Goal: Transaction & Acquisition: Book appointment/travel/reservation

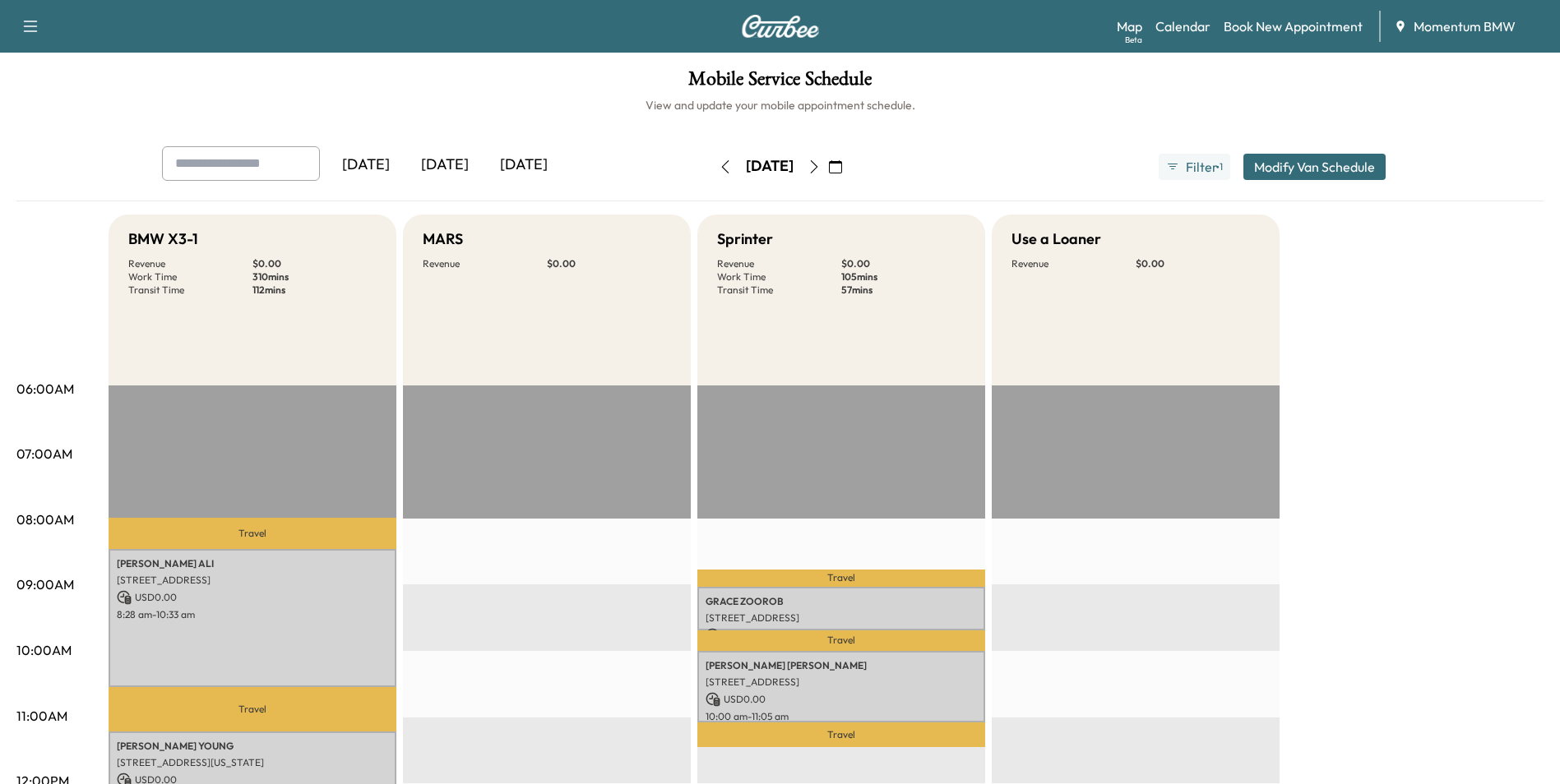
click at [842, 164] on icon "button" at bounding box center [836, 166] width 13 height 13
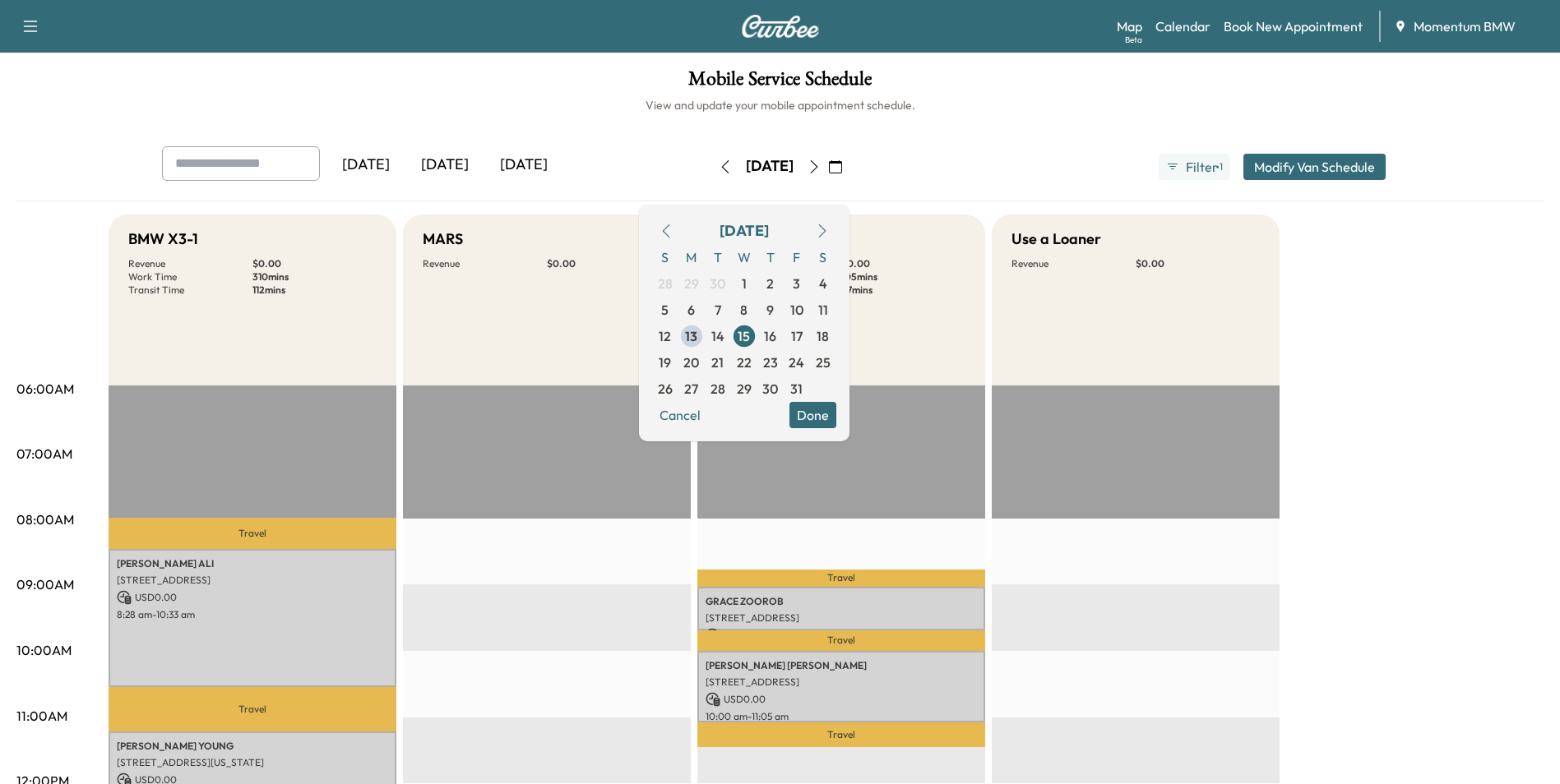
click at [698, 342] on span "13" at bounding box center [690, 335] width 12 height 19
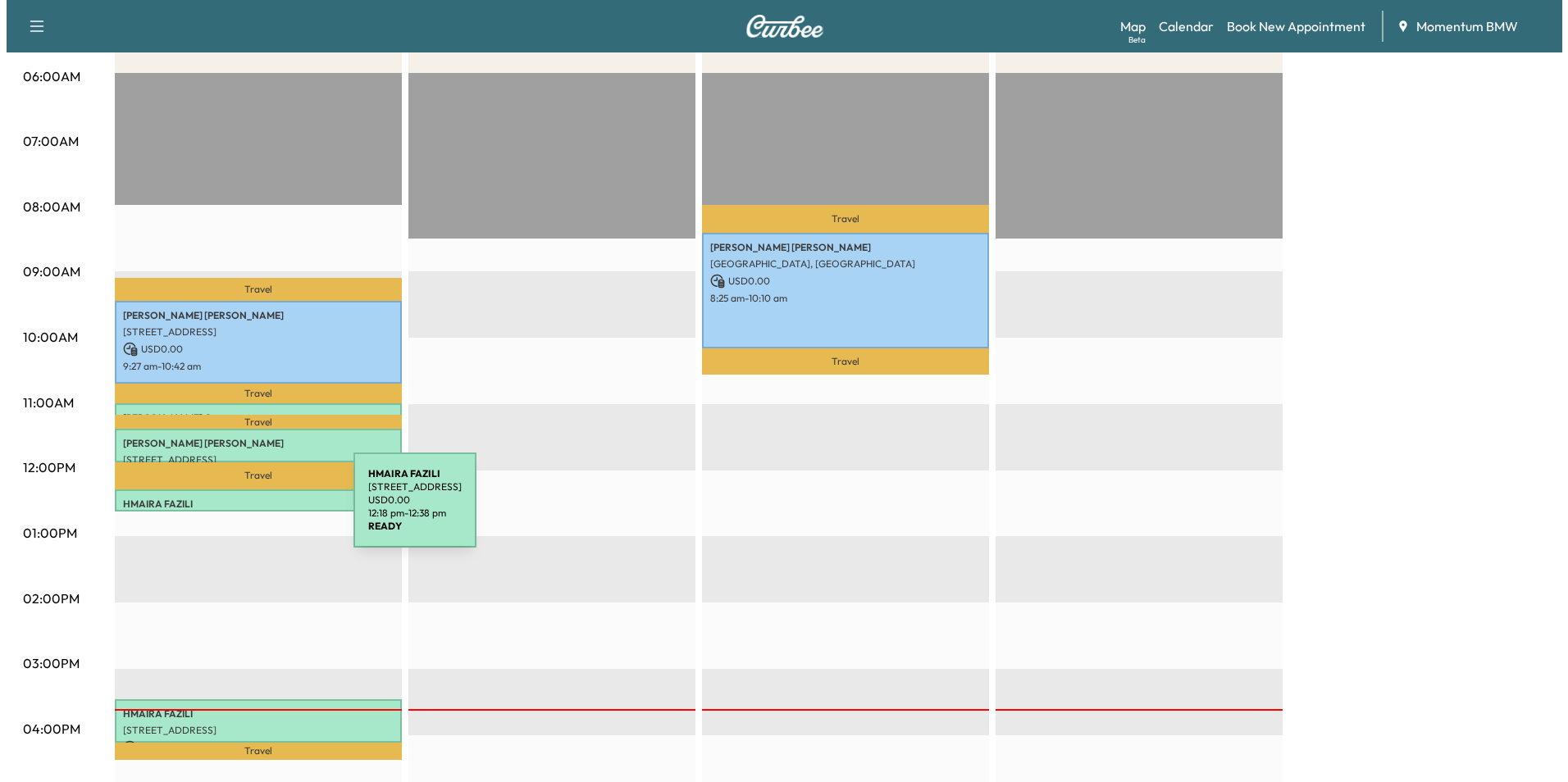
scroll to position [328, 0]
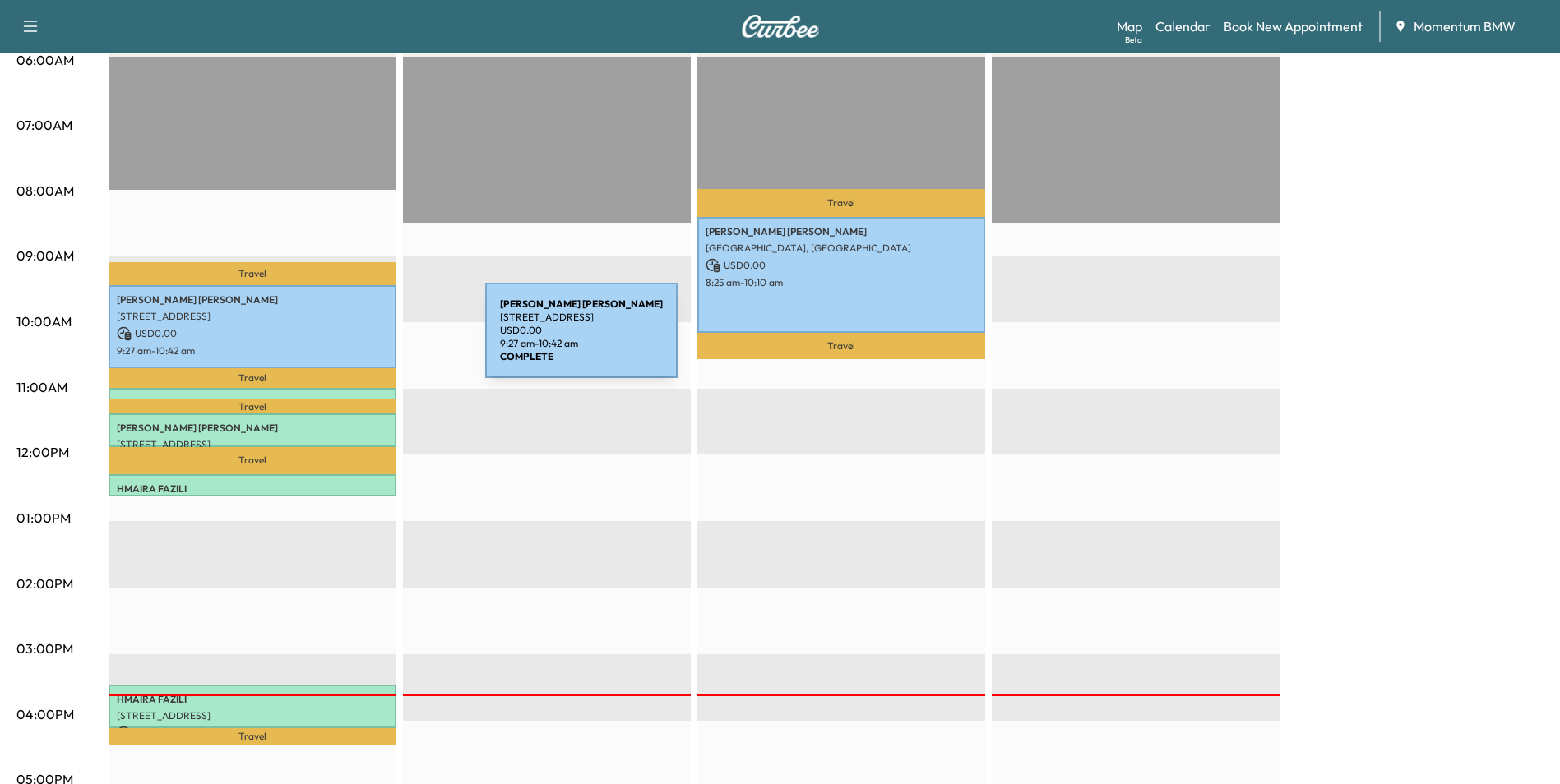
click at [362, 340] on div "[PERSON_NAME] [STREET_ADDRESS] USD 0.00 9:27 am - 10:42 am" at bounding box center [252, 326] width 288 height 83
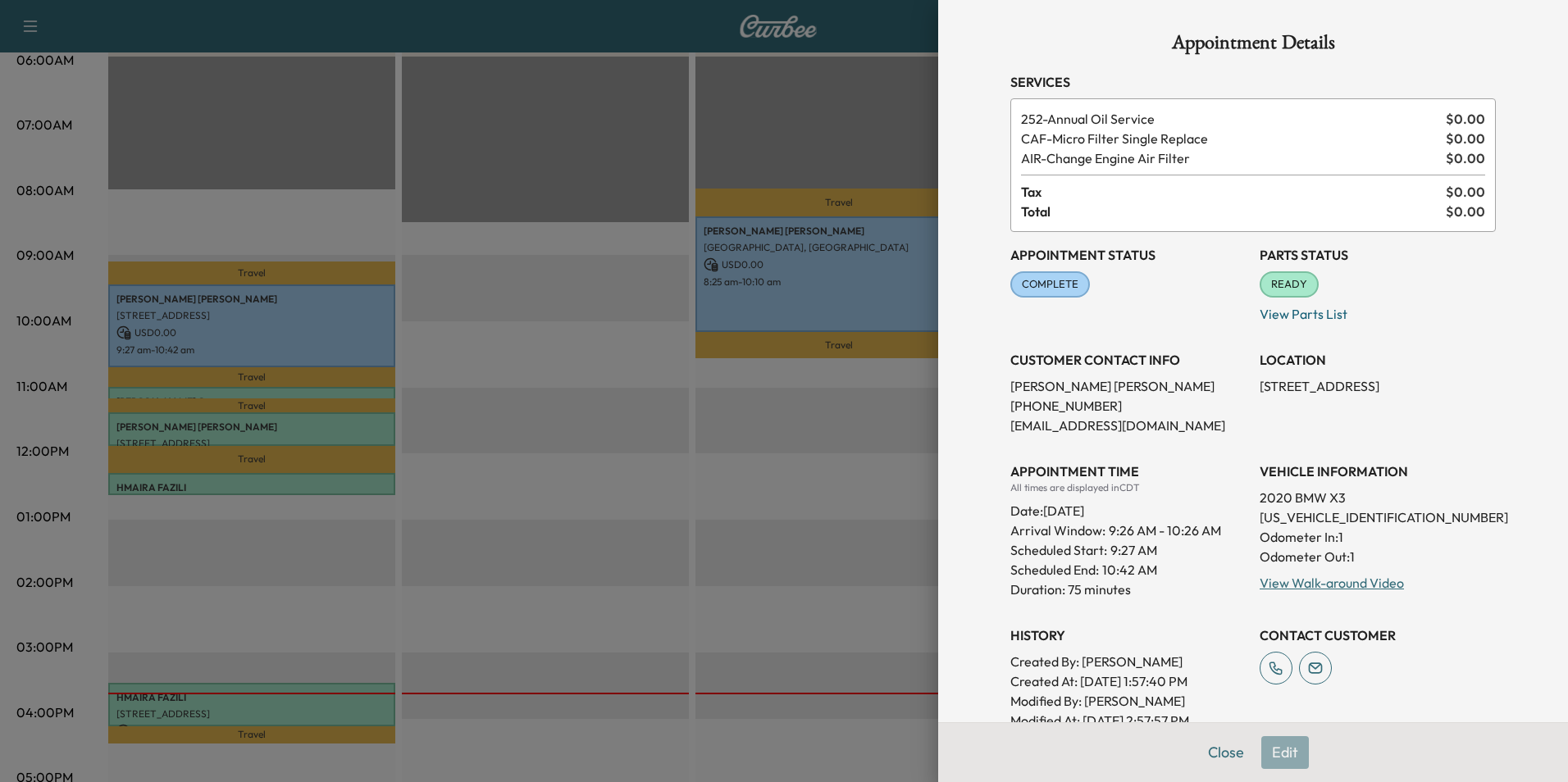
drag, startPoint x: 1207, startPoint y: 753, endPoint x: 1196, endPoint y: 749, distance: 11.7
click at [1209, 751] on button "Close" at bounding box center [1226, 753] width 58 height 33
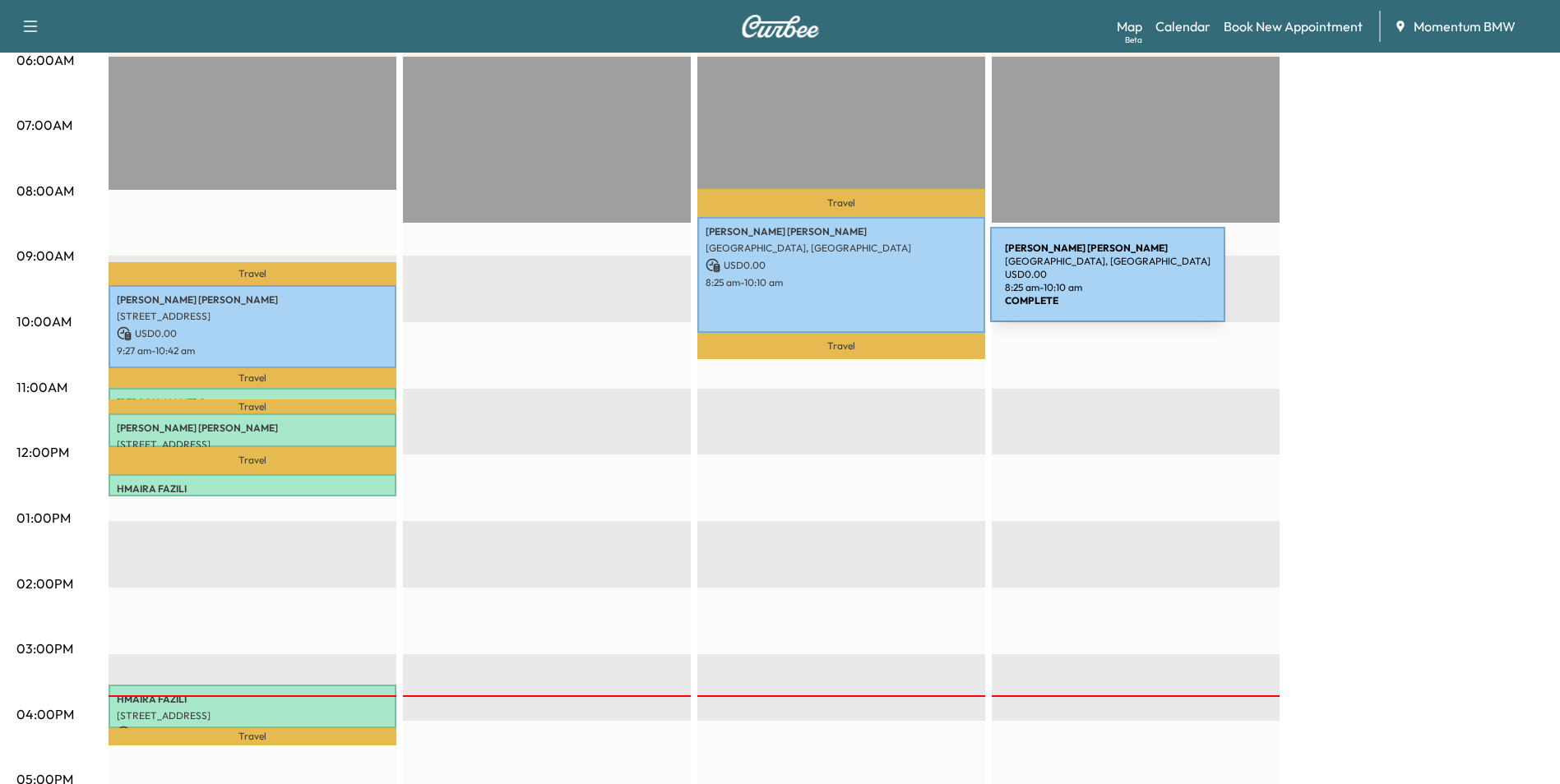
click at [867, 285] on p "8:25 am - 10:10 am" at bounding box center [841, 283] width 271 height 13
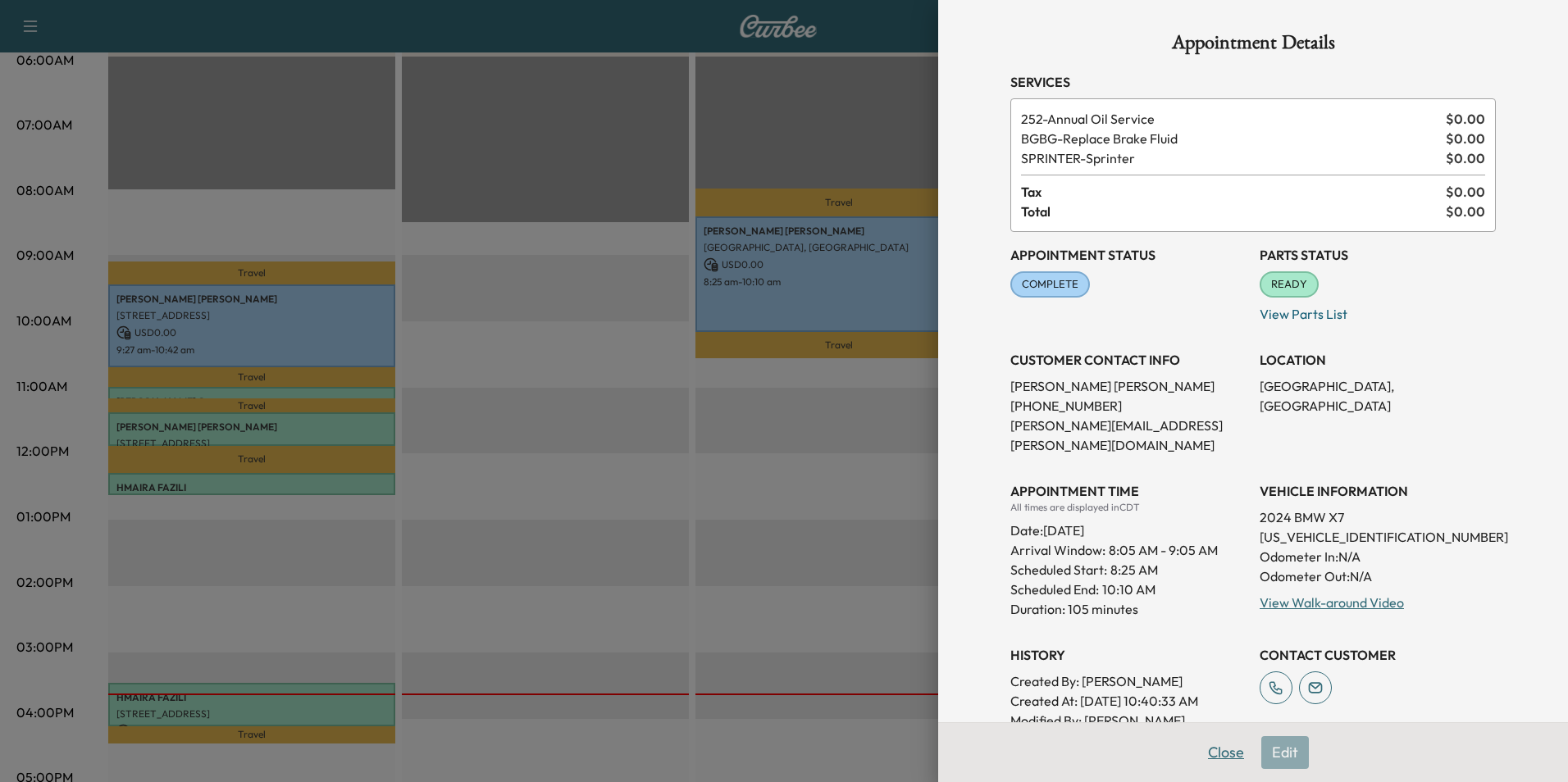
click at [1218, 747] on button "Close" at bounding box center [1226, 753] width 58 height 33
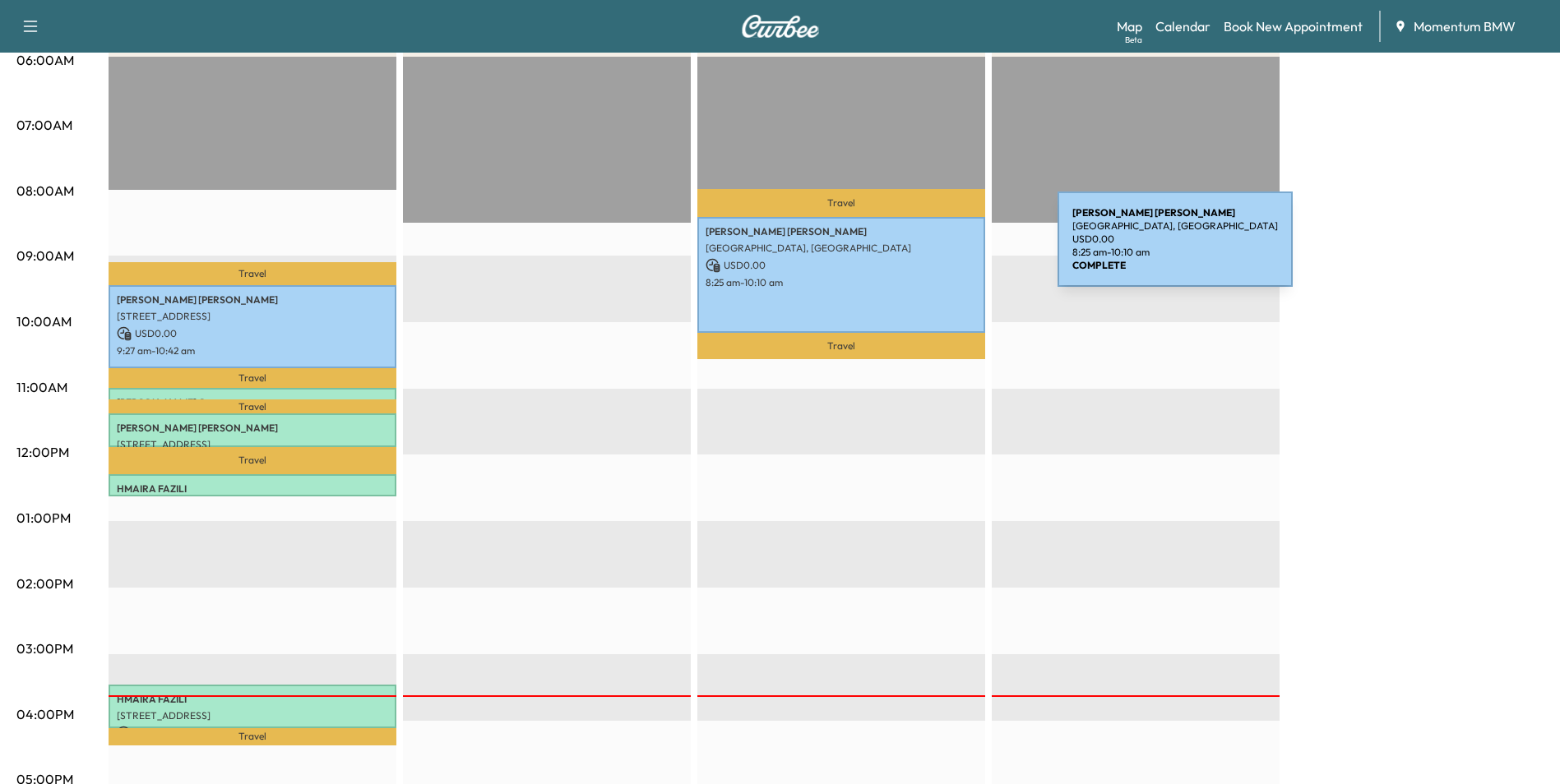
click at [934, 250] on p "[GEOGRAPHIC_DATA], [GEOGRAPHIC_DATA]" at bounding box center [841, 248] width 271 height 13
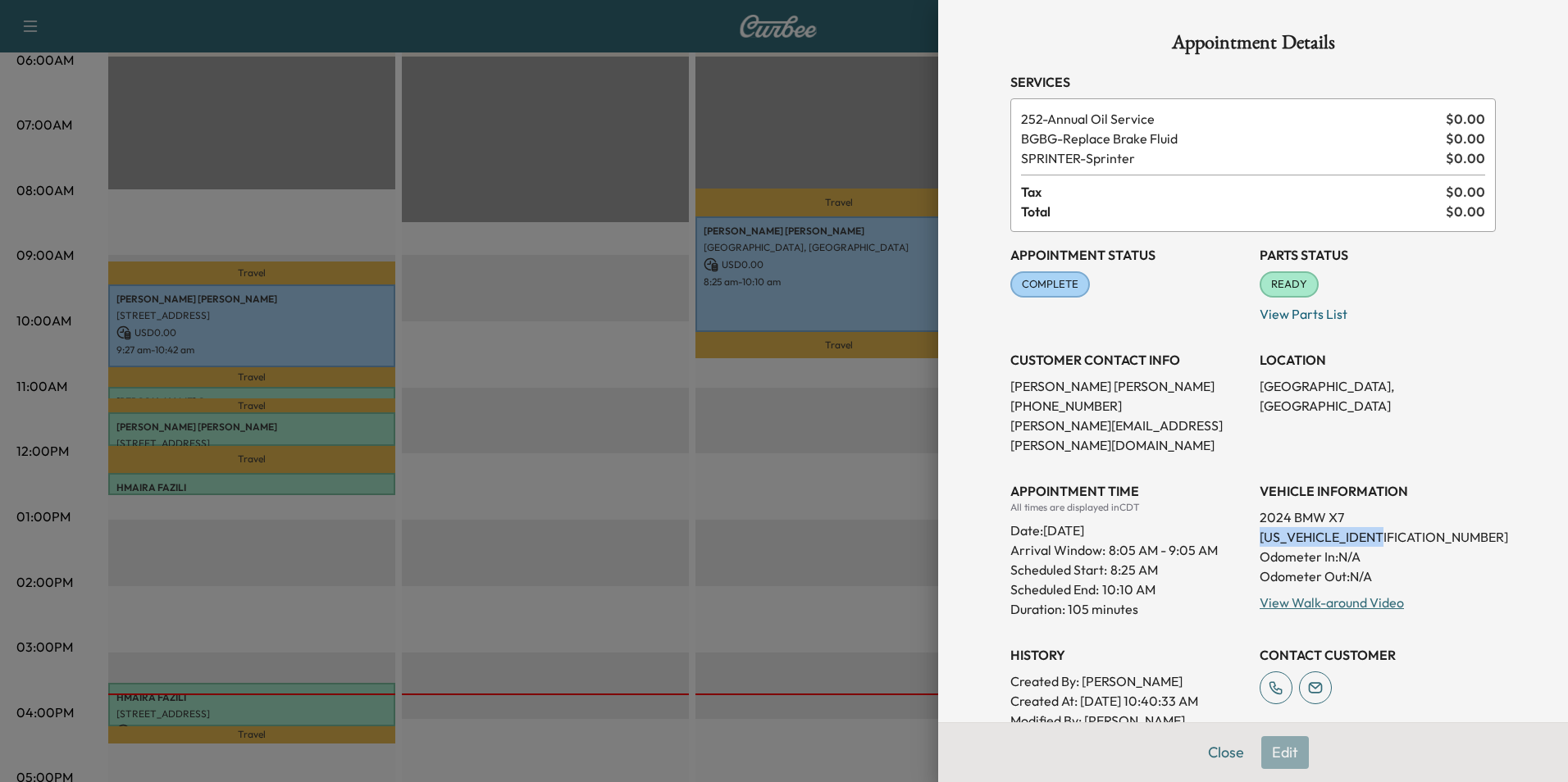
drag, startPoint x: 1385, startPoint y: 517, endPoint x: 1250, endPoint y: 522, distance: 135.1
click at [1260, 527] on p "[US_VEHICLE_IDENTIFICATION_NUMBER]" at bounding box center [1378, 536] width 237 height 19
drag, startPoint x: 1250, startPoint y: 522, endPoint x: 1364, endPoint y: 523, distance: 114.0
copy p "[US_VEHICLE_IDENTIFICATION_NUMBER]"
click at [1219, 752] on button "Close" at bounding box center [1226, 753] width 58 height 33
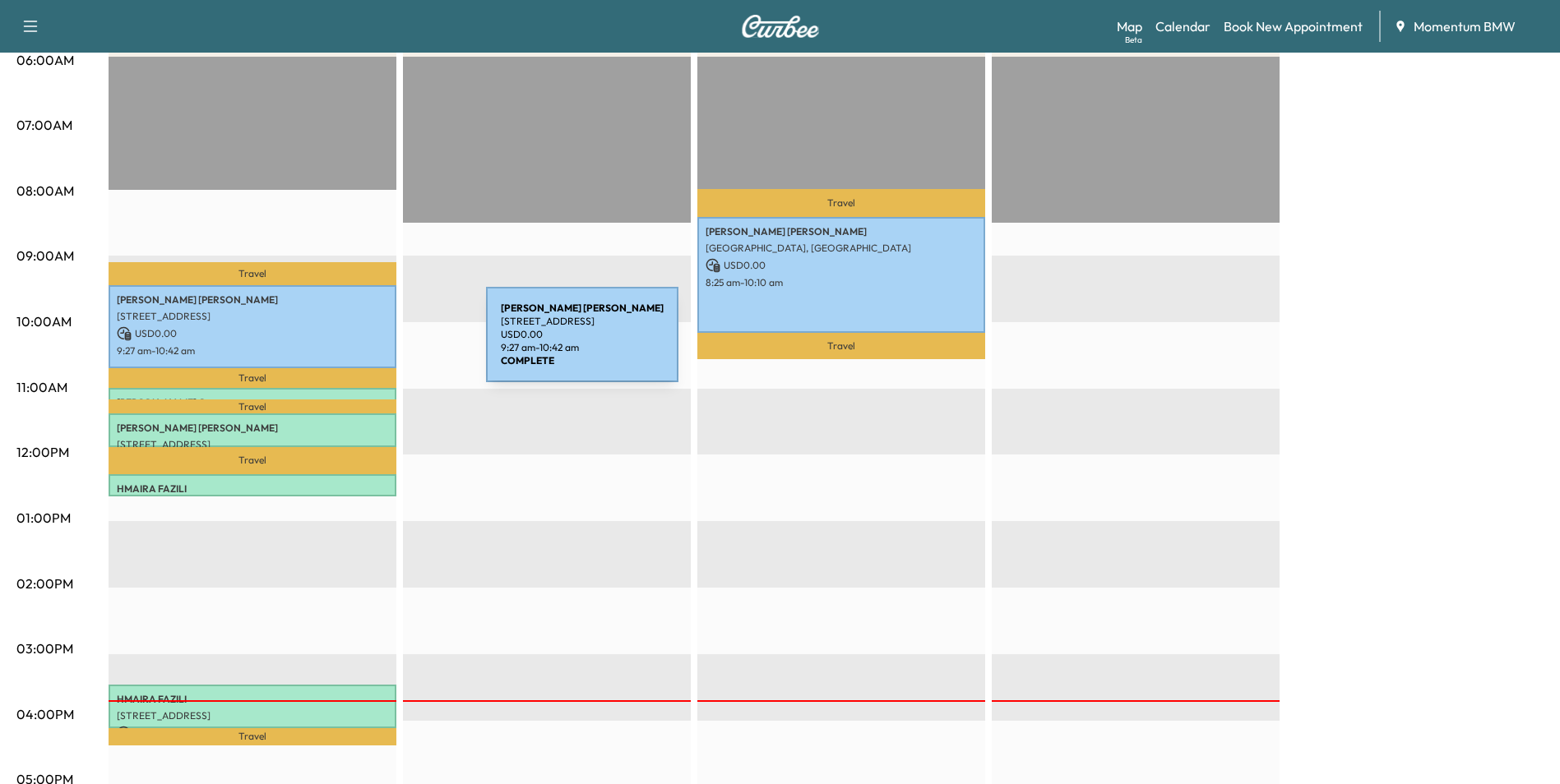
click at [363, 345] on p "9:27 am - 10:42 am" at bounding box center [252, 351] width 271 height 13
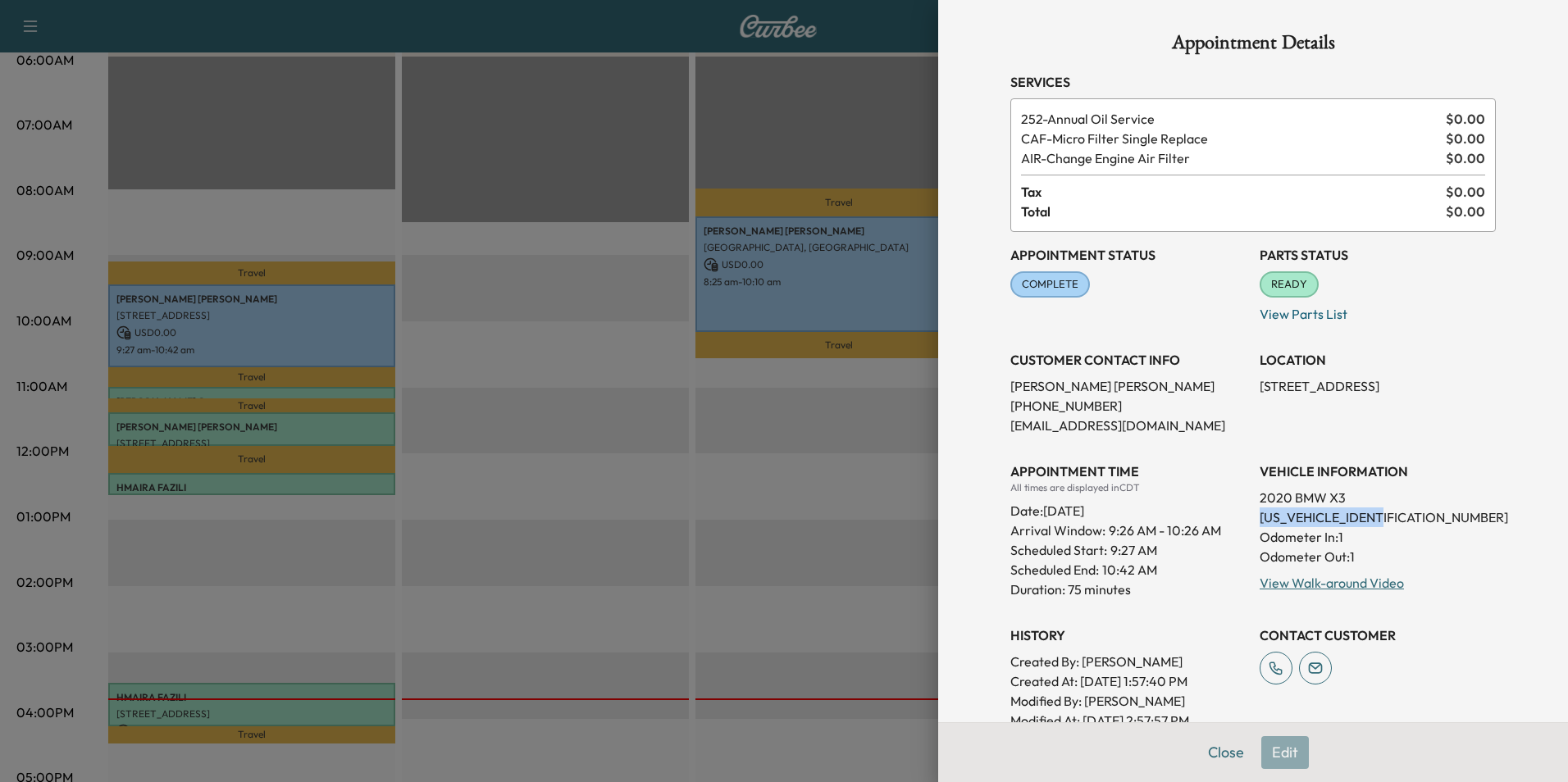
drag, startPoint x: 1378, startPoint y: 517, endPoint x: 1248, endPoint y: 514, distance: 130.0
click at [1260, 514] on p "[US_VEHICLE_IDENTIFICATION_NUMBER]" at bounding box center [1378, 517] width 237 height 19
drag, startPoint x: 1248, startPoint y: 514, endPoint x: 1338, endPoint y: 515, distance: 90.0
copy p "[US_VEHICLE_IDENTIFICATION_NUMBER]"
drag, startPoint x: 1205, startPoint y: 749, endPoint x: 1199, endPoint y: 739, distance: 11.7
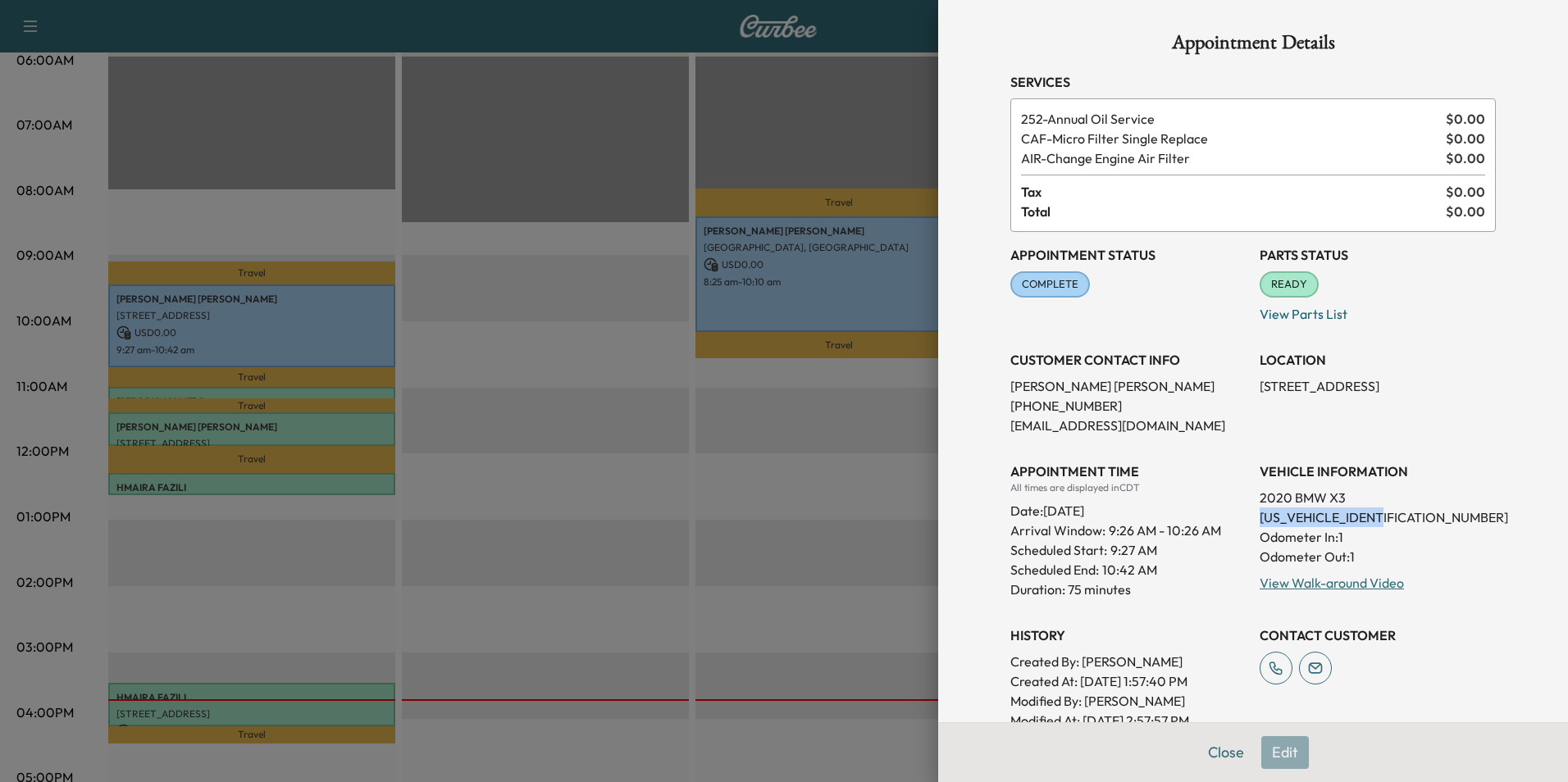
click at [1205, 748] on button "Close" at bounding box center [1226, 753] width 58 height 33
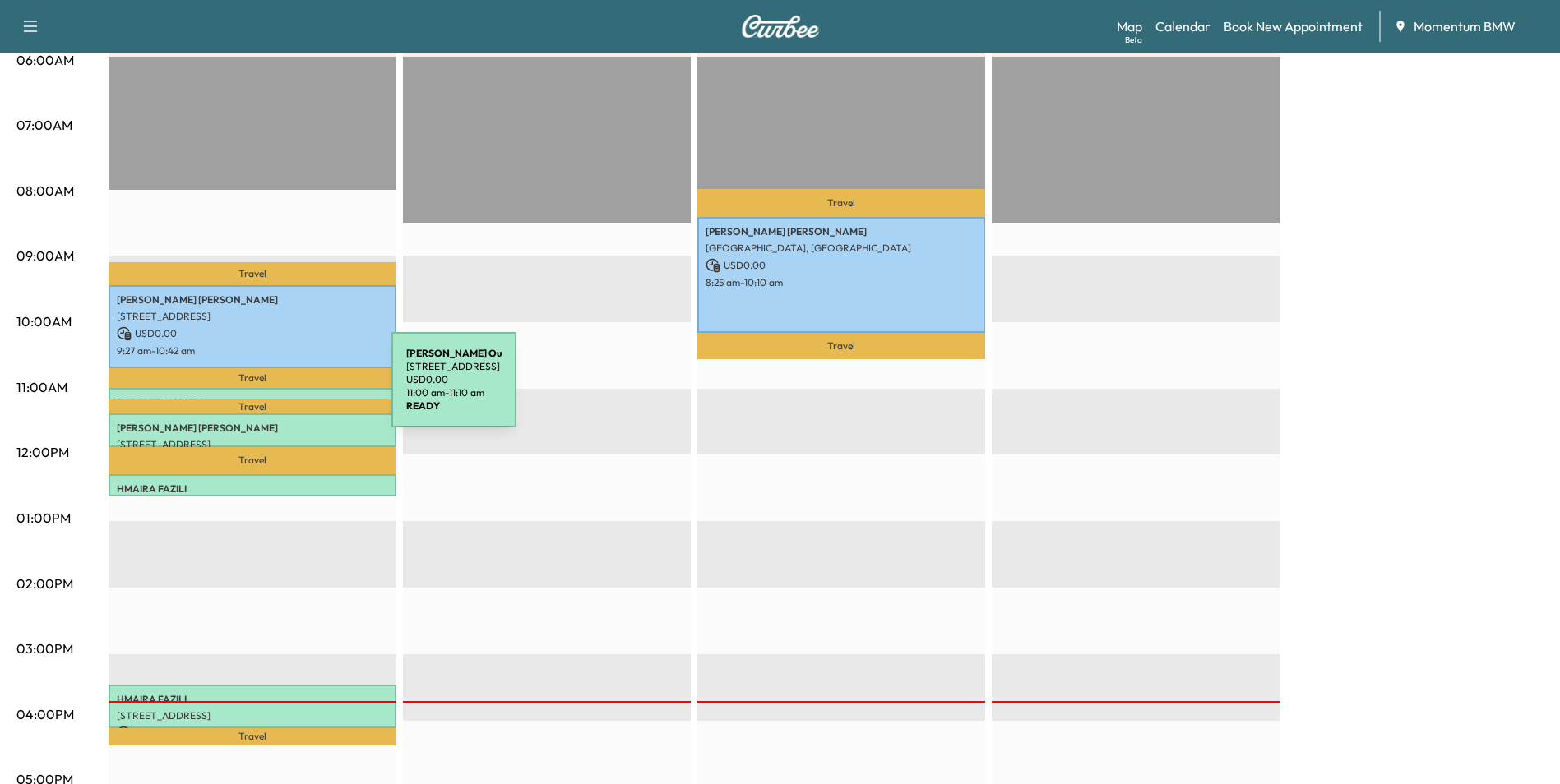
click at [268, 391] on div "[PERSON_NAME] Ou [STREET_ADDRESS] USD 0.00 11:00 am - 11:10 am" at bounding box center [252, 396] width 288 height 17
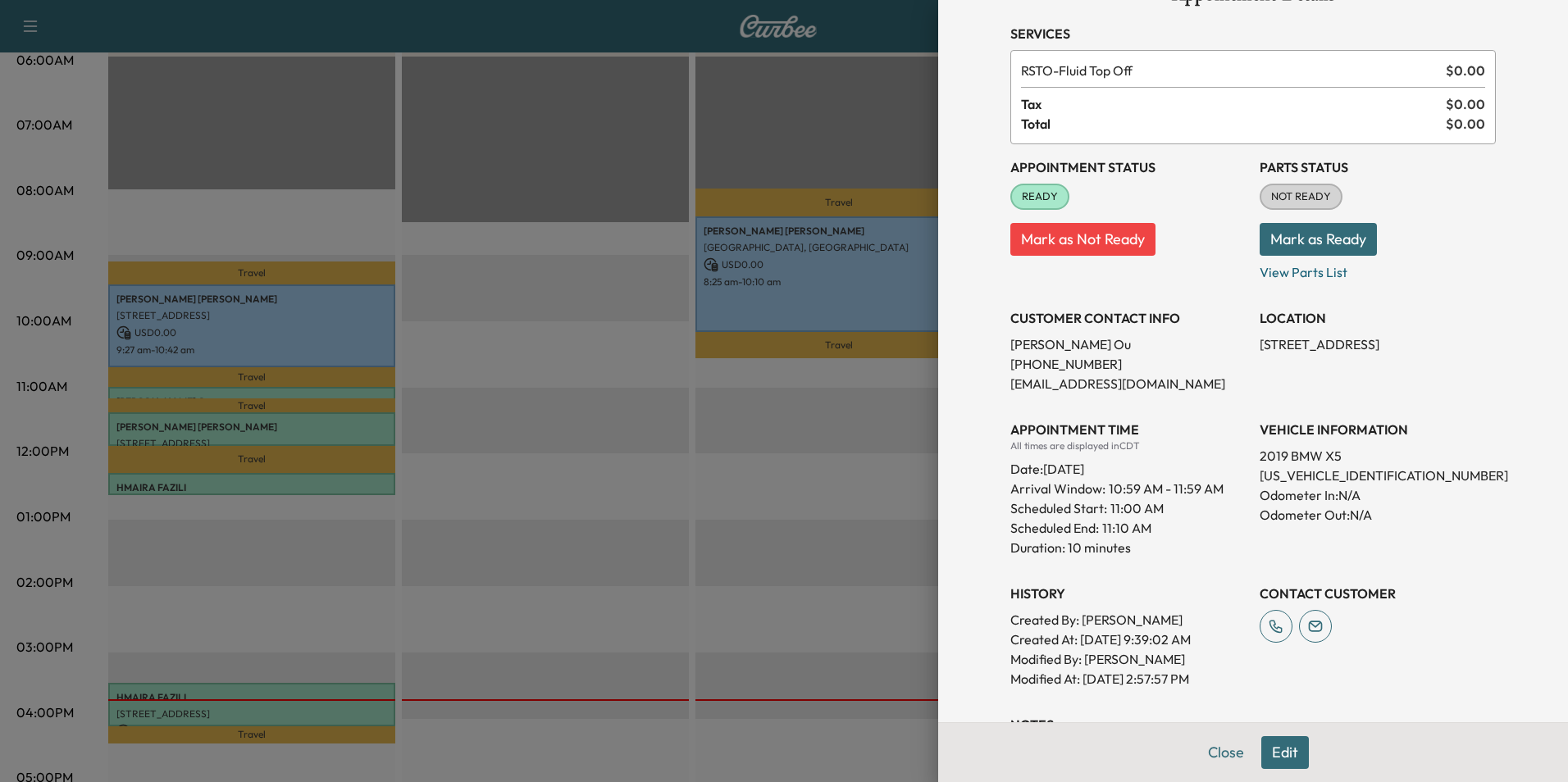
scroll to position [0, 0]
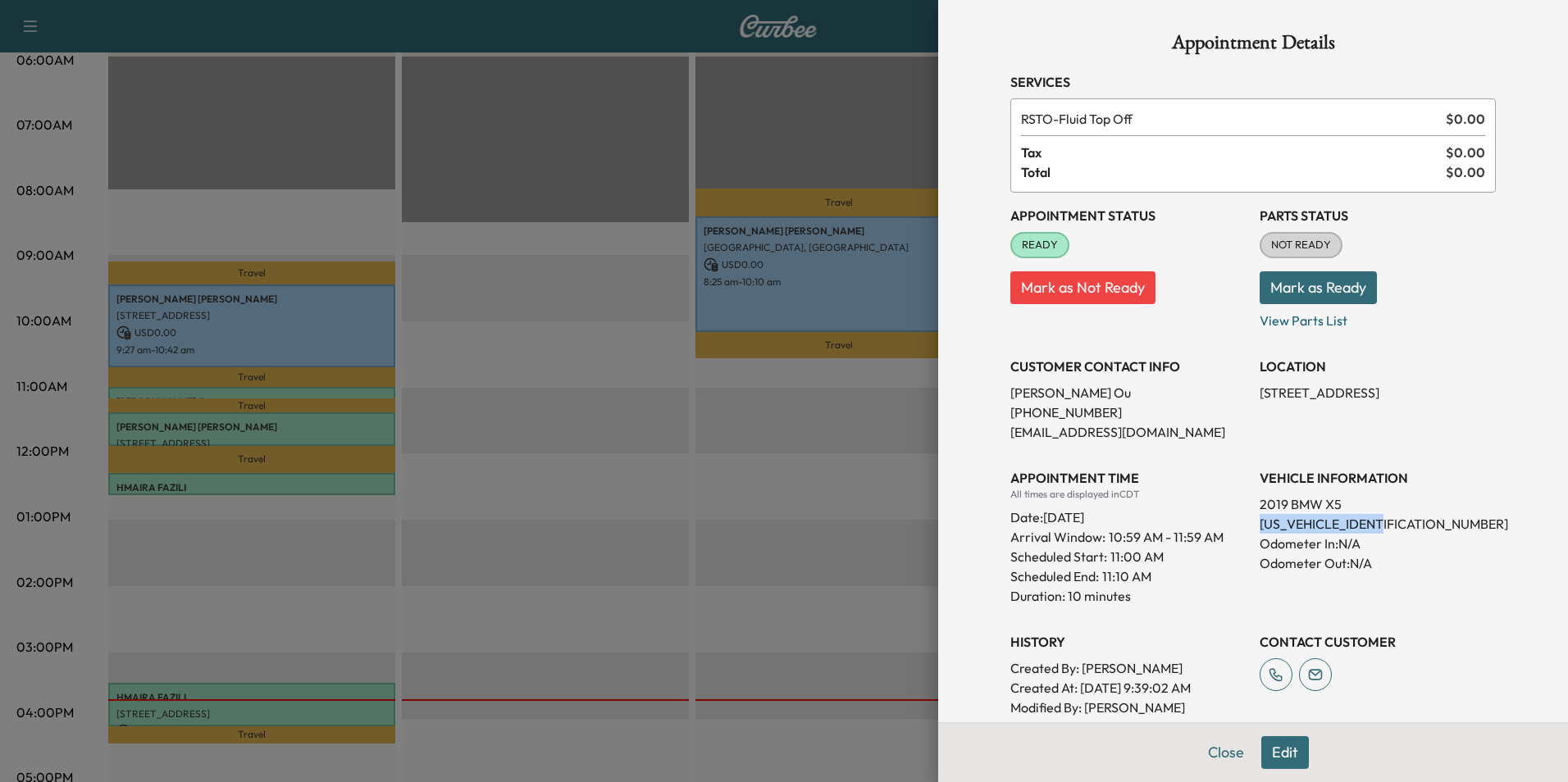
drag, startPoint x: 1378, startPoint y: 523, endPoint x: 1250, endPoint y: 526, distance: 128.0
click at [1260, 526] on p "[US_VEHICLE_IDENTIFICATION_NUMBER]" at bounding box center [1378, 523] width 237 height 19
drag, startPoint x: 1250, startPoint y: 526, endPoint x: 1358, endPoint y: 524, distance: 108.0
copy p "[US_VEHICLE_IDENTIFICATION_NUMBER]"
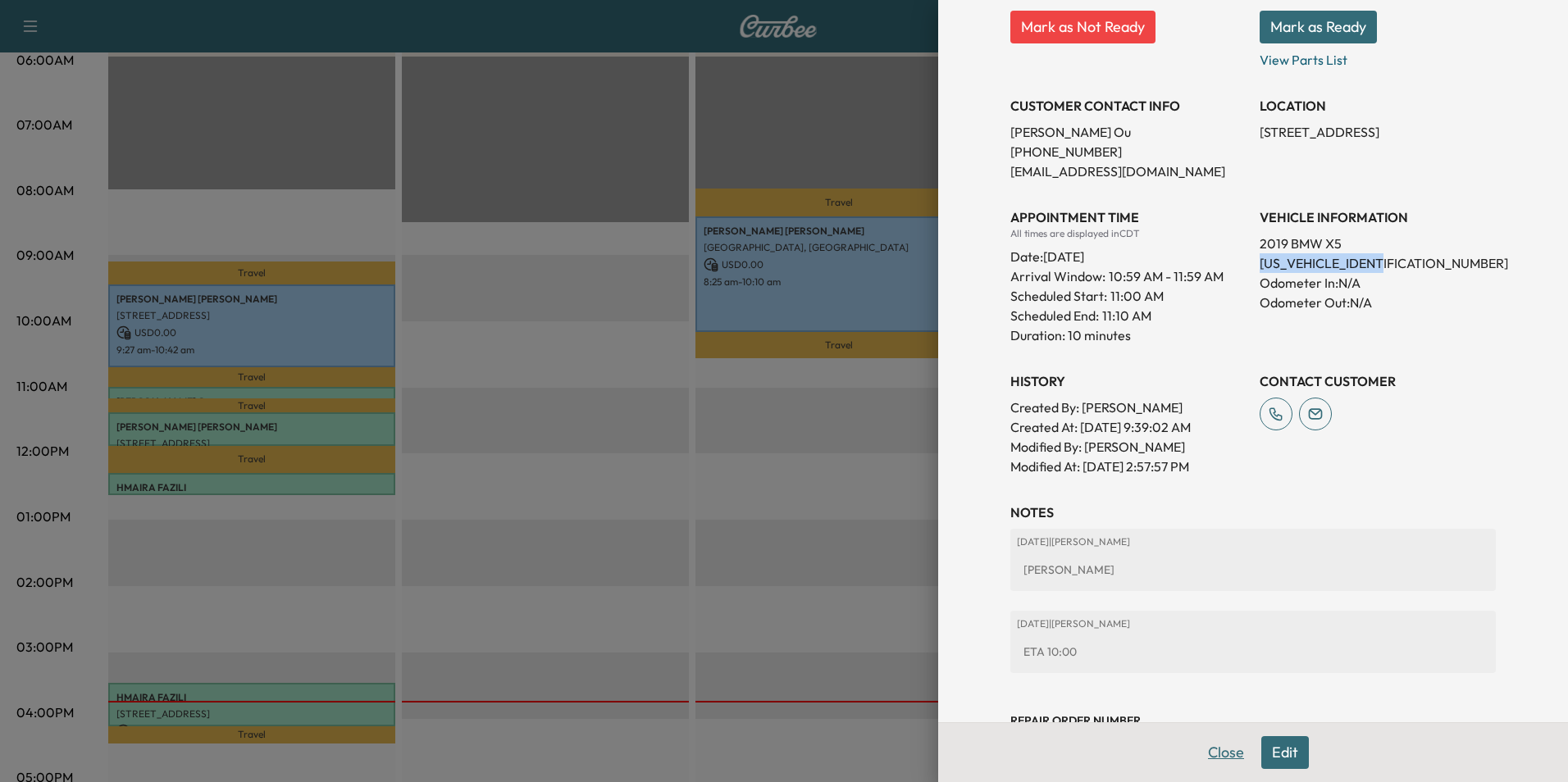
scroll to position [77, 0]
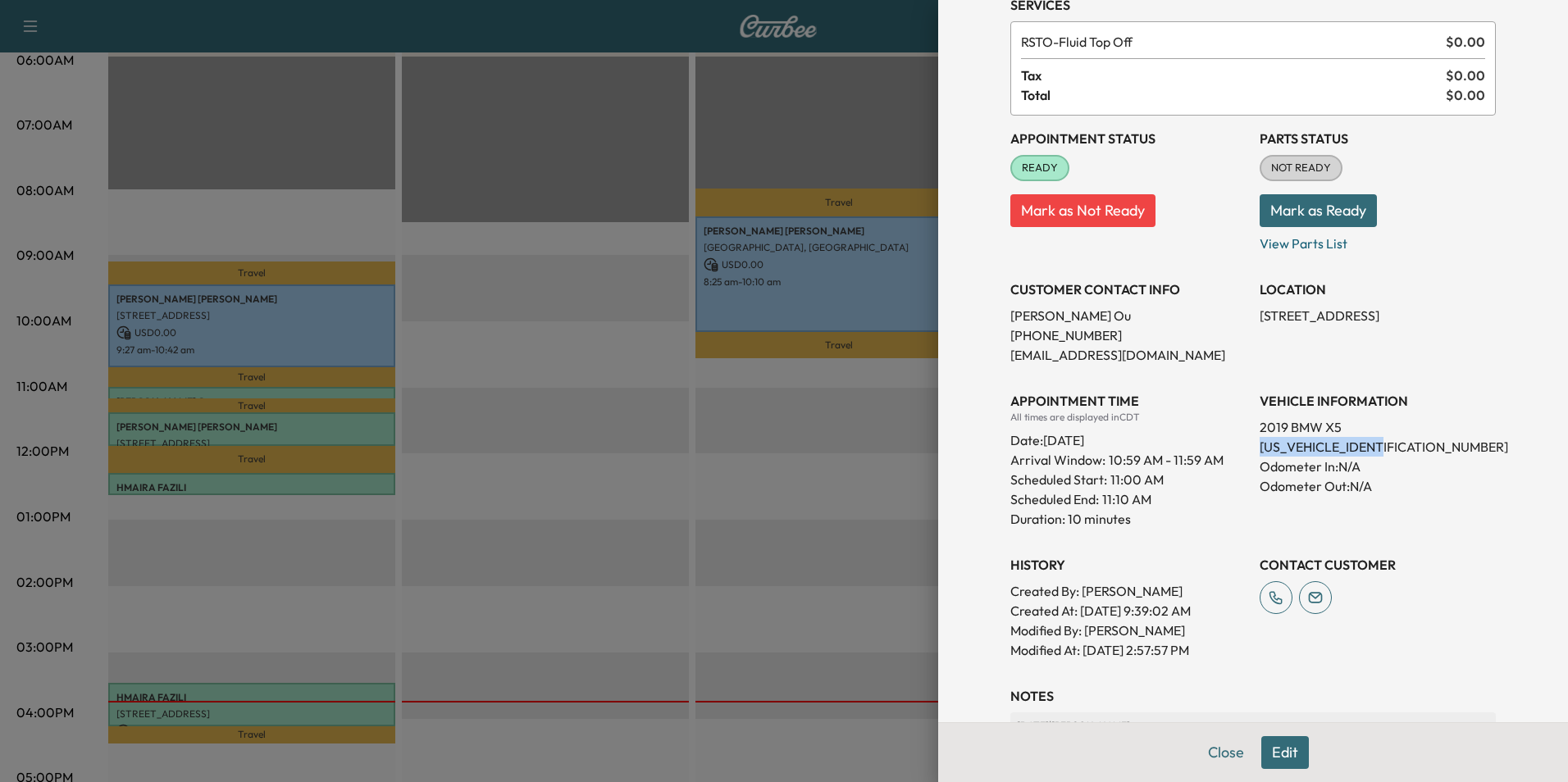
drag, startPoint x: 1399, startPoint y: 314, endPoint x: 1245, endPoint y: 313, distance: 154.0
click at [1245, 313] on div "Appointment Status READY Mark as Not Ready Parts Status NOT READY Mark as Ready…" at bounding box center [1253, 388] width 486 height 545
drag, startPoint x: 1245, startPoint y: 313, endPoint x: 1356, endPoint y: 316, distance: 111.0
copy p "[STREET_ADDRESS],"
click at [1206, 750] on button "Close" at bounding box center [1226, 753] width 58 height 33
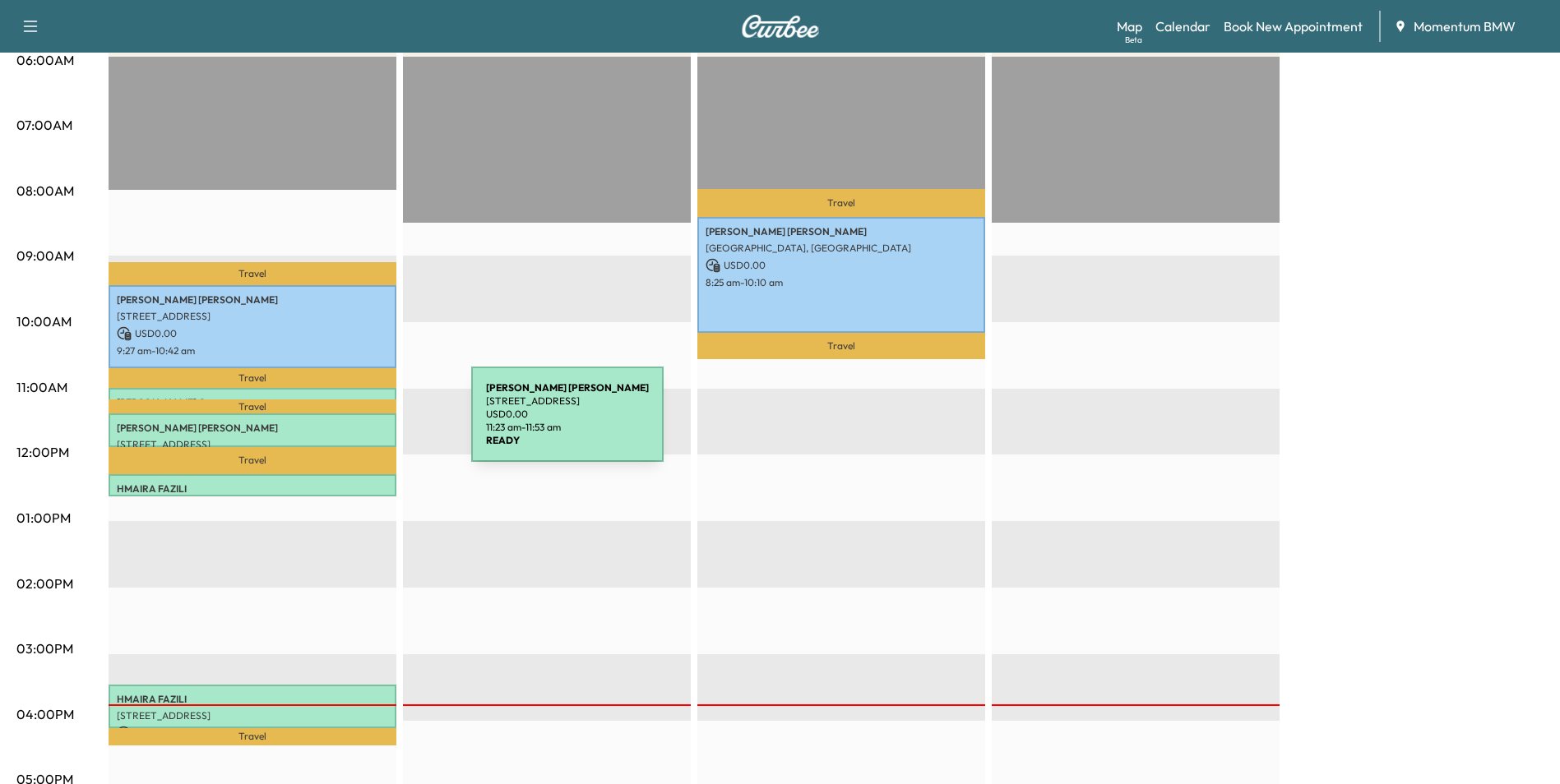
click at [347, 426] on p "[PERSON_NAME]" at bounding box center [252, 428] width 271 height 13
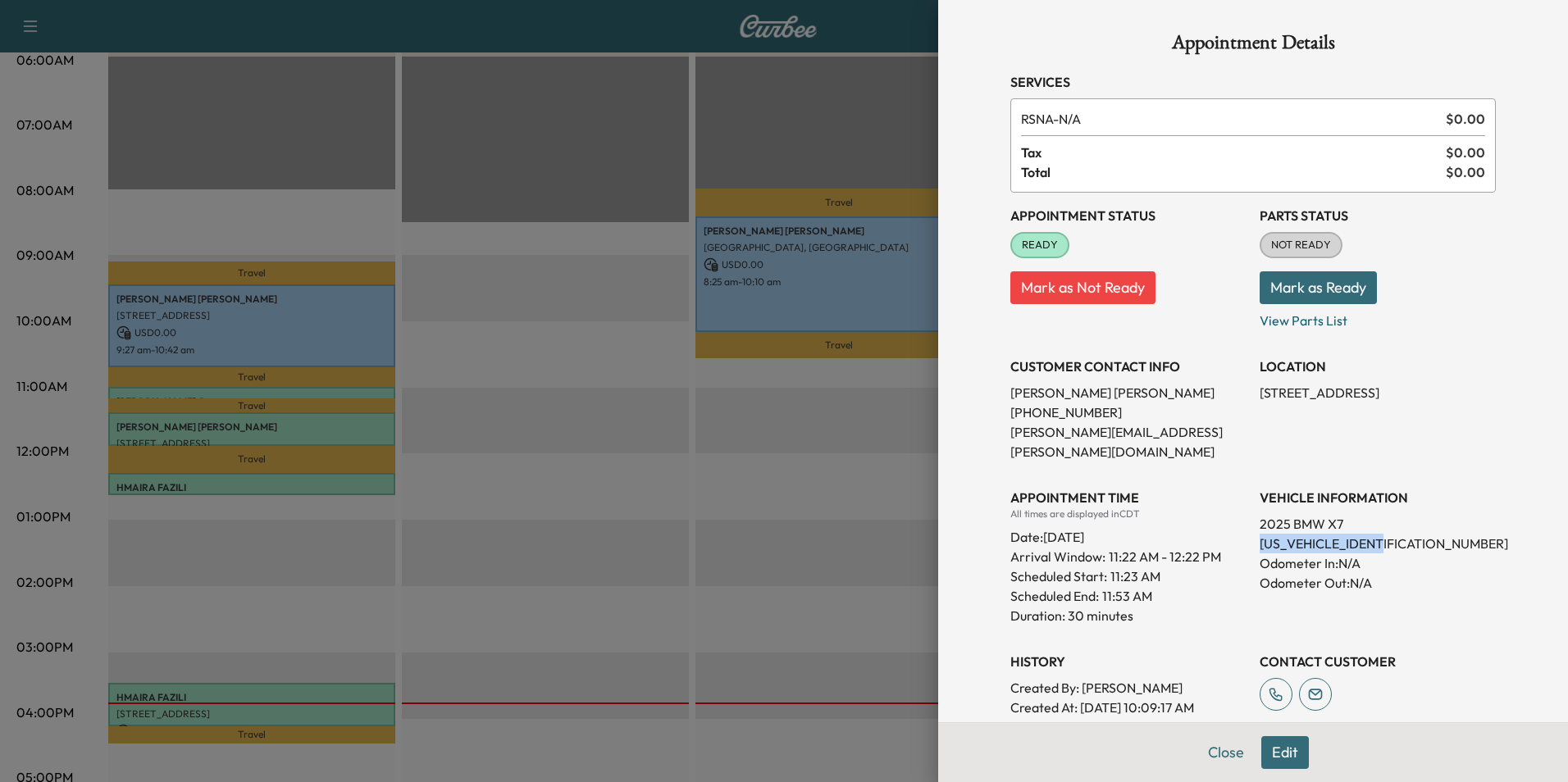
drag, startPoint x: 1386, startPoint y: 525, endPoint x: 1248, endPoint y: 525, distance: 138.0
click at [1260, 534] on p "[US_VEHICLE_IDENTIFICATION_NUMBER]" at bounding box center [1378, 543] width 237 height 19
drag, startPoint x: 1248, startPoint y: 525, endPoint x: 1345, endPoint y: 519, distance: 97.2
copy p "[US_VEHICLE_IDENTIFICATION_NUMBER]"
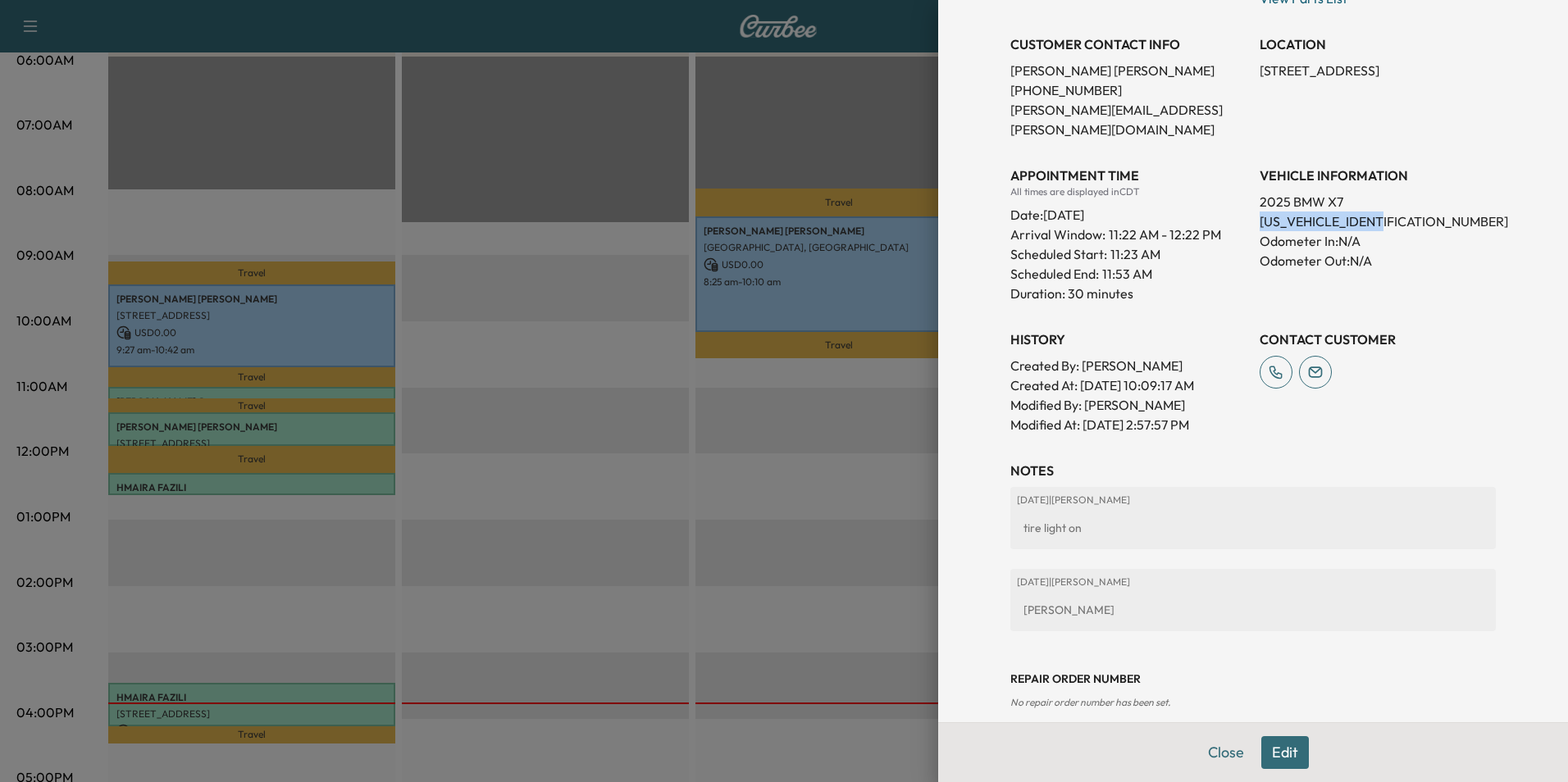
scroll to position [323, 0]
click at [1209, 759] on button "Close" at bounding box center [1226, 753] width 58 height 33
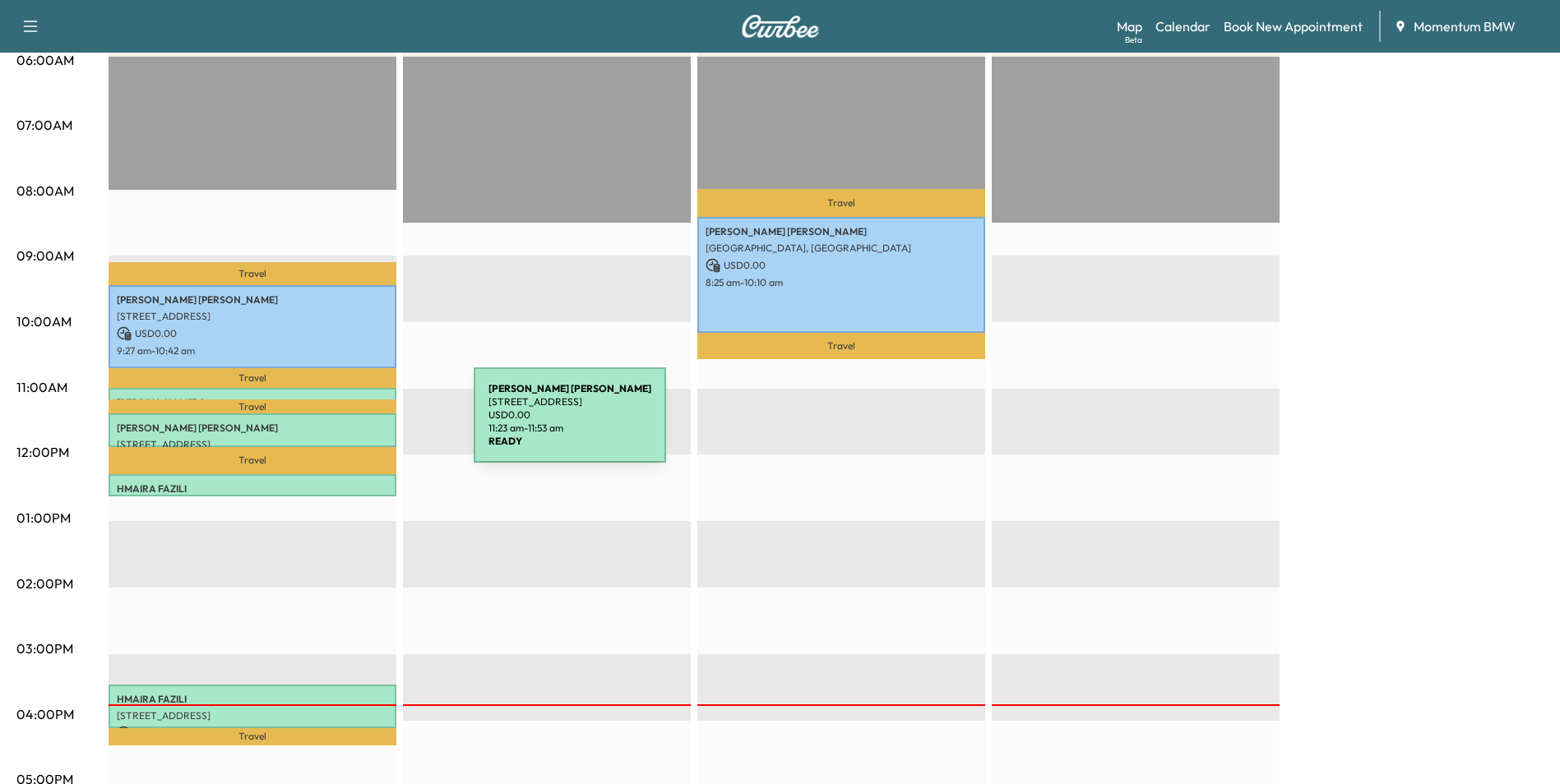
click at [350, 425] on p "[PERSON_NAME]" at bounding box center [252, 428] width 271 height 13
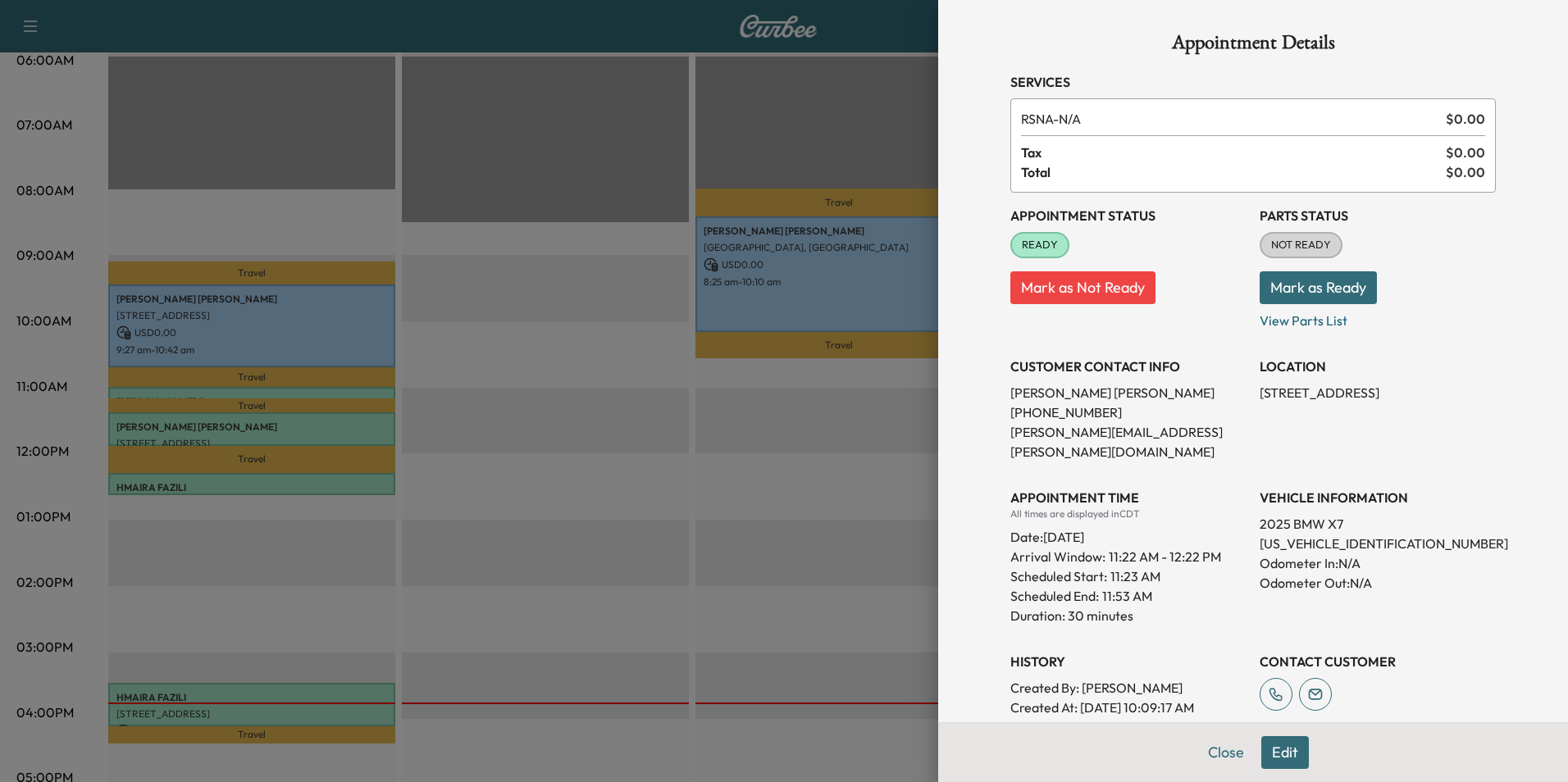
drag, startPoint x: 1391, startPoint y: 391, endPoint x: 1247, endPoint y: 388, distance: 144.0
click at [1247, 388] on div "Appointment Status READY Mark as Not Ready Parts Status NOT READY Mark as Ready…" at bounding box center [1253, 474] width 486 height 564
drag, startPoint x: 1247, startPoint y: 388, endPoint x: 1340, endPoint y: 393, distance: 93.1
copy p "[STREET_ADDRESS]"
click at [1206, 752] on button "Close" at bounding box center [1226, 753] width 58 height 33
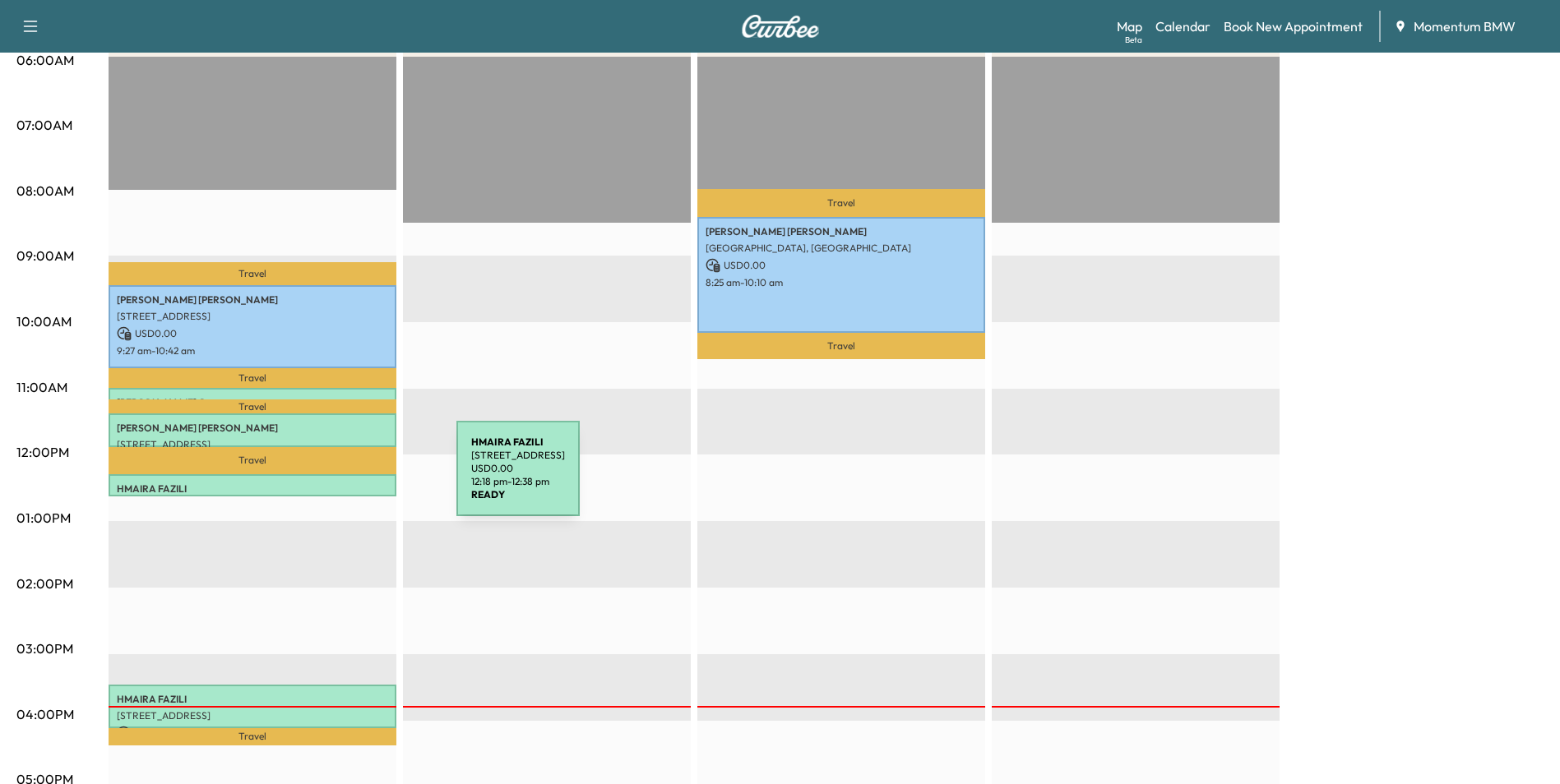
click at [333, 483] on p "HMAIRA FAZILI" at bounding box center [252, 489] width 271 height 13
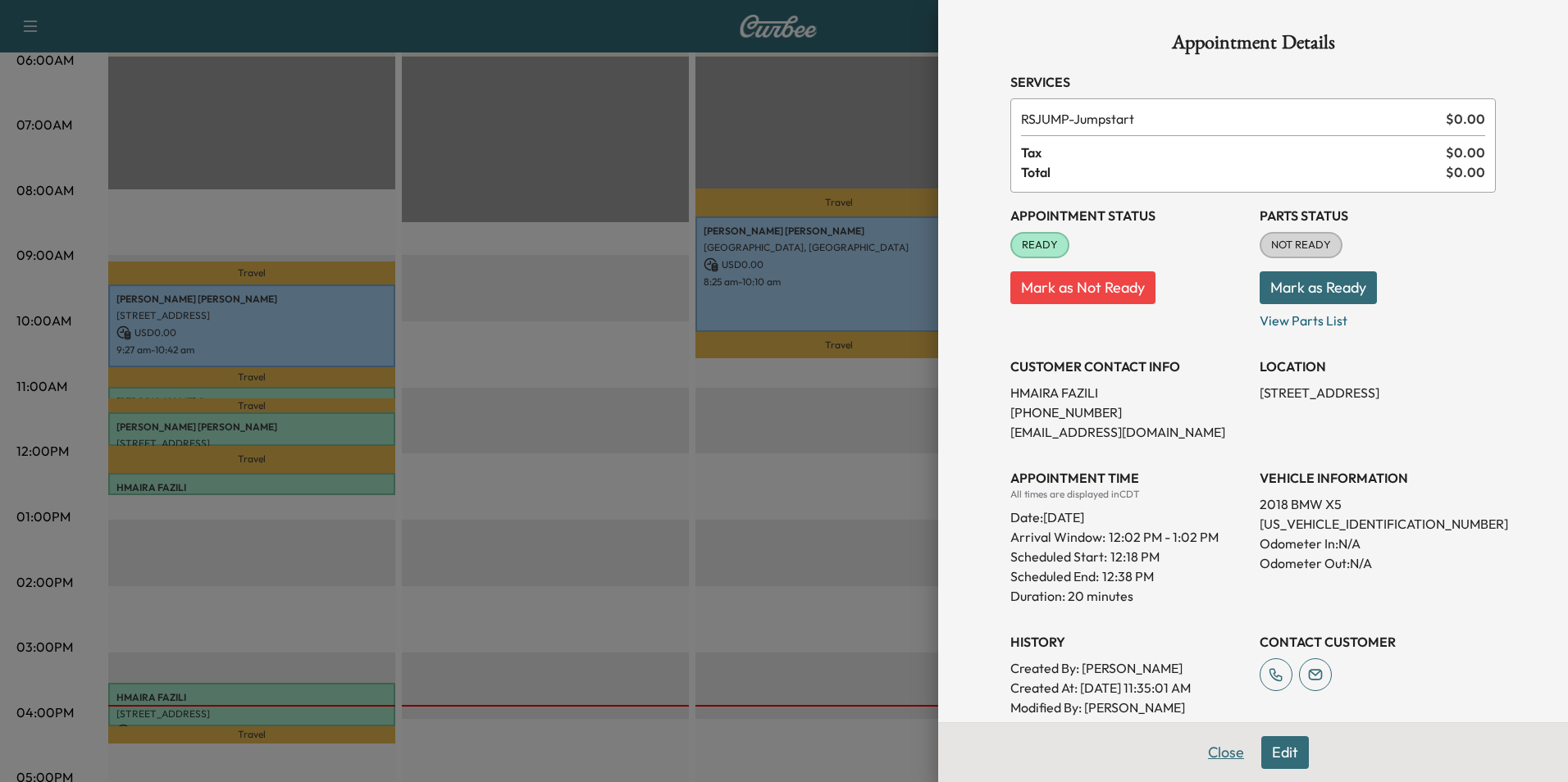
drag, startPoint x: 1213, startPoint y: 750, endPoint x: 741, endPoint y: 715, distance: 473.3
click at [1212, 751] on button "Close" at bounding box center [1226, 753] width 58 height 33
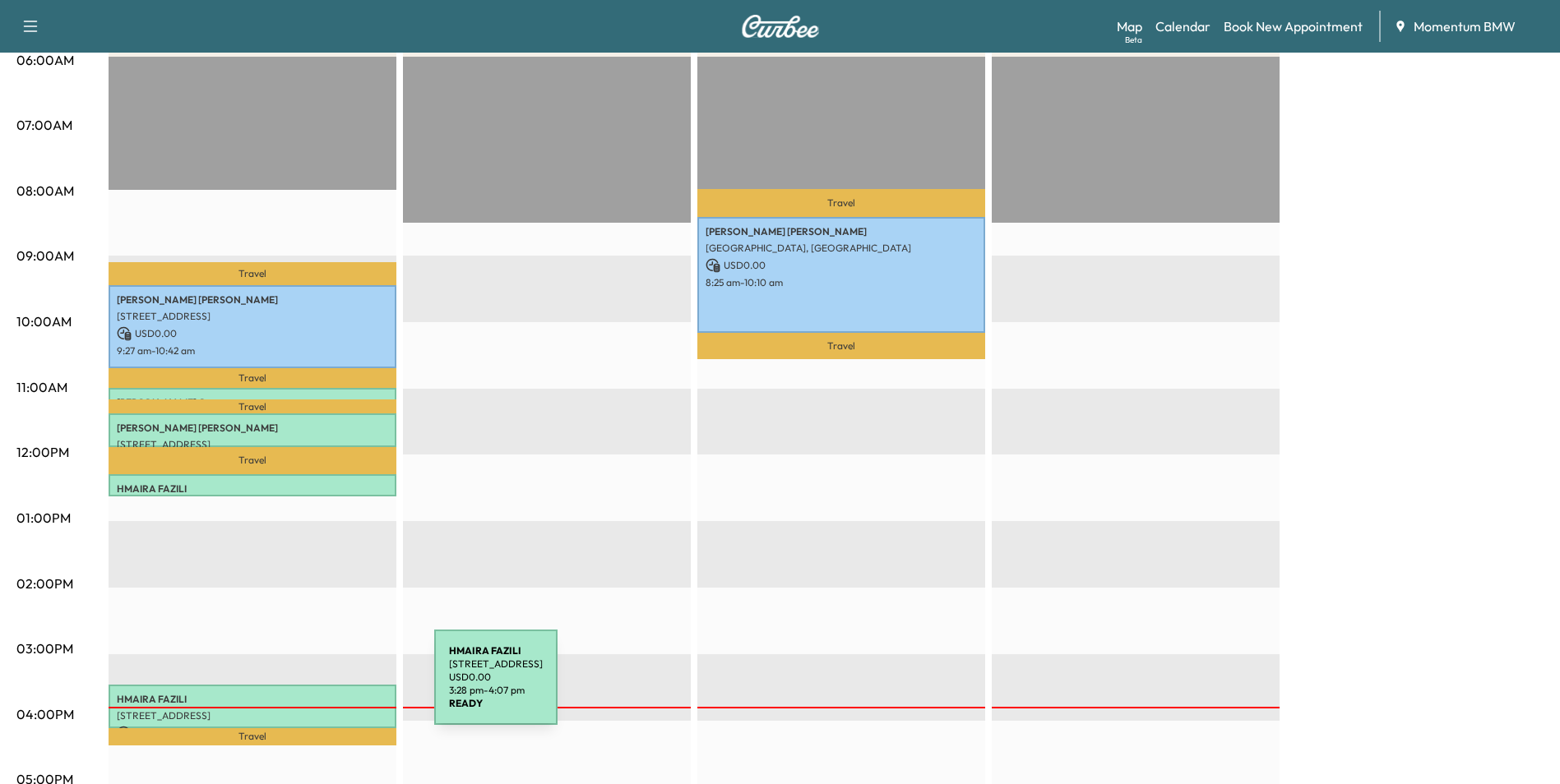
click at [313, 693] on p "HMAIRA FAZILI" at bounding box center [252, 699] width 271 height 13
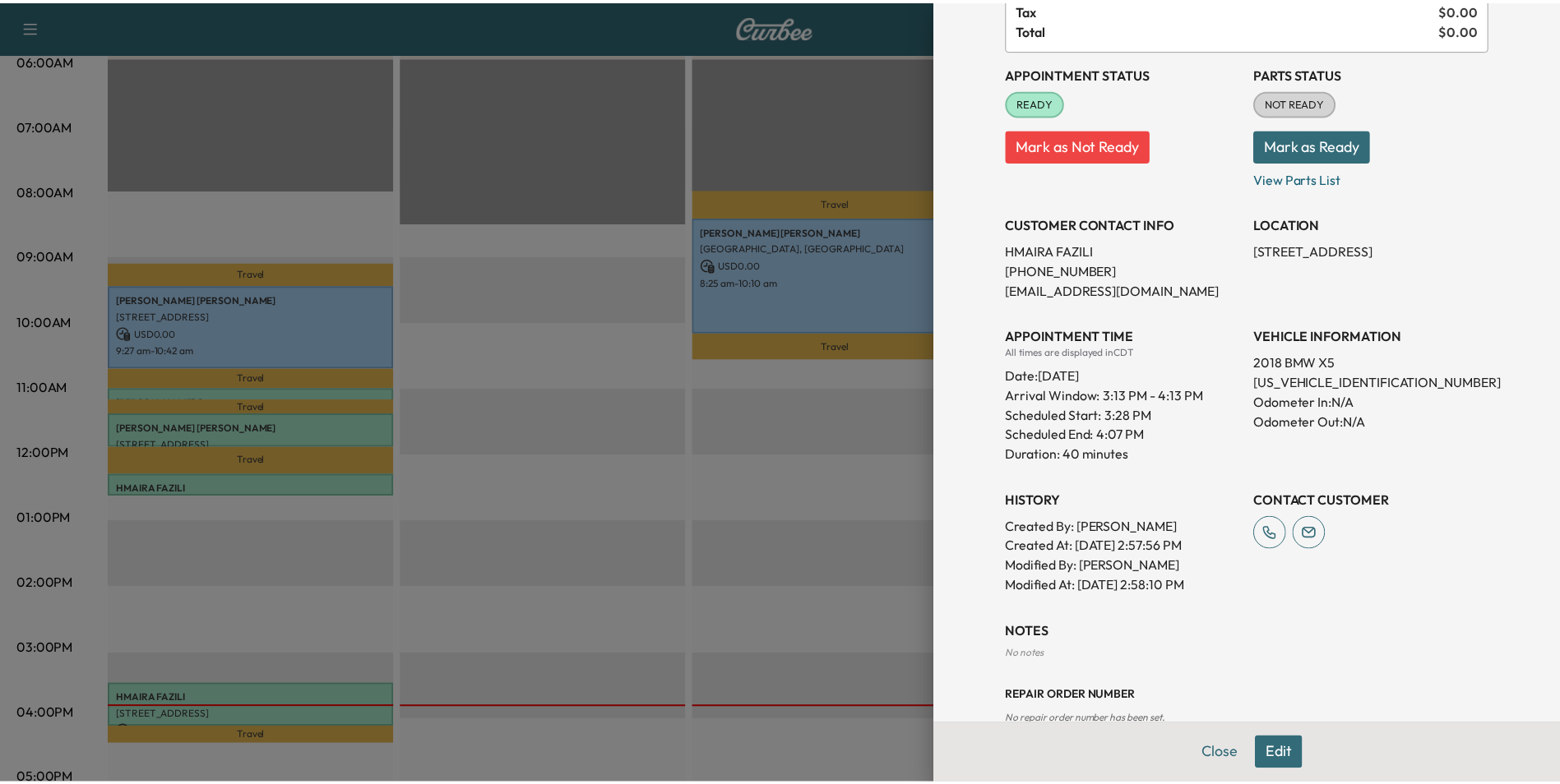
scroll to position [179, 0]
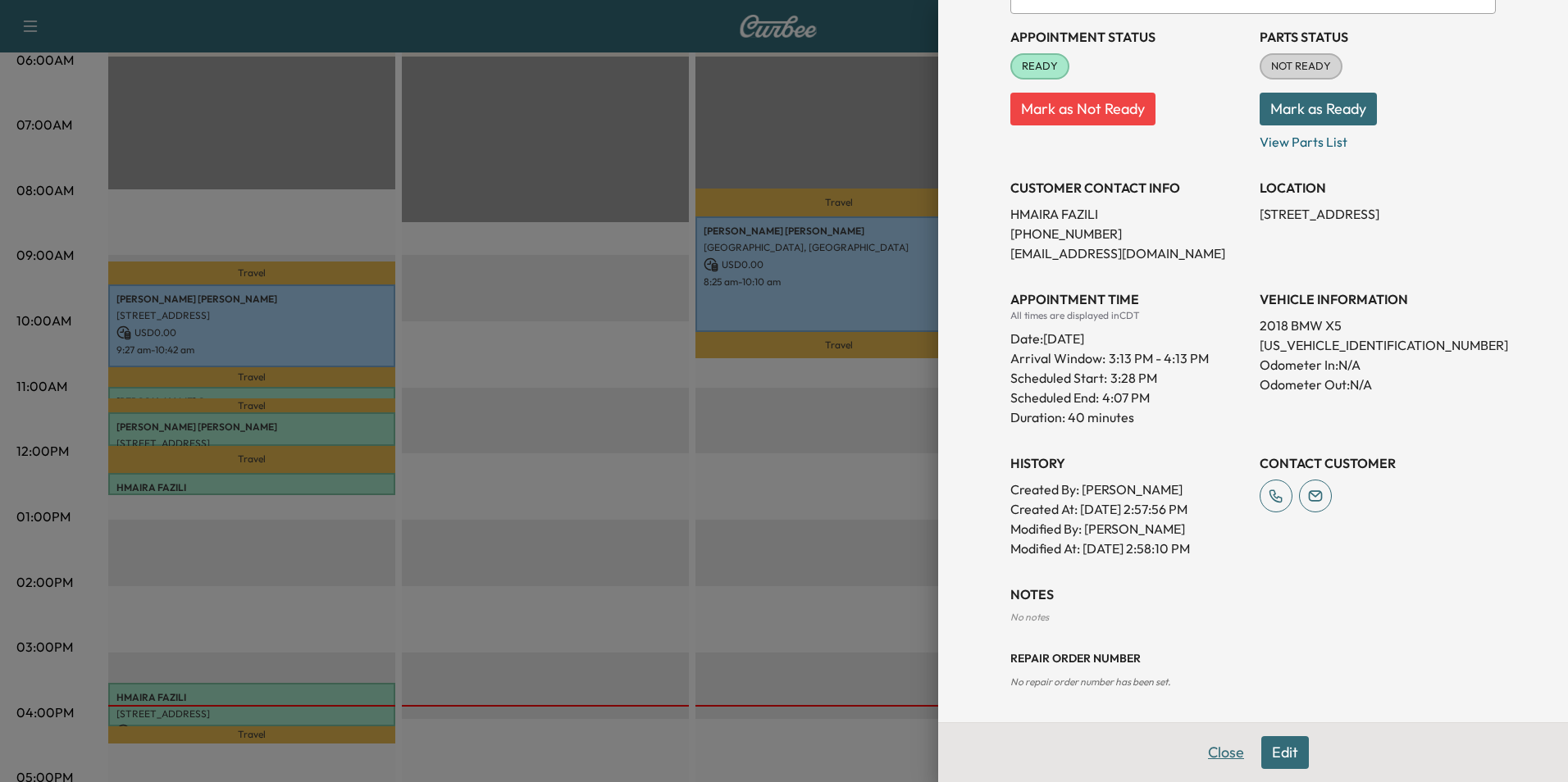
click at [1211, 750] on button "Close" at bounding box center [1226, 753] width 58 height 33
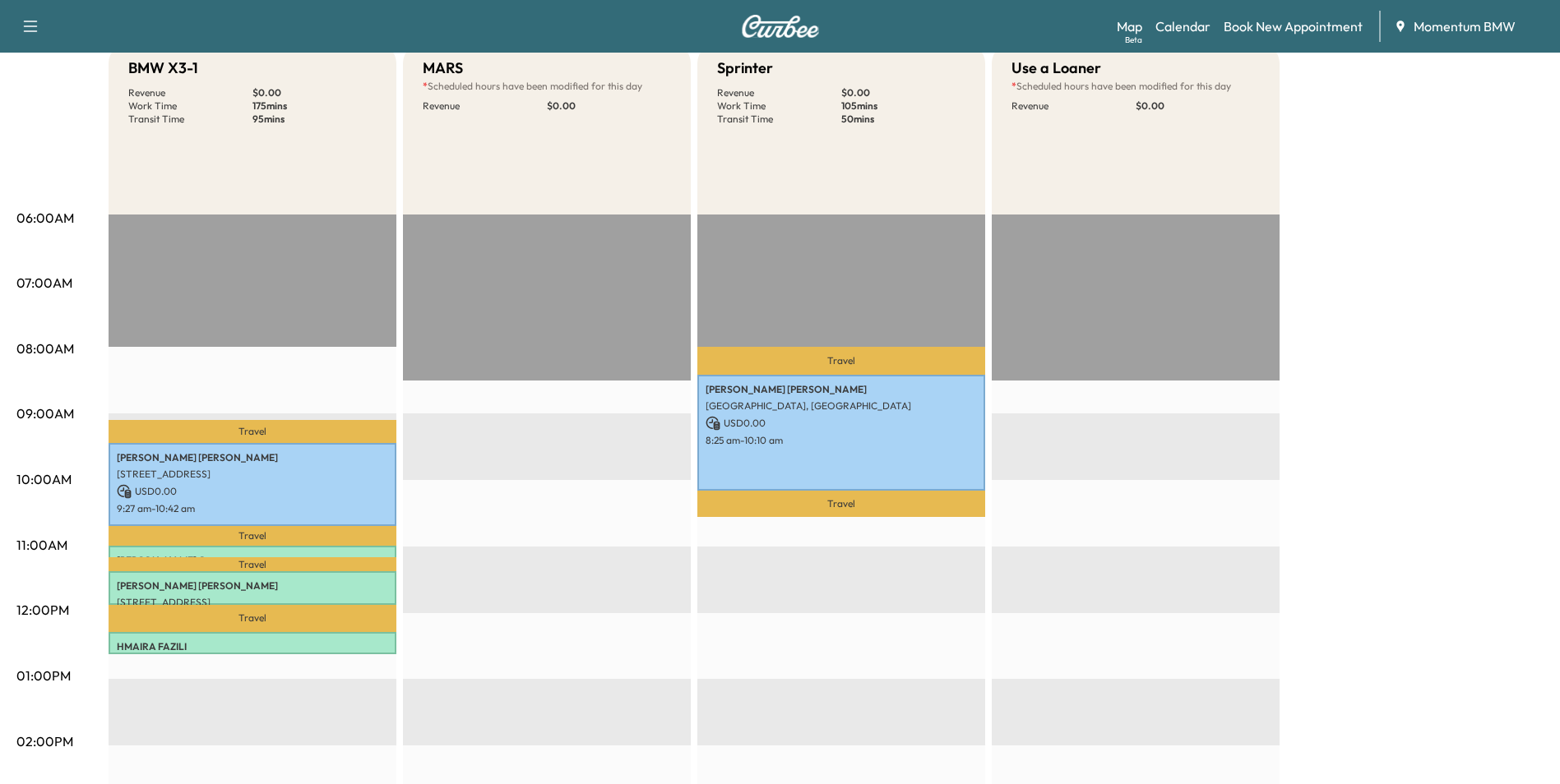
scroll to position [0, 0]
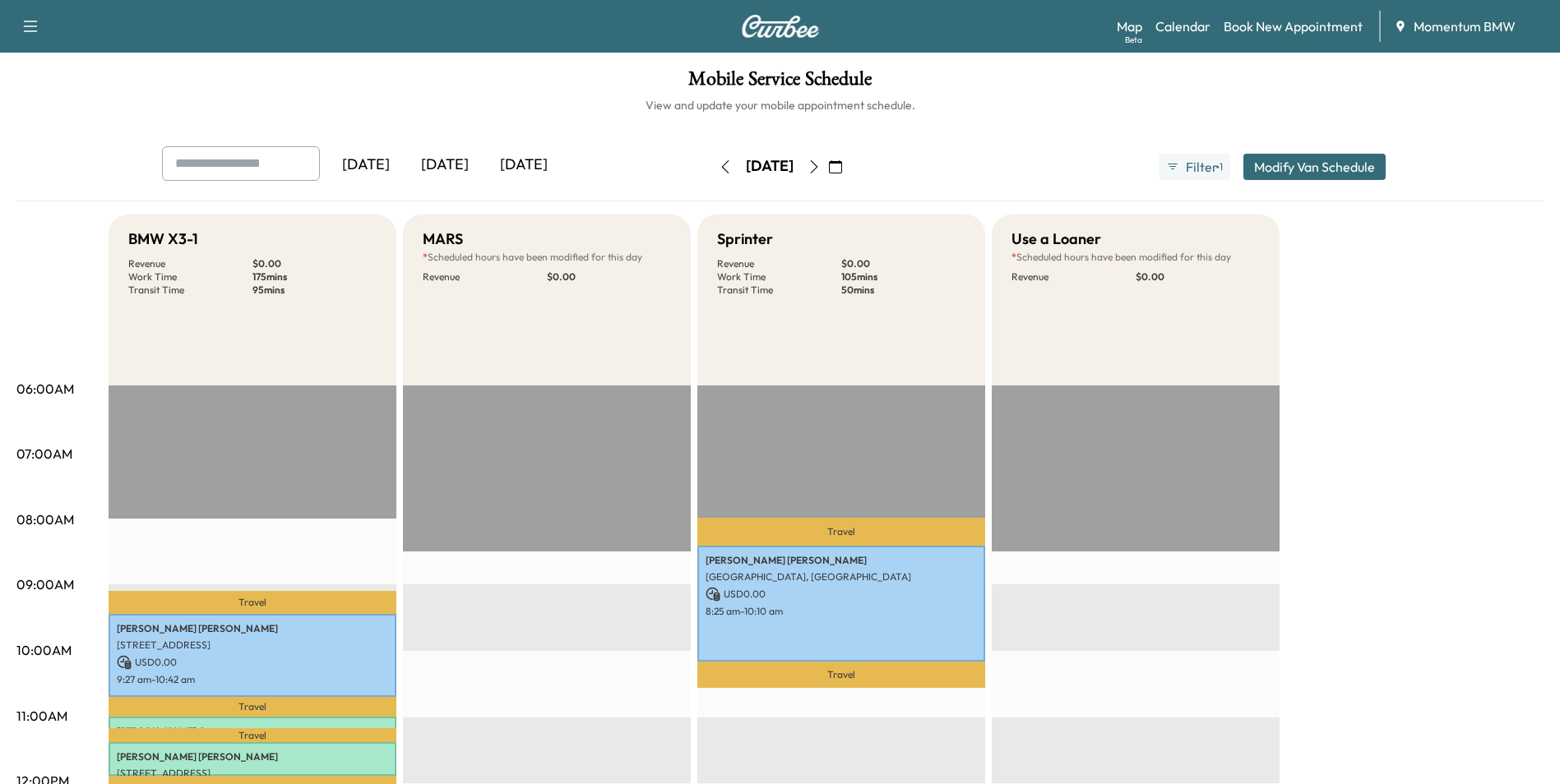
click at [821, 167] on icon "button" at bounding box center [814, 166] width 13 height 13
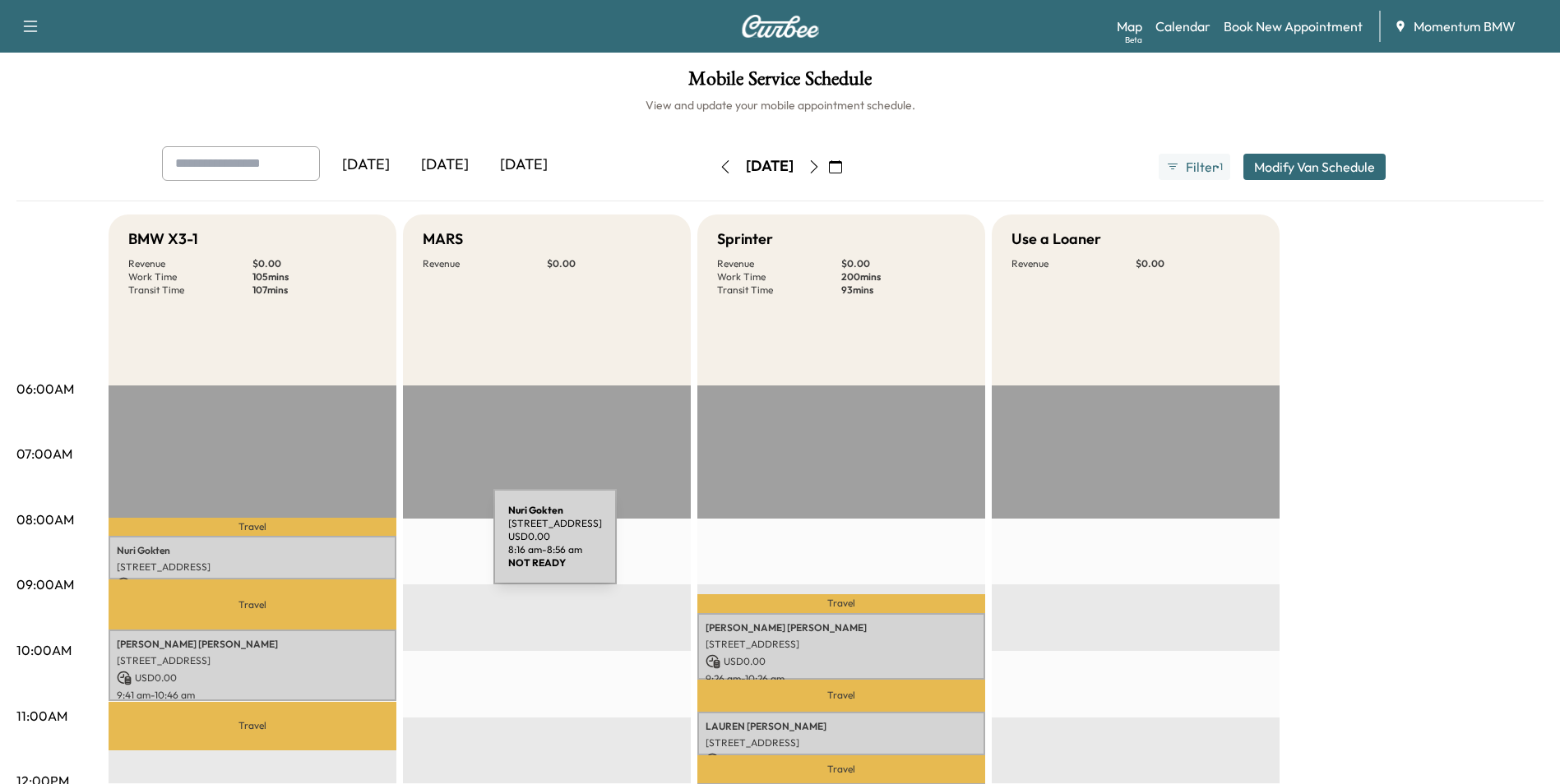
click at [370, 547] on p "Nuri Gokten" at bounding box center [252, 551] width 271 height 13
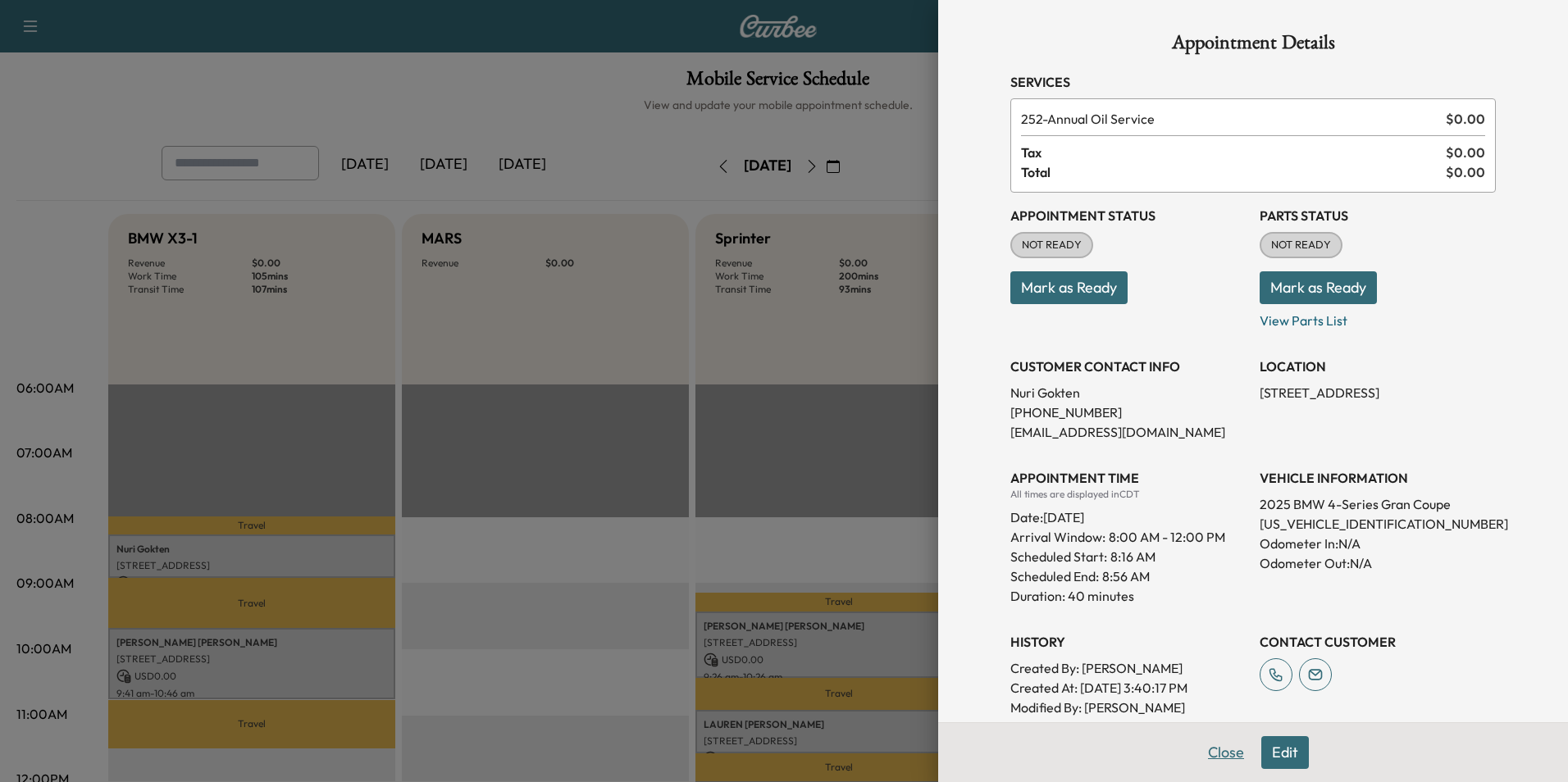
click at [1216, 756] on button "Close" at bounding box center [1226, 753] width 58 height 33
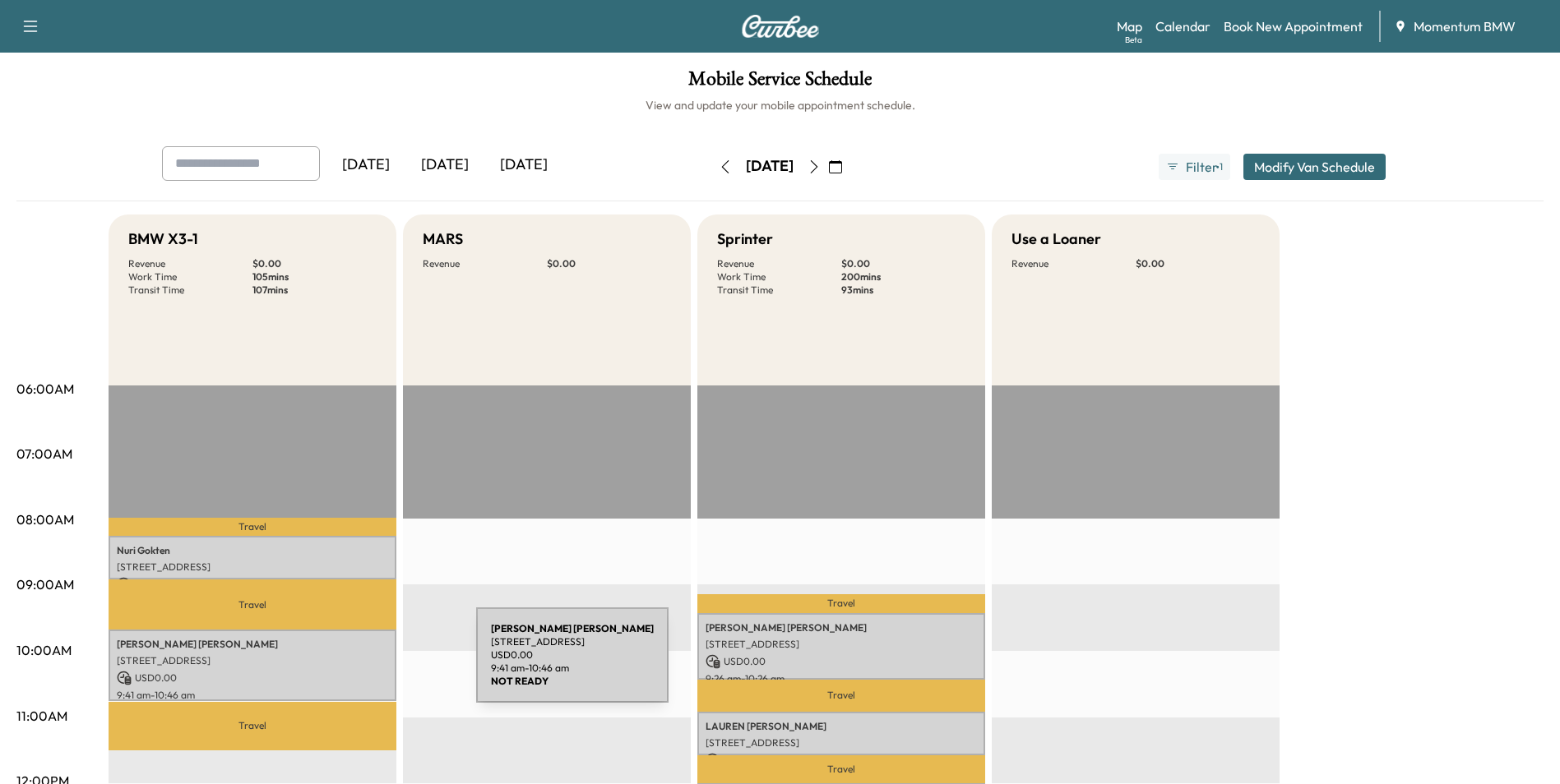
click at [353, 665] on div "[PERSON_NAME] [STREET_ADDRESS] USD 0.00 9:41 am - 10:46 am" at bounding box center [252, 665] width 288 height 72
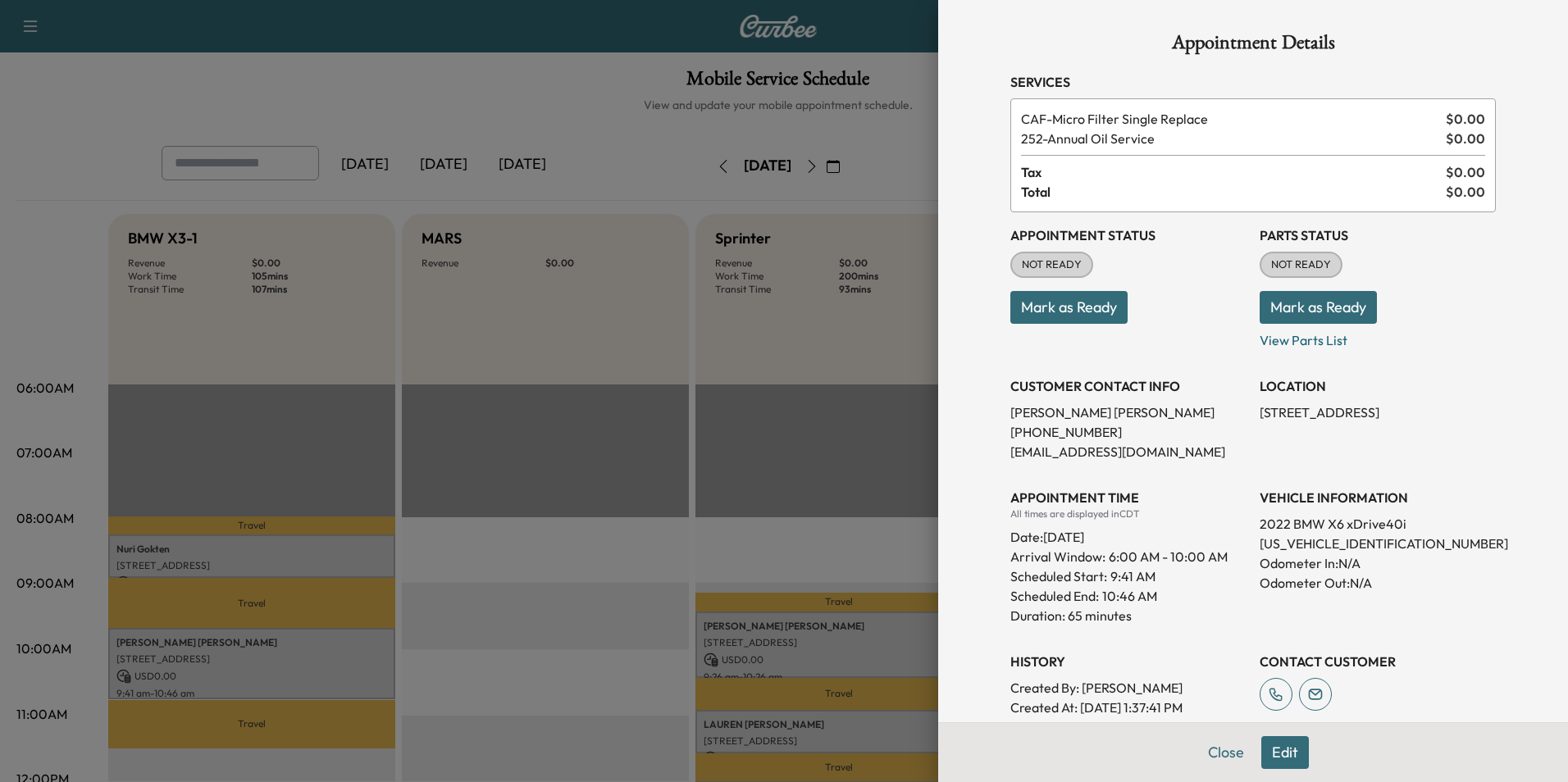
click at [1209, 751] on button "Close" at bounding box center [1226, 753] width 58 height 33
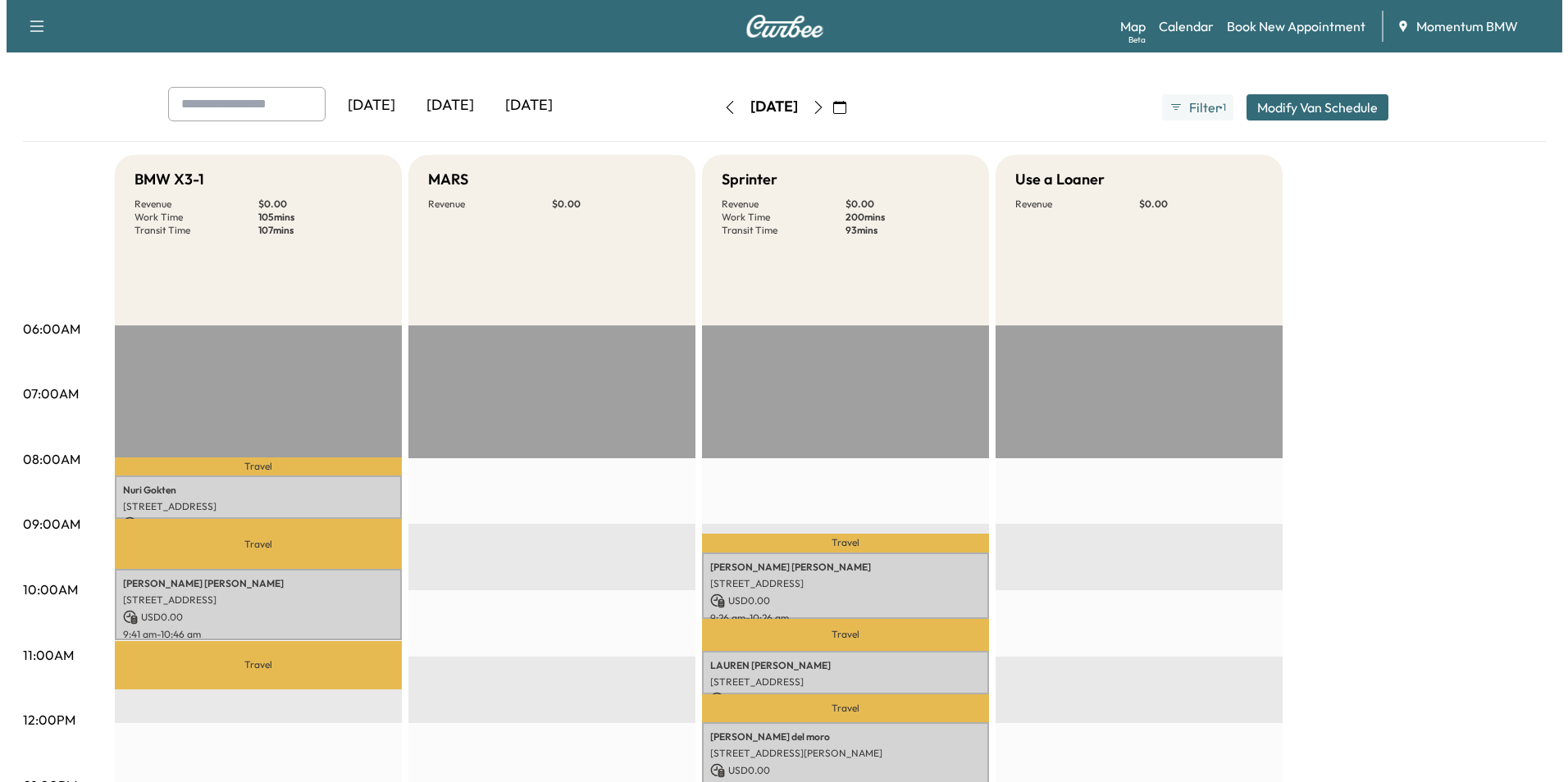
scroll to position [246, 0]
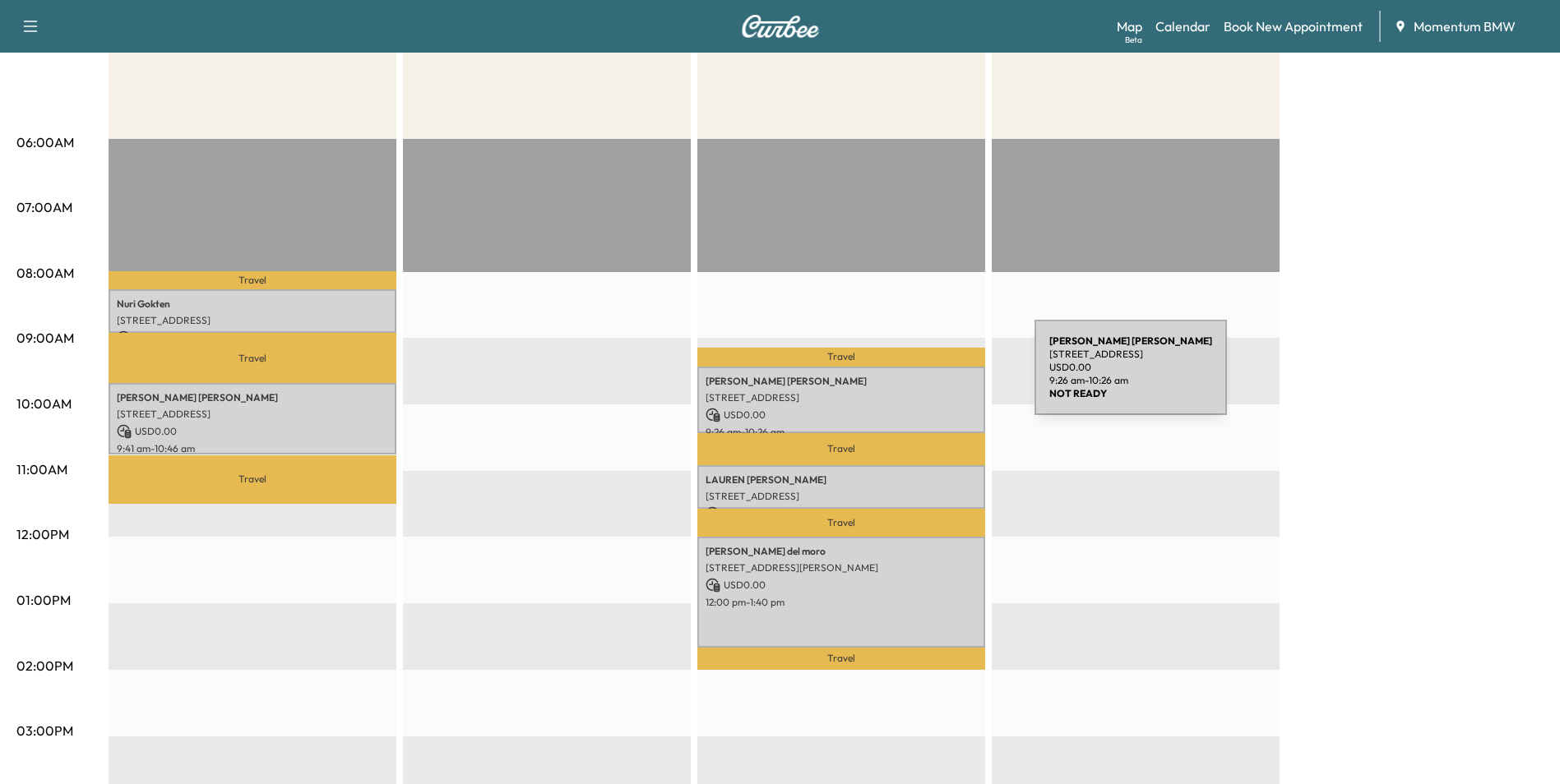
click at [911, 378] on p "[PERSON_NAME]" at bounding box center [841, 381] width 271 height 13
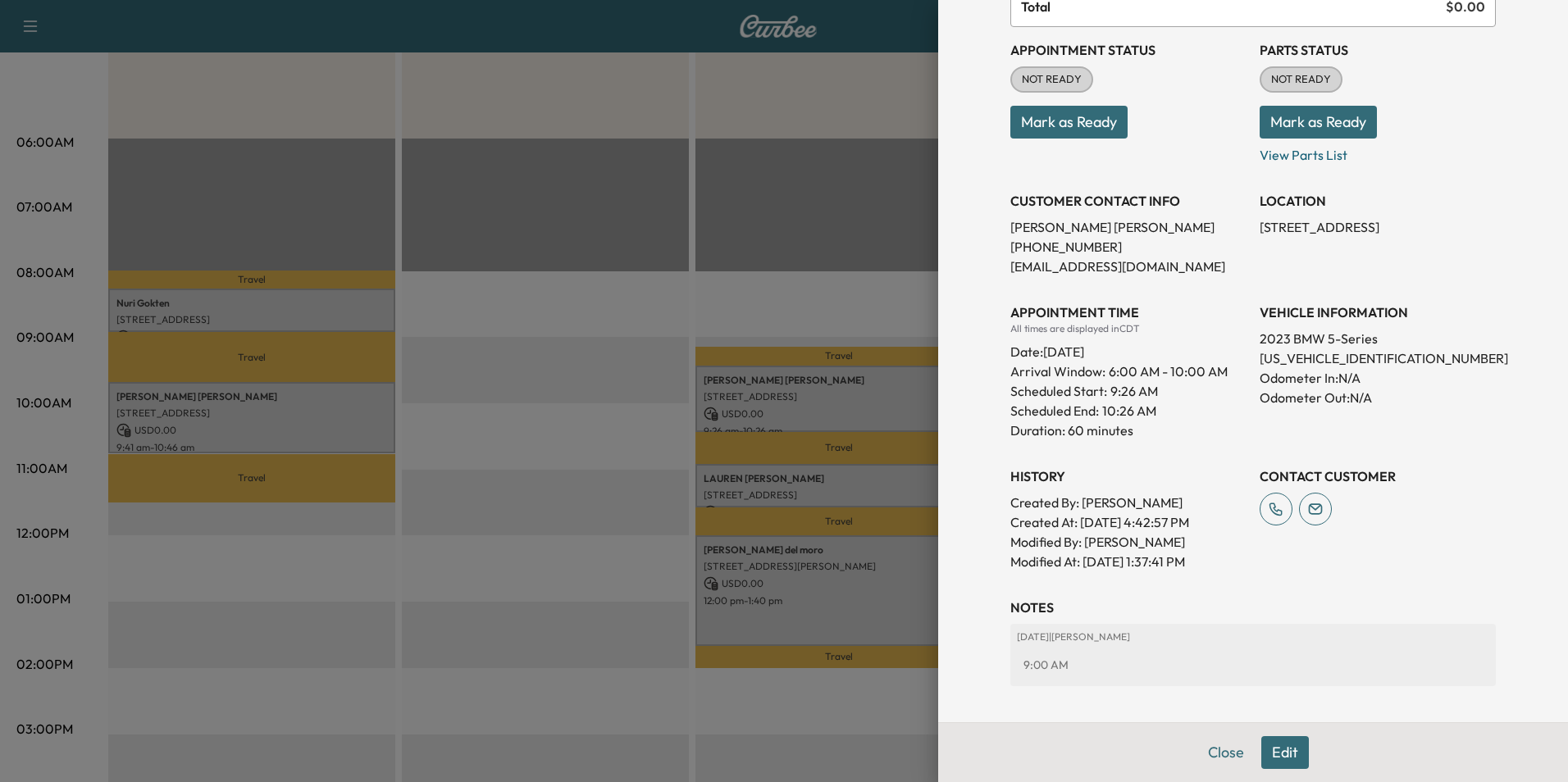
scroll to position [241, 0]
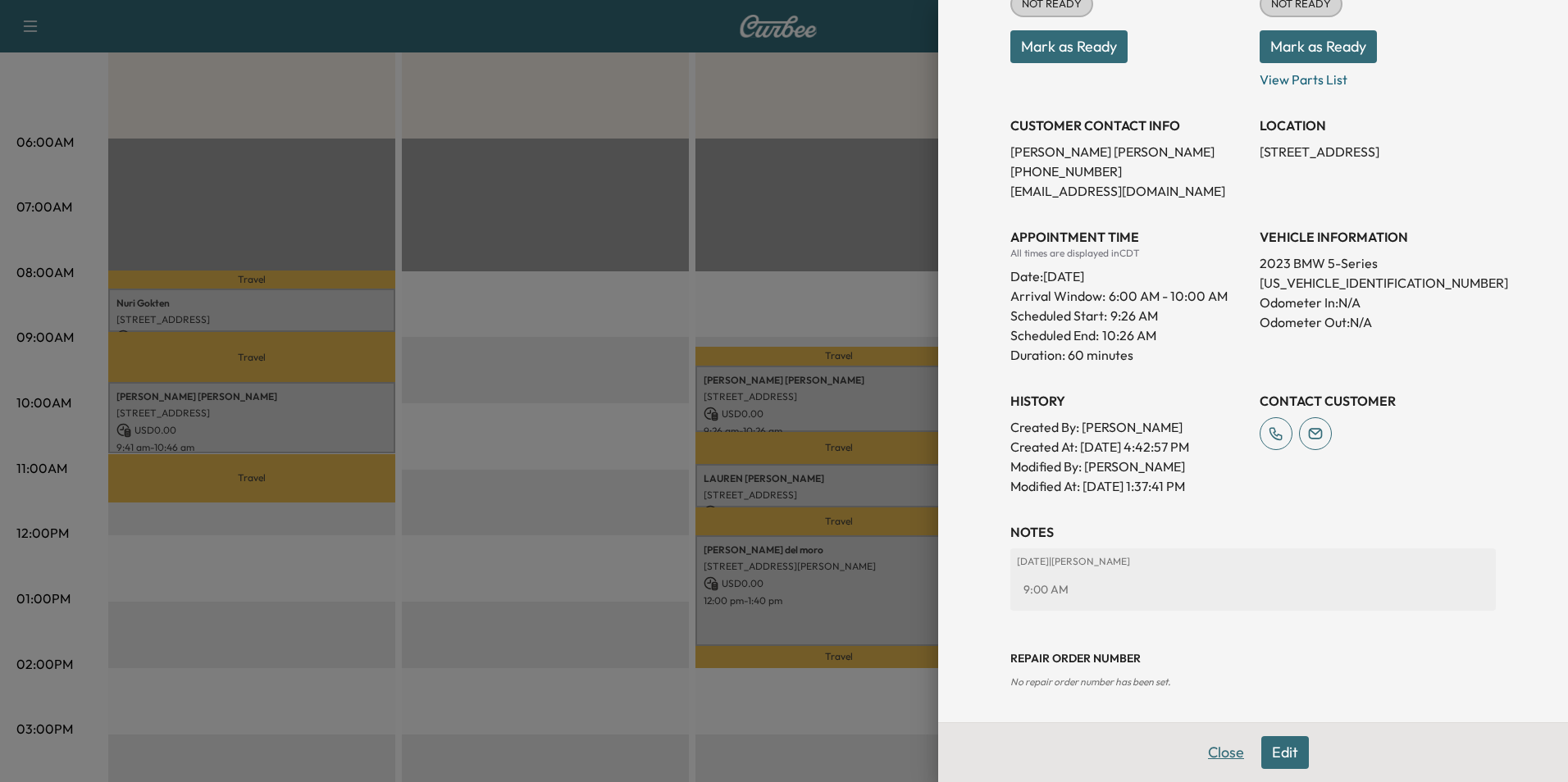
click at [1209, 743] on button "Close" at bounding box center [1226, 753] width 58 height 33
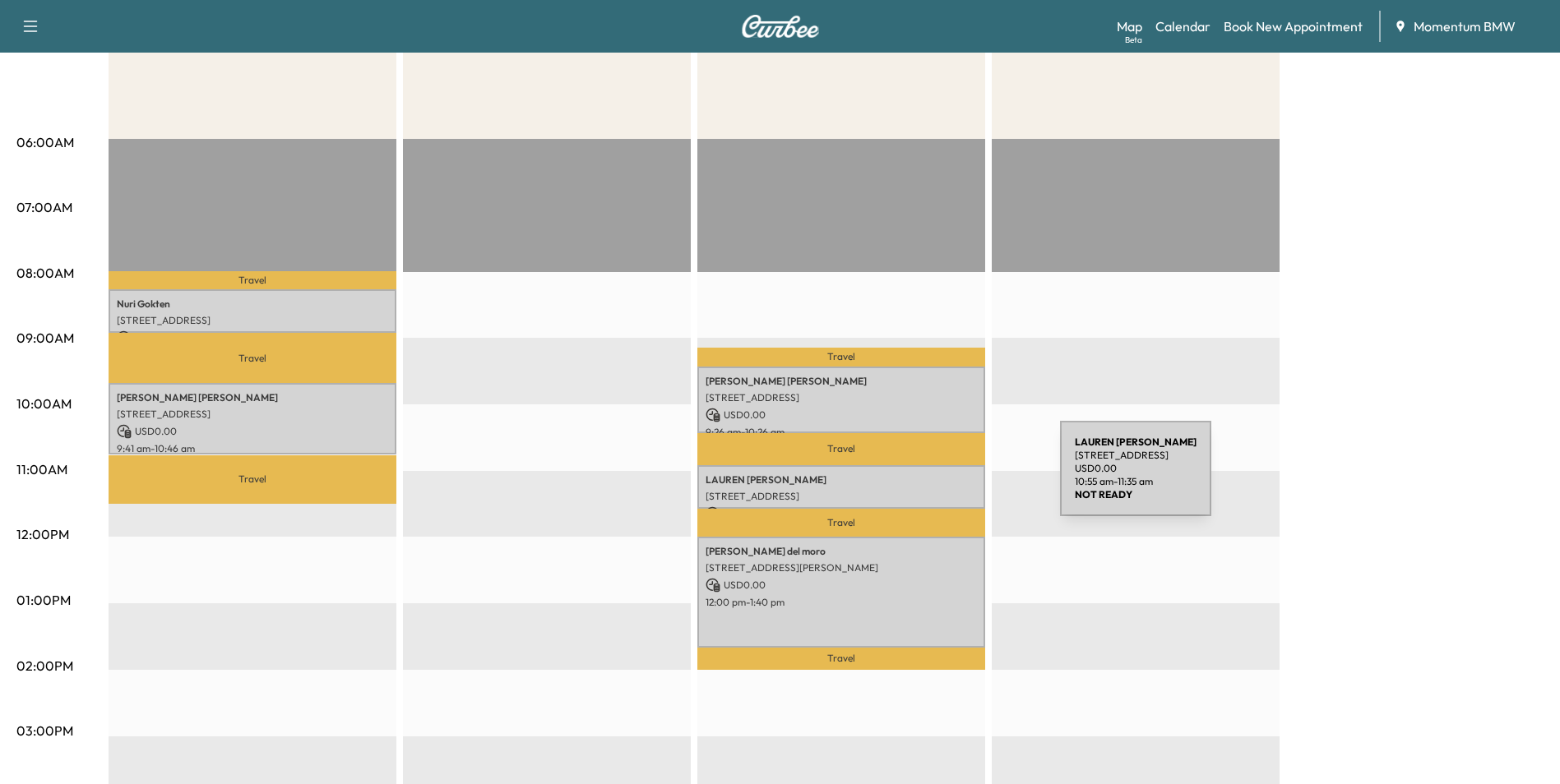
click at [937, 479] on p "[PERSON_NAME]" at bounding box center [841, 480] width 271 height 13
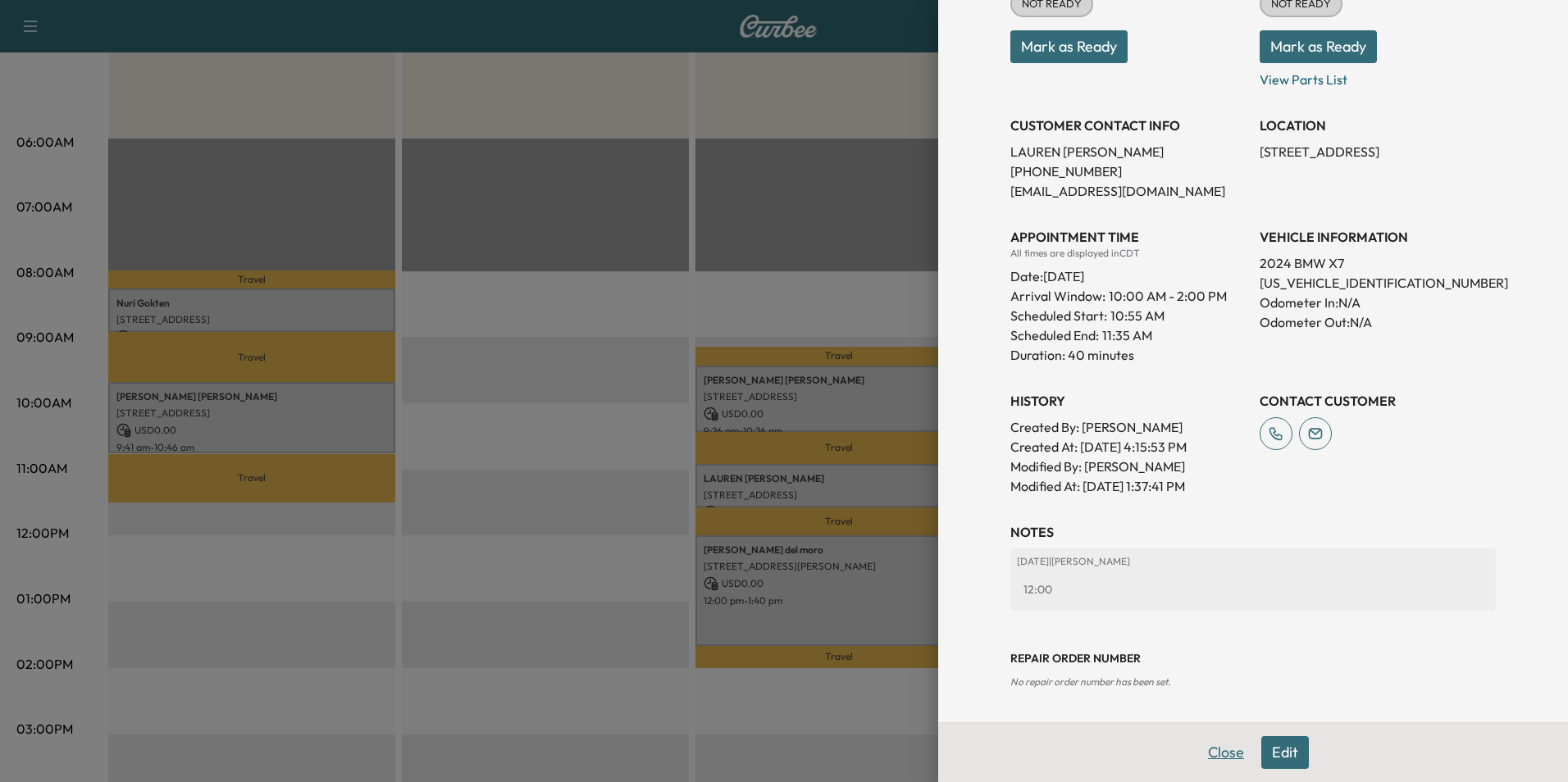
click at [1201, 752] on button "Close" at bounding box center [1226, 753] width 58 height 33
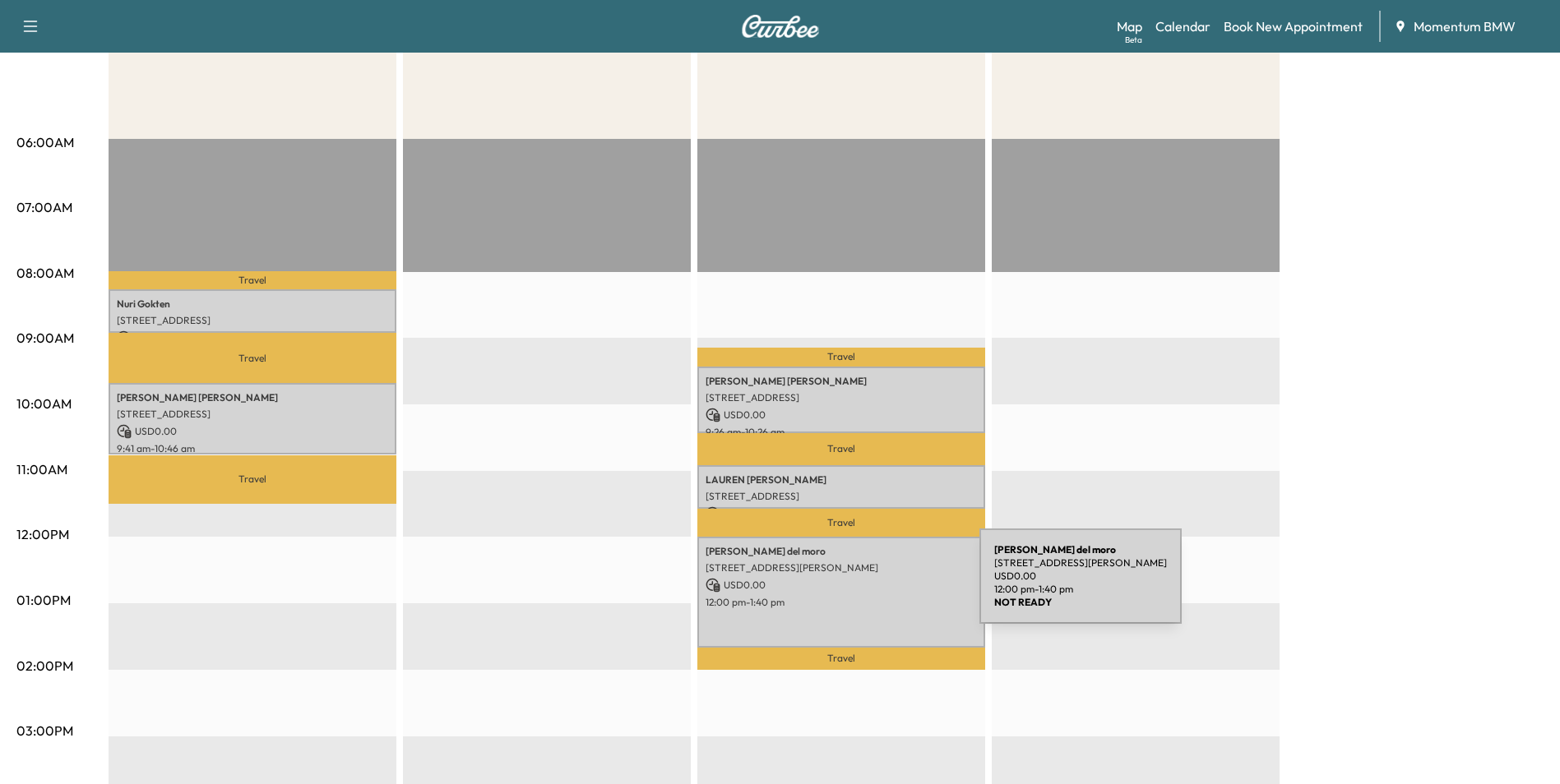
click at [856, 586] on p "USD 0.00" at bounding box center [841, 585] width 271 height 15
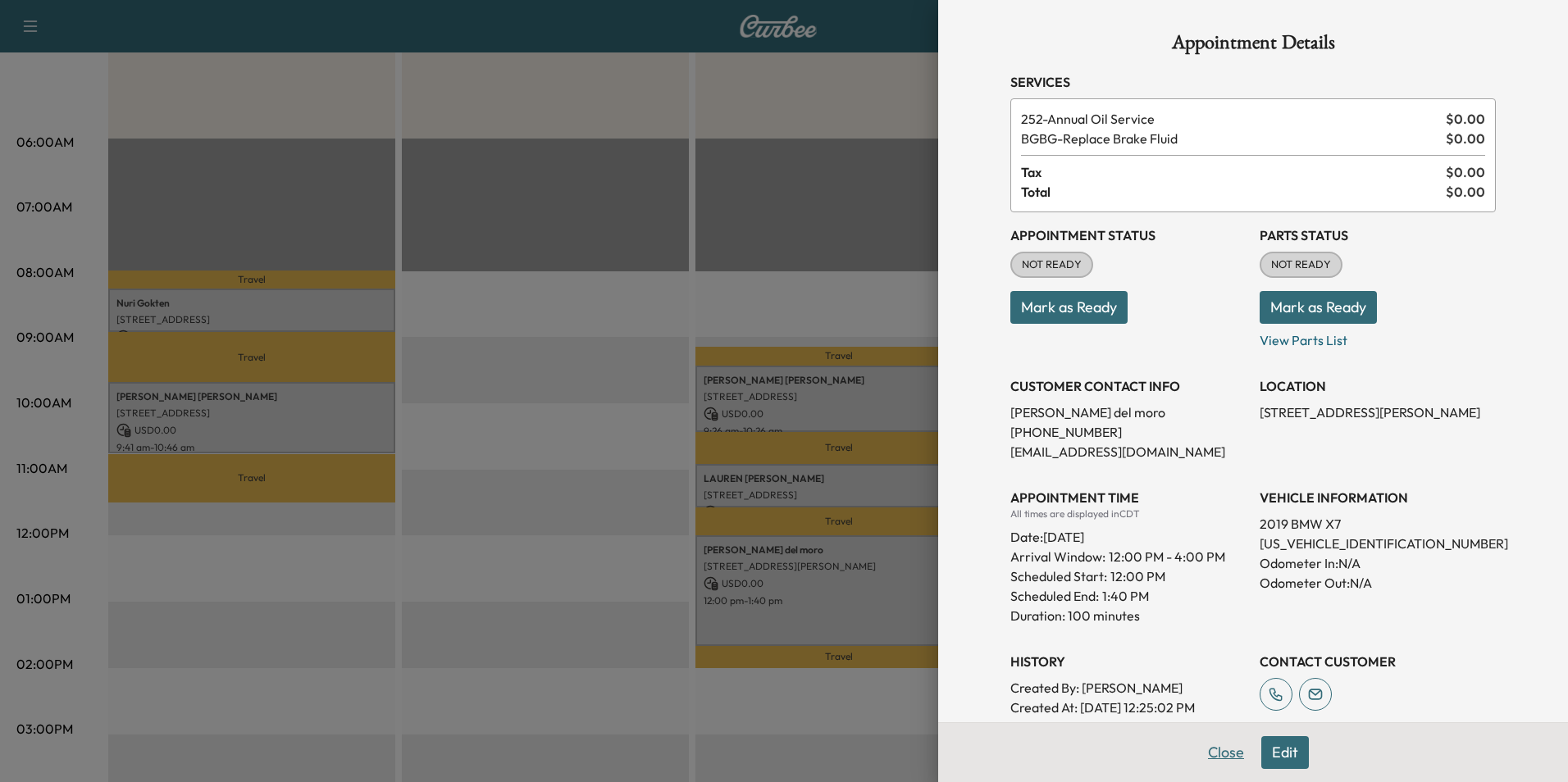
click at [1217, 751] on button "Close" at bounding box center [1226, 753] width 58 height 33
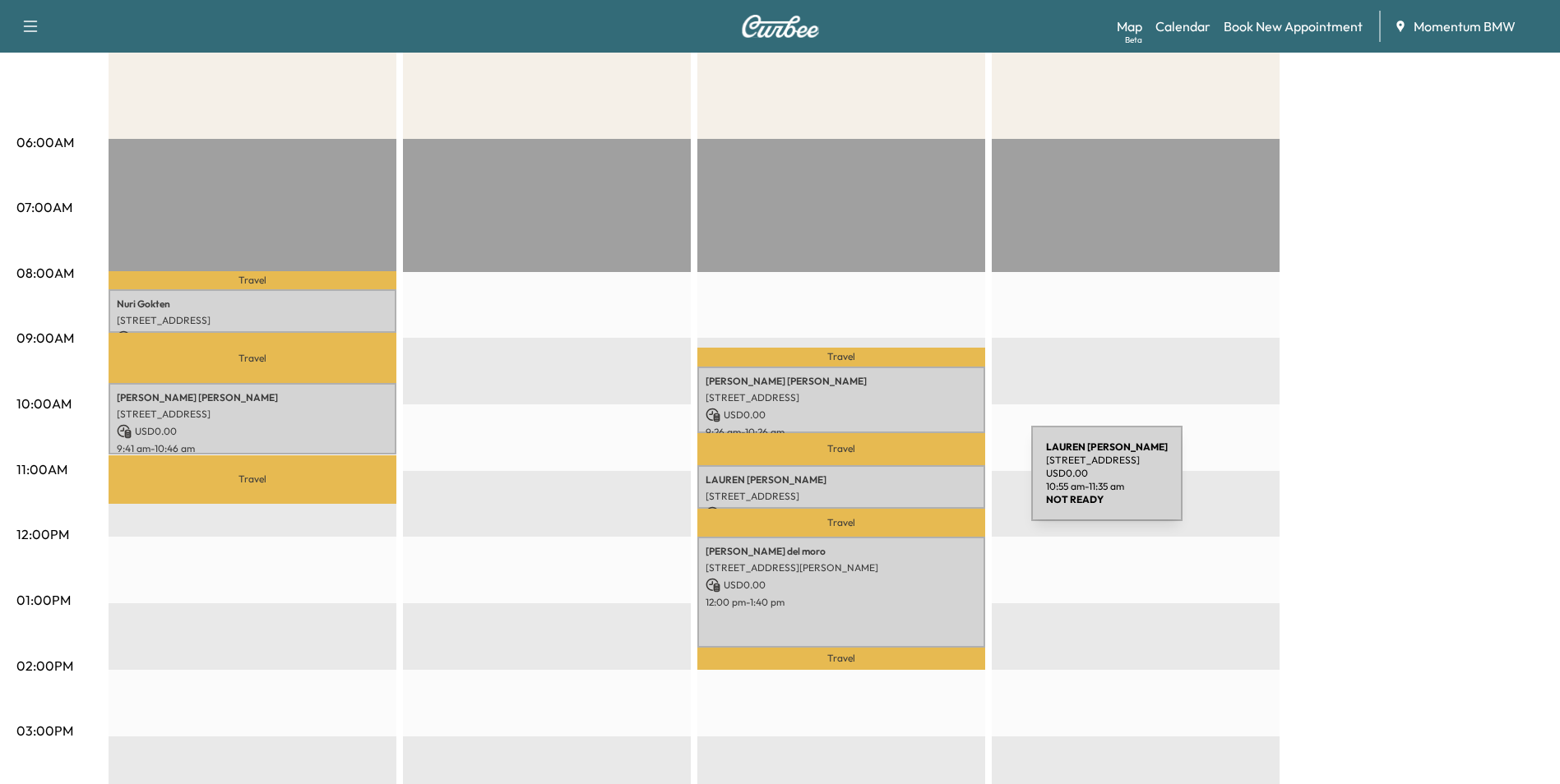
click at [908, 483] on div "[PERSON_NAME] [STREET_ADDRESS] USD 0.00 10:55 am - 11:35 am" at bounding box center [841, 487] width 288 height 44
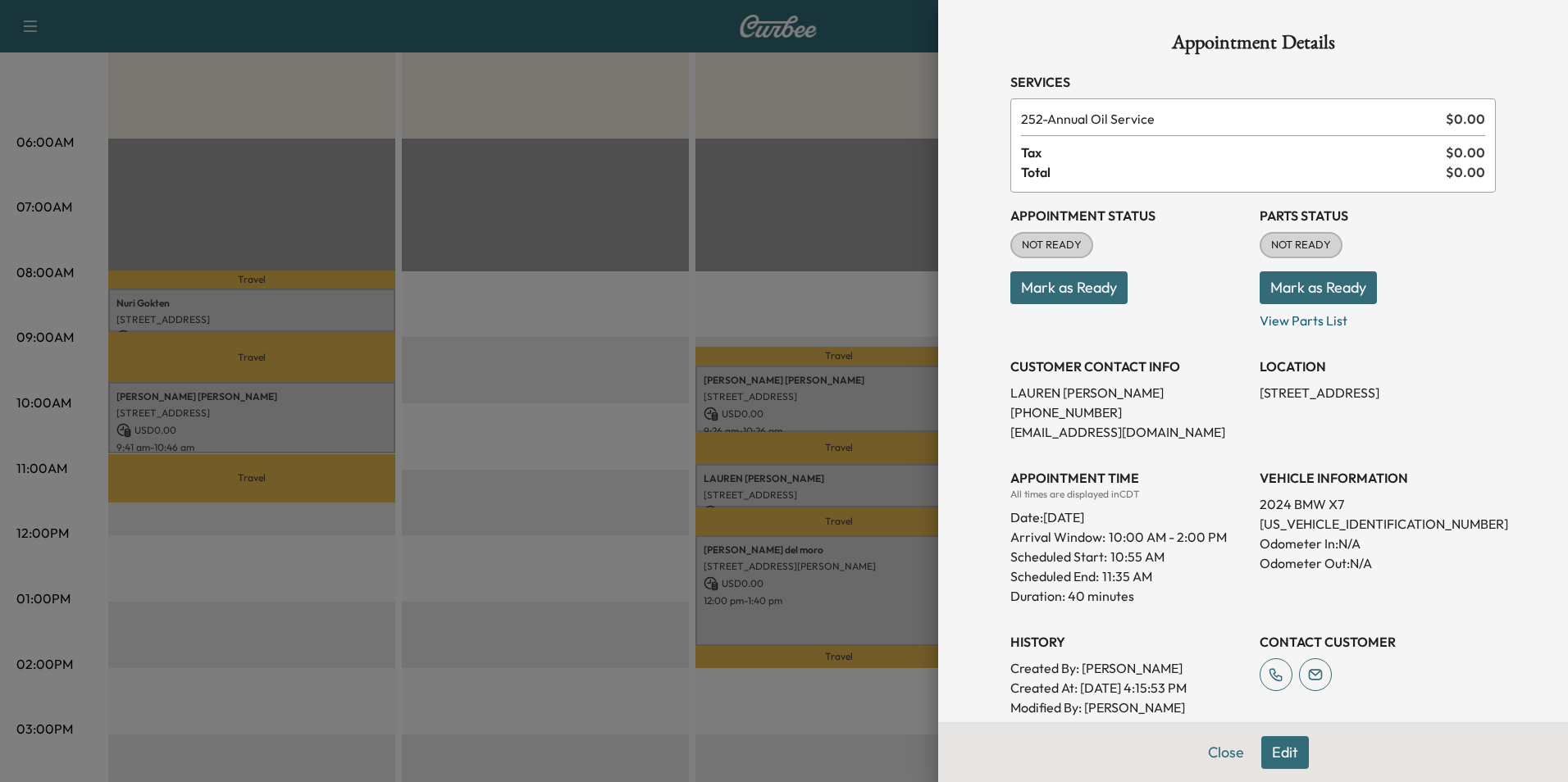
click at [1275, 746] on button "Edit" at bounding box center [1286, 753] width 48 height 33
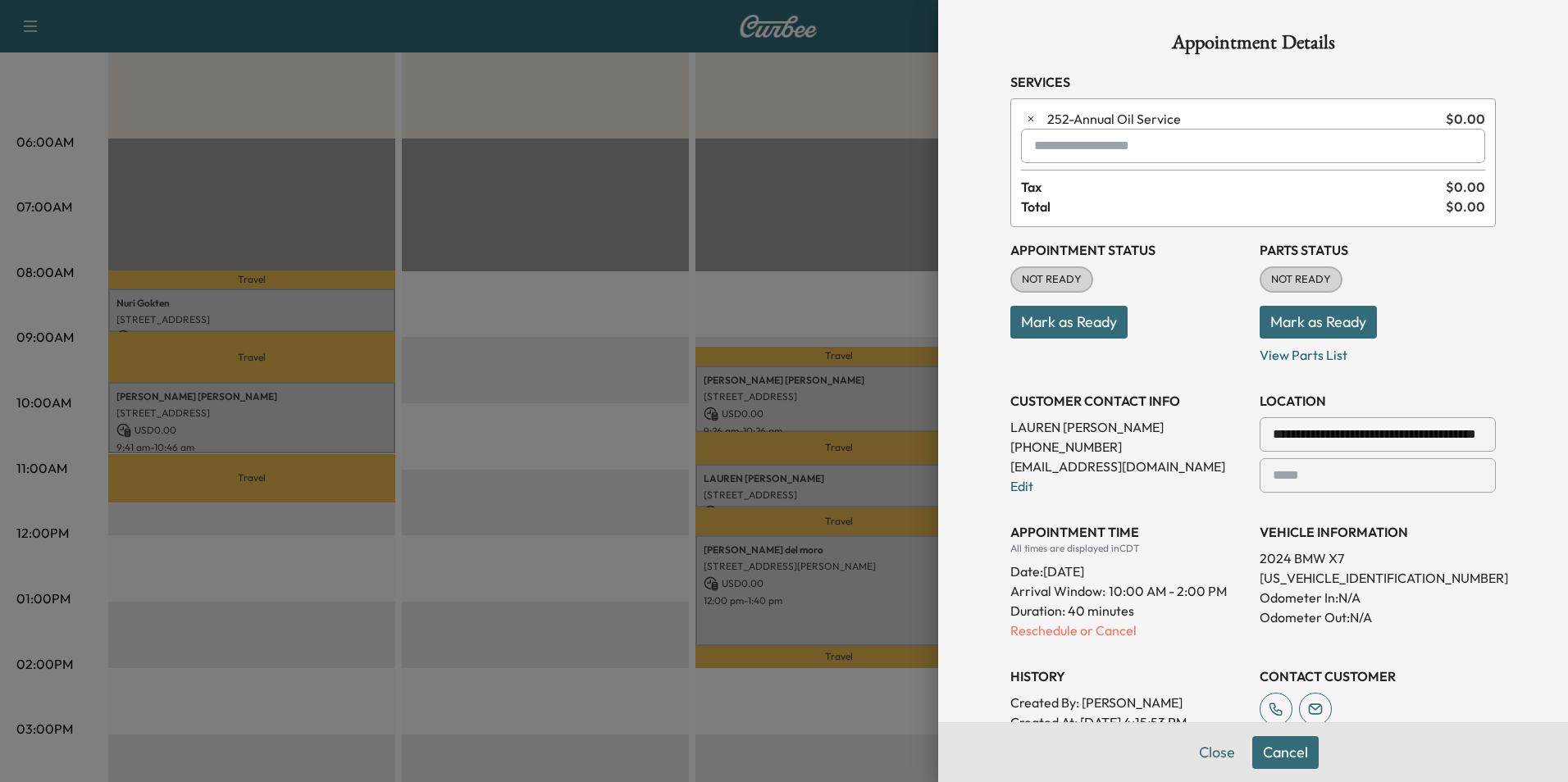
click at [1086, 144] on input "text" at bounding box center [1253, 146] width 464 height 35
click at [1088, 189] on p "X3 - BMW X3-1" at bounding box center [1195, 188] width 358 height 23
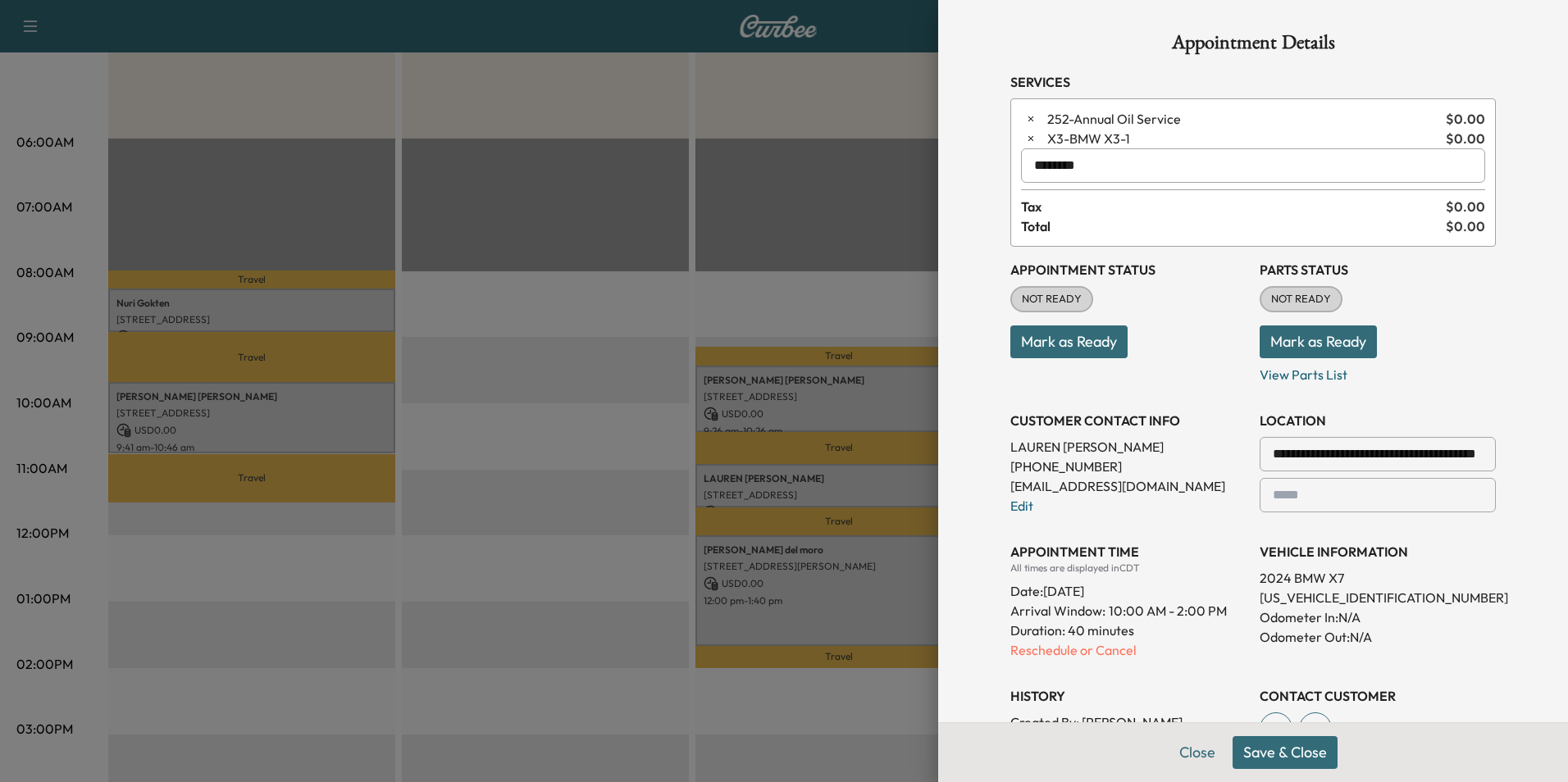
type input "********"
click at [1295, 754] on button "Save & Close" at bounding box center [1286, 753] width 105 height 33
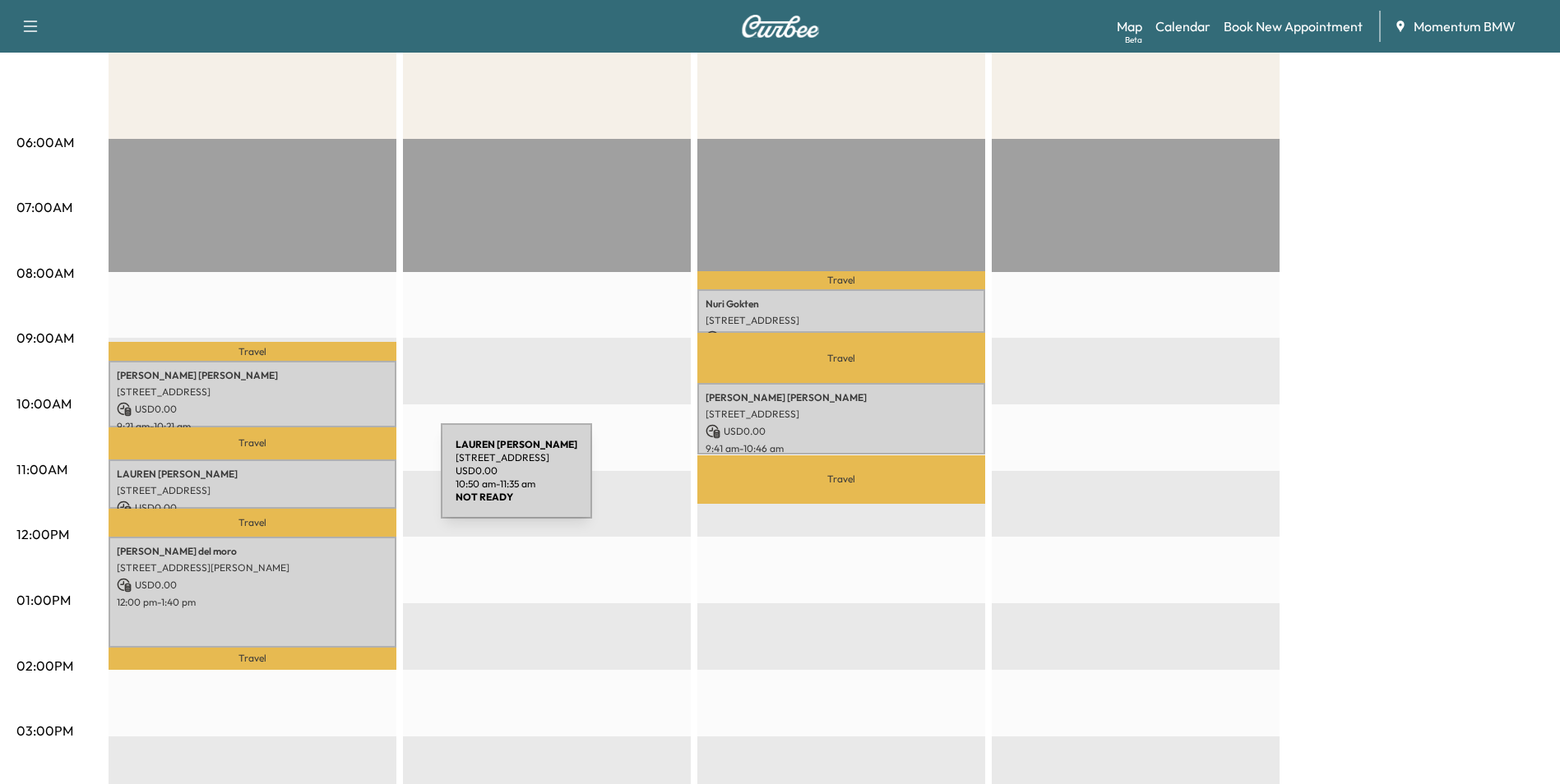
click at [317, 484] on p "[STREET_ADDRESS]" at bounding box center [252, 491] width 271 height 13
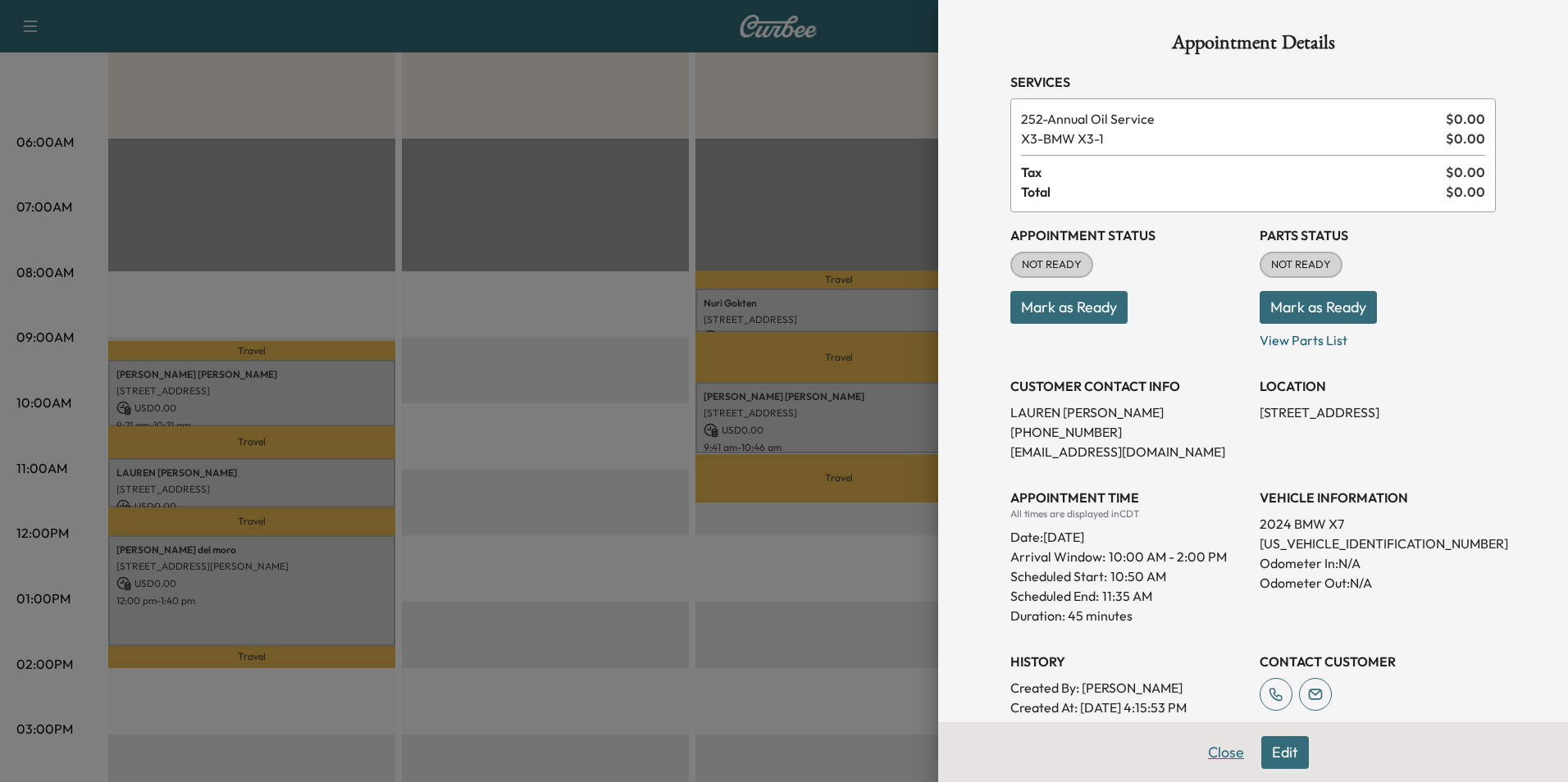
click at [1219, 752] on button "Close" at bounding box center [1226, 753] width 58 height 33
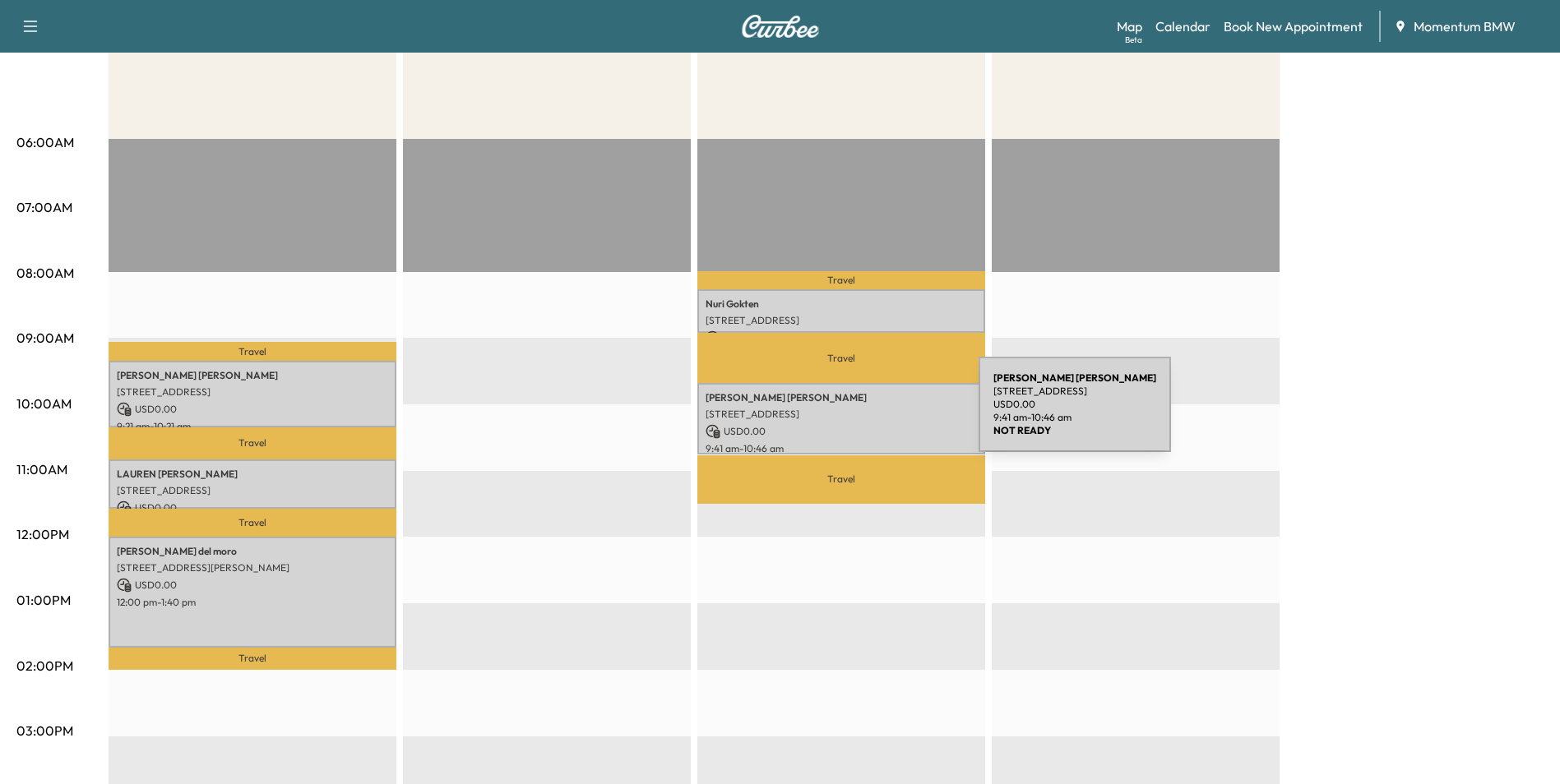
click at [855, 415] on p "[STREET_ADDRESS]" at bounding box center [841, 415] width 271 height 13
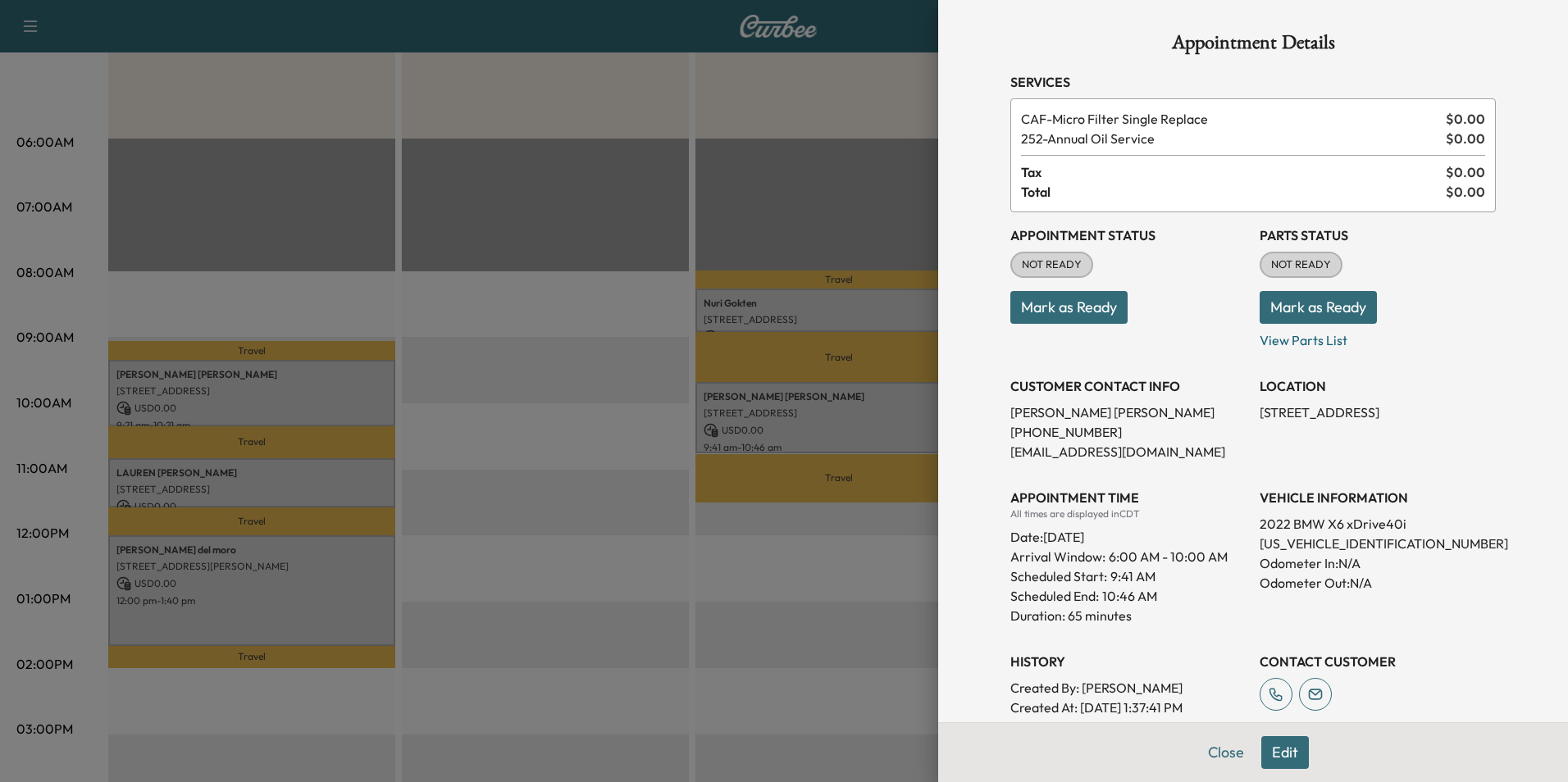
click at [1269, 751] on button "Edit" at bounding box center [1286, 753] width 48 height 33
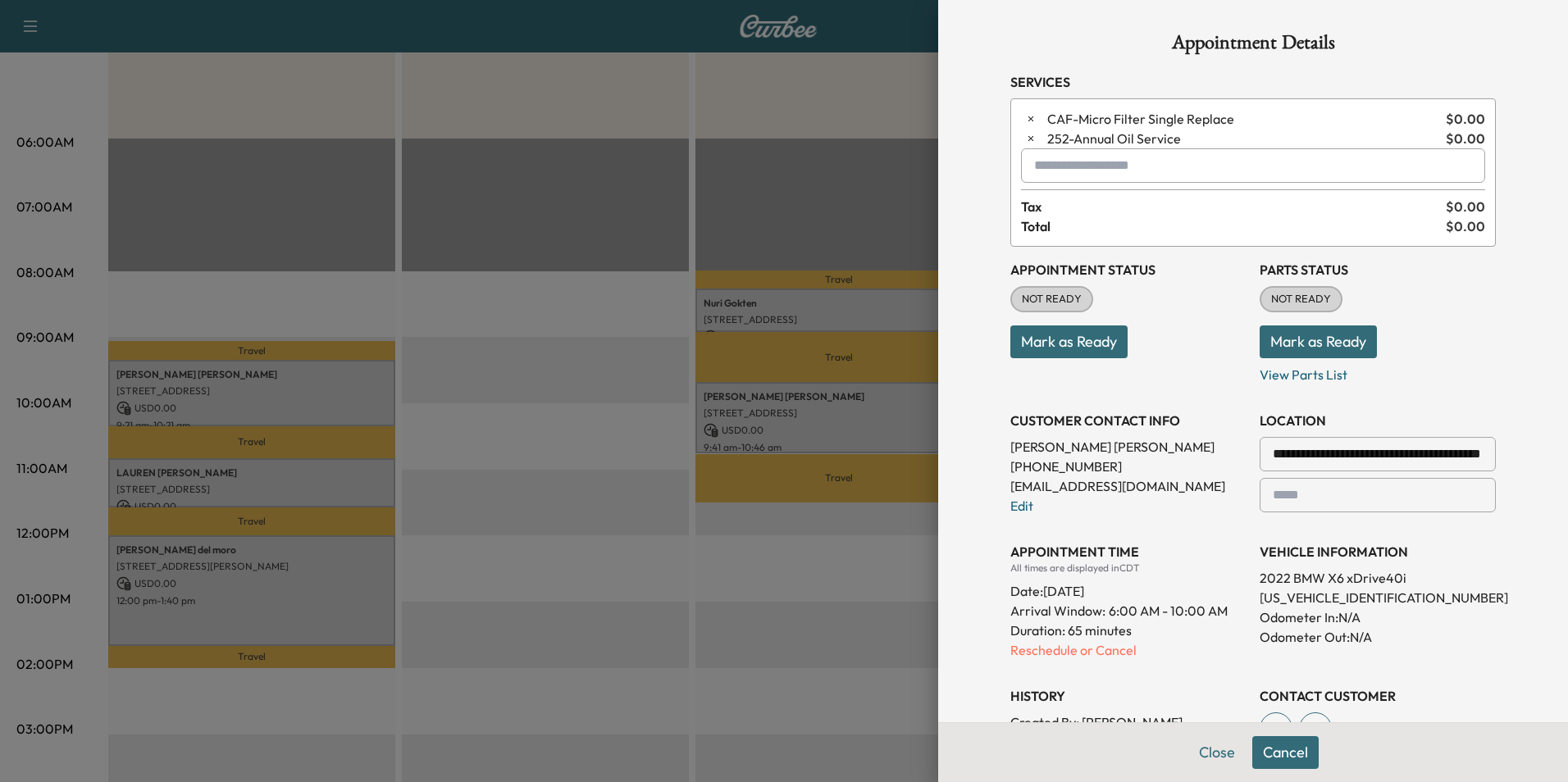
click at [1130, 165] on input "text" at bounding box center [1253, 166] width 464 height 35
click at [1098, 214] on p "X3 - BMW X3-1" at bounding box center [1195, 208] width 358 height 23
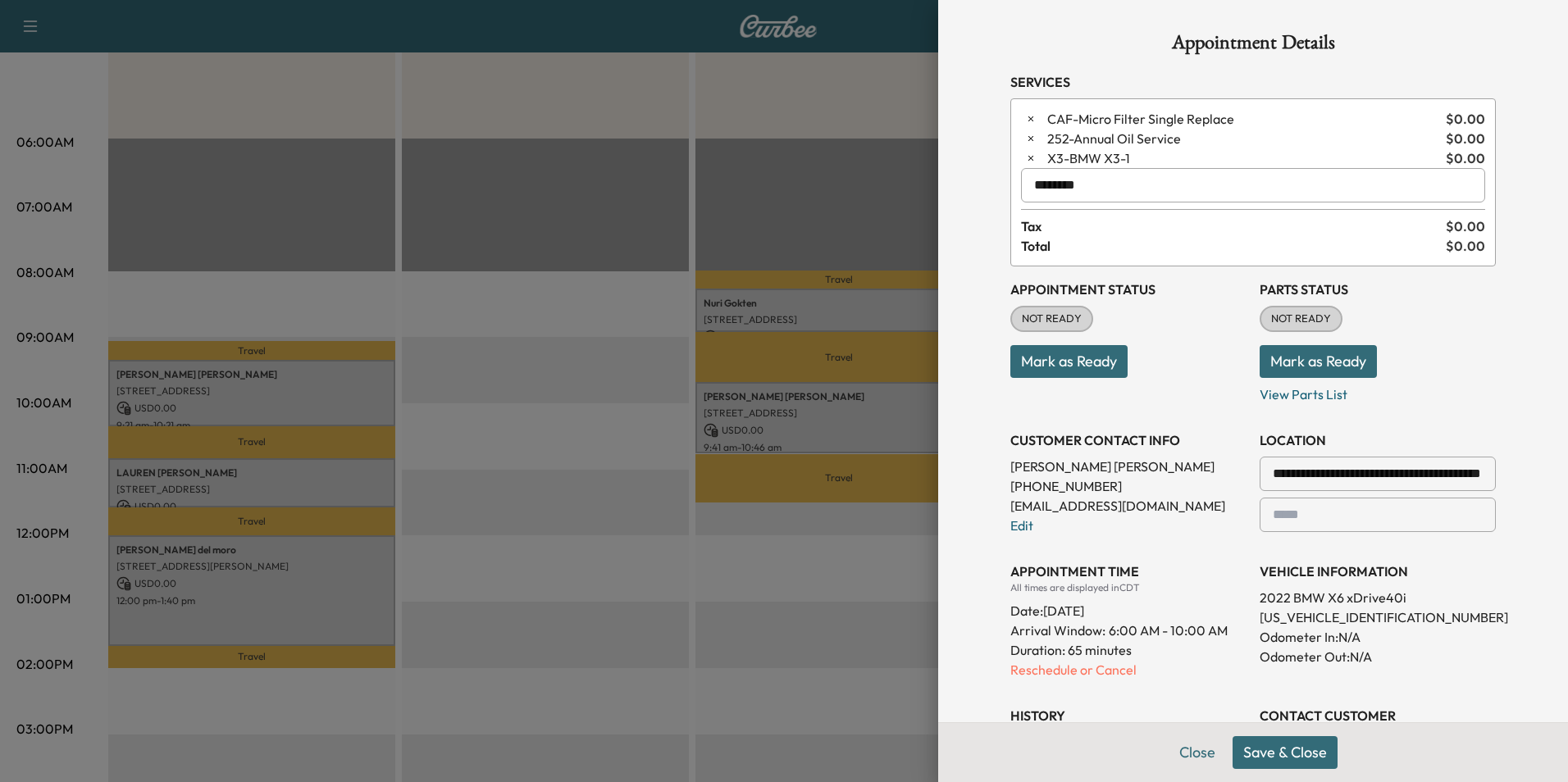
type input "********"
click at [1283, 752] on button "Save & Close" at bounding box center [1286, 753] width 105 height 33
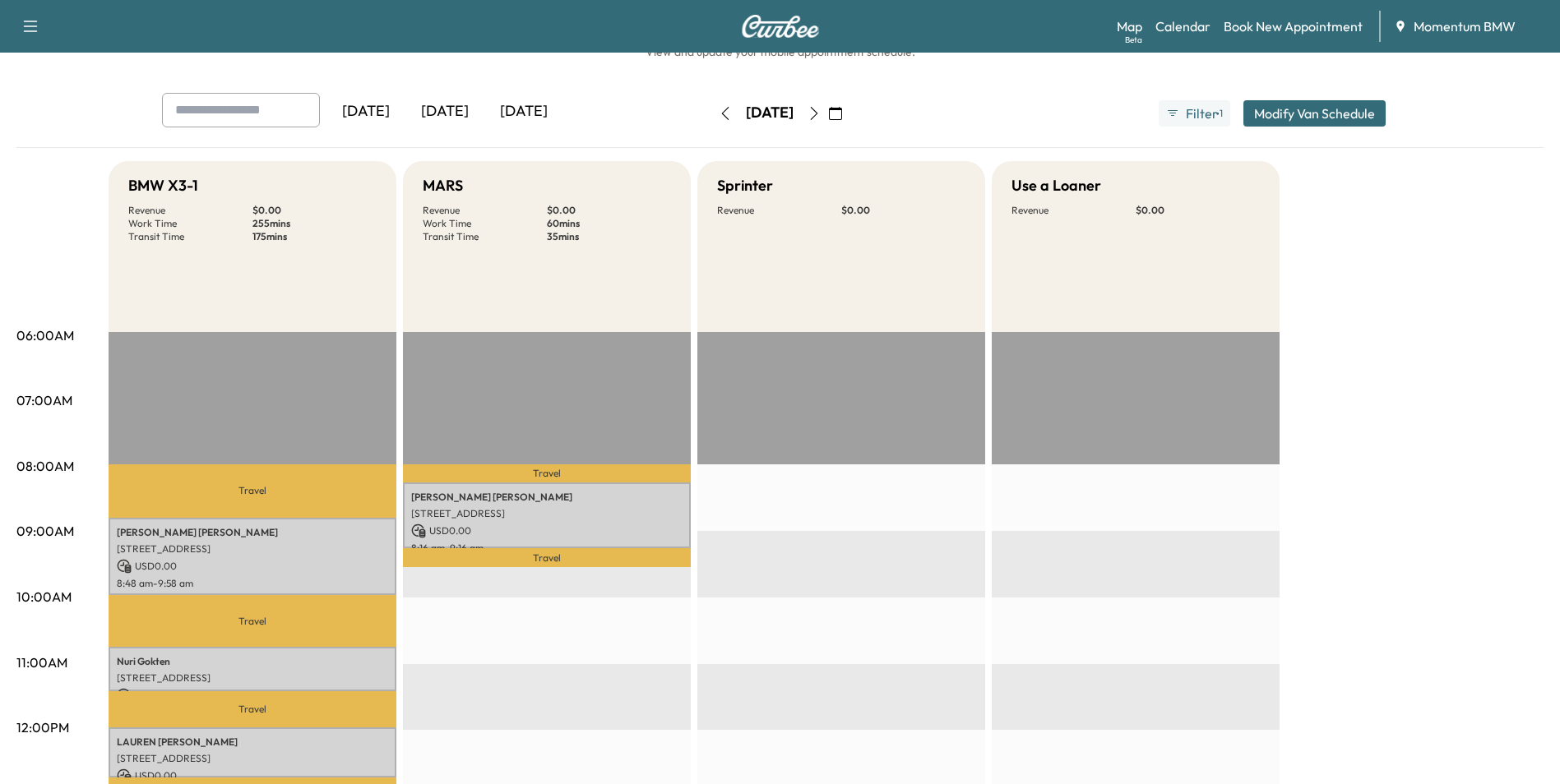
scroll to position [82, 0]
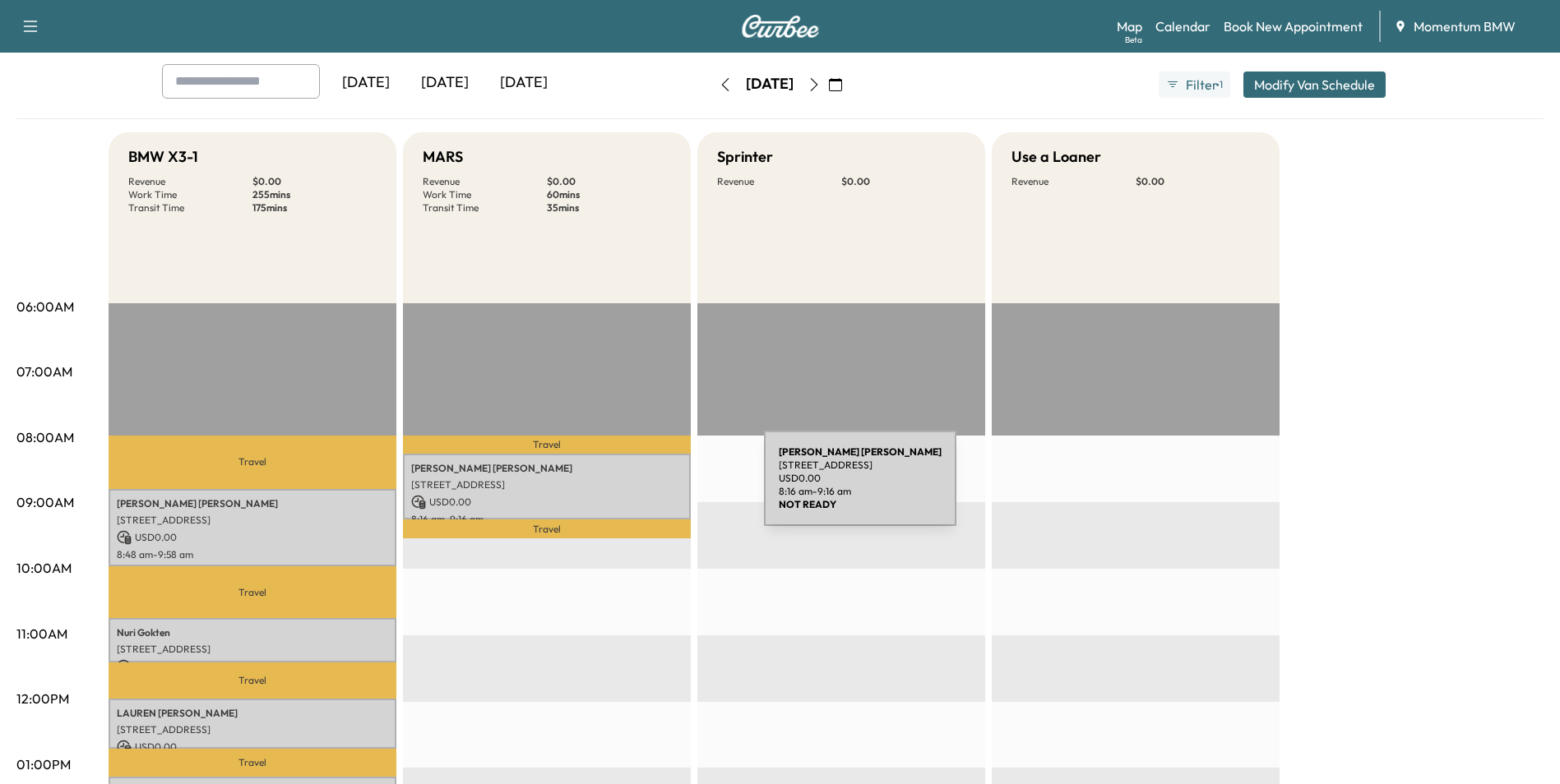
click at [641, 488] on p "[STREET_ADDRESS]" at bounding box center [546, 485] width 271 height 13
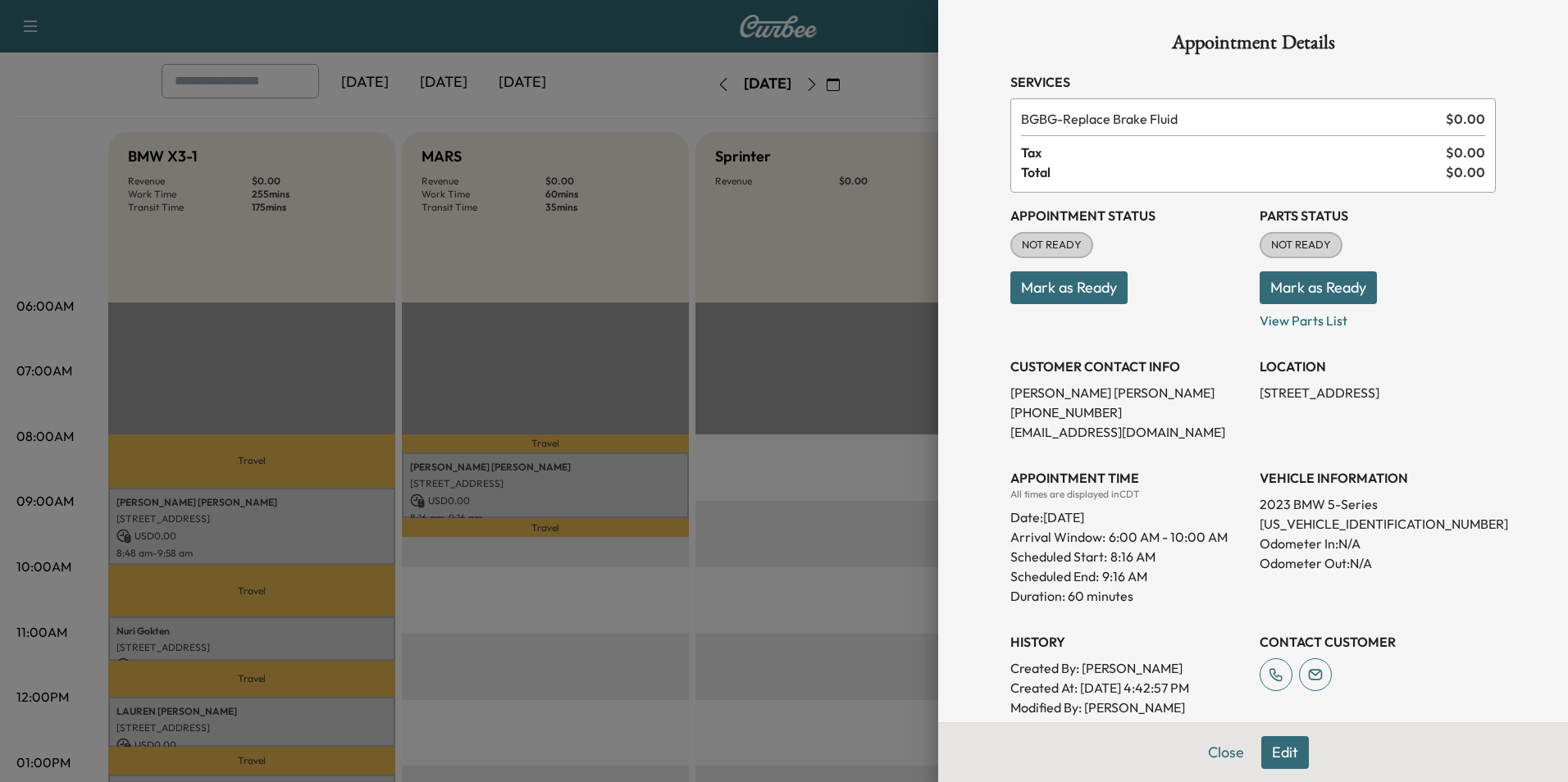
click at [1273, 747] on button "Edit" at bounding box center [1286, 753] width 48 height 33
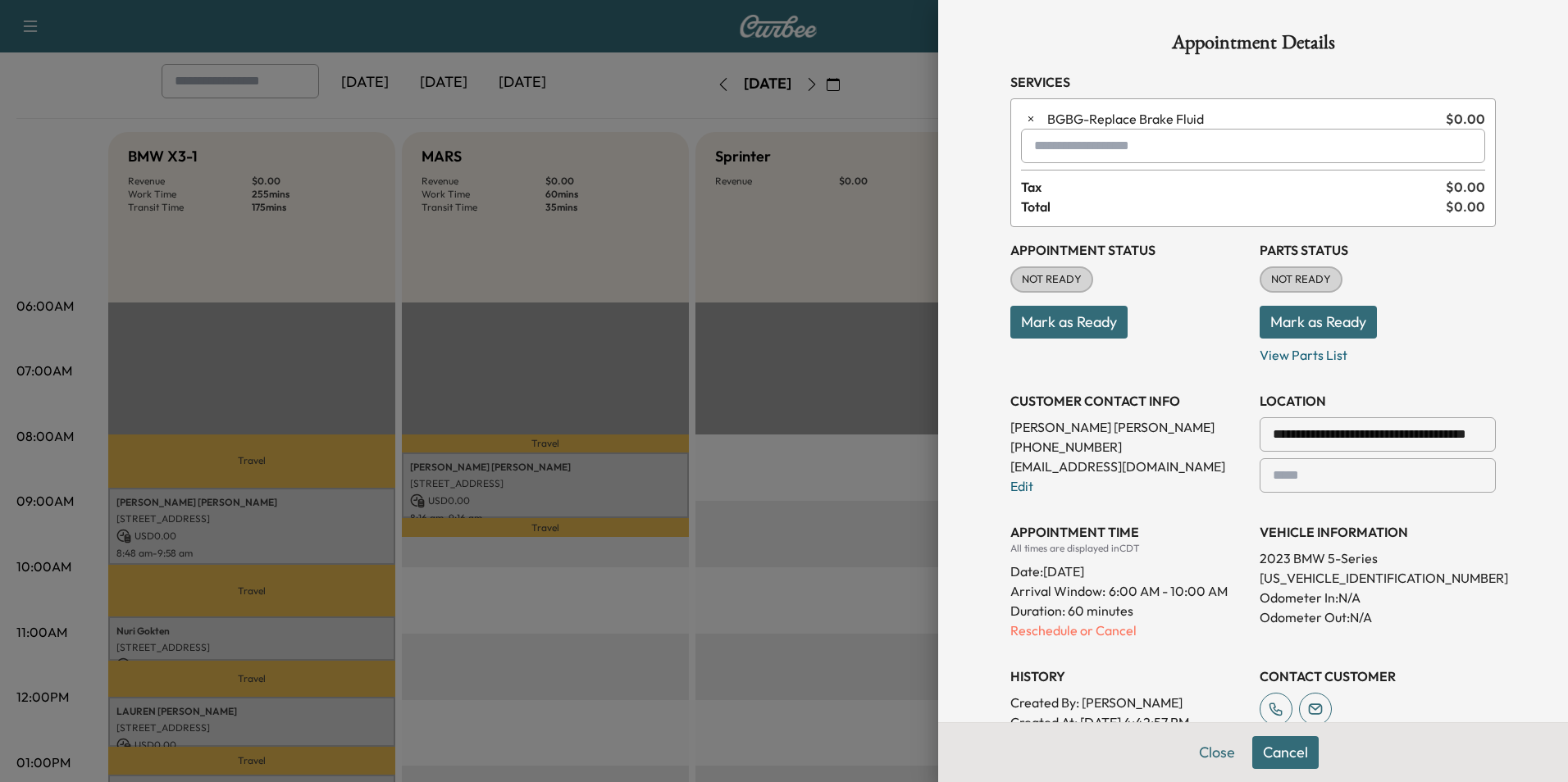
click at [1099, 149] on input "text" at bounding box center [1253, 146] width 464 height 35
click at [1092, 180] on p "SPRINTER - Sprinter" at bounding box center [1195, 188] width 358 height 23
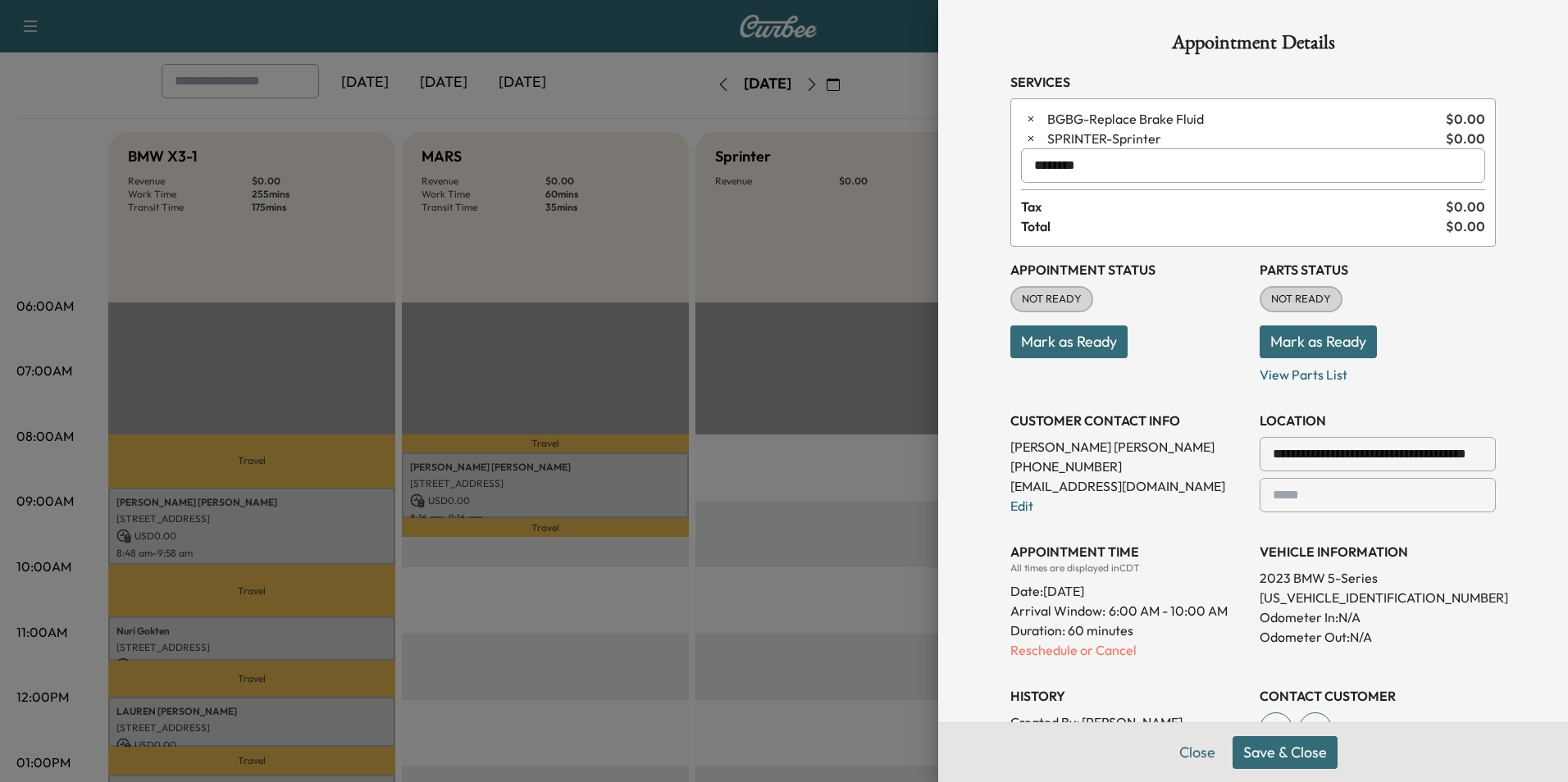
type input "********"
click at [1297, 745] on button "Save & Close" at bounding box center [1286, 753] width 105 height 33
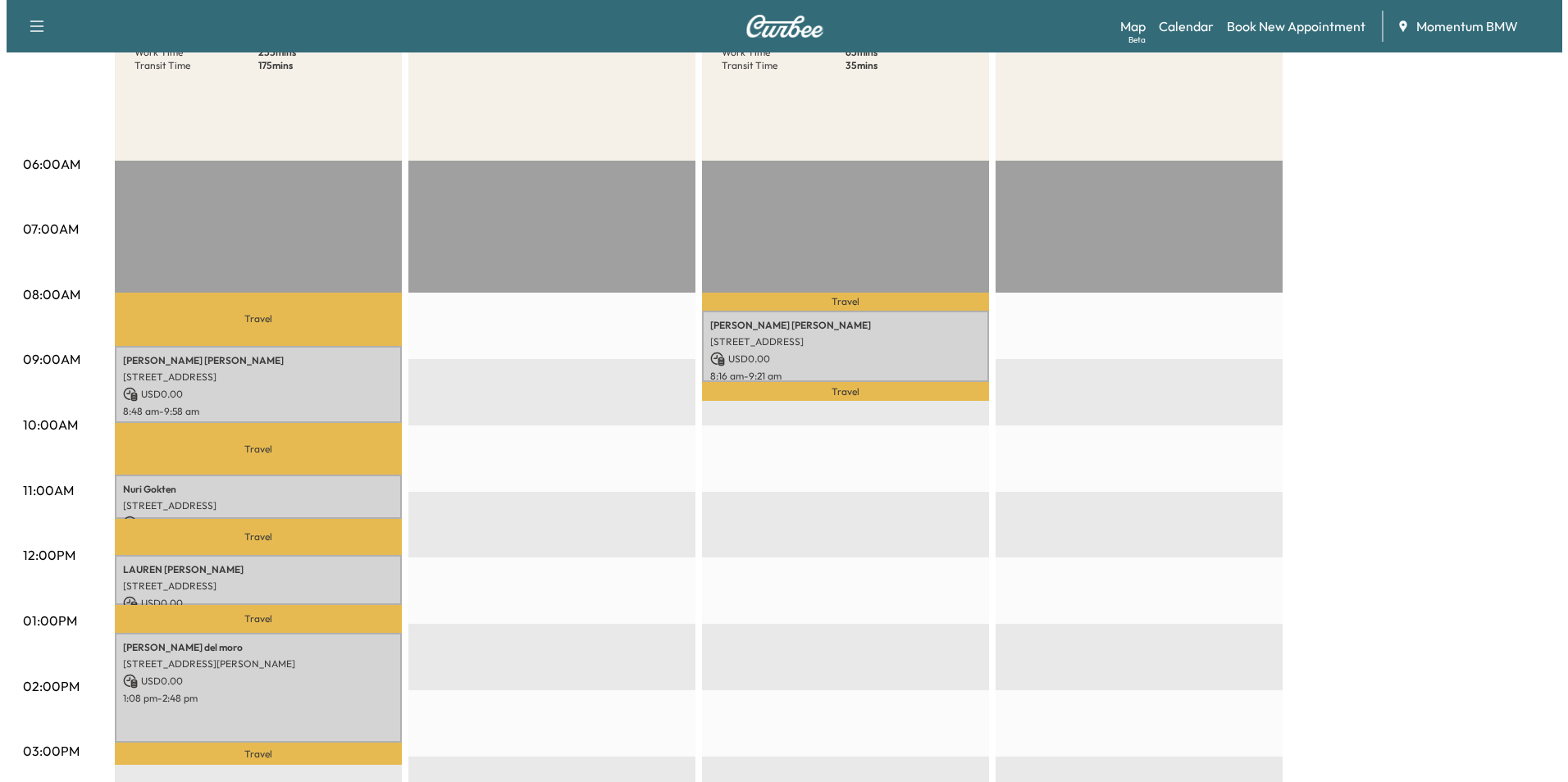
scroll to position [246, 0]
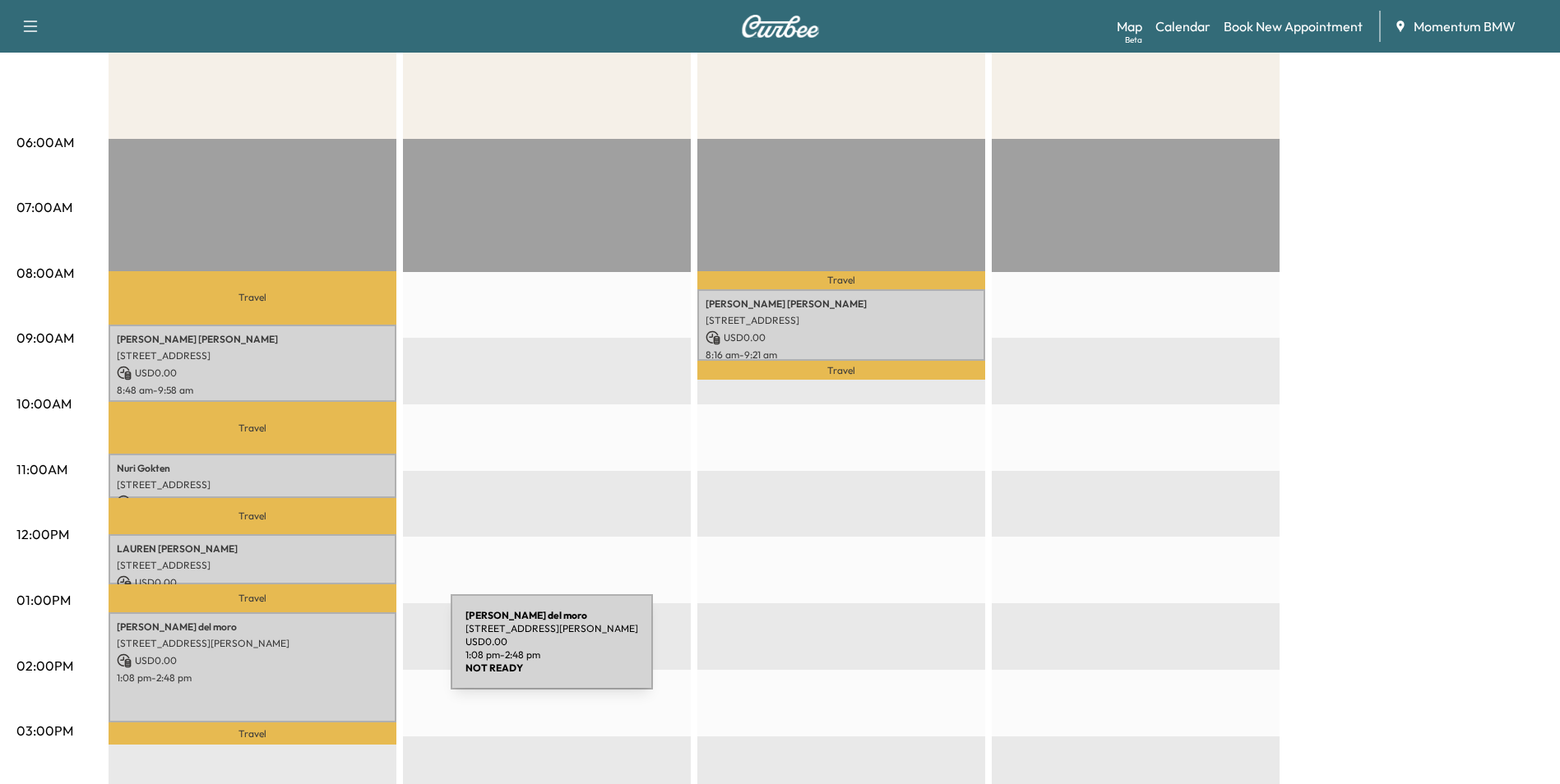
click at [327, 653] on p "USD 0.00" at bounding box center [252, 661] width 271 height 15
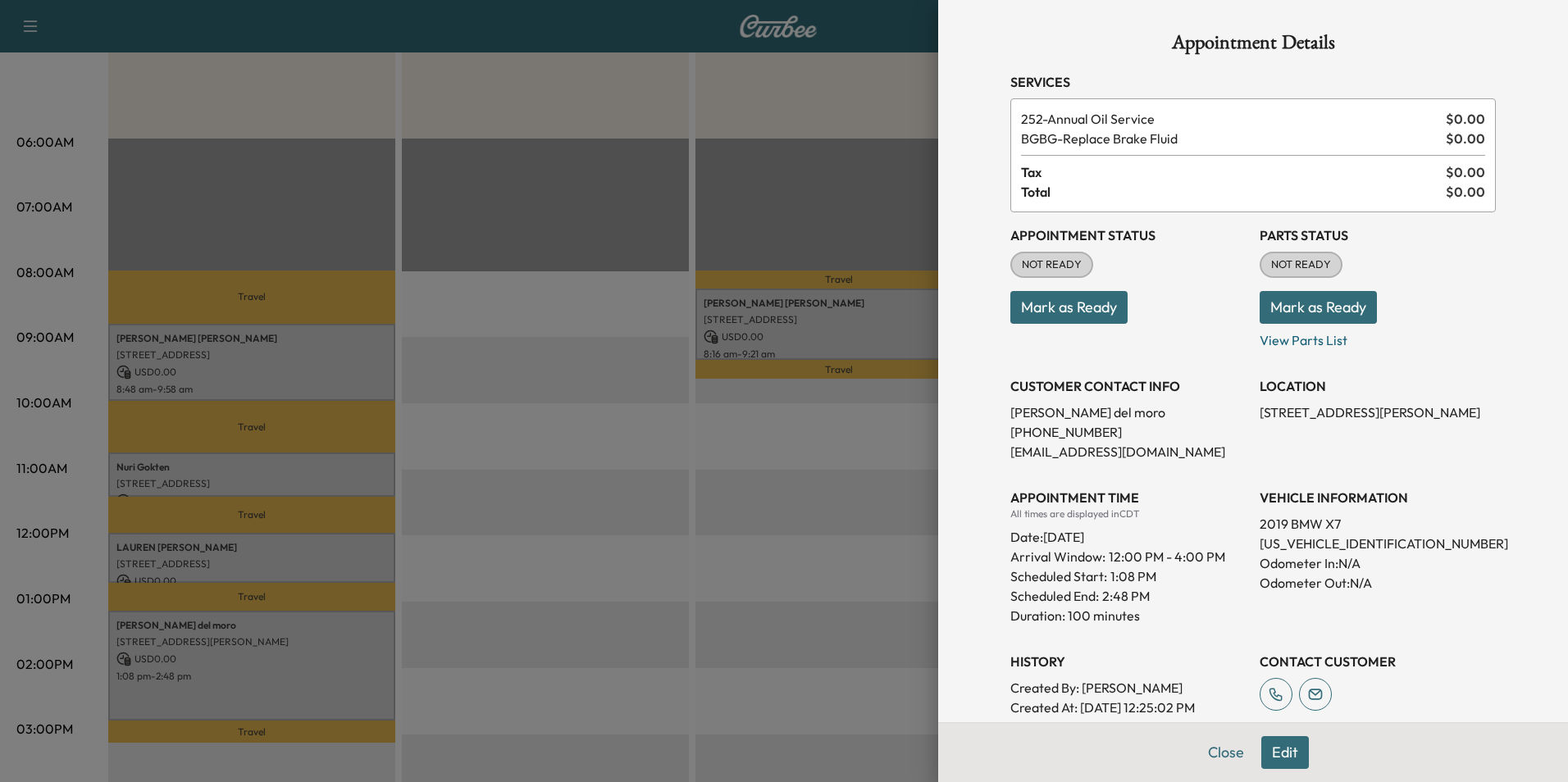
click at [1278, 754] on button "Edit" at bounding box center [1286, 753] width 48 height 33
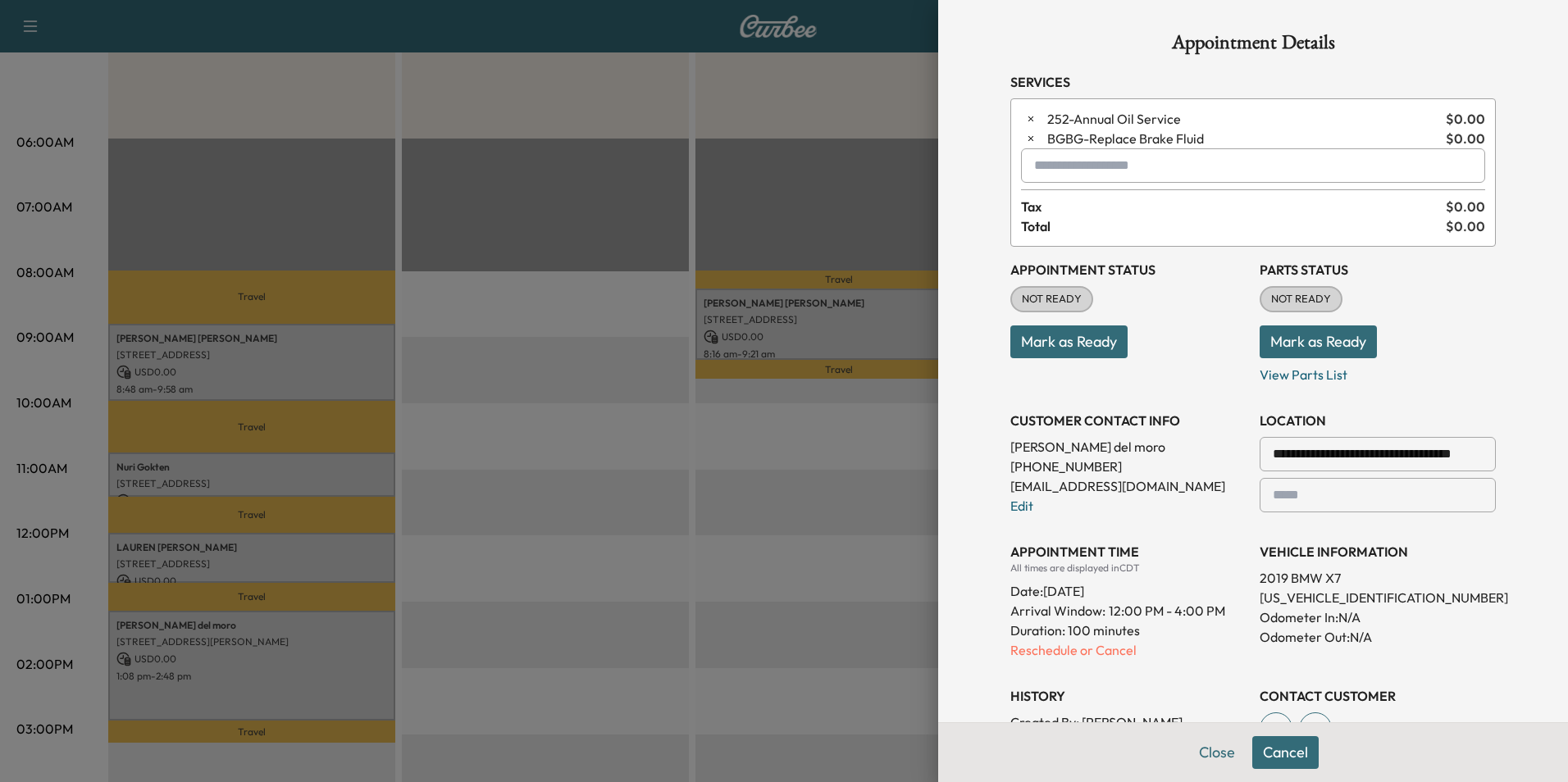
click at [1110, 171] on input "text" at bounding box center [1253, 166] width 464 height 35
click at [1069, 206] on p "SPRINTER - Sprinter" at bounding box center [1195, 208] width 358 height 23
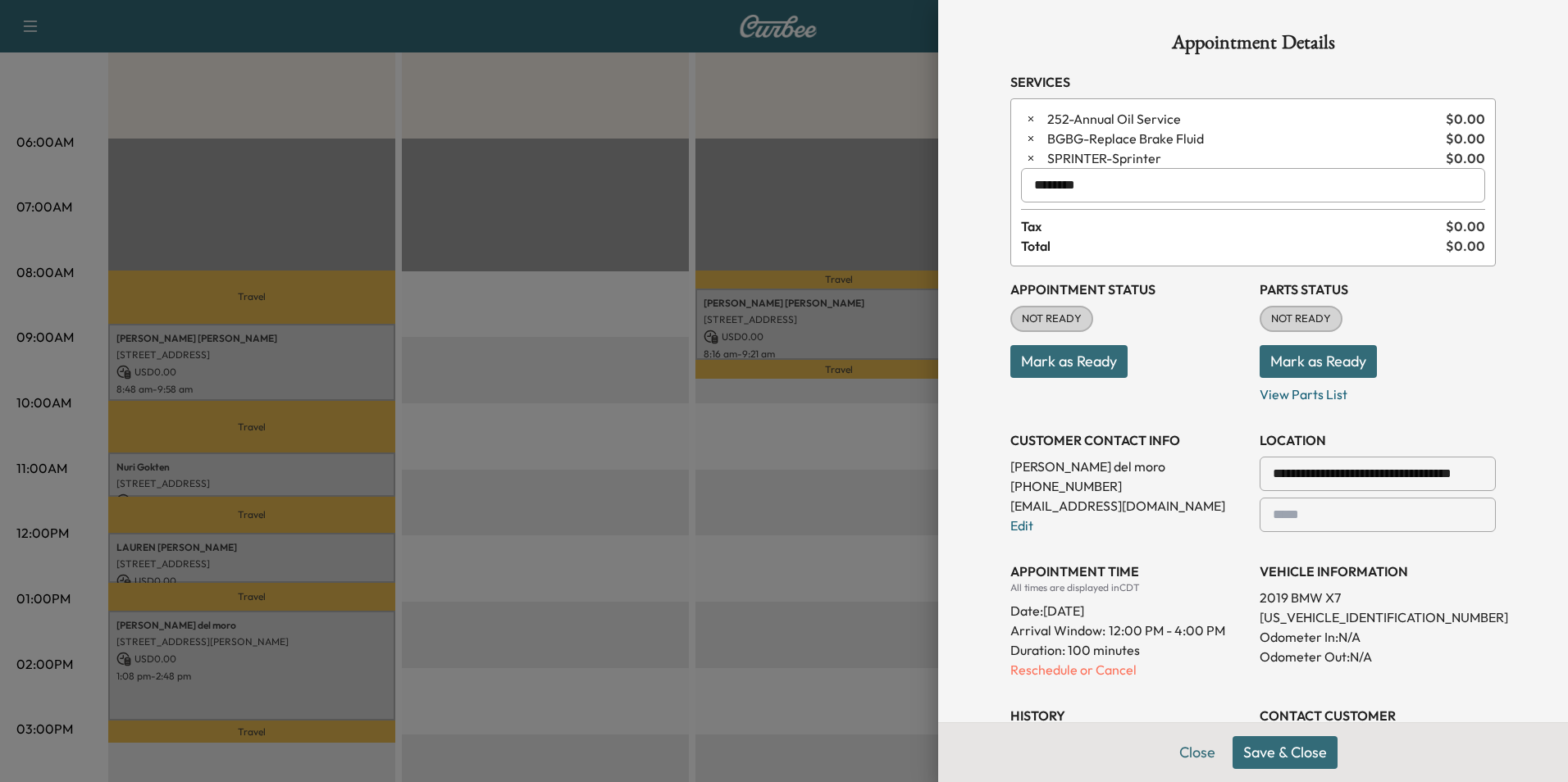
type input "********"
click at [1307, 748] on button "Save & Close" at bounding box center [1286, 753] width 105 height 33
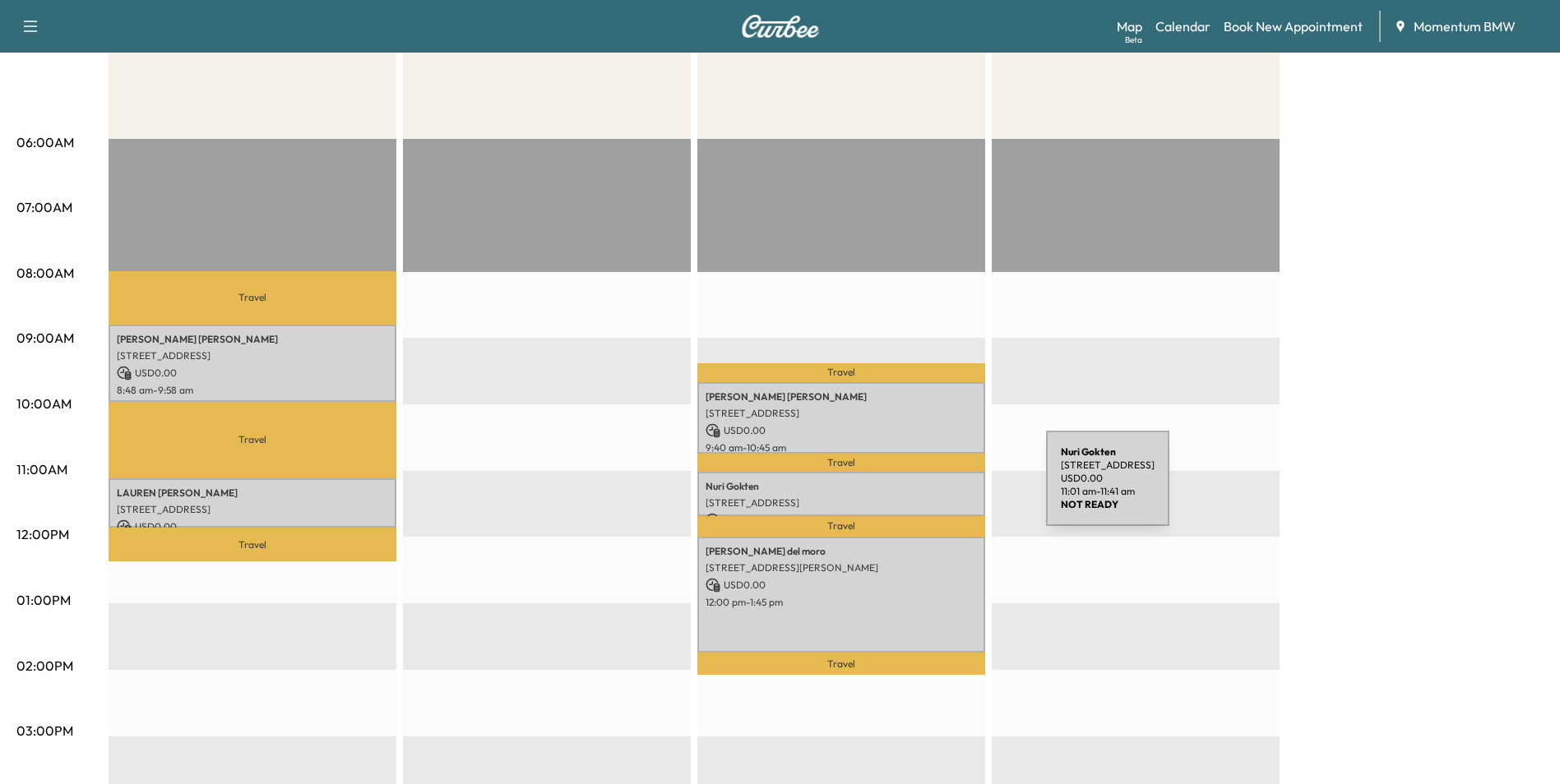
click at [923, 487] on p "Nuri Gokten" at bounding box center [841, 486] width 271 height 13
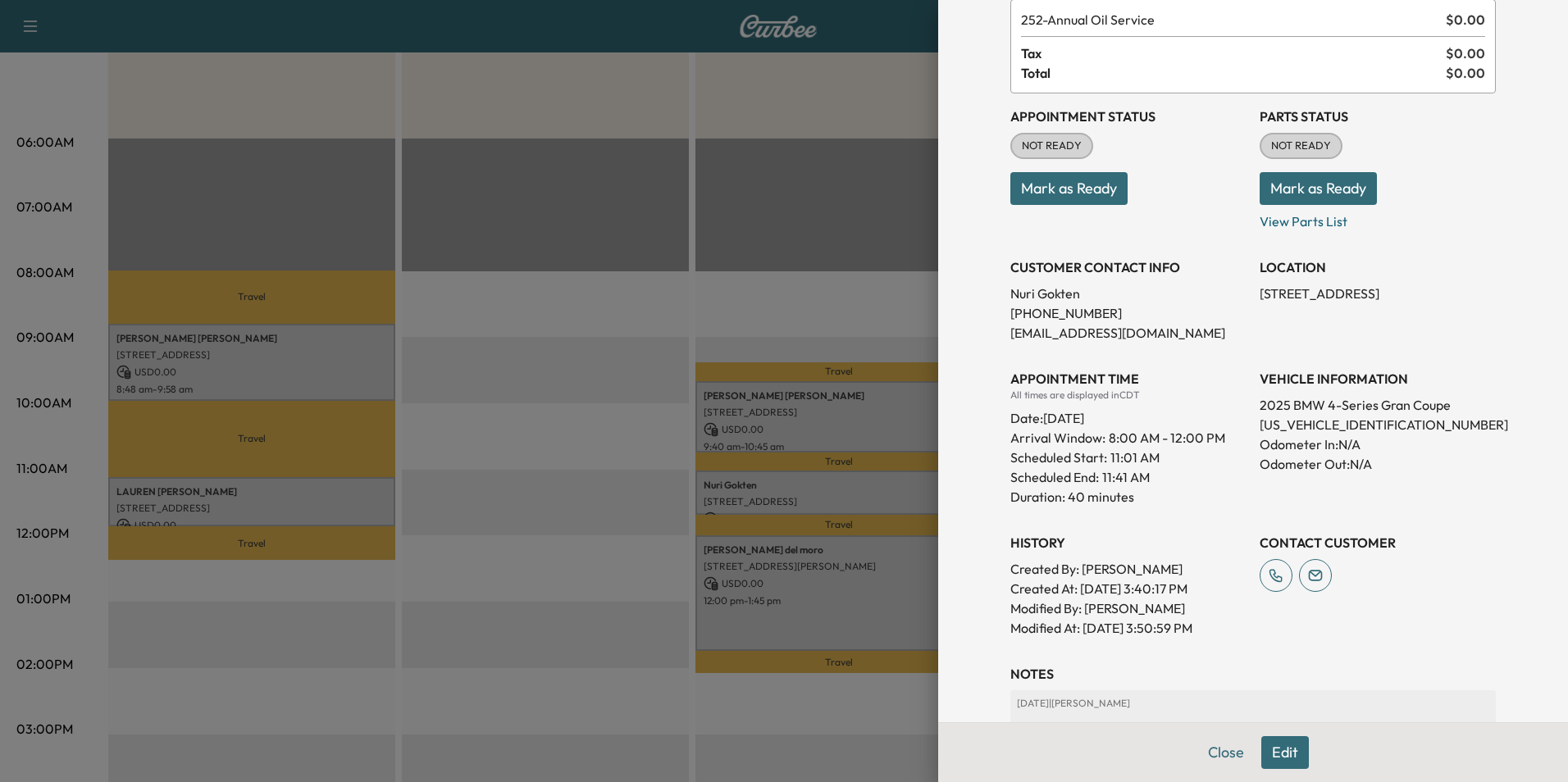
scroll to position [241, 0]
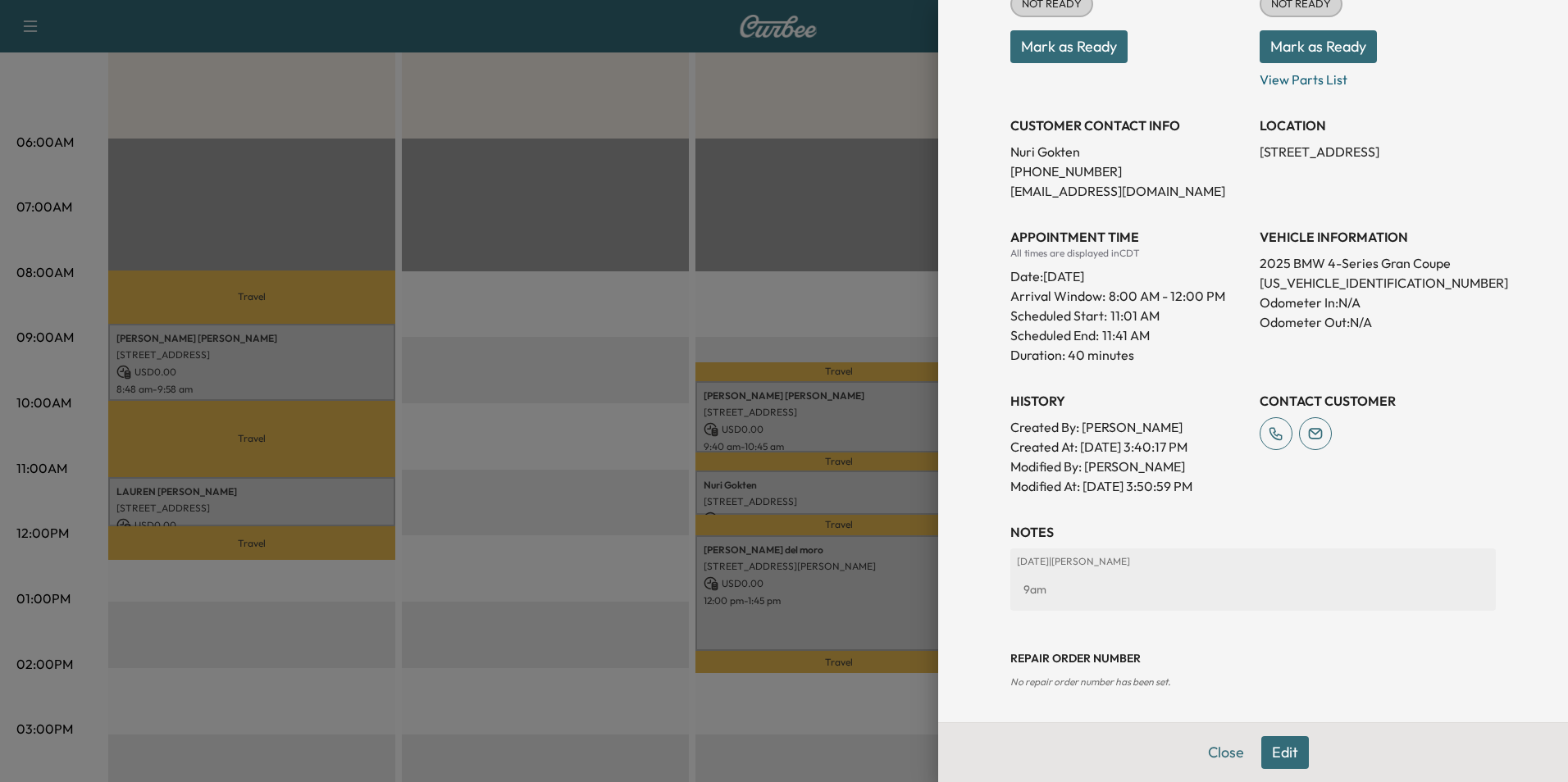
click at [1212, 750] on button "Close" at bounding box center [1226, 753] width 58 height 33
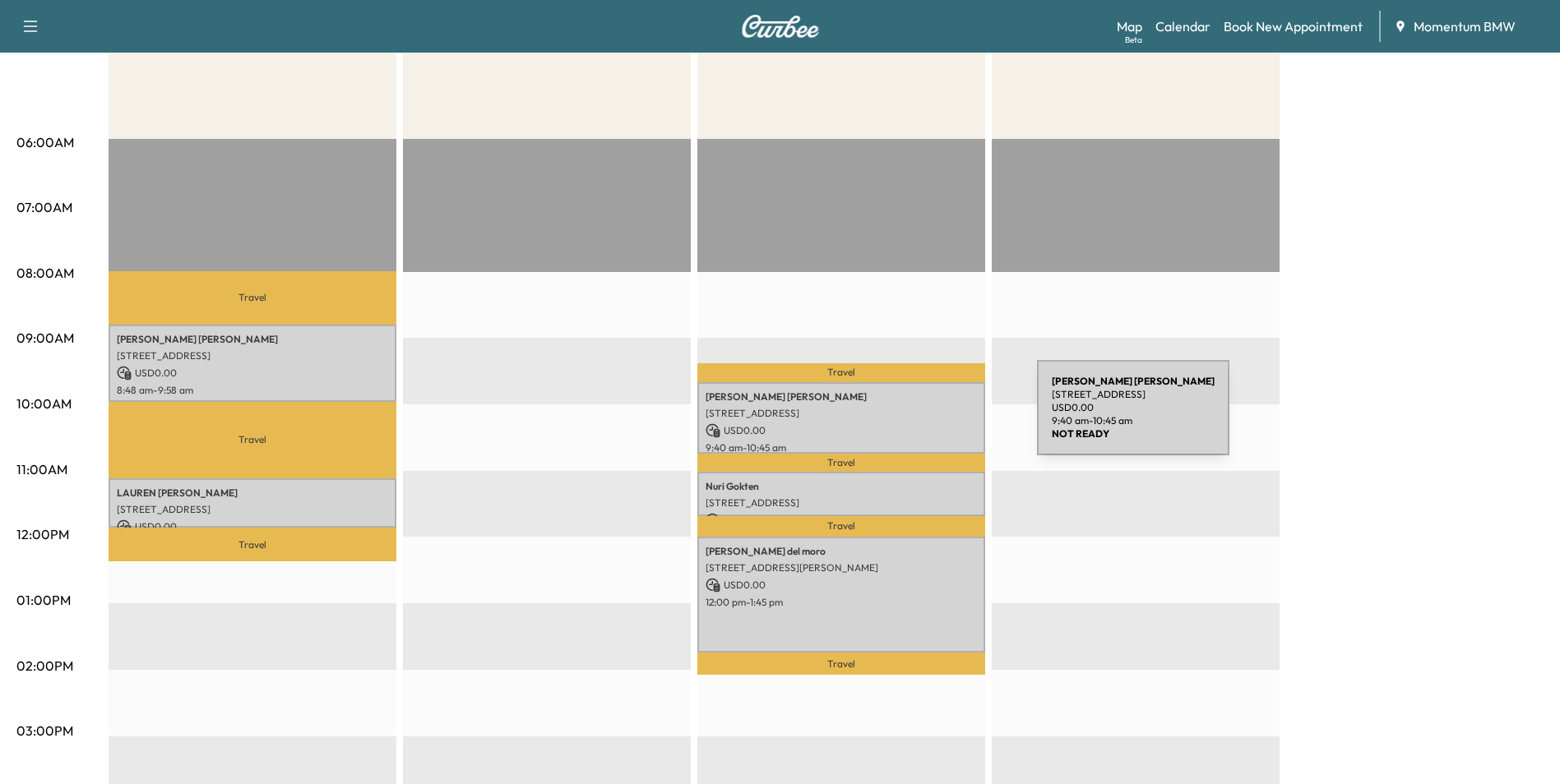
click at [913, 417] on div "[PERSON_NAME] [STREET_ADDRESS][PERSON_NAME] USD 0.00 9:40 am - 10:45 am" at bounding box center [841, 418] width 288 height 72
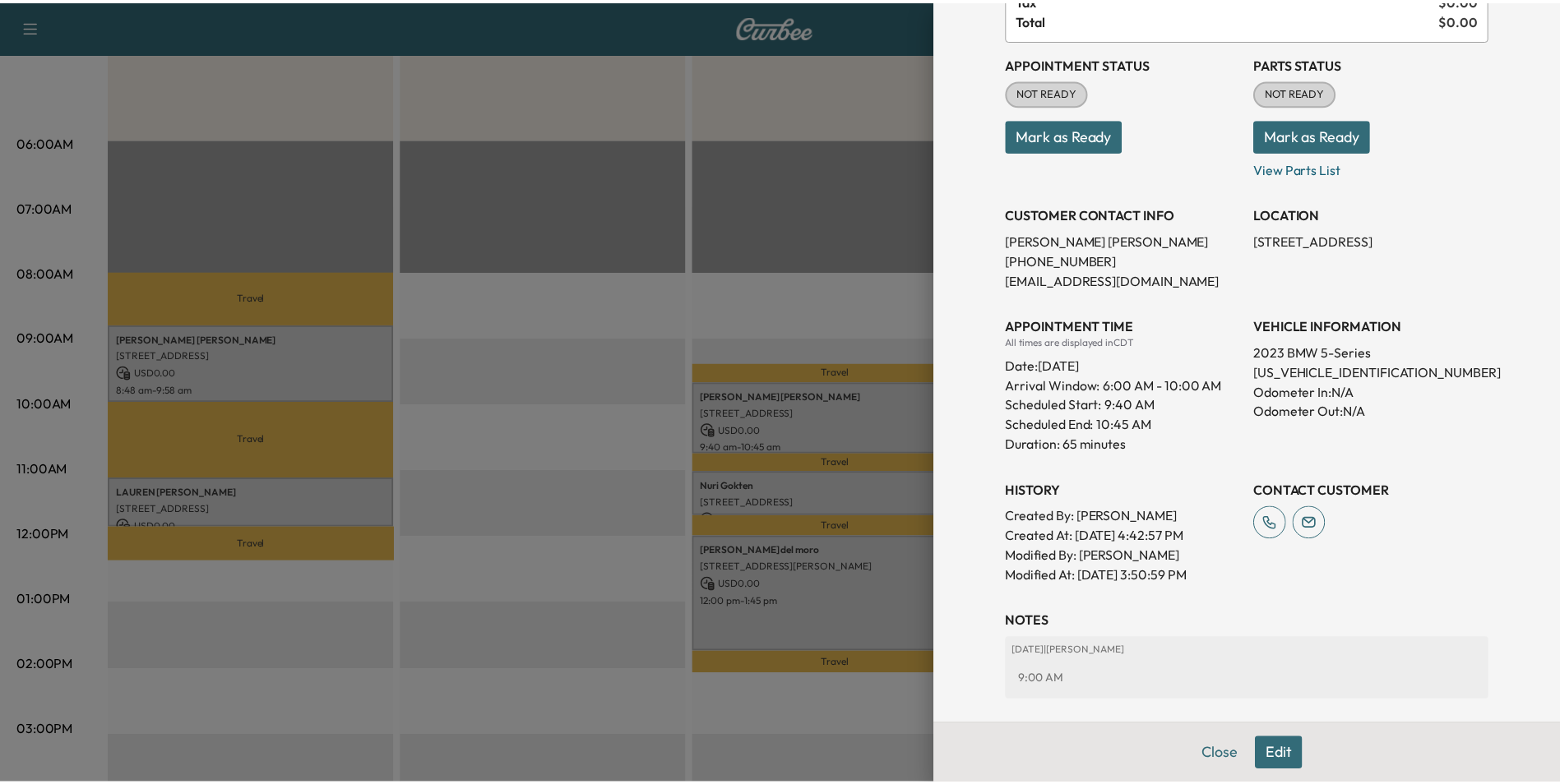
scroll to position [261, 0]
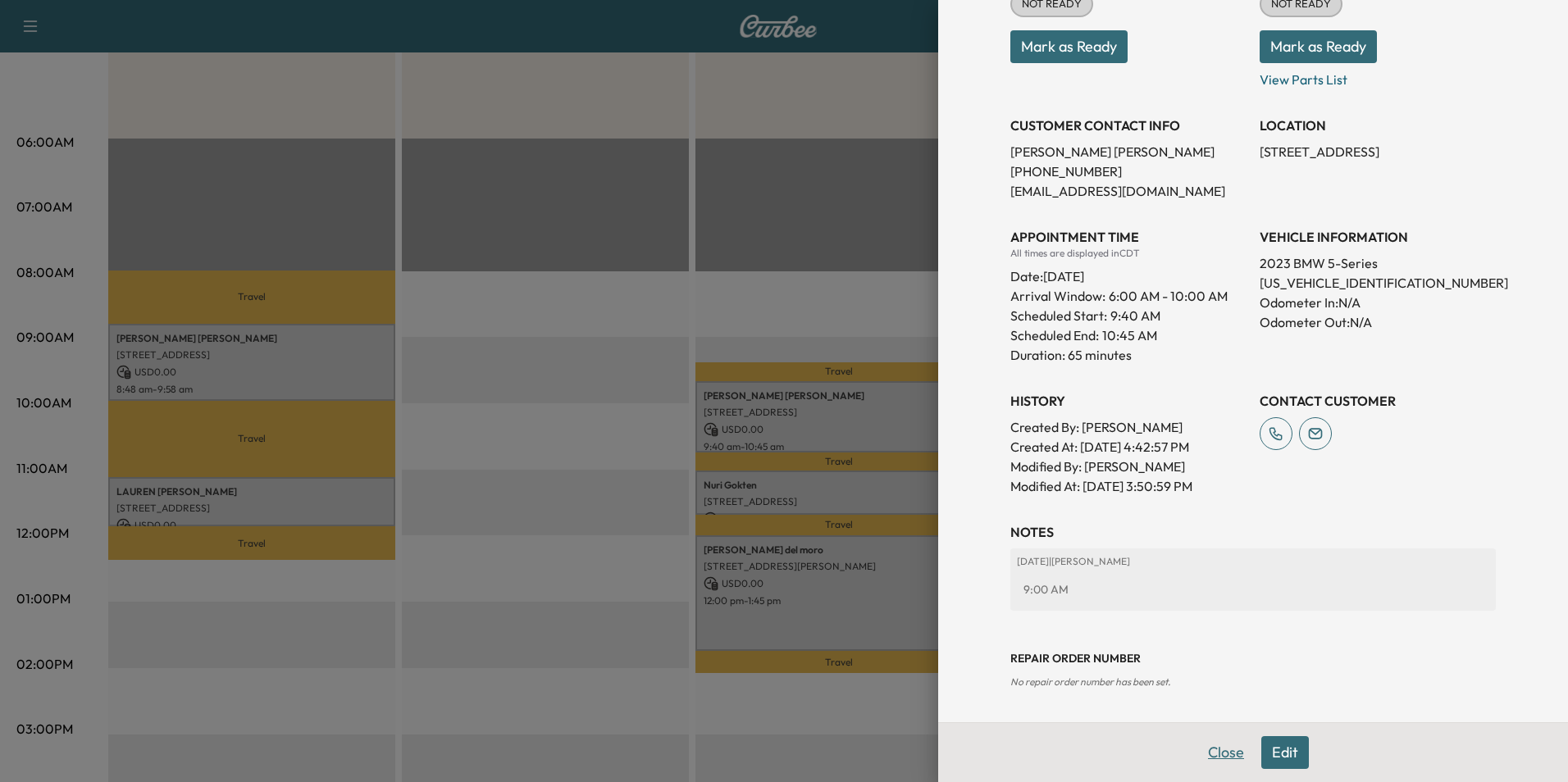
click at [1209, 744] on button "Close" at bounding box center [1226, 753] width 58 height 33
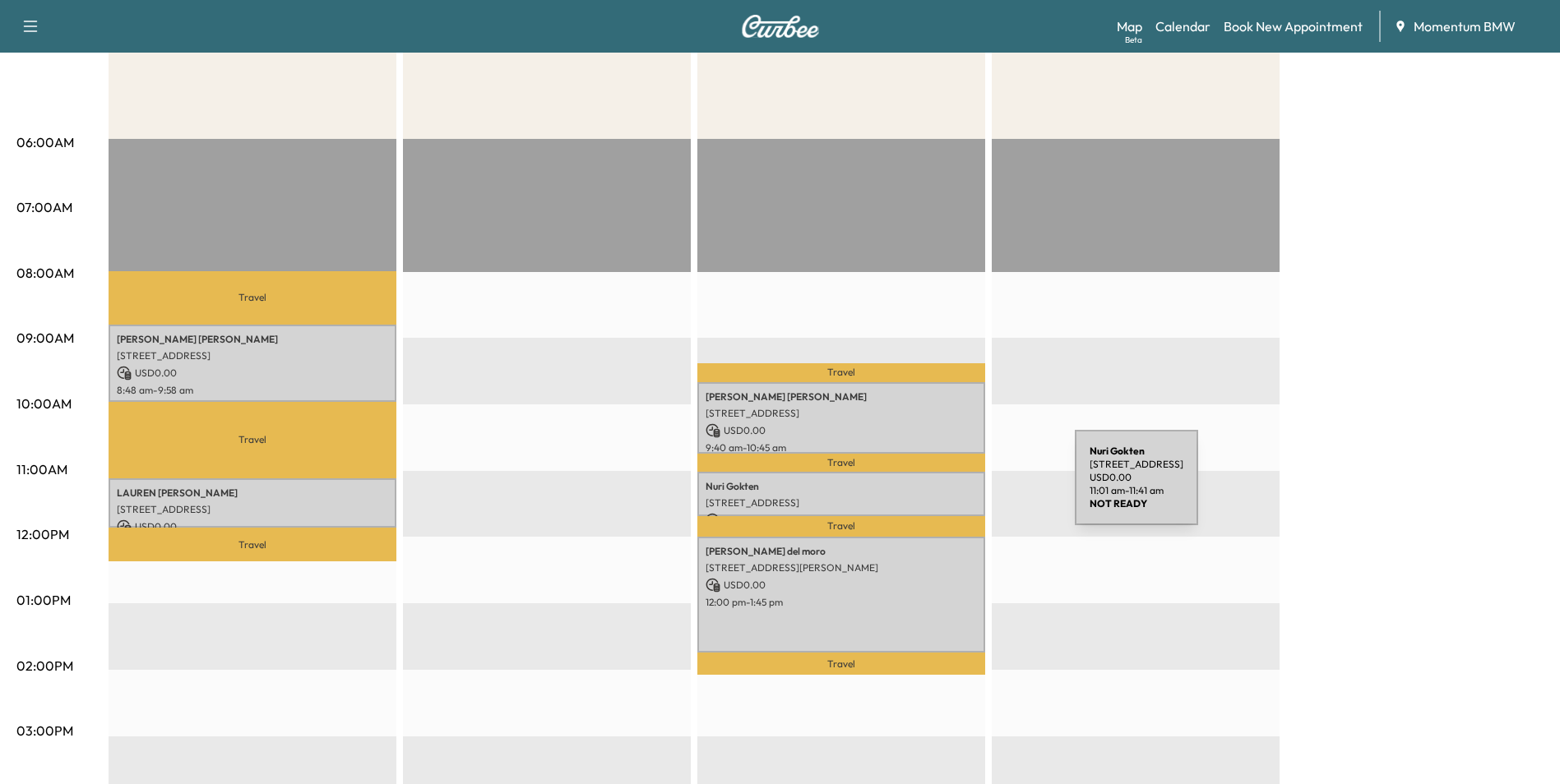
click at [951, 487] on p "Nuri Gokten" at bounding box center [841, 486] width 271 height 13
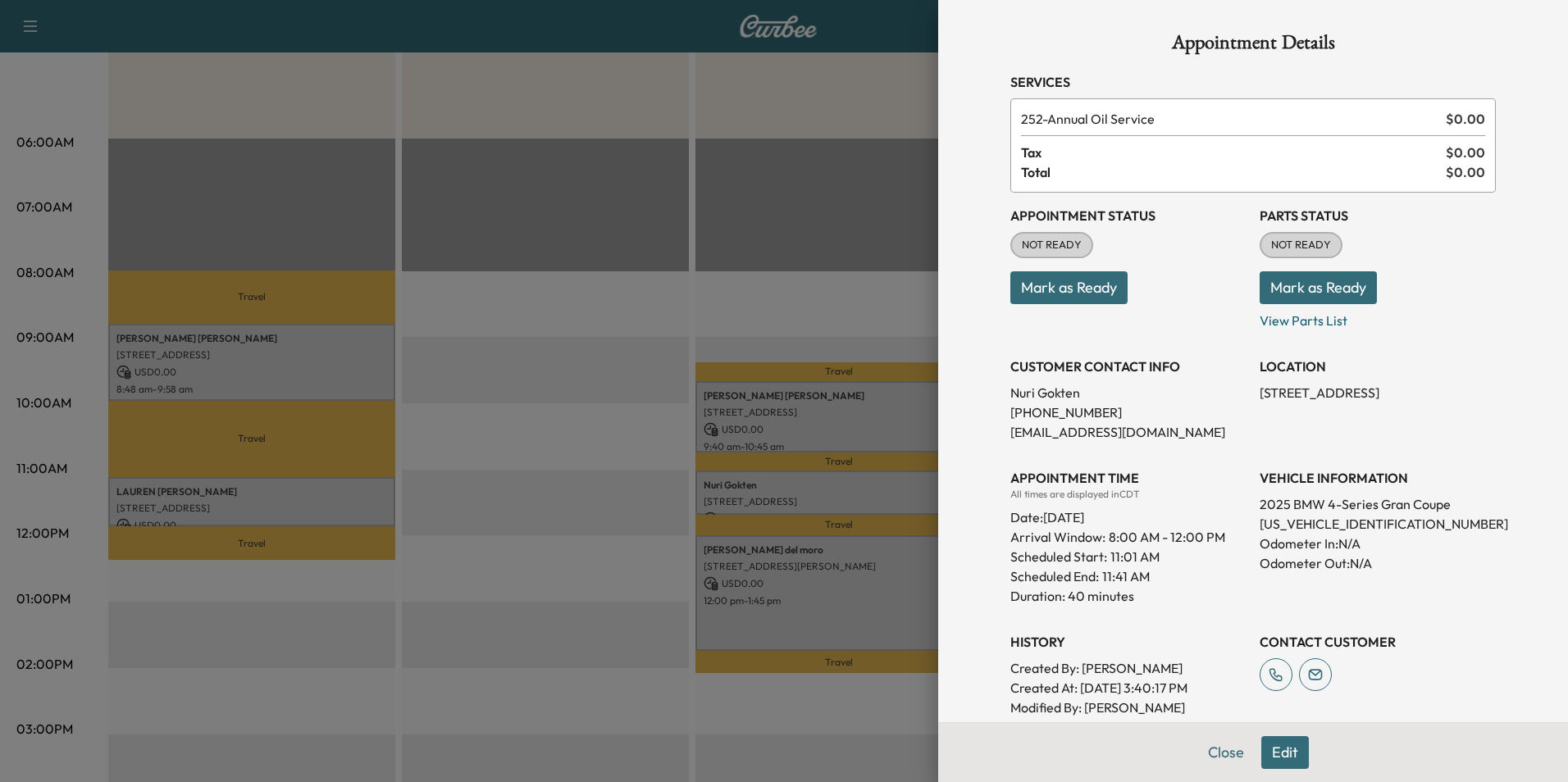
click at [1266, 758] on button "Edit" at bounding box center [1286, 753] width 48 height 33
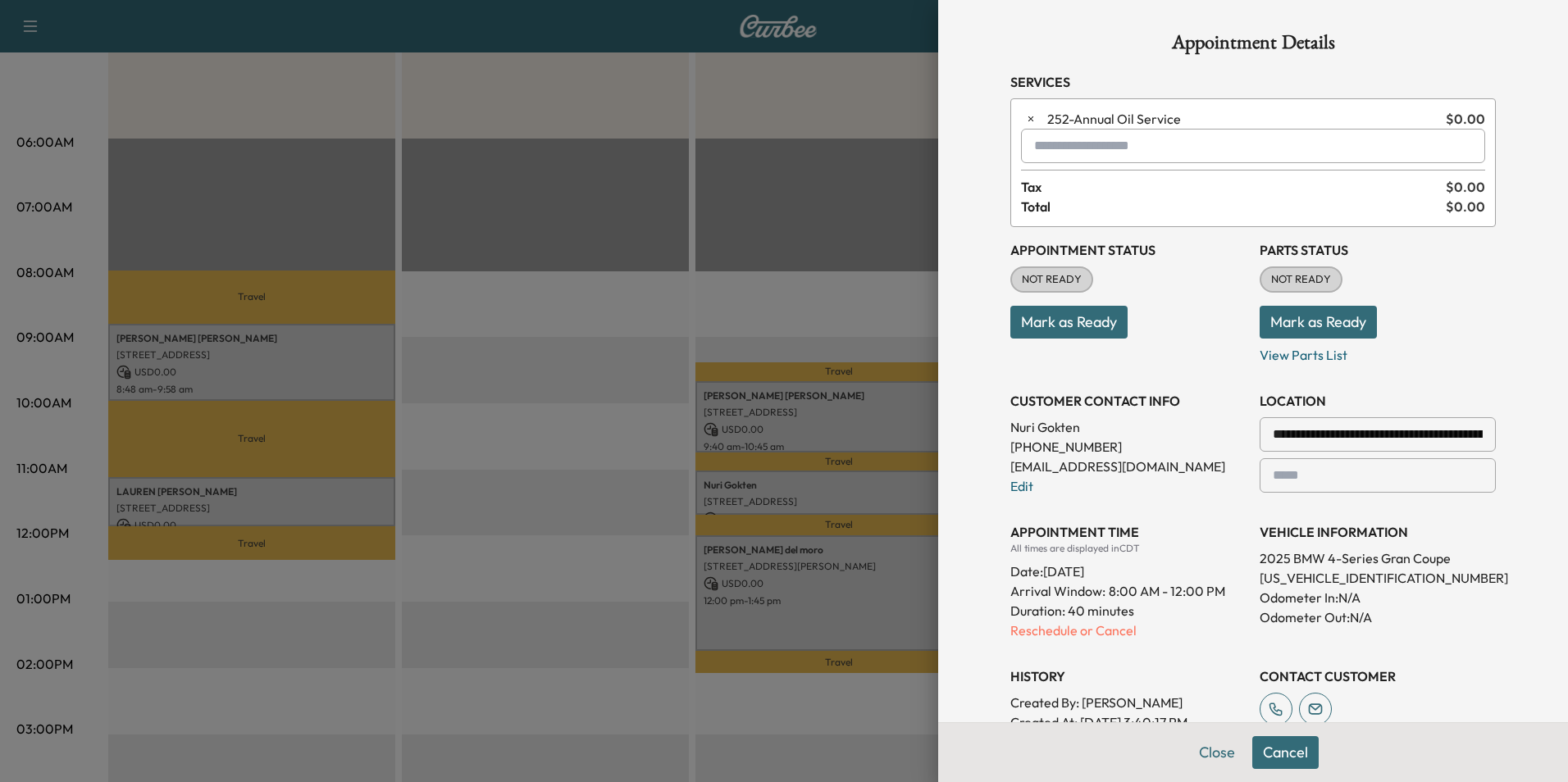
click at [1134, 146] on input "text" at bounding box center [1253, 146] width 464 height 35
click at [1088, 192] on p "X3 - BMW X3-1" at bounding box center [1195, 188] width 358 height 23
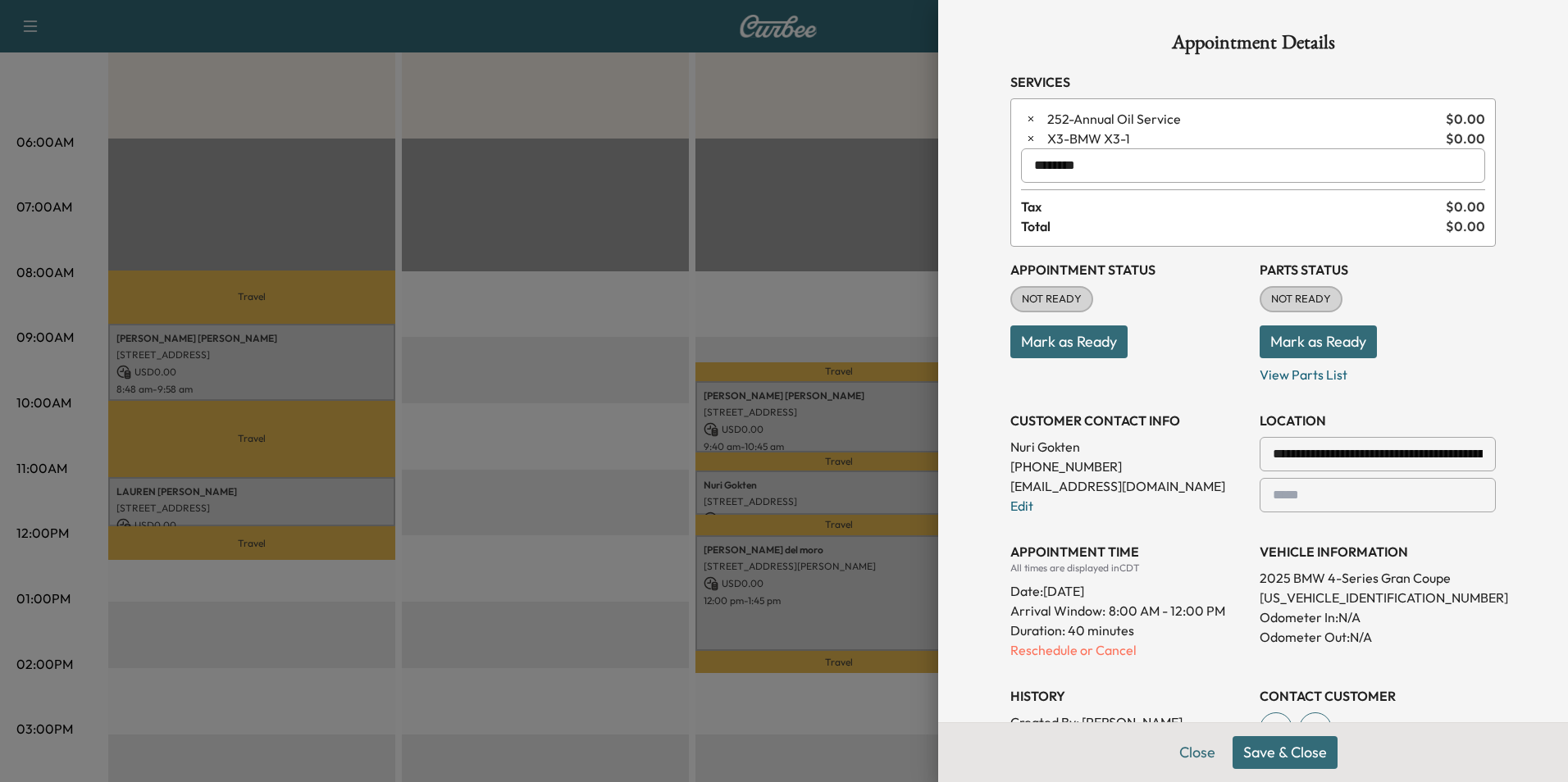
type input "********"
click at [1276, 750] on button "Save & Close" at bounding box center [1286, 753] width 105 height 33
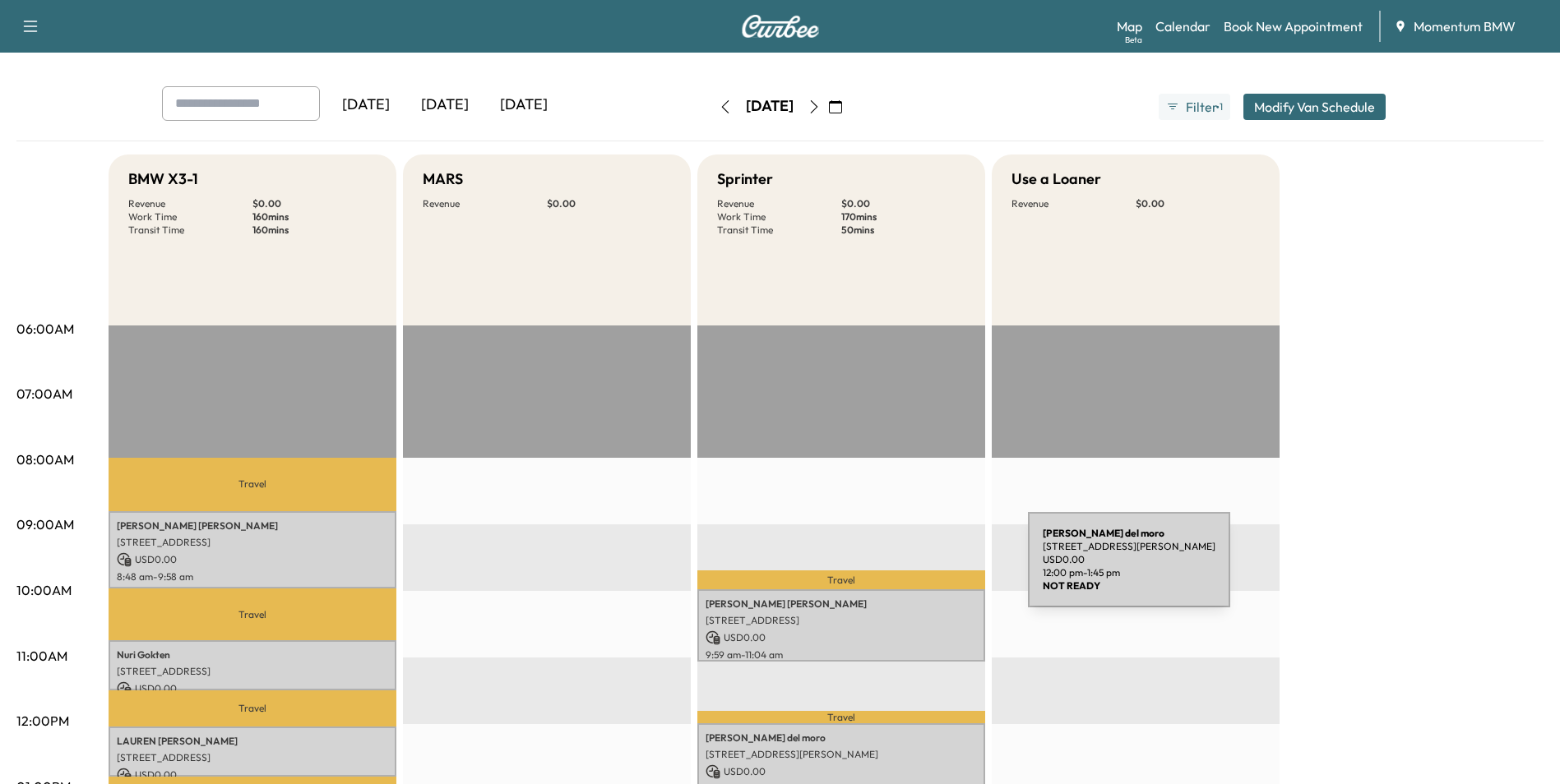
scroll to position [0, 0]
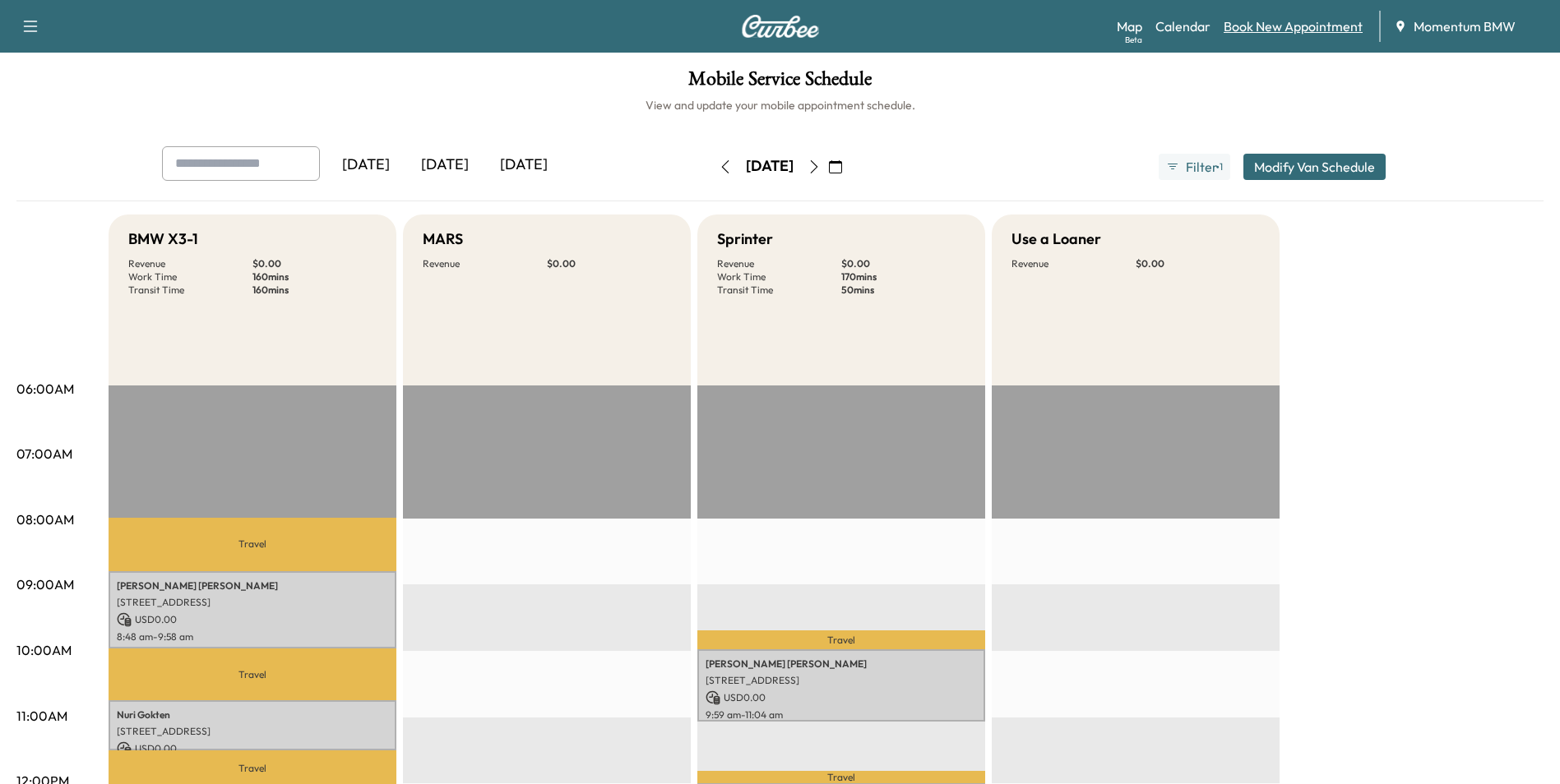
click at [1265, 31] on link "Book New Appointment" at bounding box center [1292, 26] width 139 height 19
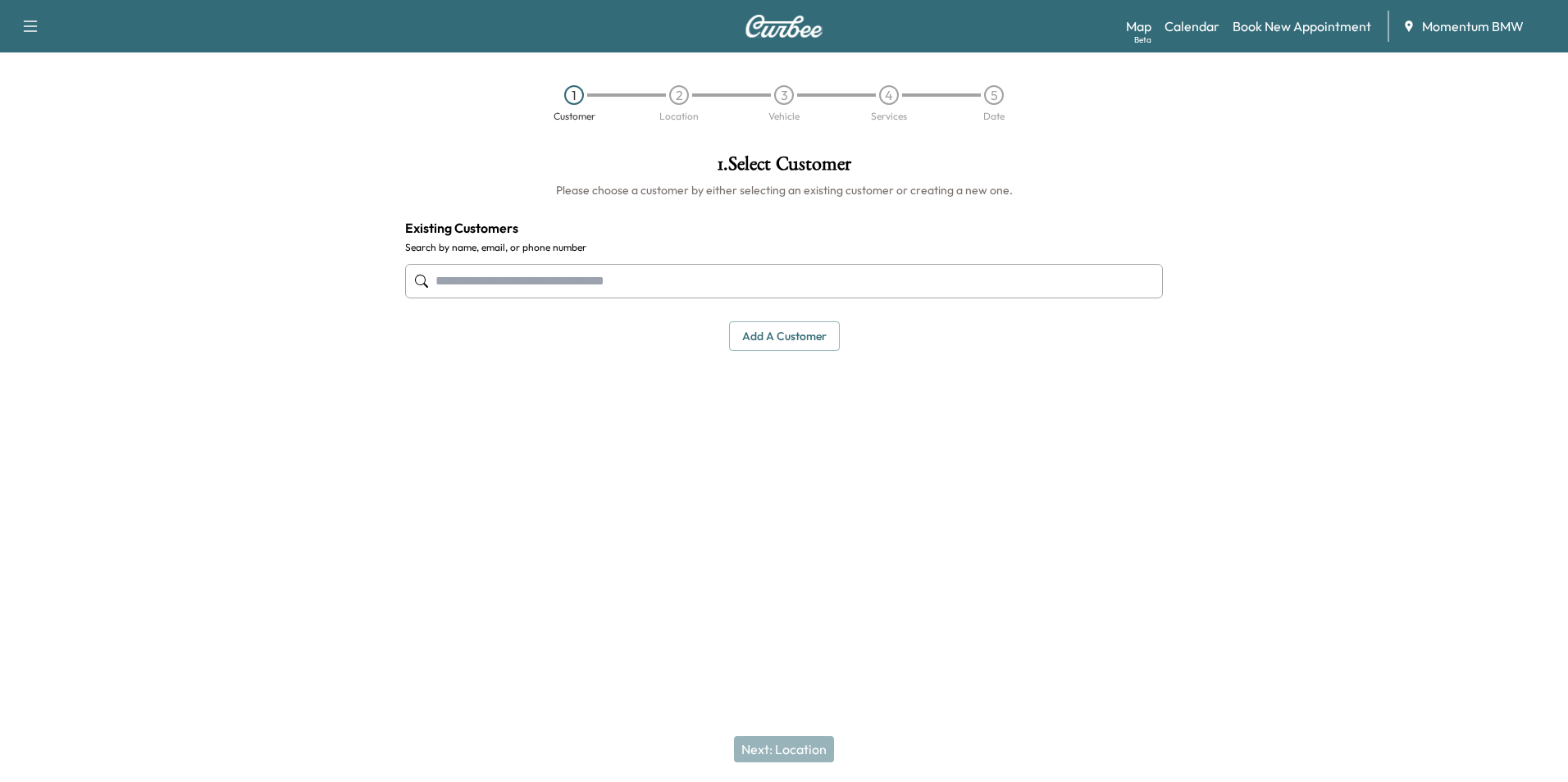
click at [765, 291] on input "text" at bounding box center [784, 281] width 758 height 35
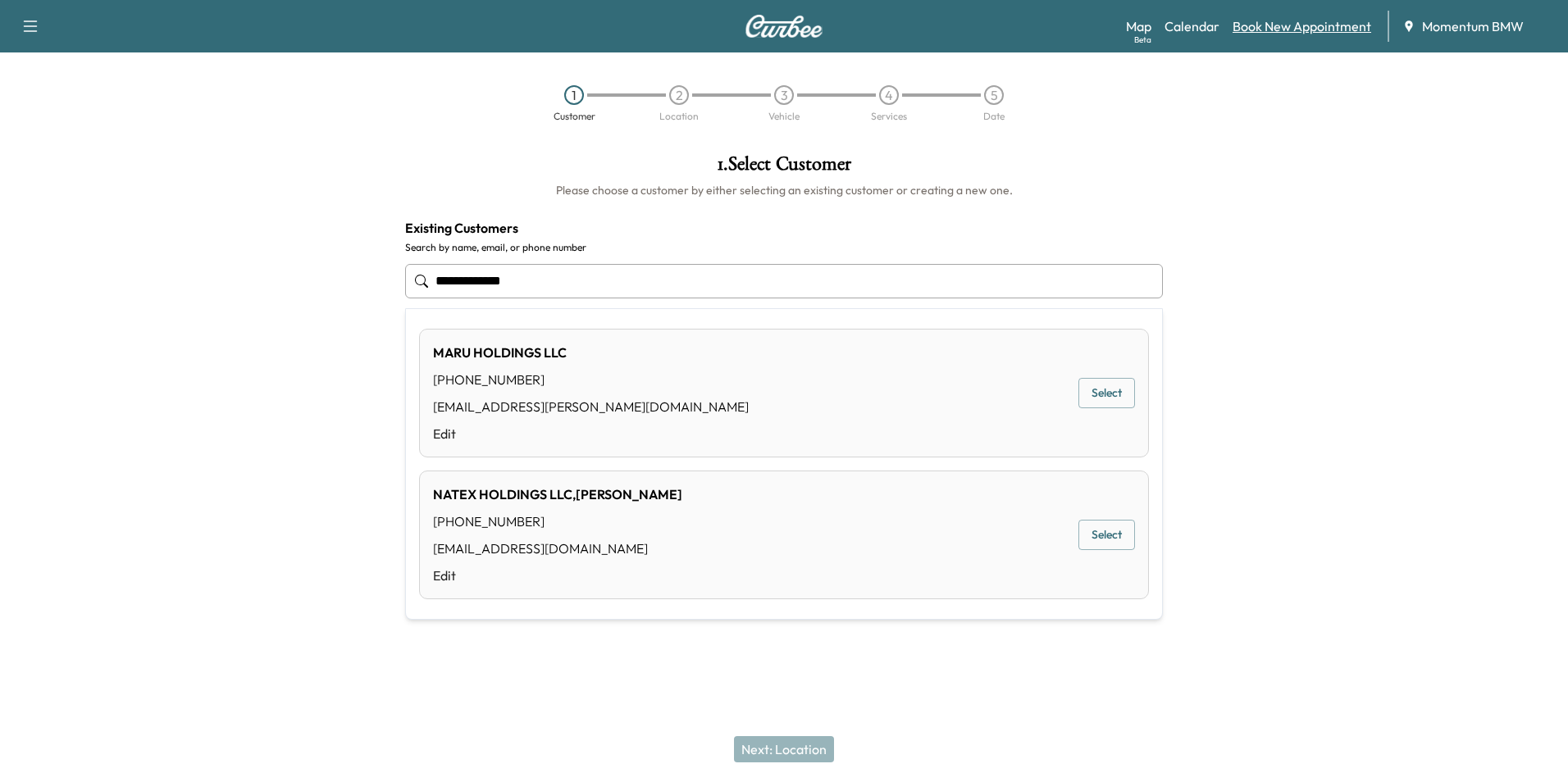
type input "**********"
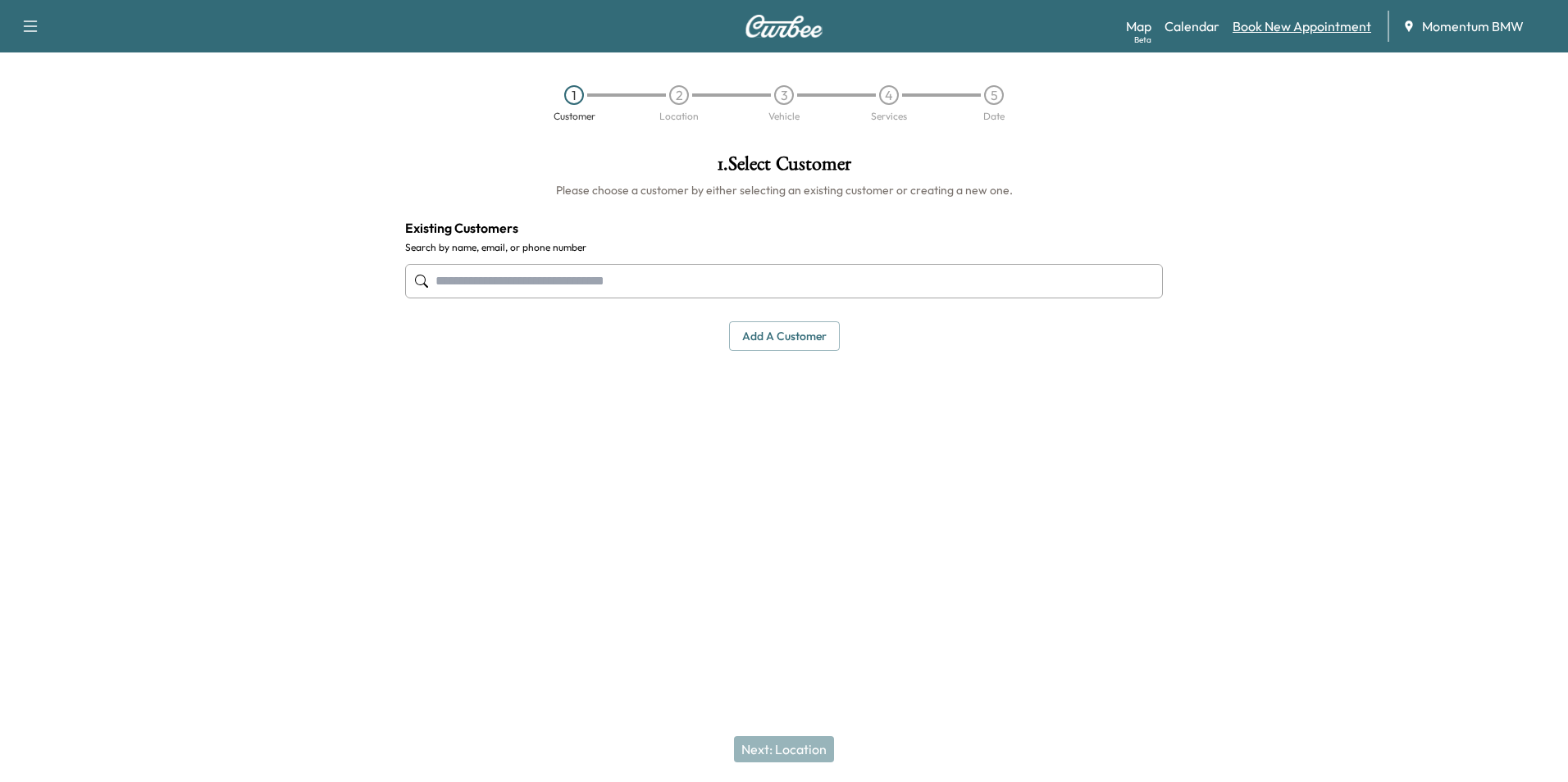
click at [1333, 31] on link "Book New Appointment" at bounding box center [1302, 26] width 138 height 19
click at [791, 338] on button "Add a customer" at bounding box center [784, 336] width 111 height 30
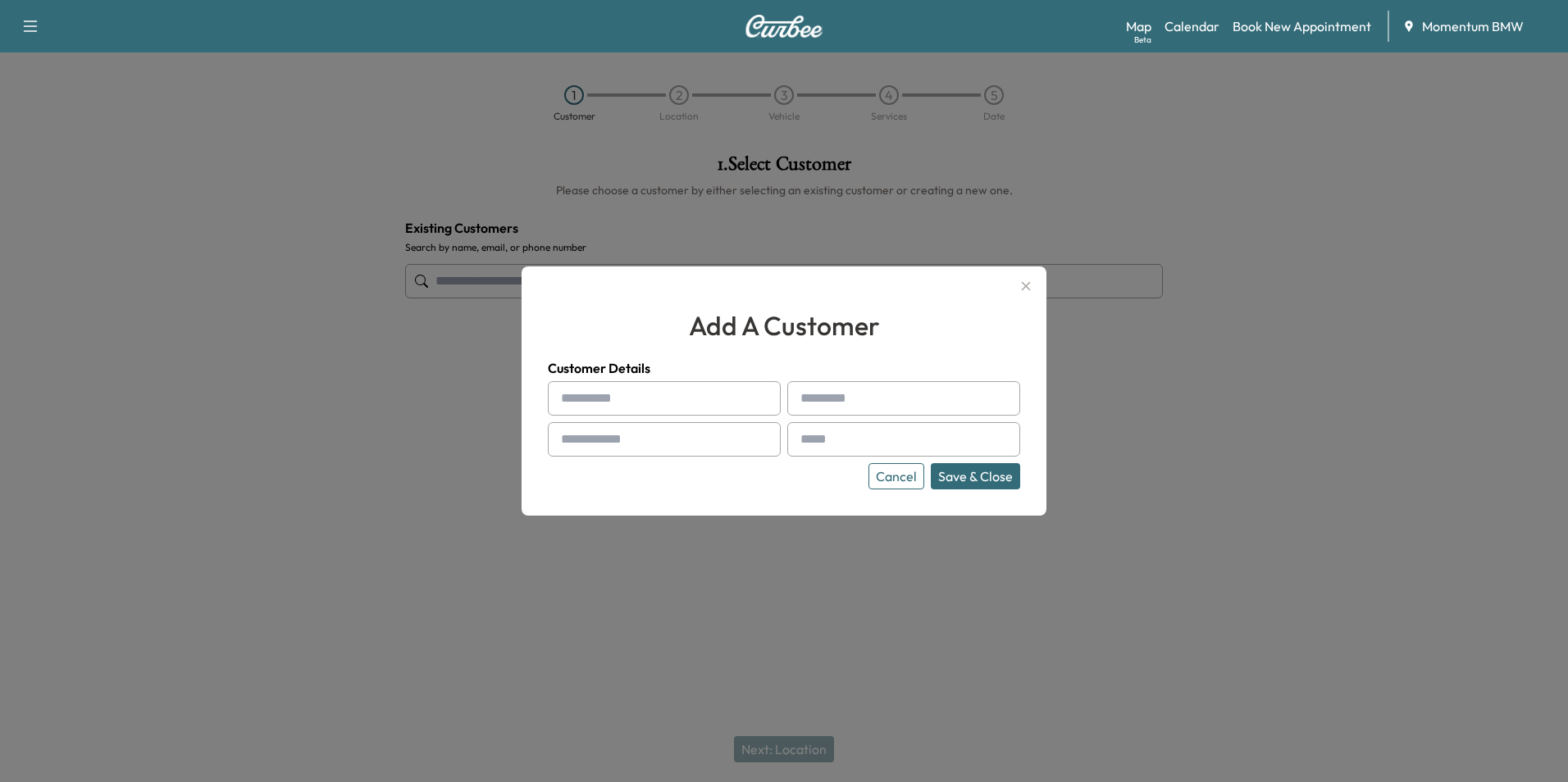
click at [712, 402] on input "text" at bounding box center [665, 399] width 233 height 35
type input "**********"
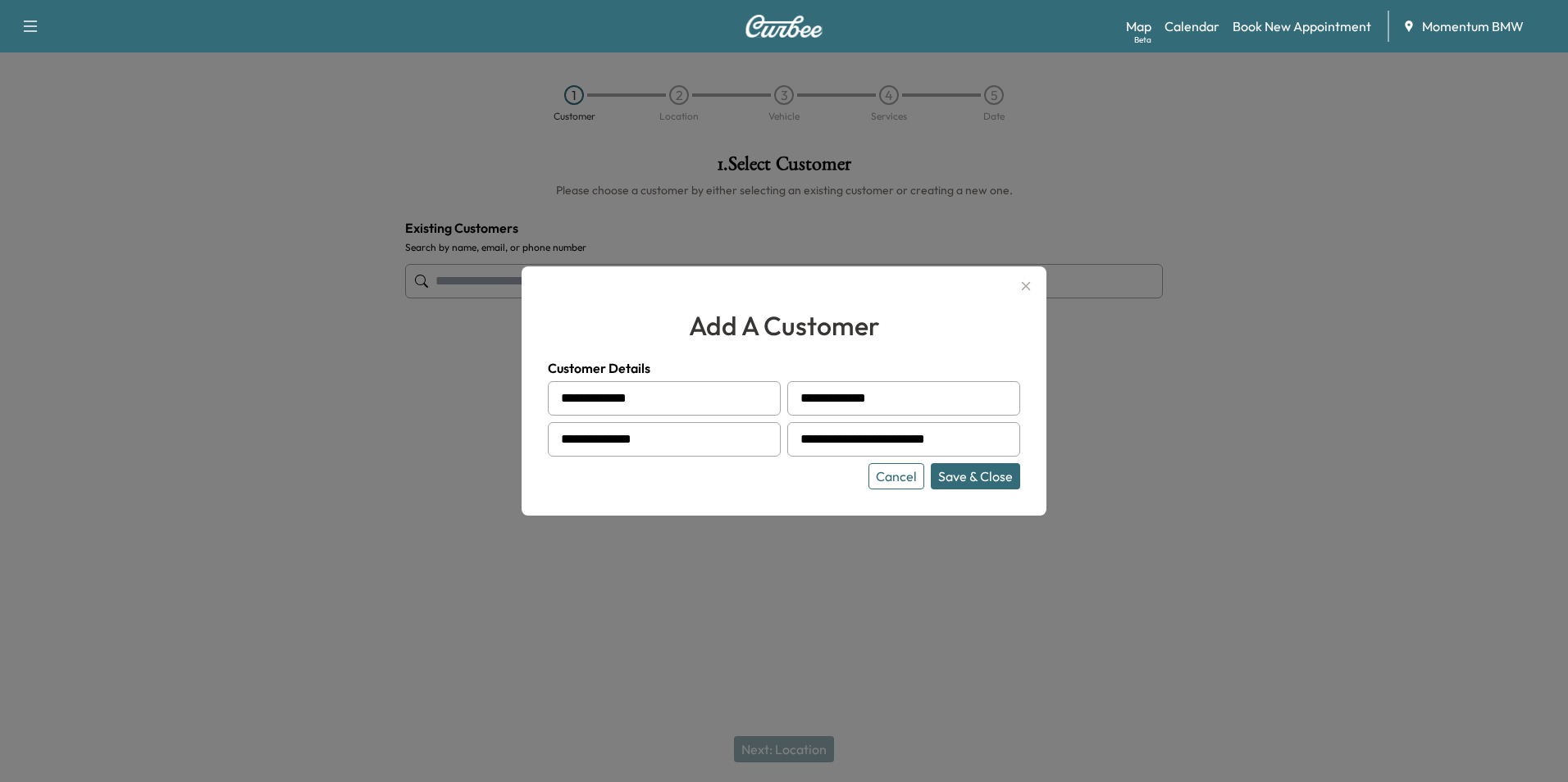
click at [968, 477] on button "Save & Close" at bounding box center [976, 476] width 90 height 27
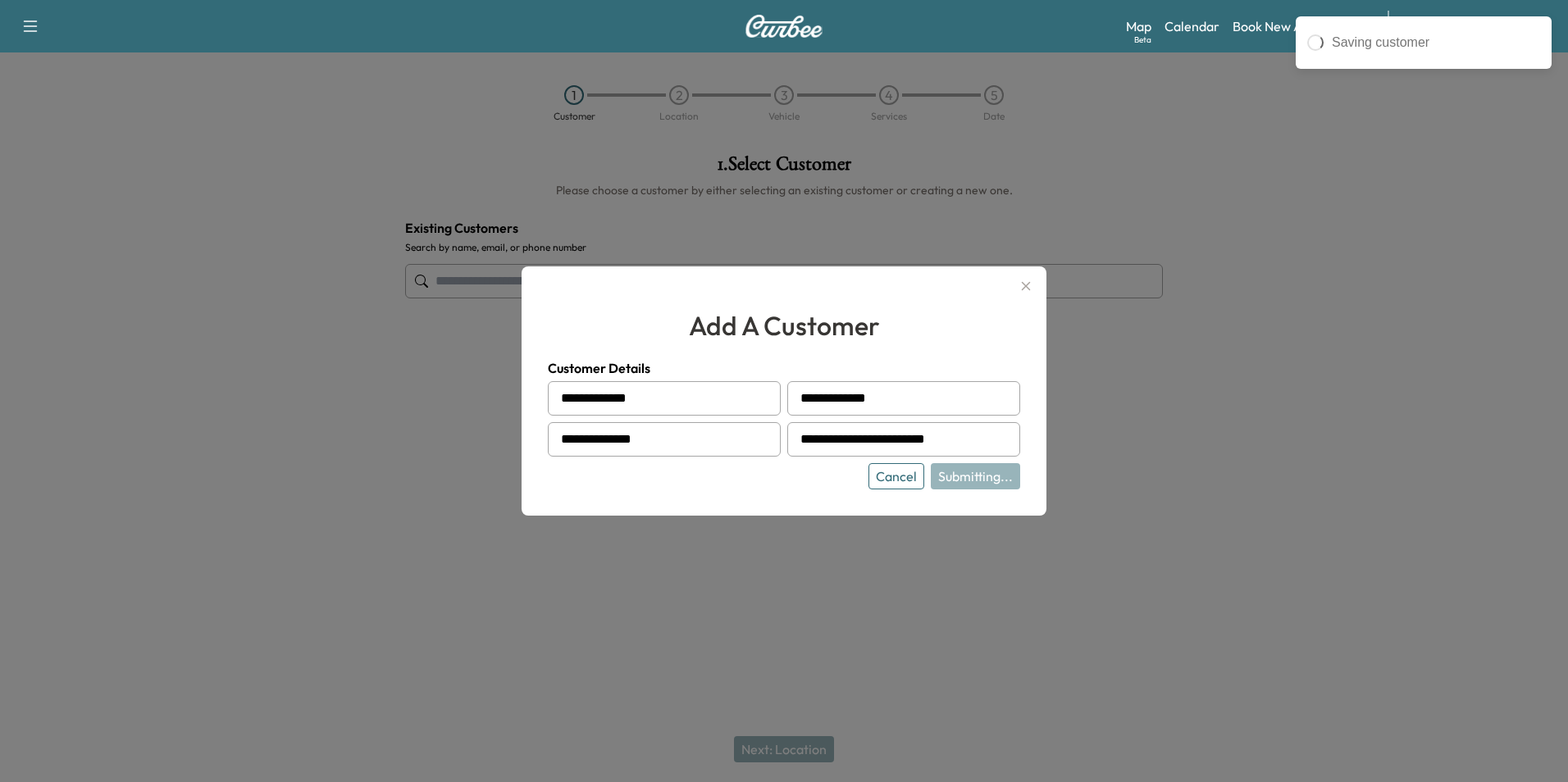
type input "**********"
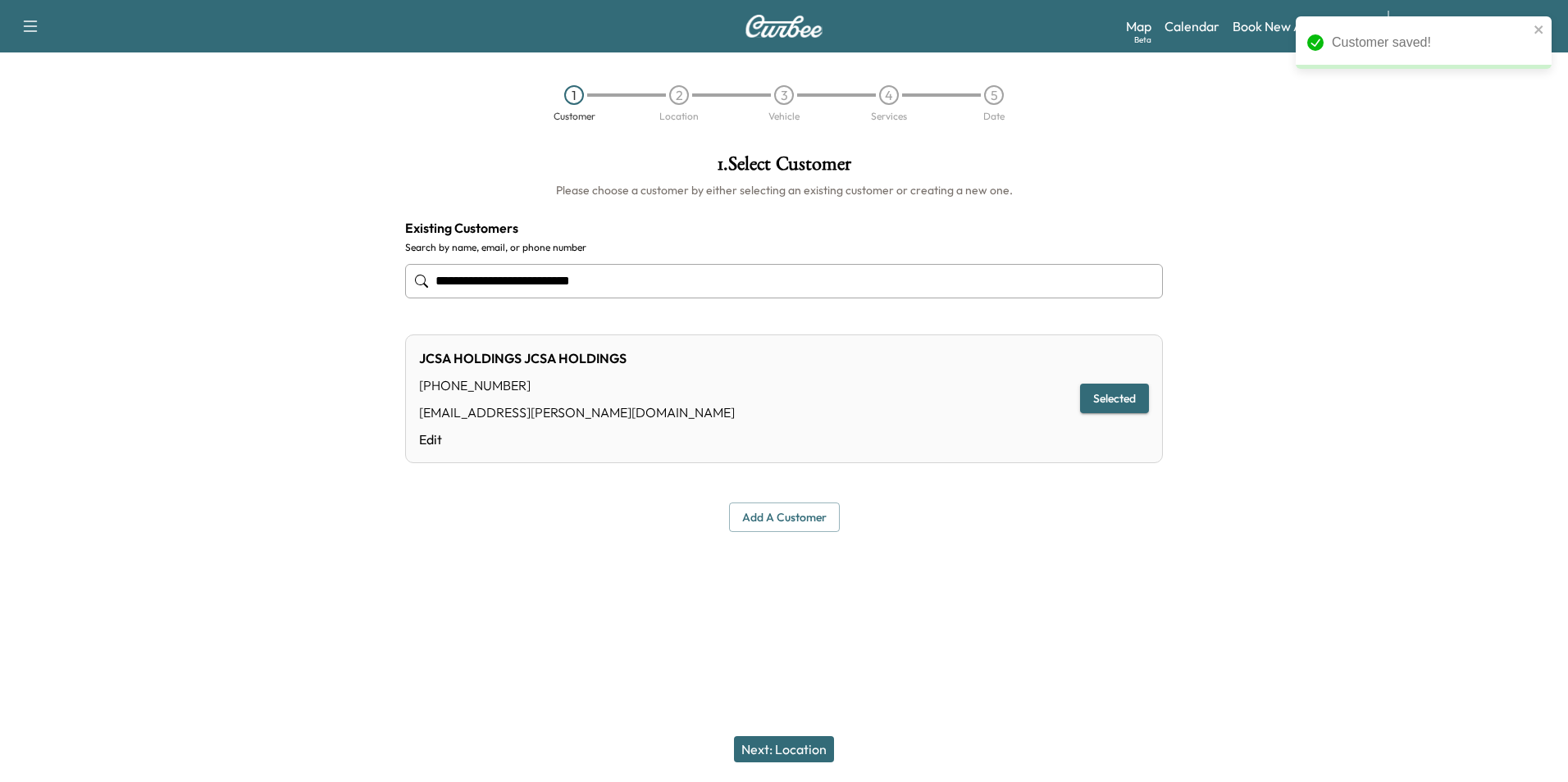
click at [801, 750] on button "Next: Location" at bounding box center [784, 749] width 100 height 27
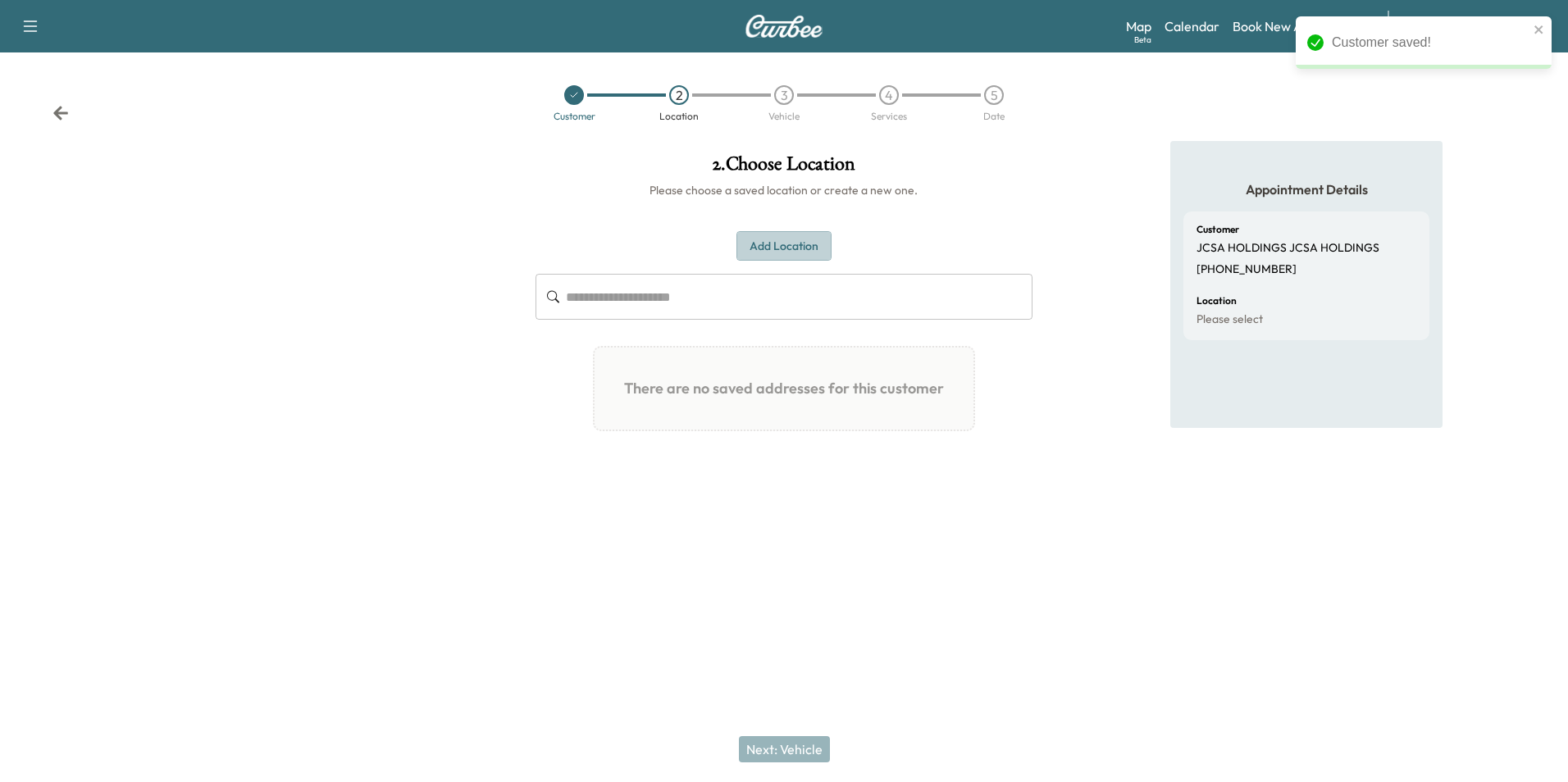
click at [799, 251] on button "Add Location" at bounding box center [784, 246] width 95 height 30
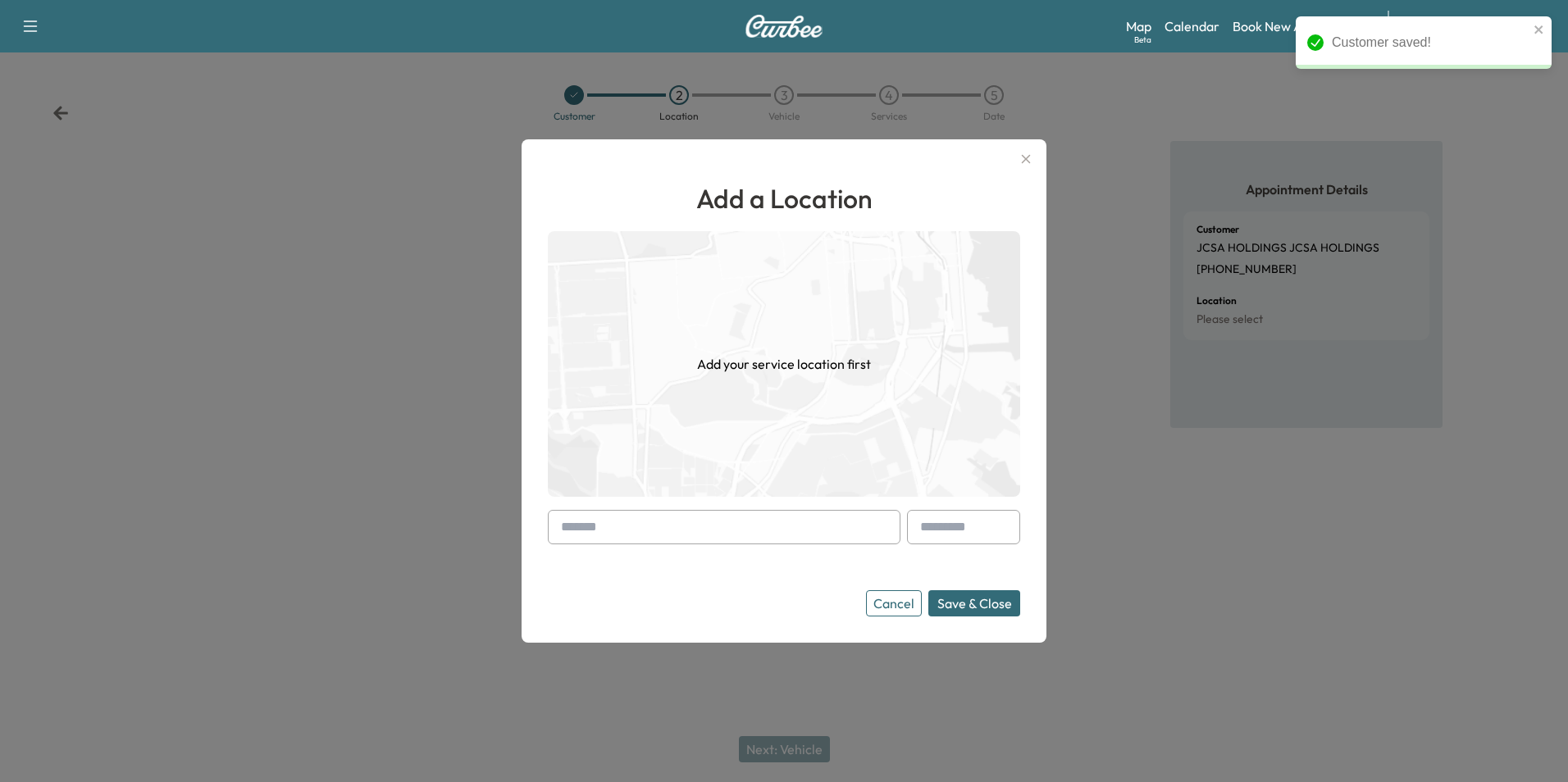
click at [795, 531] on input "text" at bounding box center [724, 527] width 353 height 35
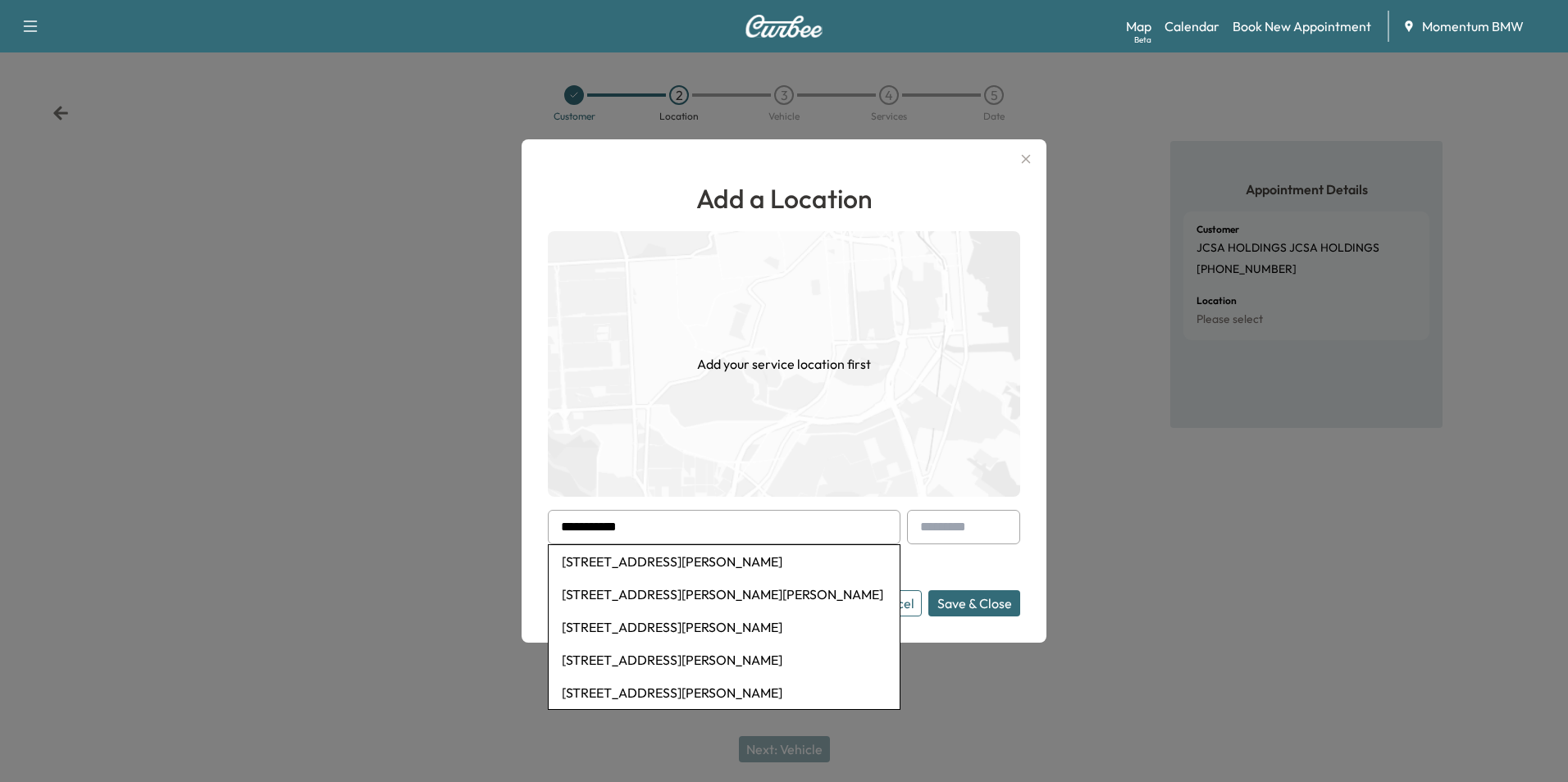
click at [725, 566] on li "[STREET_ADDRESS][PERSON_NAME]" at bounding box center [723, 562] width 351 height 33
type input "**********"
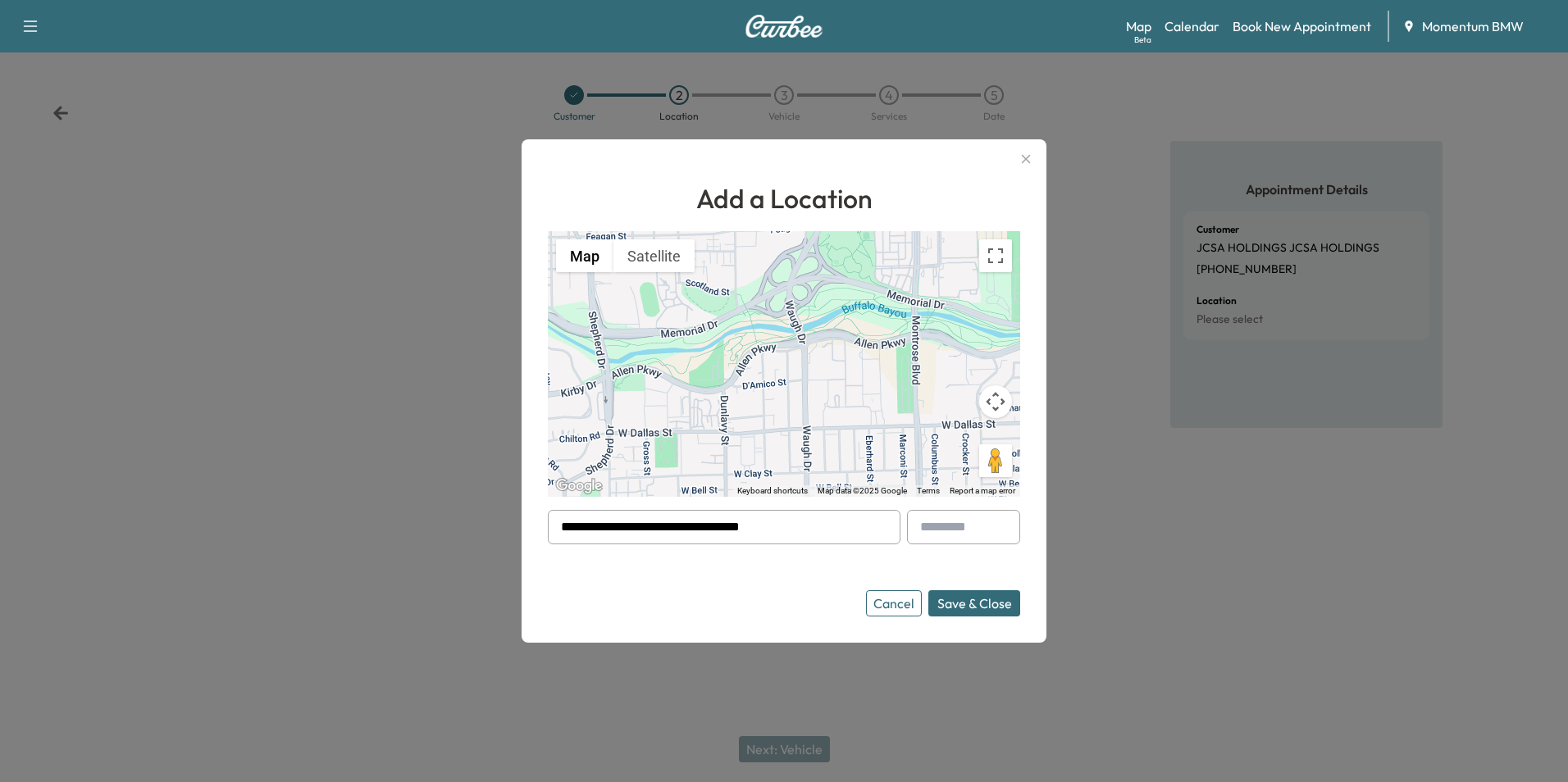
click at [978, 603] on button "Save & Close" at bounding box center [975, 603] width 92 height 27
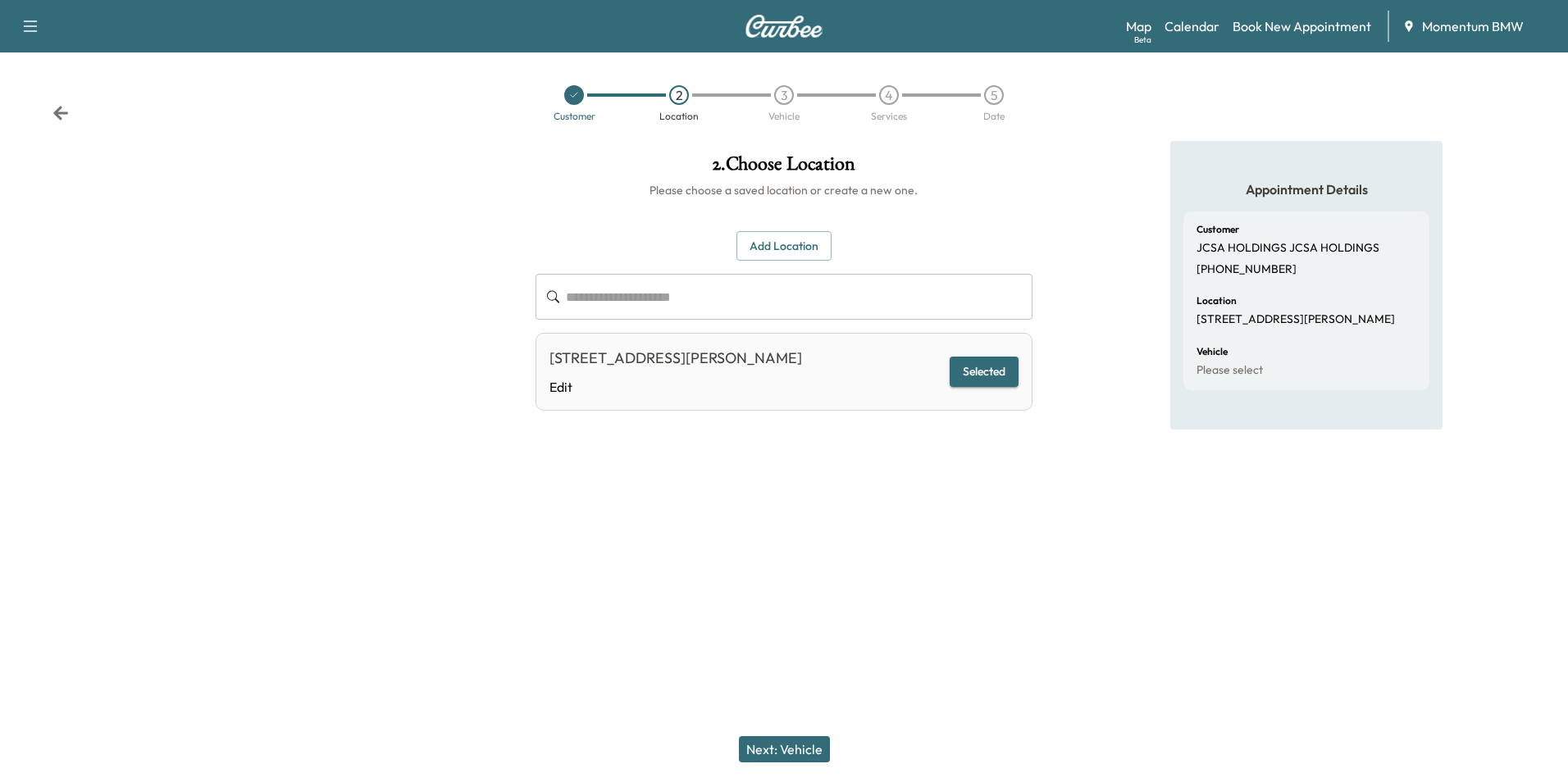
click at [811, 753] on button "Next: Vehicle" at bounding box center [784, 749] width 91 height 27
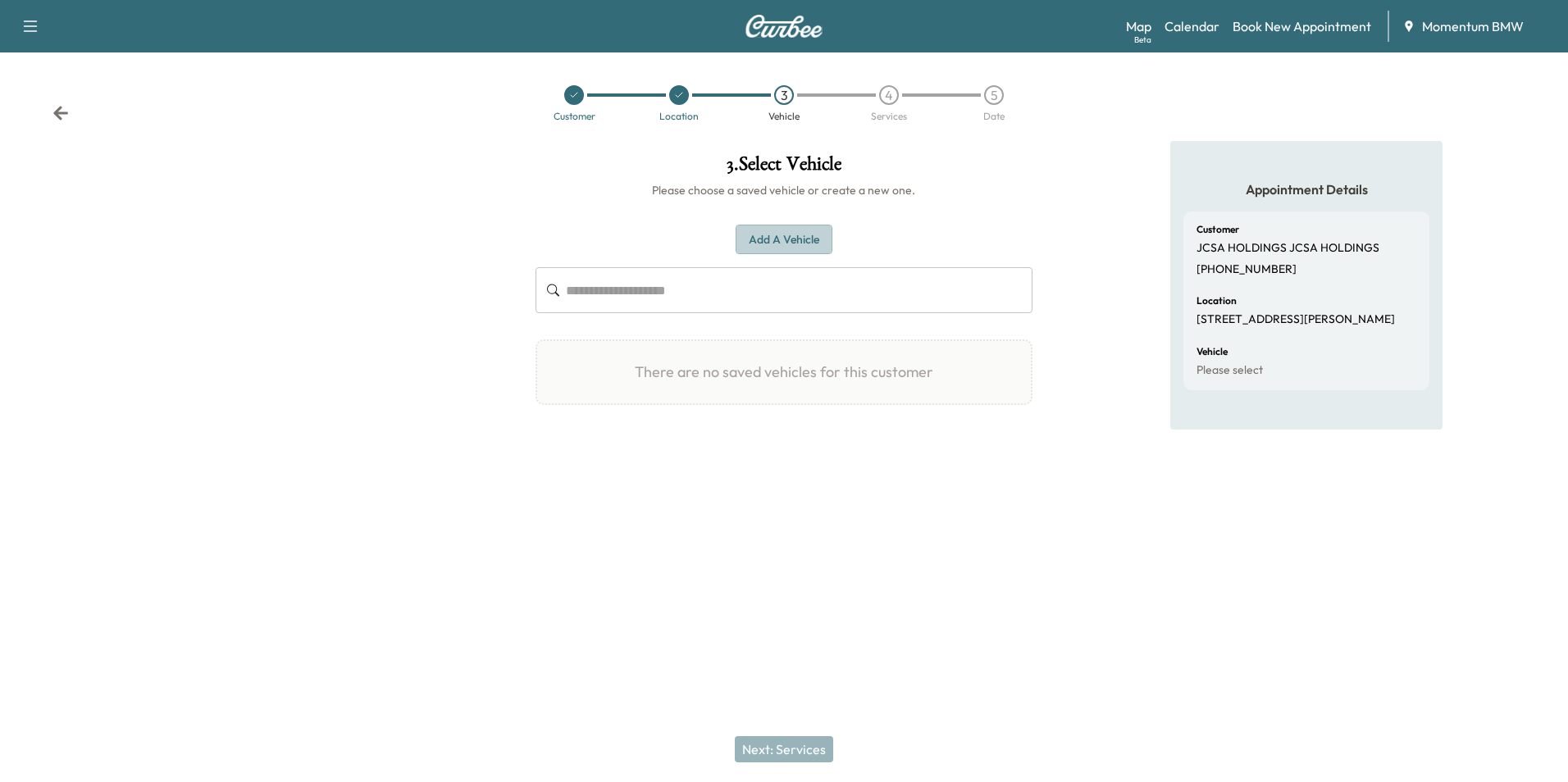
click at [815, 241] on button "Add a Vehicle" at bounding box center [784, 239] width 97 height 30
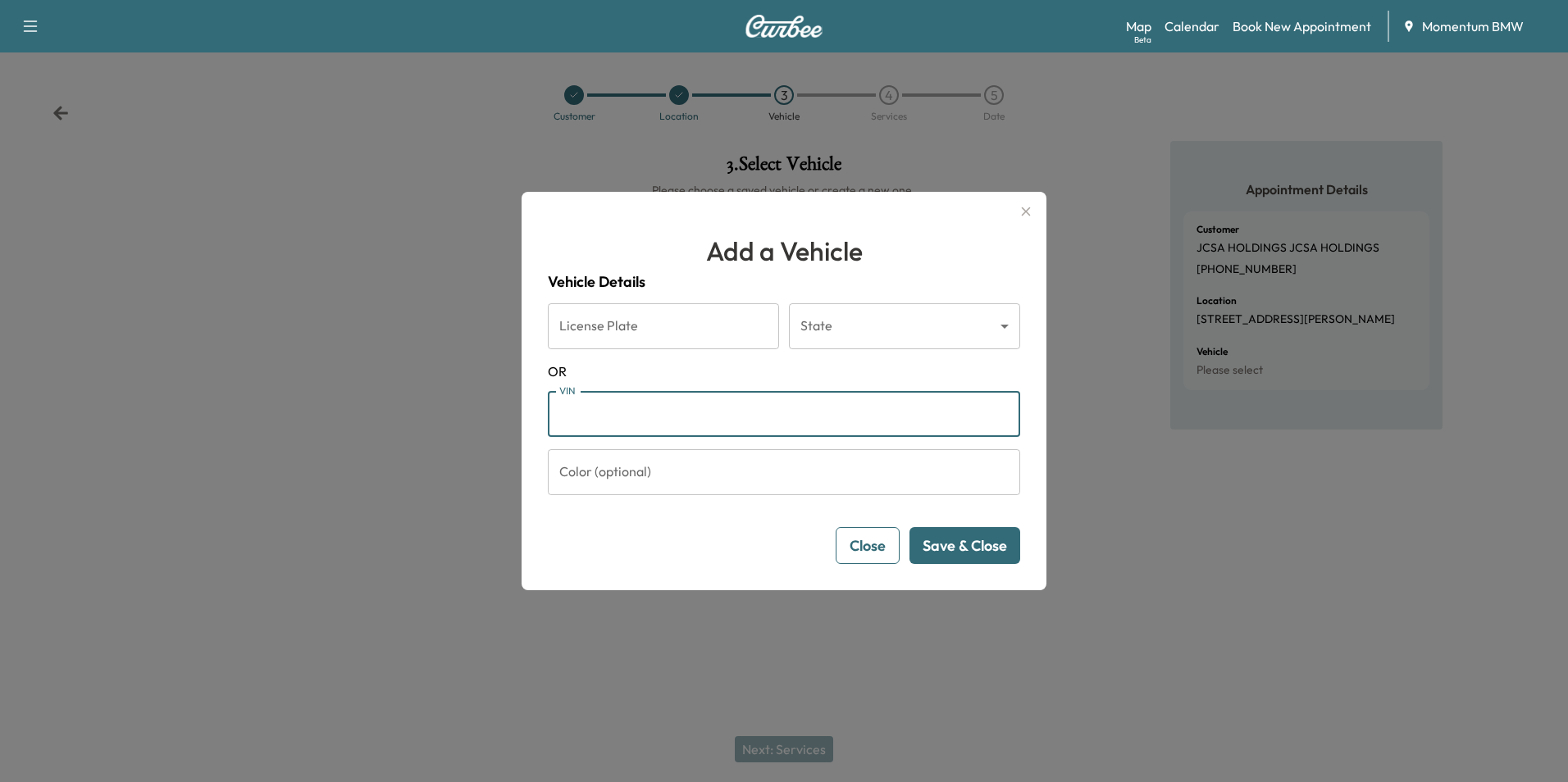
paste input "**********"
type input "**********"
click at [968, 548] on button "Save & Close" at bounding box center [965, 545] width 111 height 37
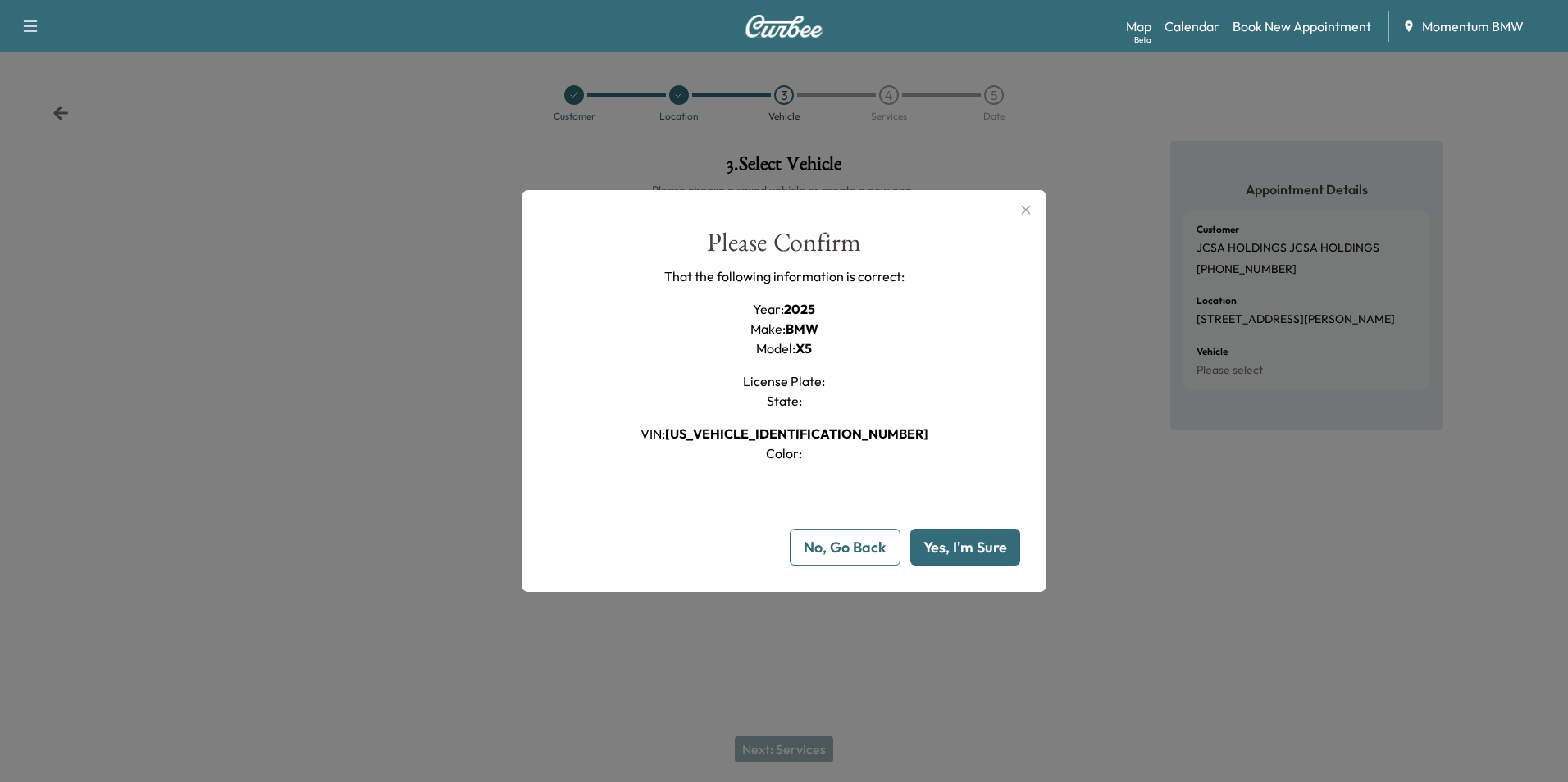
click at [959, 561] on button "Yes, I'm Sure" at bounding box center [966, 547] width 110 height 37
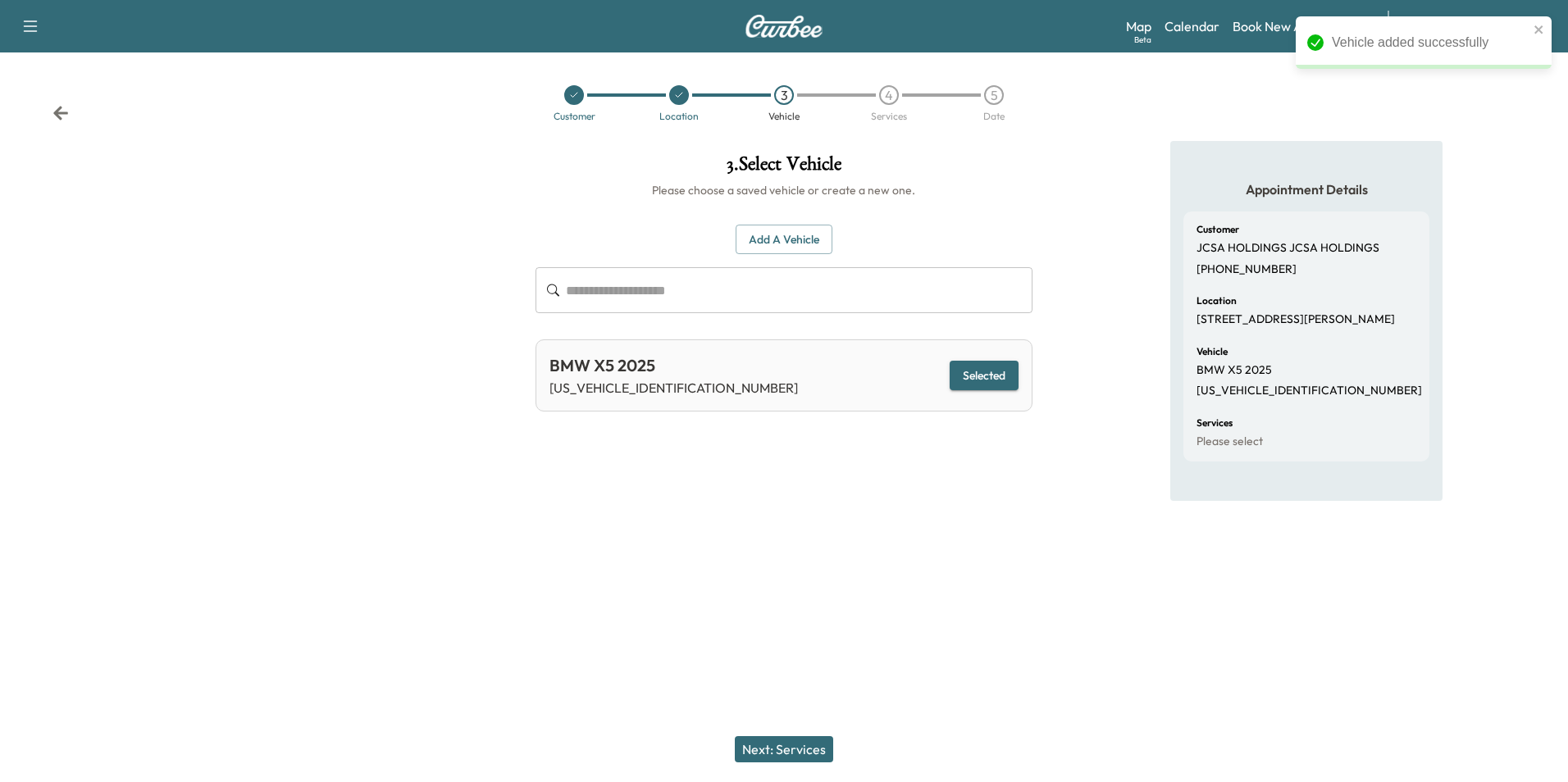
click at [813, 751] on button "Next: Services" at bounding box center [784, 749] width 98 height 27
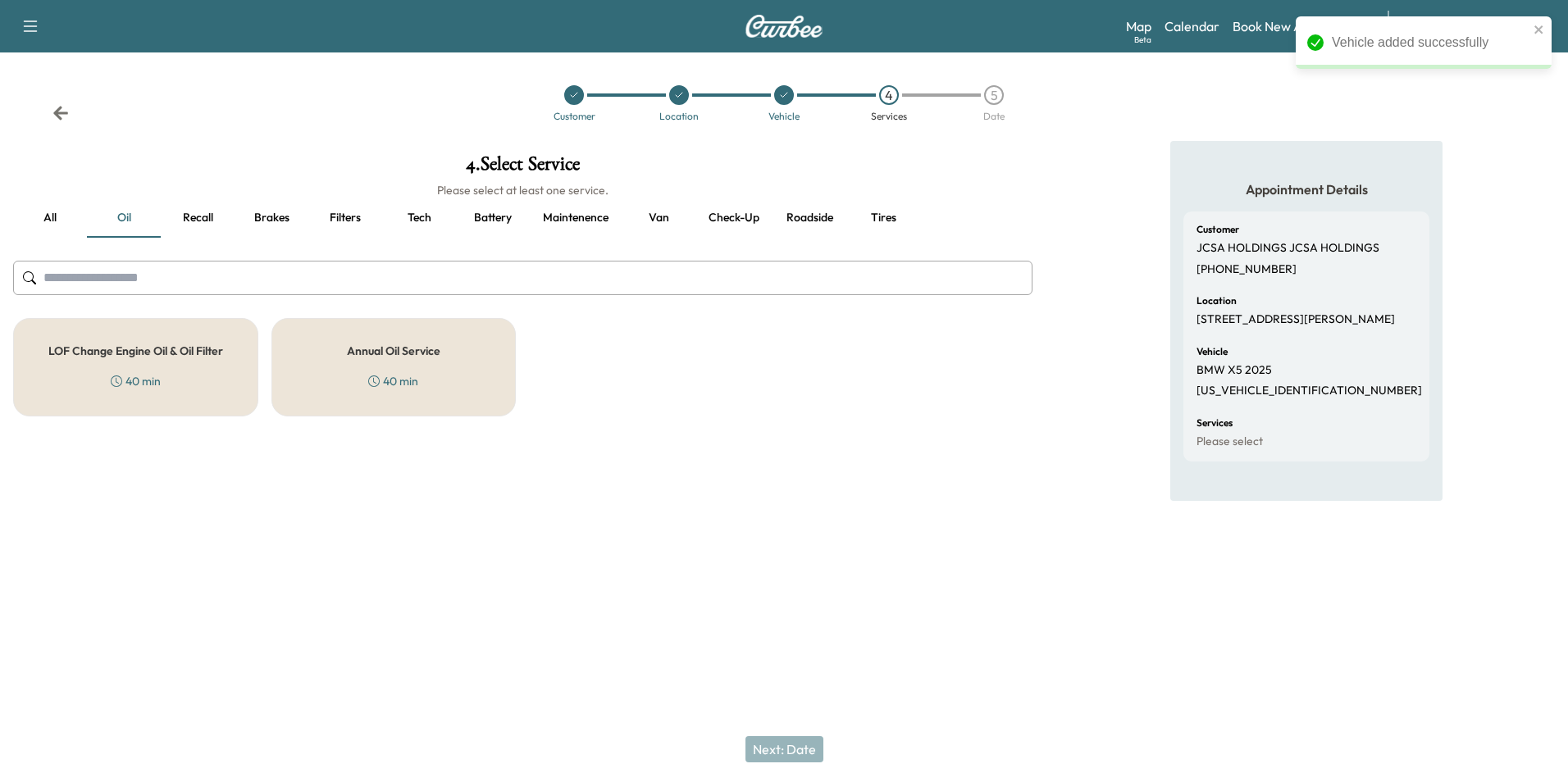
click at [390, 341] on div "Annual Oil Service 40 min" at bounding box center [393, 367] width 245 height 98
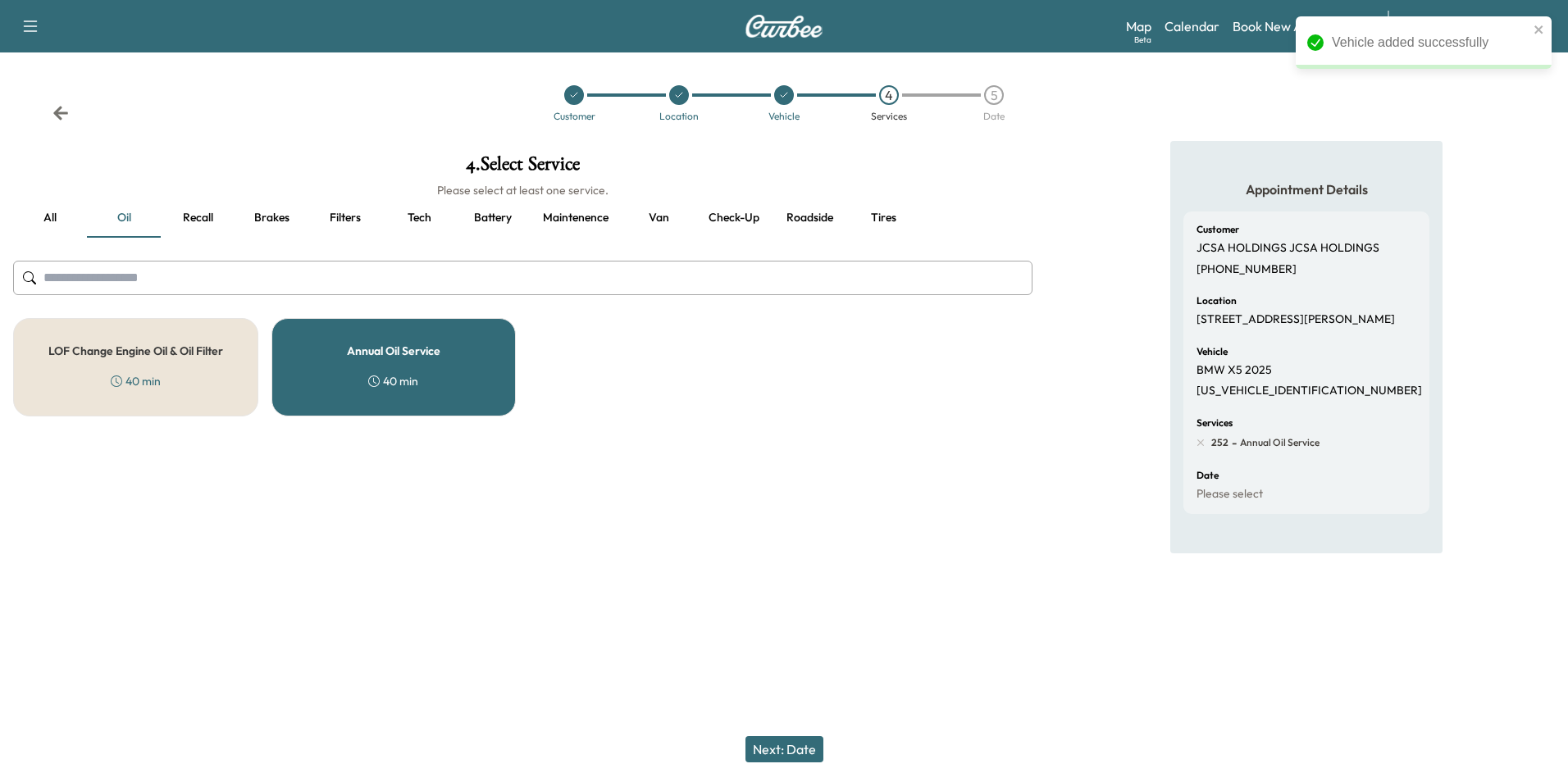
drag, startPoint x: 798, startPoint y: 750, endPoint x: 806, endPoint y: 743, distance: 10.6
click at [798, 746] on button "Next: Date" at bounding box center [784, 749] width 78 height 27
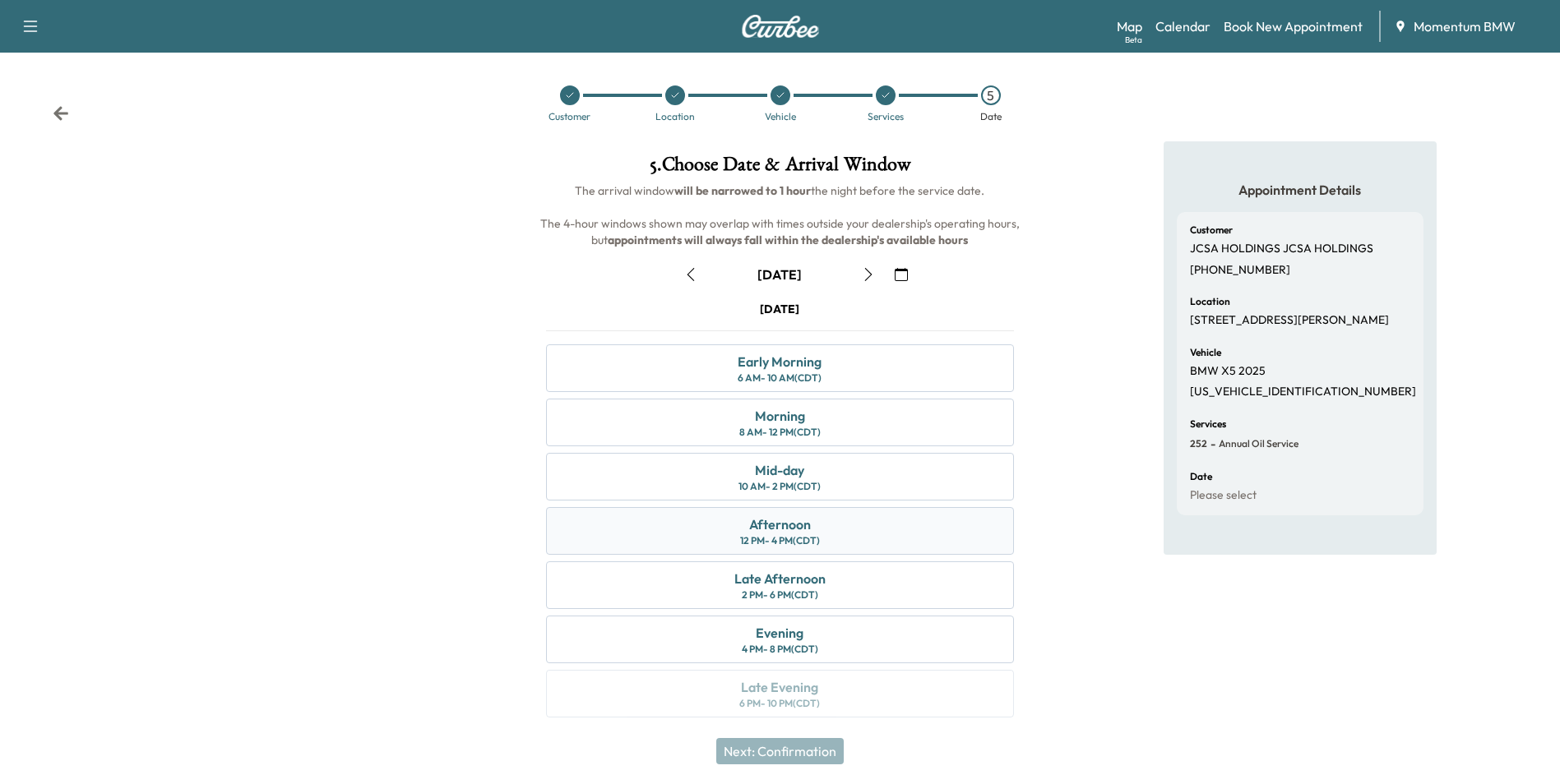
drag, startPoint x: 689, startPoint y: 517, endPoint x: 678, endPoint y: 515, distance: 11.2
click at [687, 517] on div "Afternoon 12 PM - 4 PM (CDT)" at bounding box center [780, 531] width 467 height 48
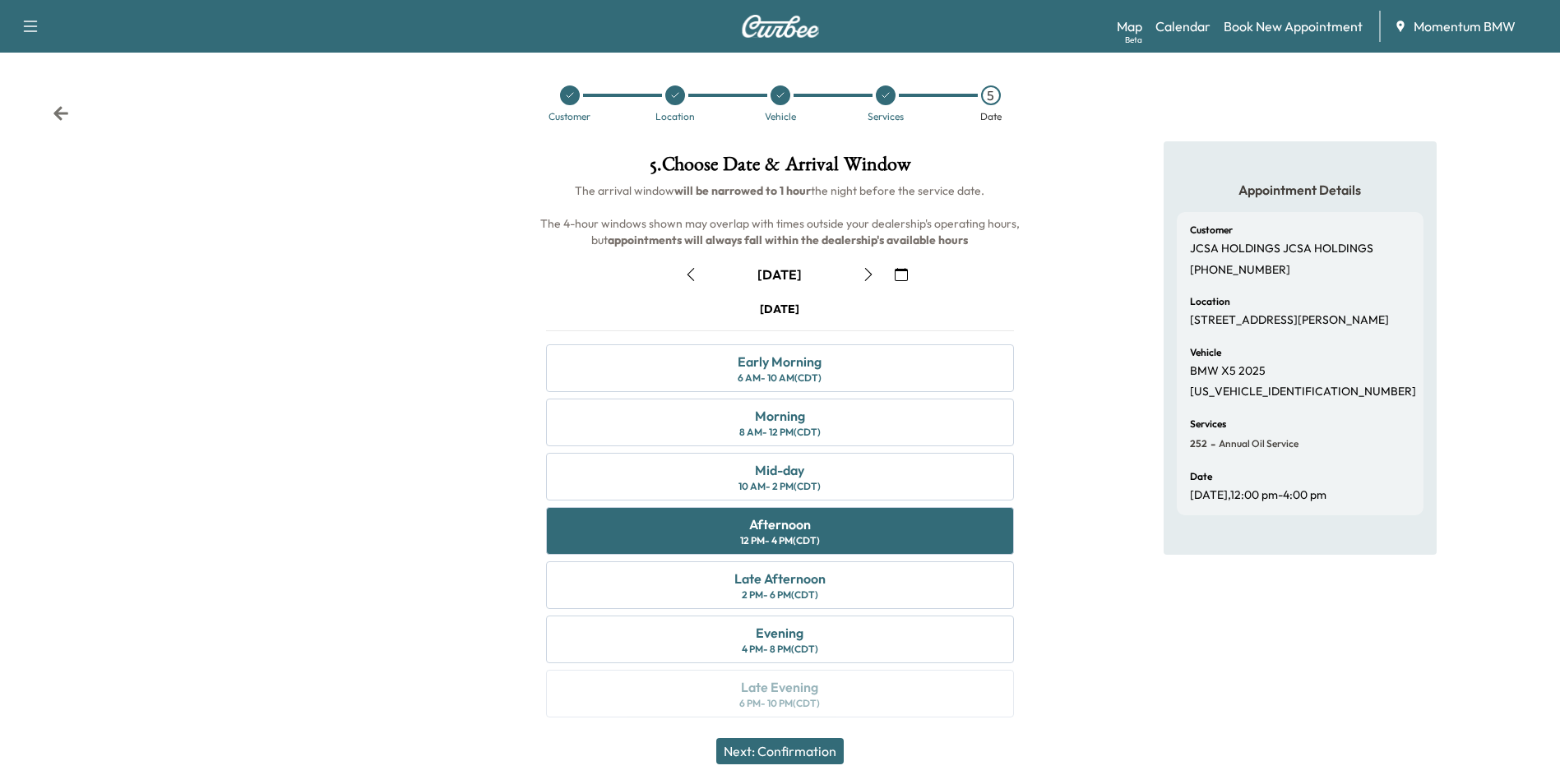
click at [818, 750] on button "Next: Confirmation" at bounding box center [780, 751] width 128 height 27
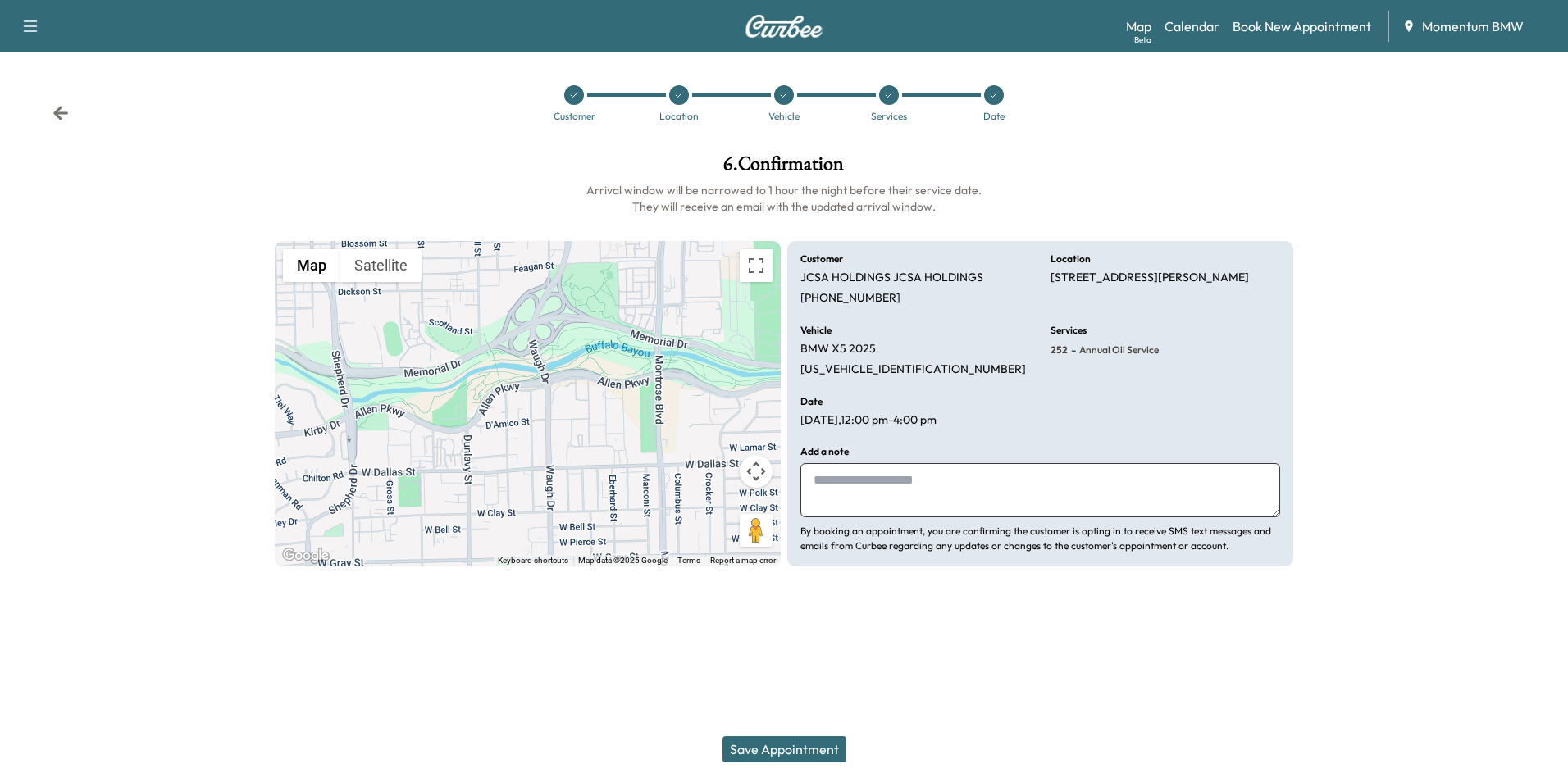
click at [895, 500] on textarea at bounding box center [1040, 490] width 480 height 54
type textarea "*********"
click at [800, 751] on button "Save Appointment" at bounding box center [784, 749] width 124 height 27
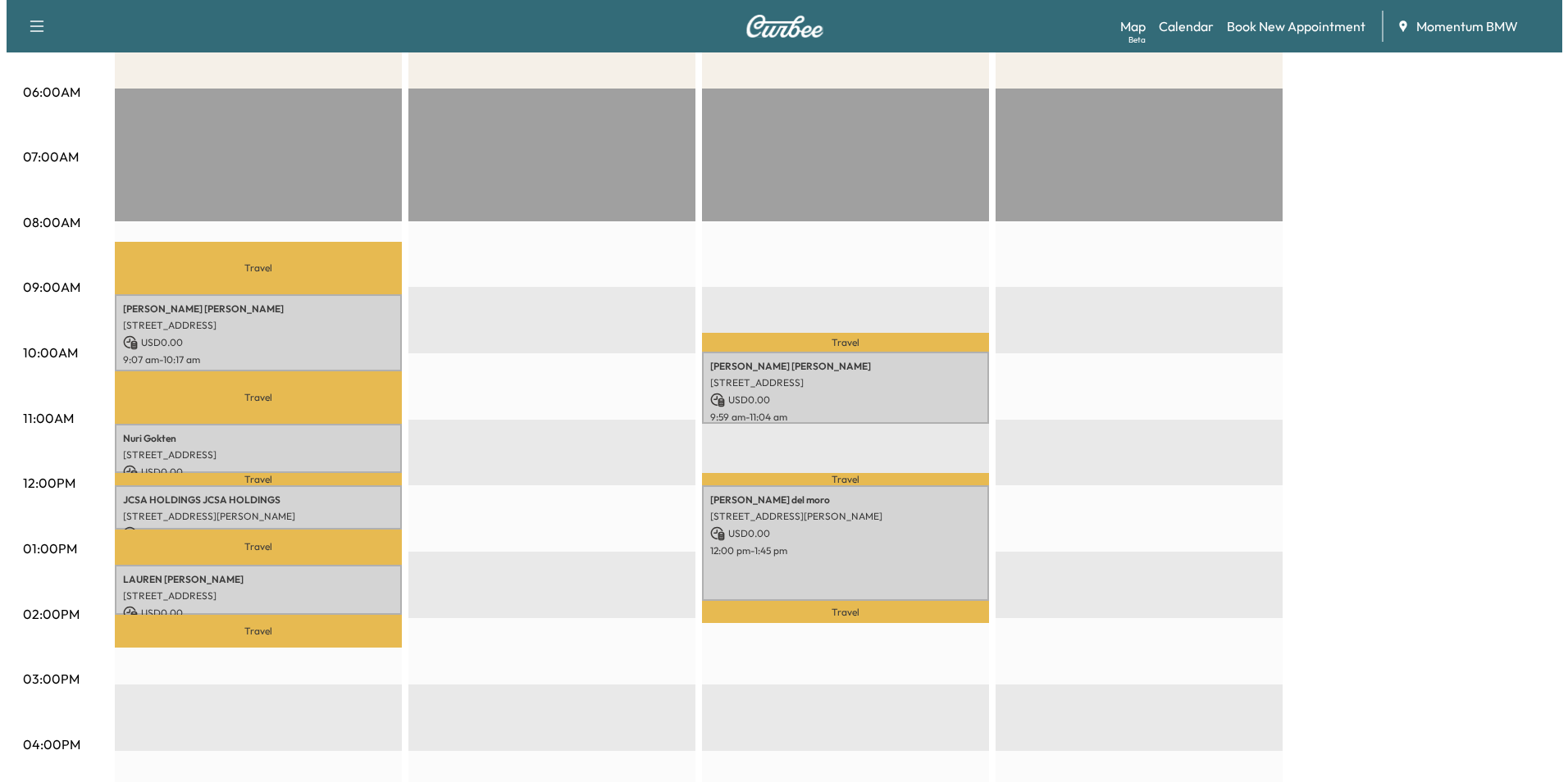
scroll to position [246, 0]
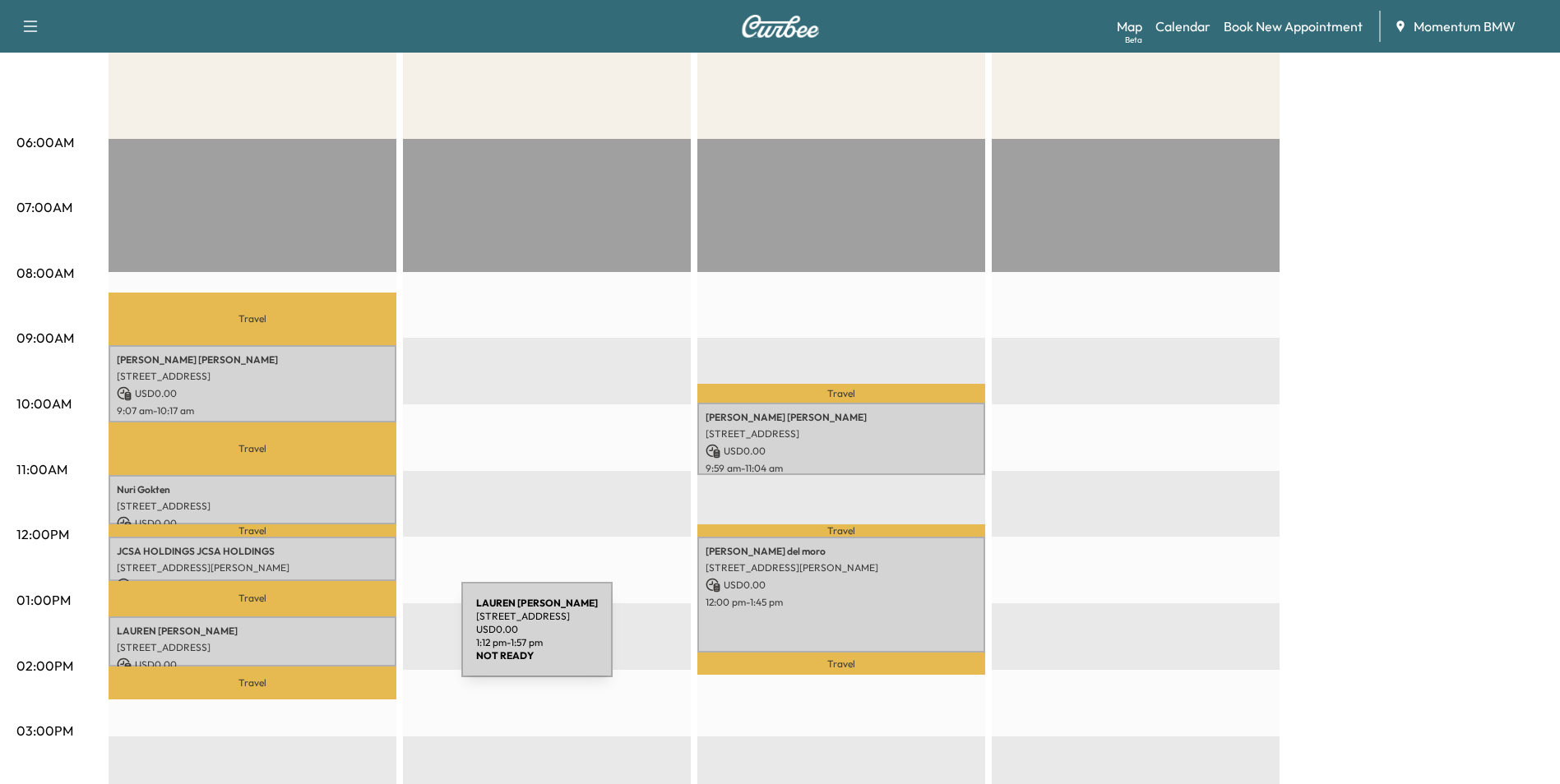
click at [336, 642] on p "[STREET_ADDRESS]" at bounding box center [252, 648] width 271 height 13
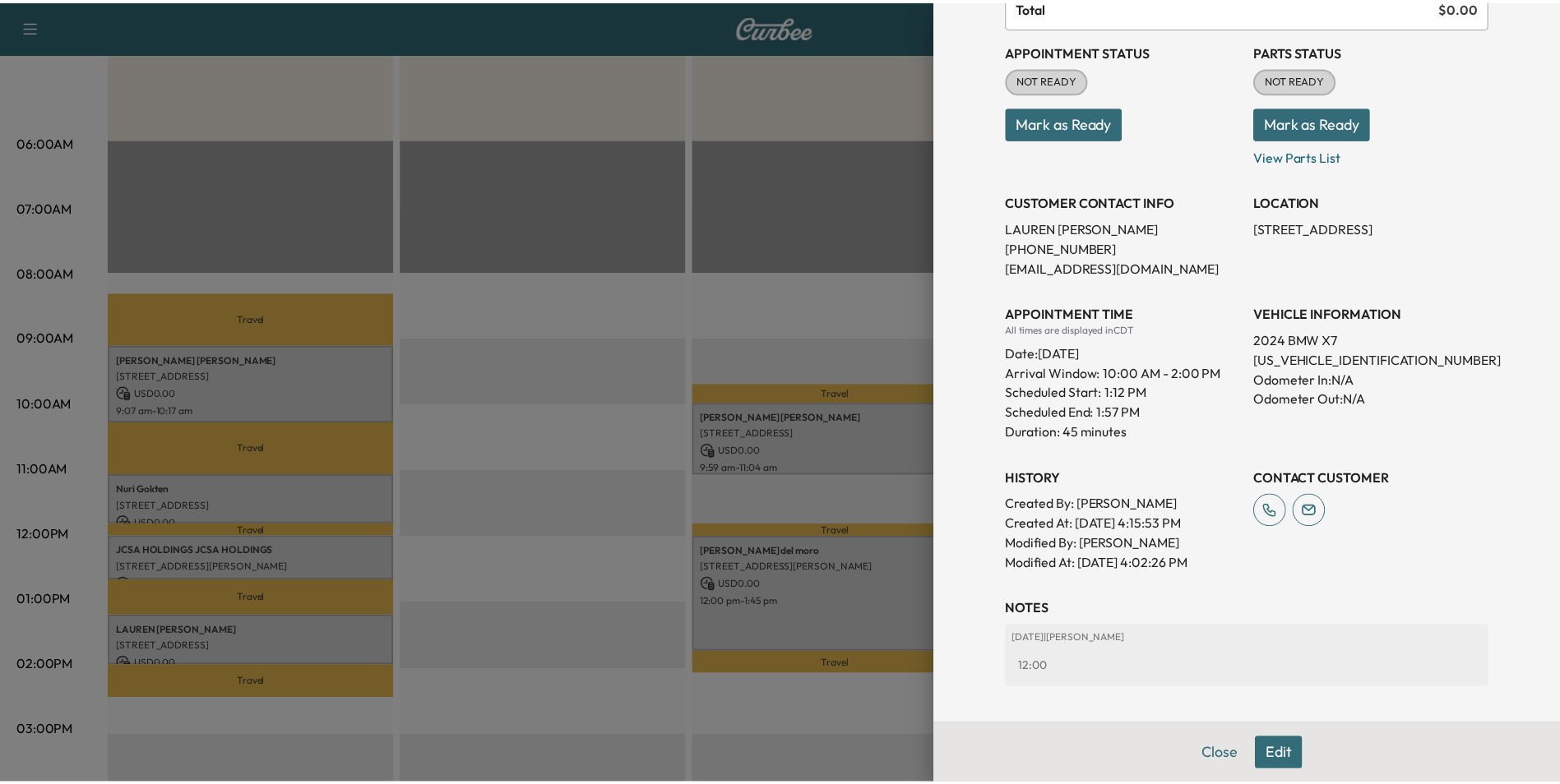
scroll to position [261, 0]
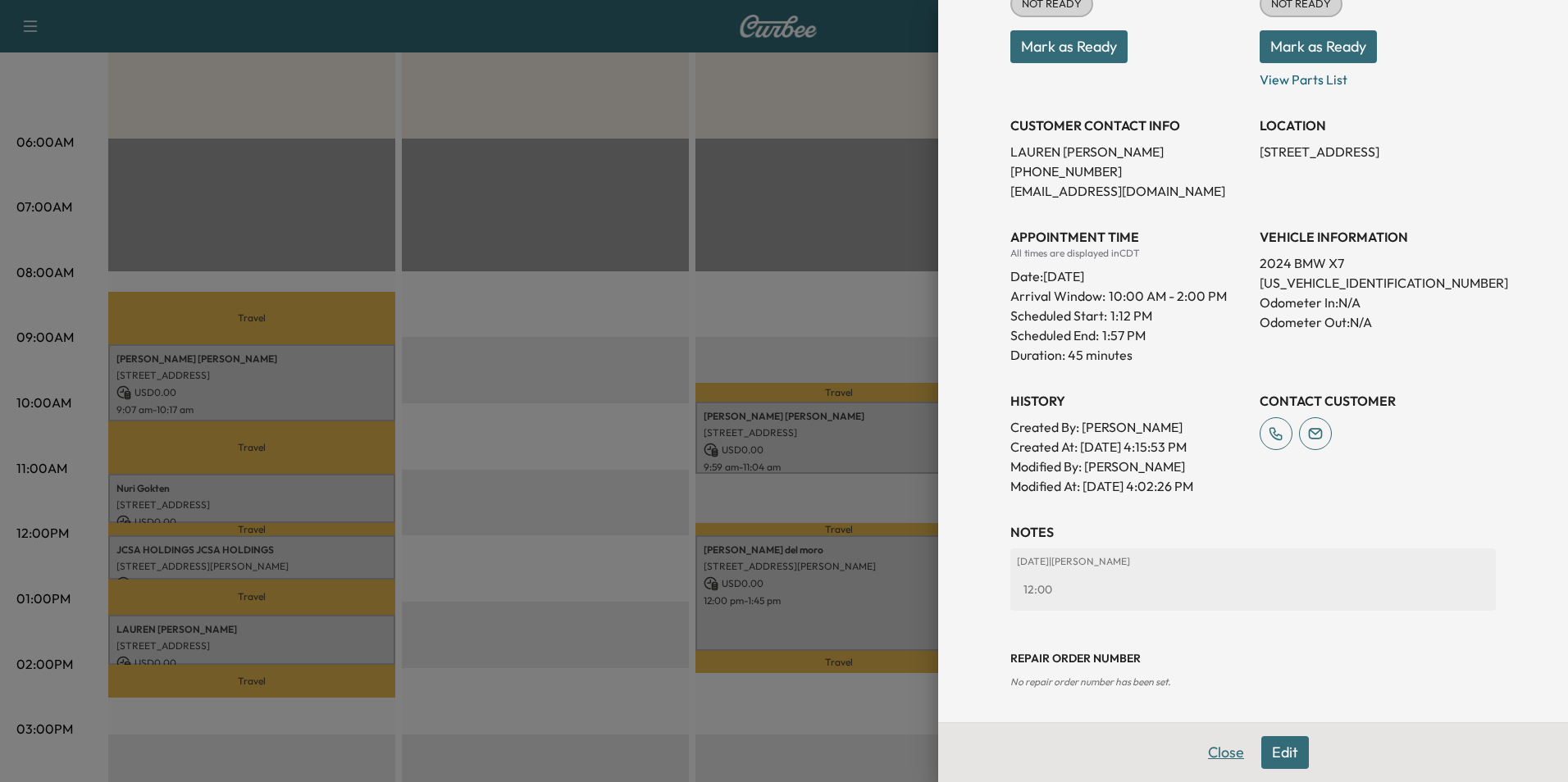
click at [1198, 751] on button "Close" at bounding box center [1226, 753] width 58 height 33
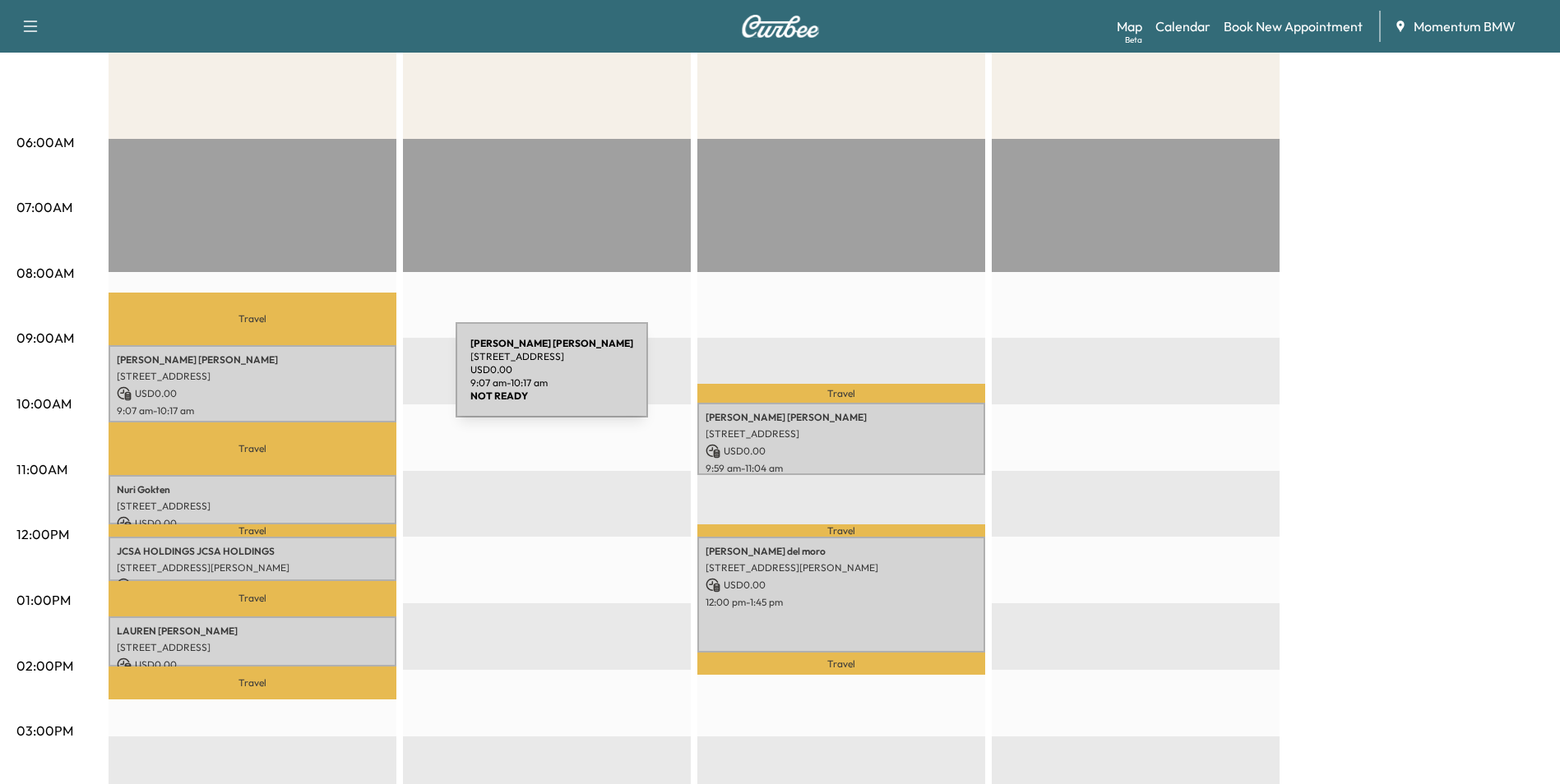
click at [332, 380] on p "[STREET_ADDRESS]" at bounding box center [252, 377] width 271 height 13
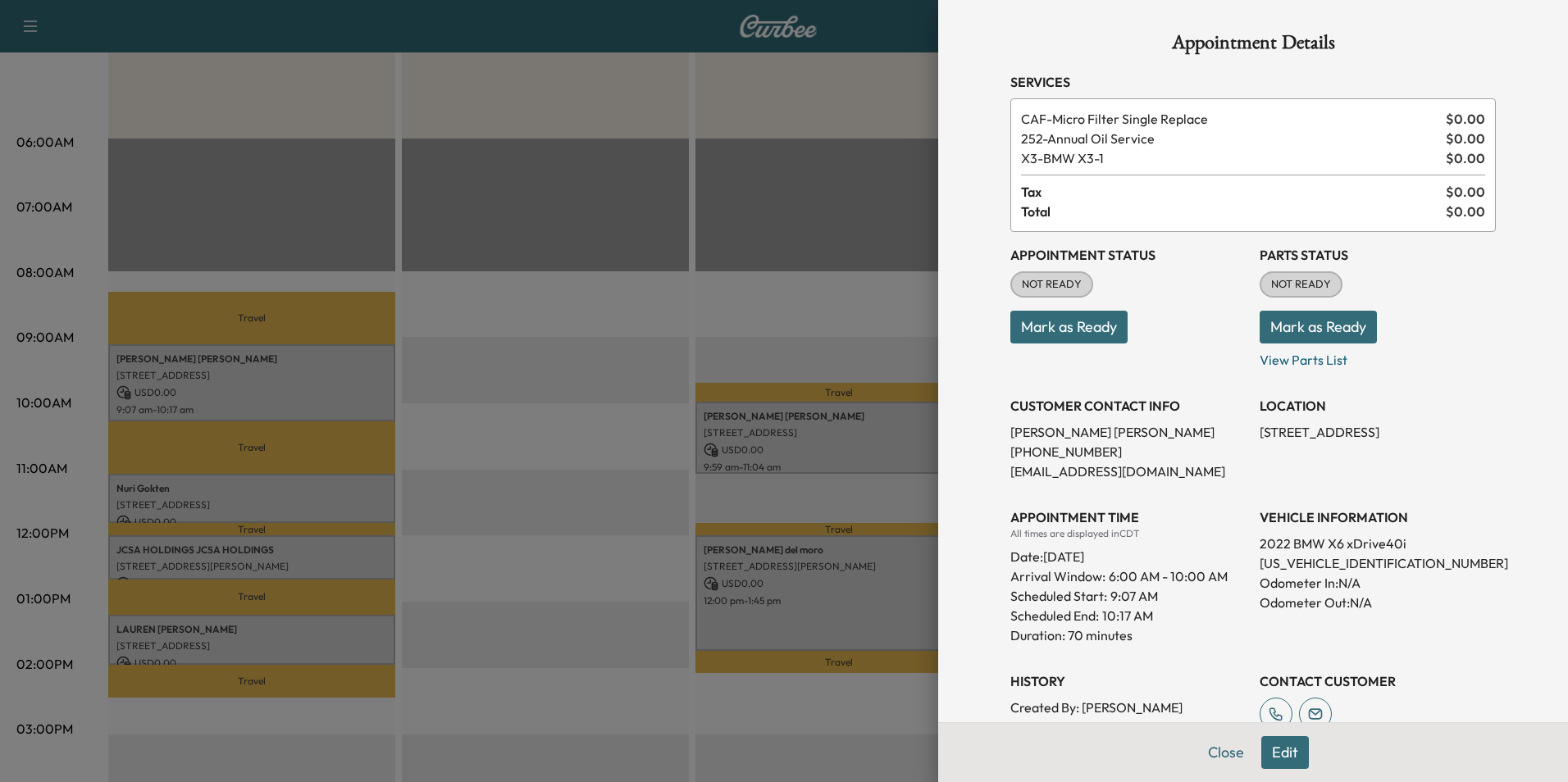
click at [1088, 325] on button "Mark as Ready" at bounding box center [1069, 327] width 117 height 33
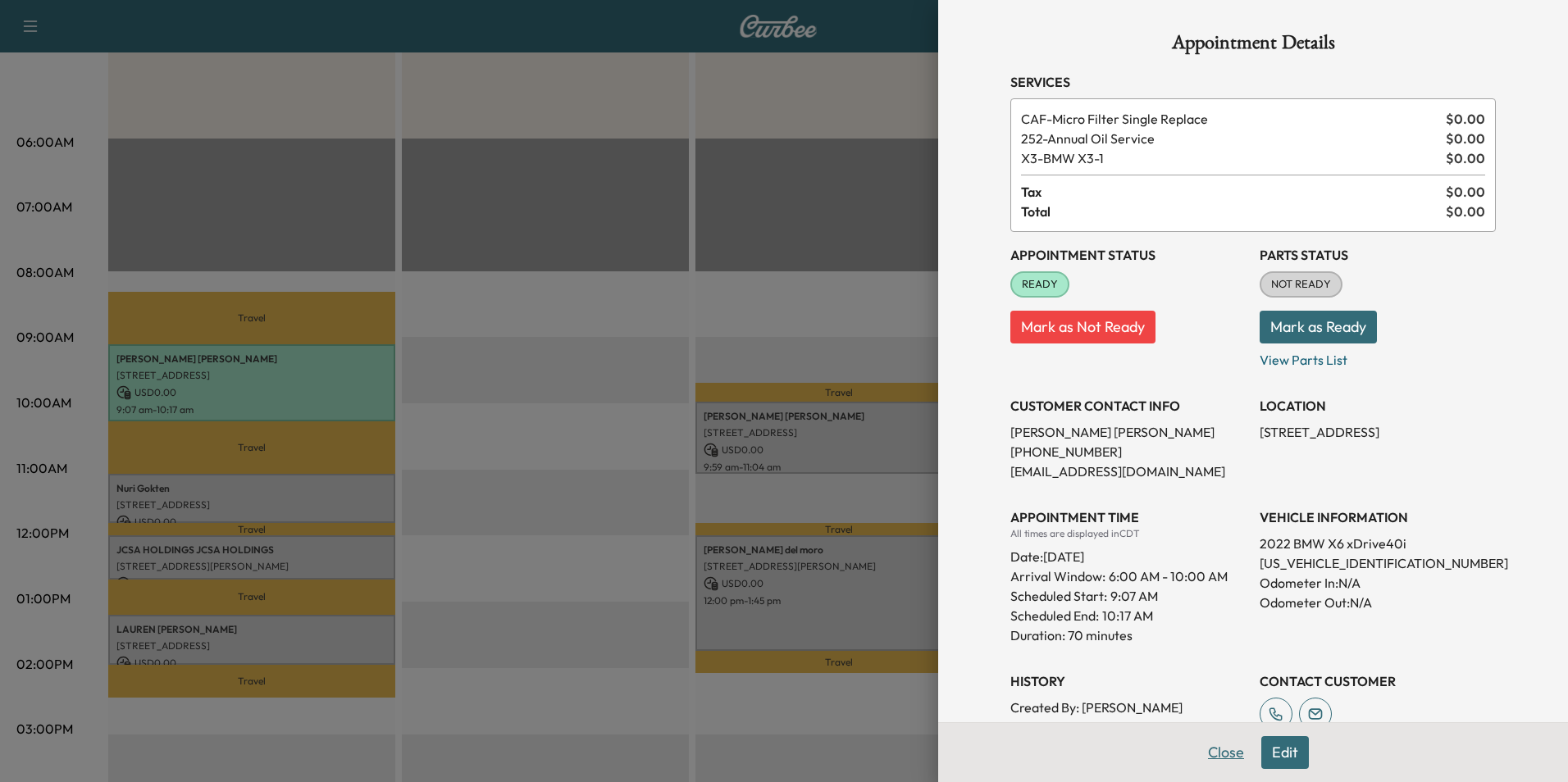
click at [1210, 756] on button "Close" at bounding box center [1226, 753] width 58 height 33
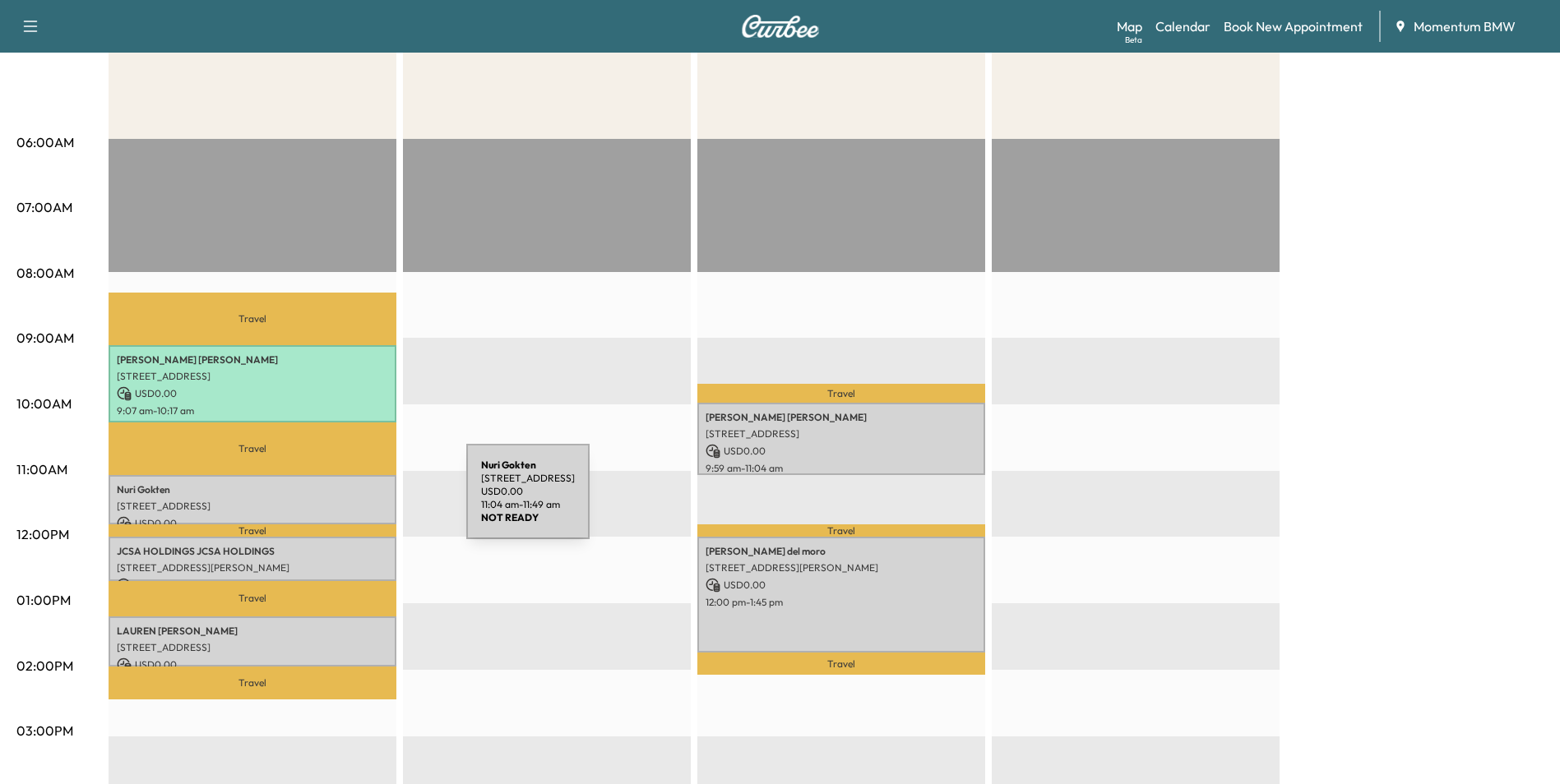
click at [343, 500] on p "[STREET_ADDRESS]" at bounding box center [252, 506] width 271 height 13
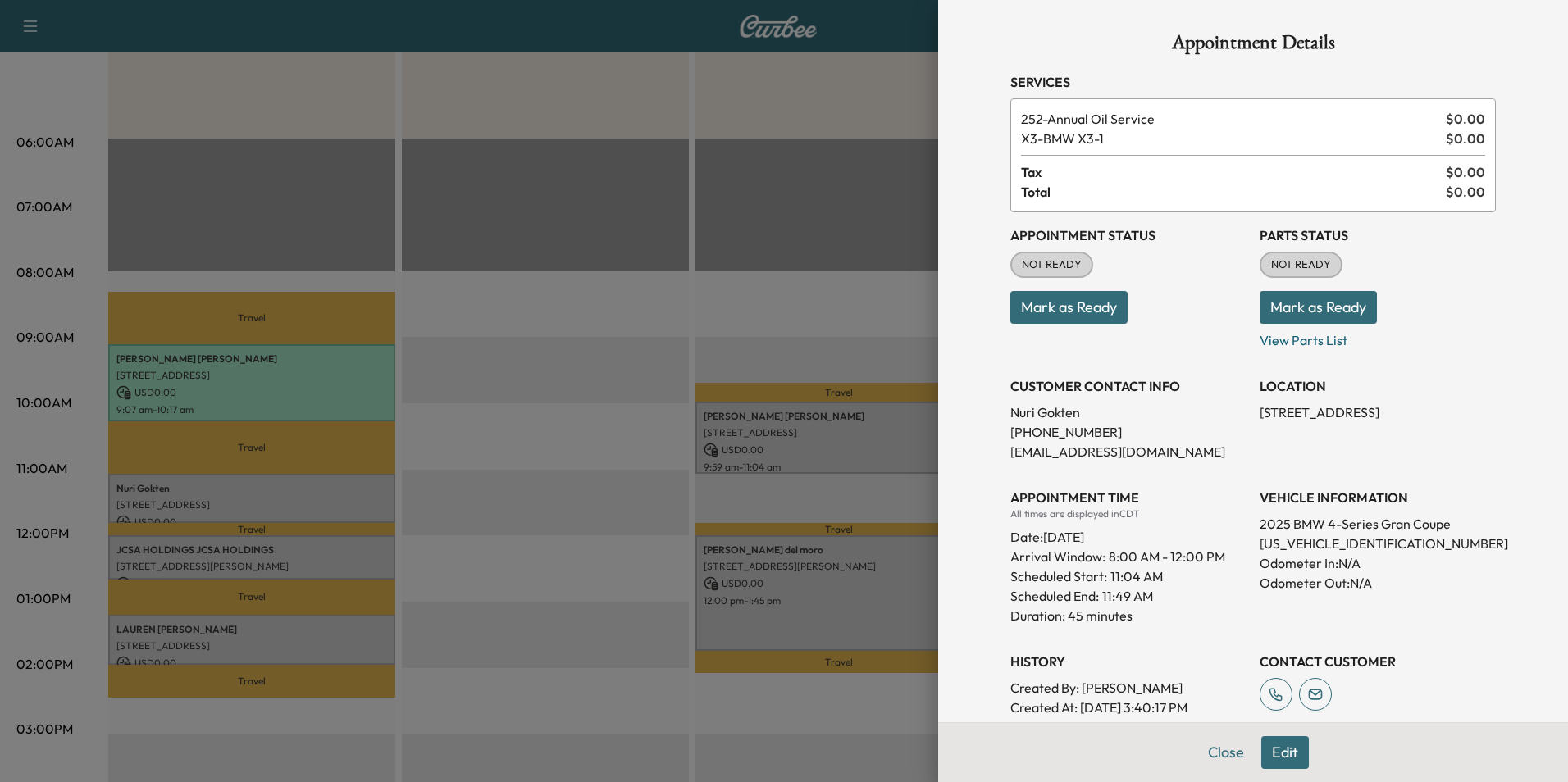
click at [1077, 303] on button "Mark as Ready" at bounding box center [1069, 308] width 117 height 33
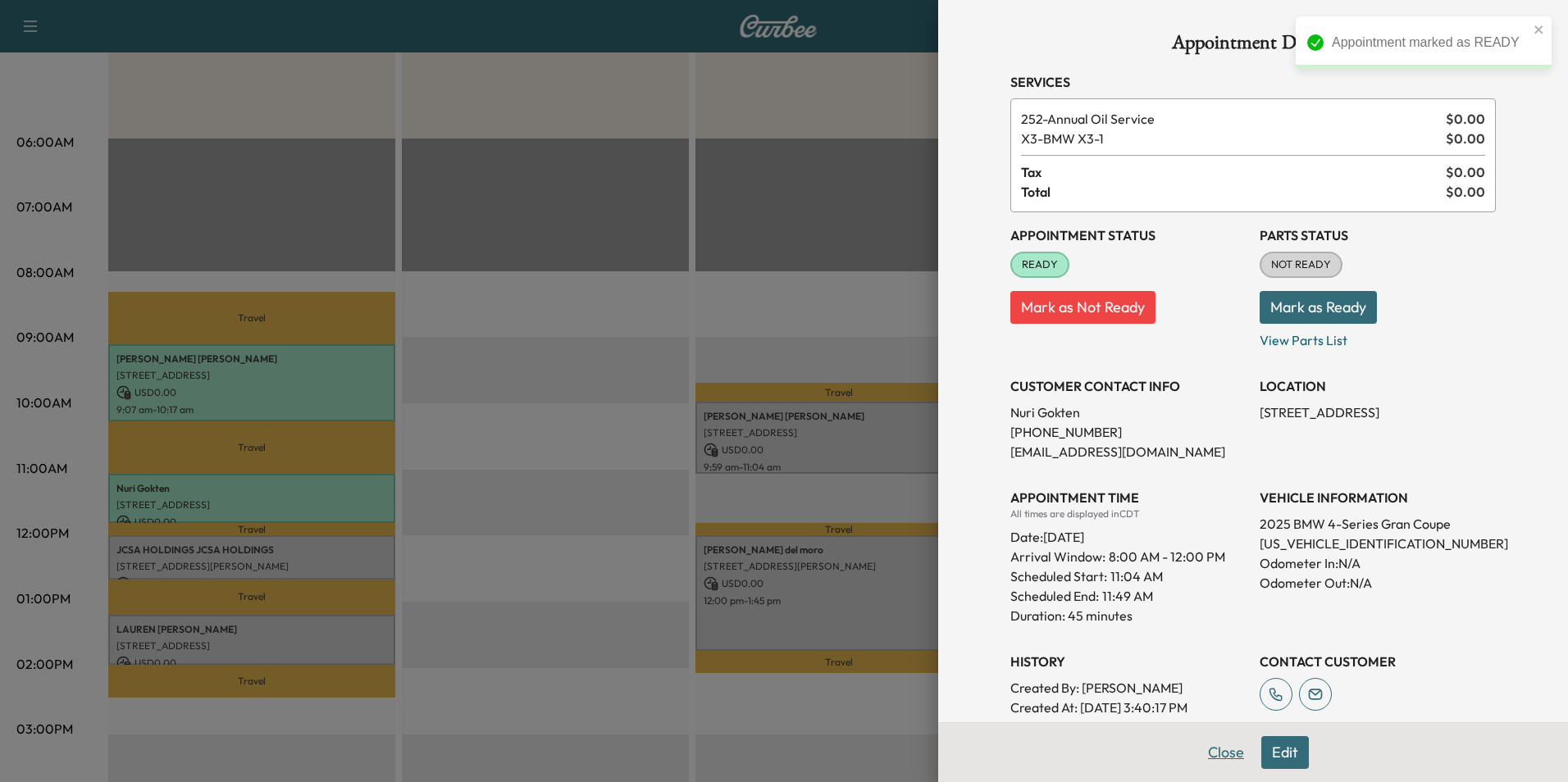
click at [1217, 756] on button "Close" at bounding box center [1226, 753] width 58 height 33
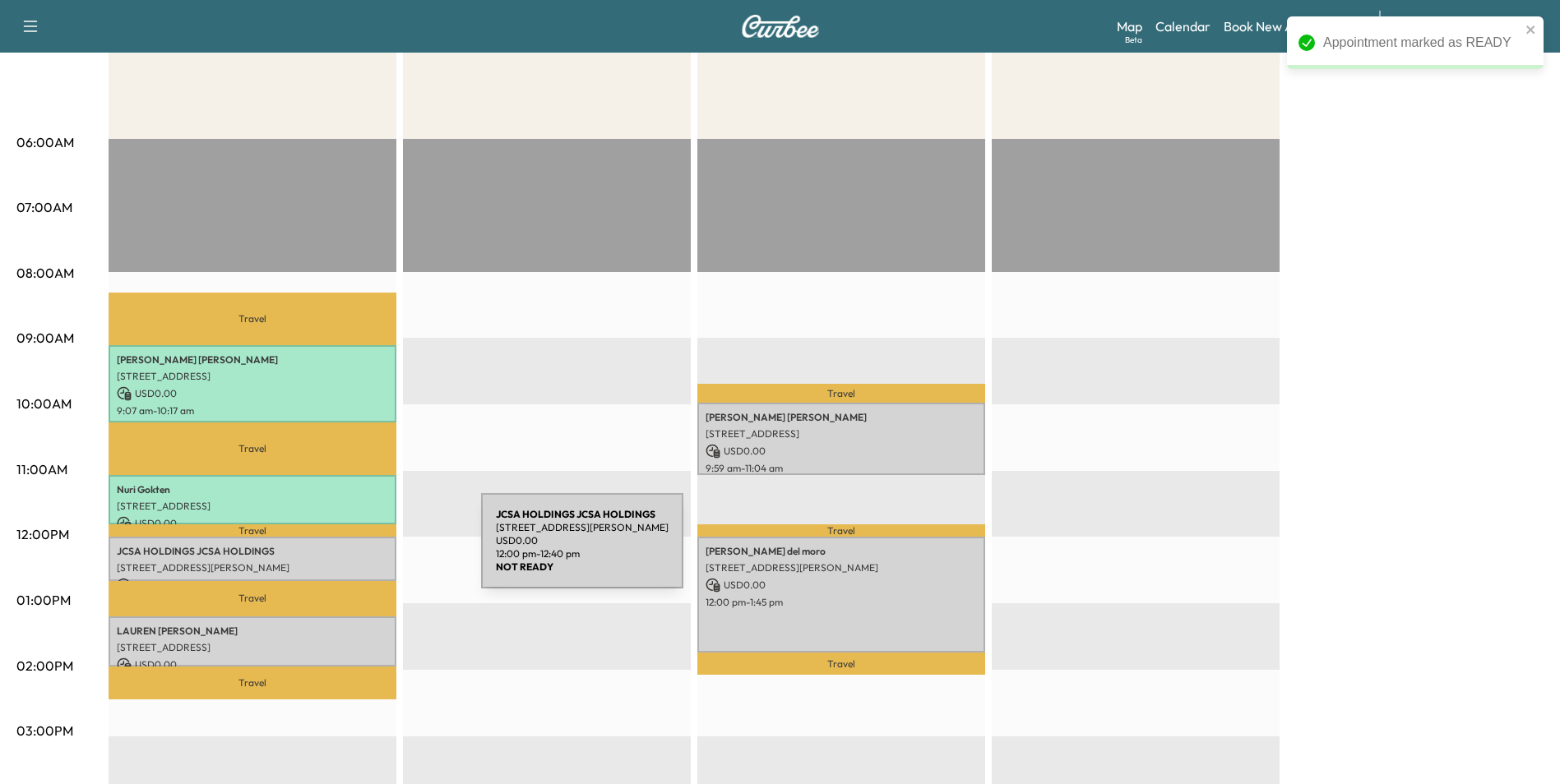
click at [354, 551] on p "JCSA HOLDINGS JCSA HOLDINGS" at bounding box center [252, 551] width 271 height 13
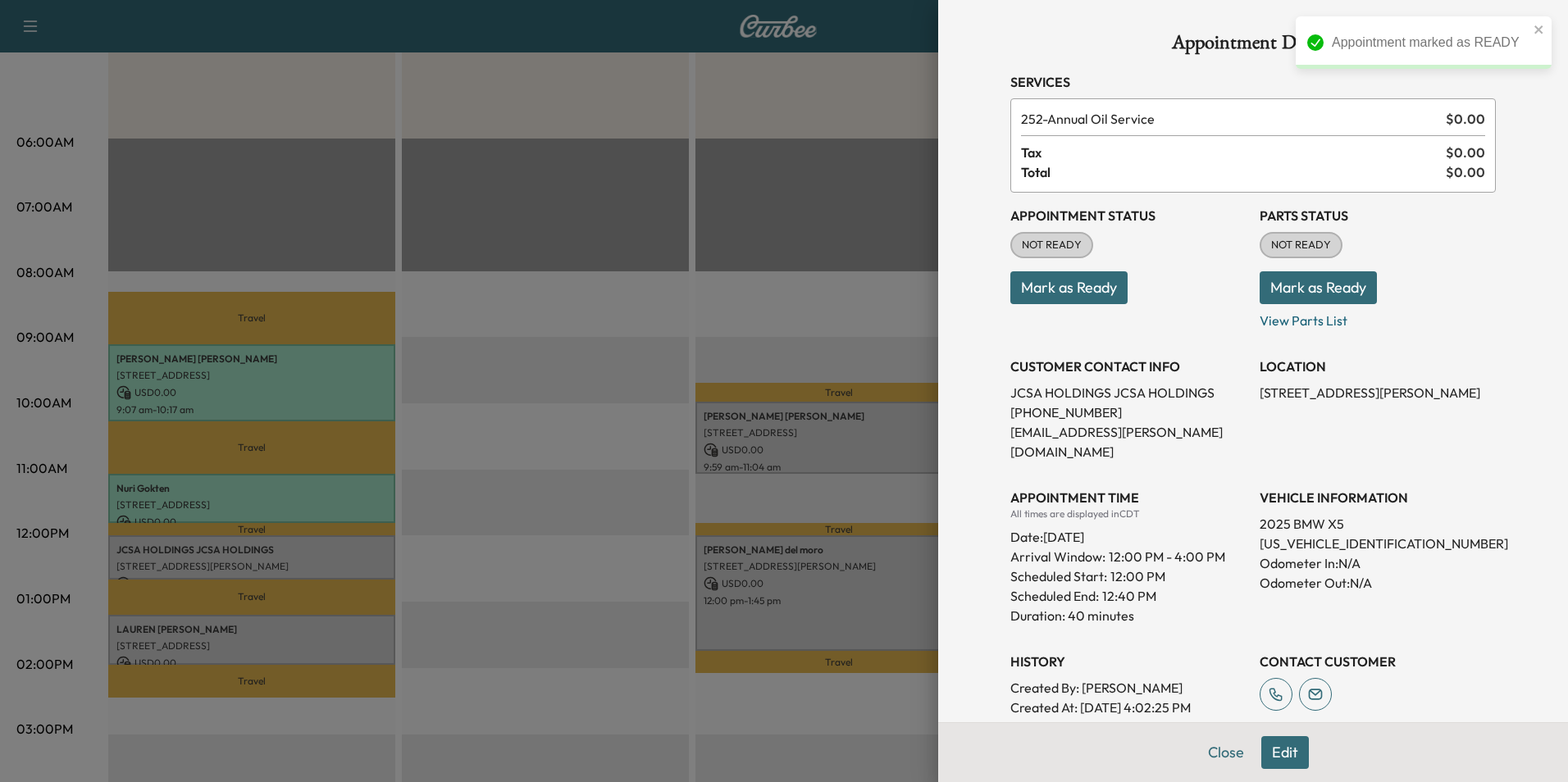
click at [1085, 292] on button "Mark as Ready" at bounding box center [1069, 288] width 117 height 33
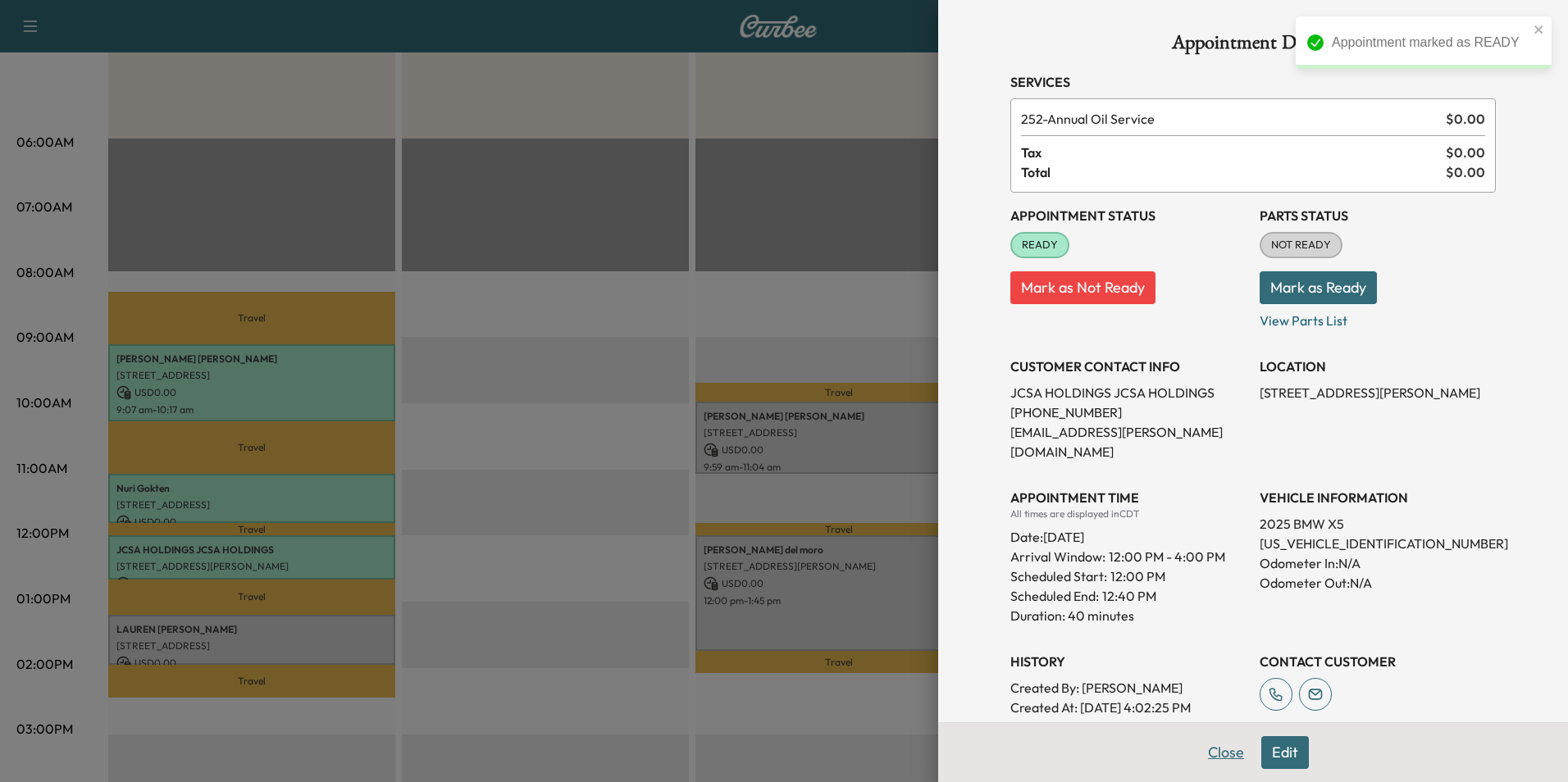
click at [1216, 759] on button "Close" at bounding box center [1226, 753] width 58 height 33
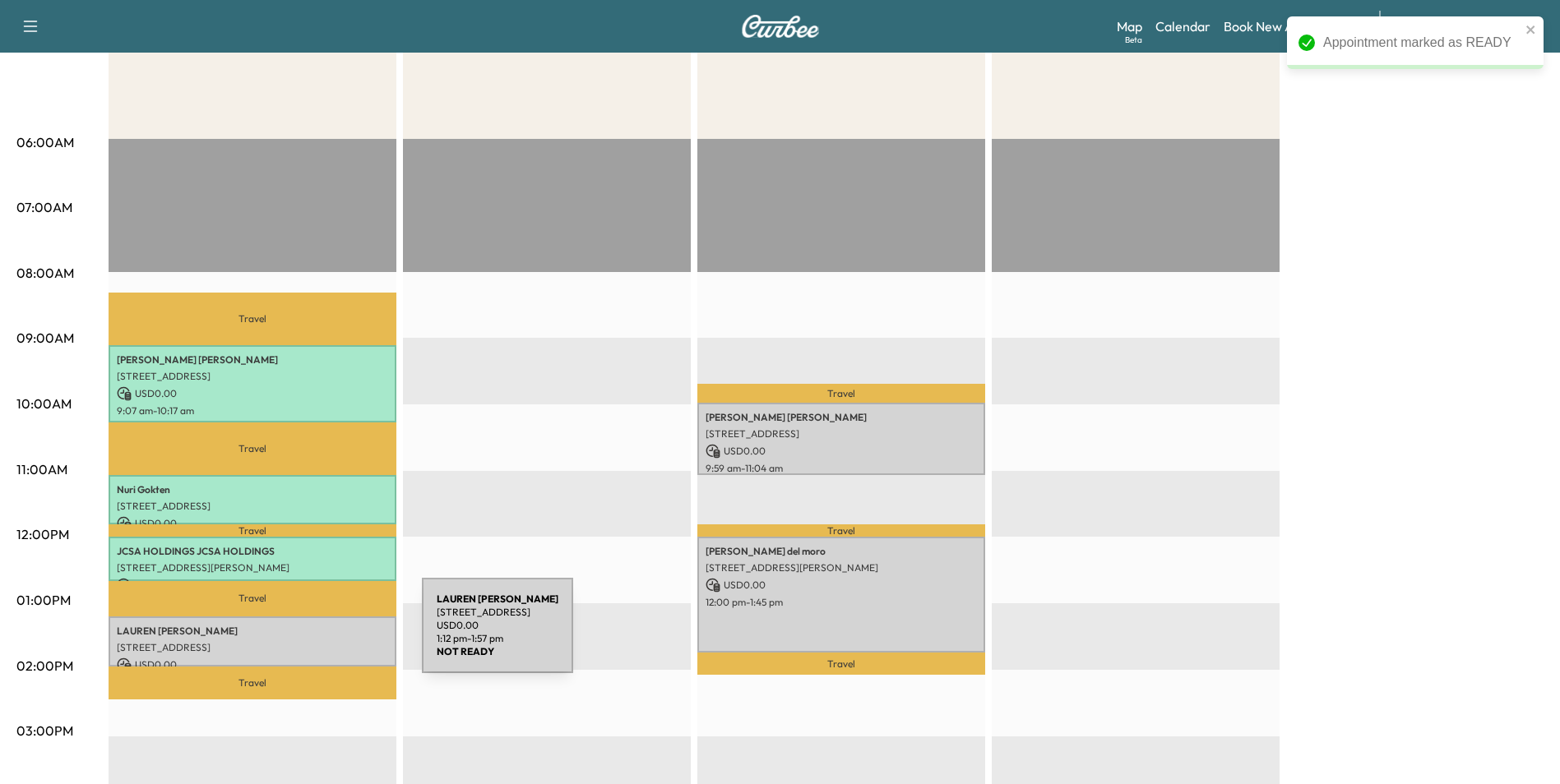
click at [299, 642] on p "[STREET_ADDRESS]" at bounding box center [252, 648] width 271 height 13
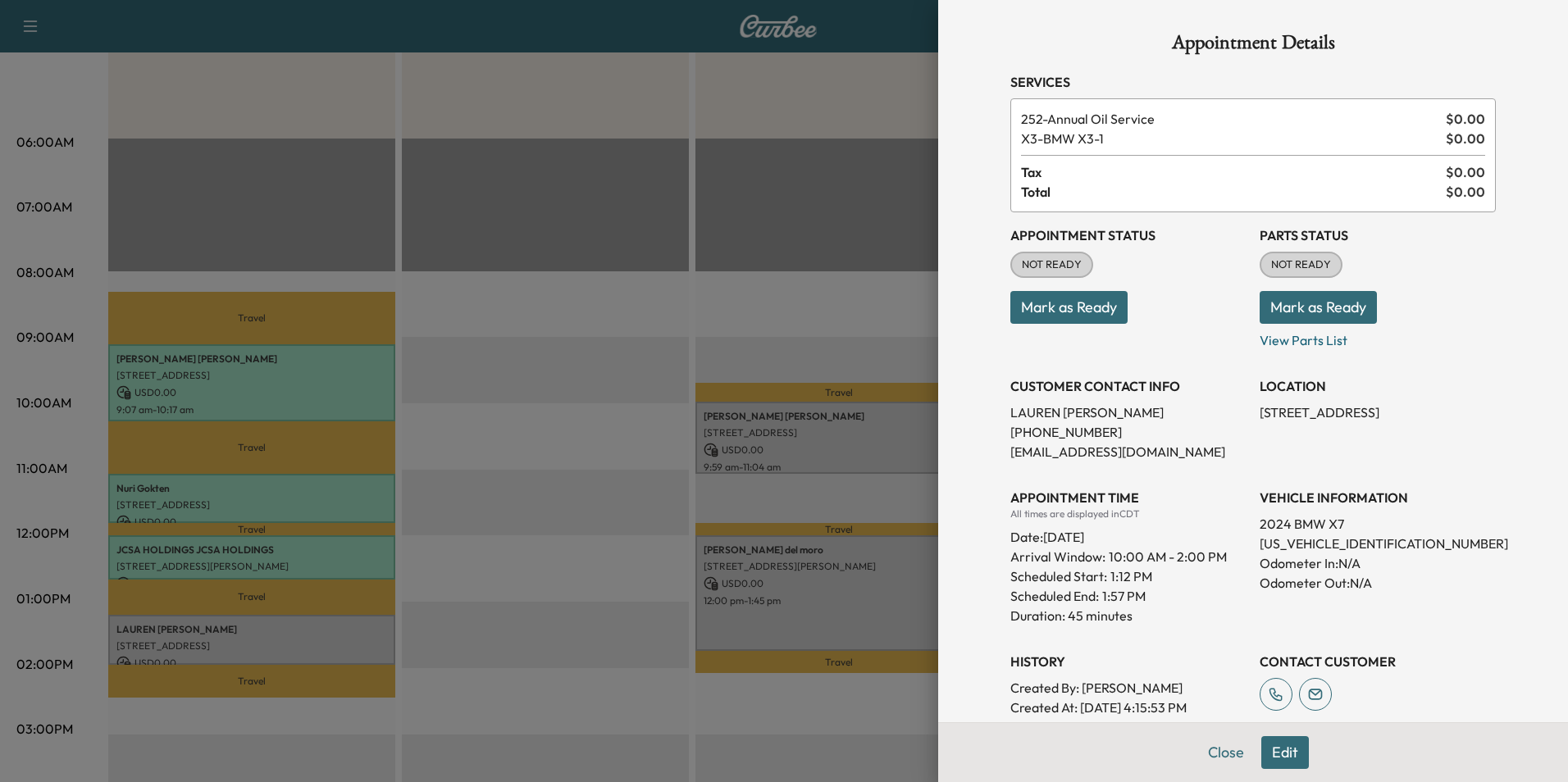
click at [1051, 299] on button "Mark as Ready" at bounding box center [1069, 308] width 117 height 33
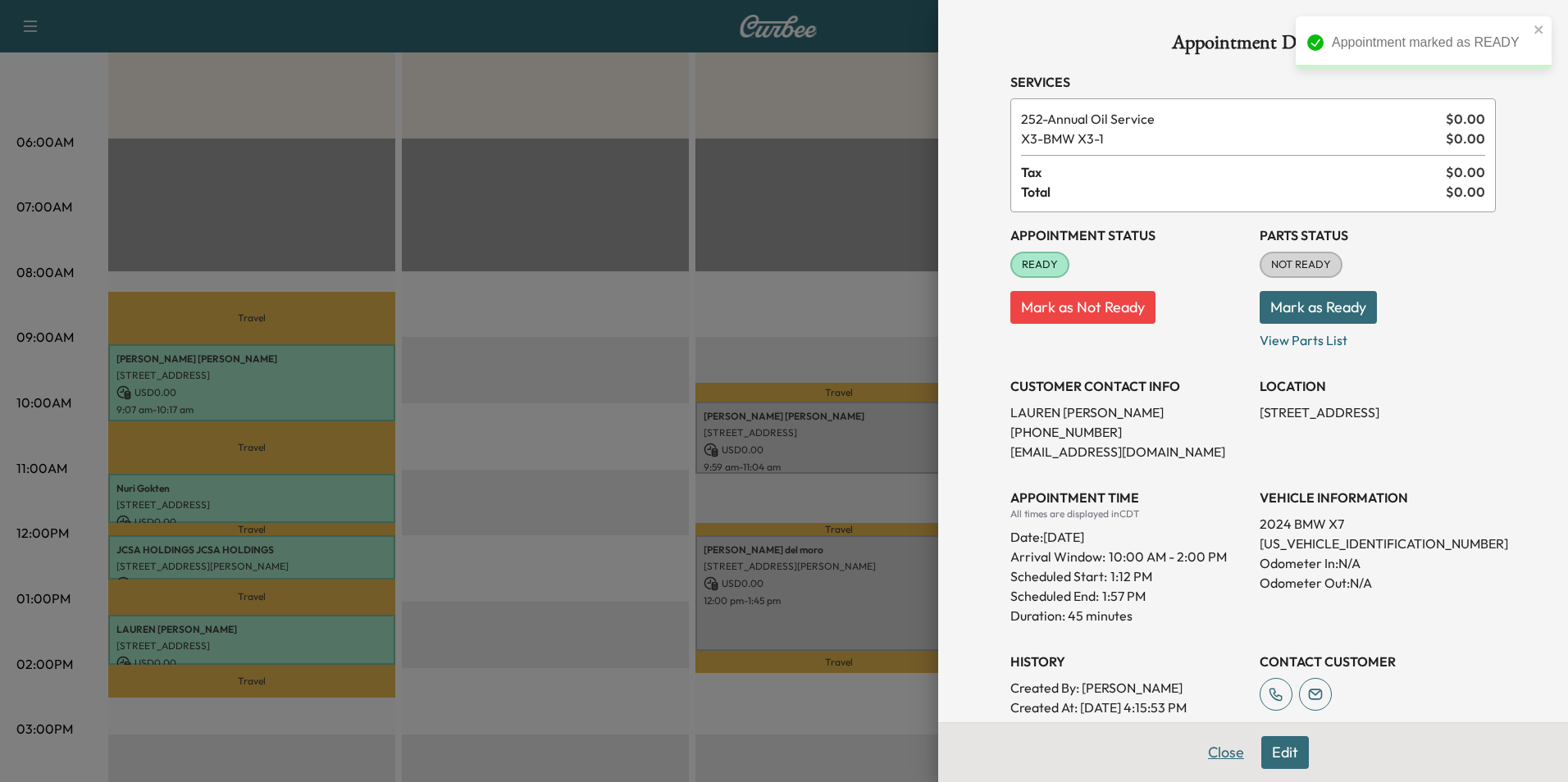
click at [1215, 752] on button "Close" at bounding box center [1226, 753] width 58 height 33
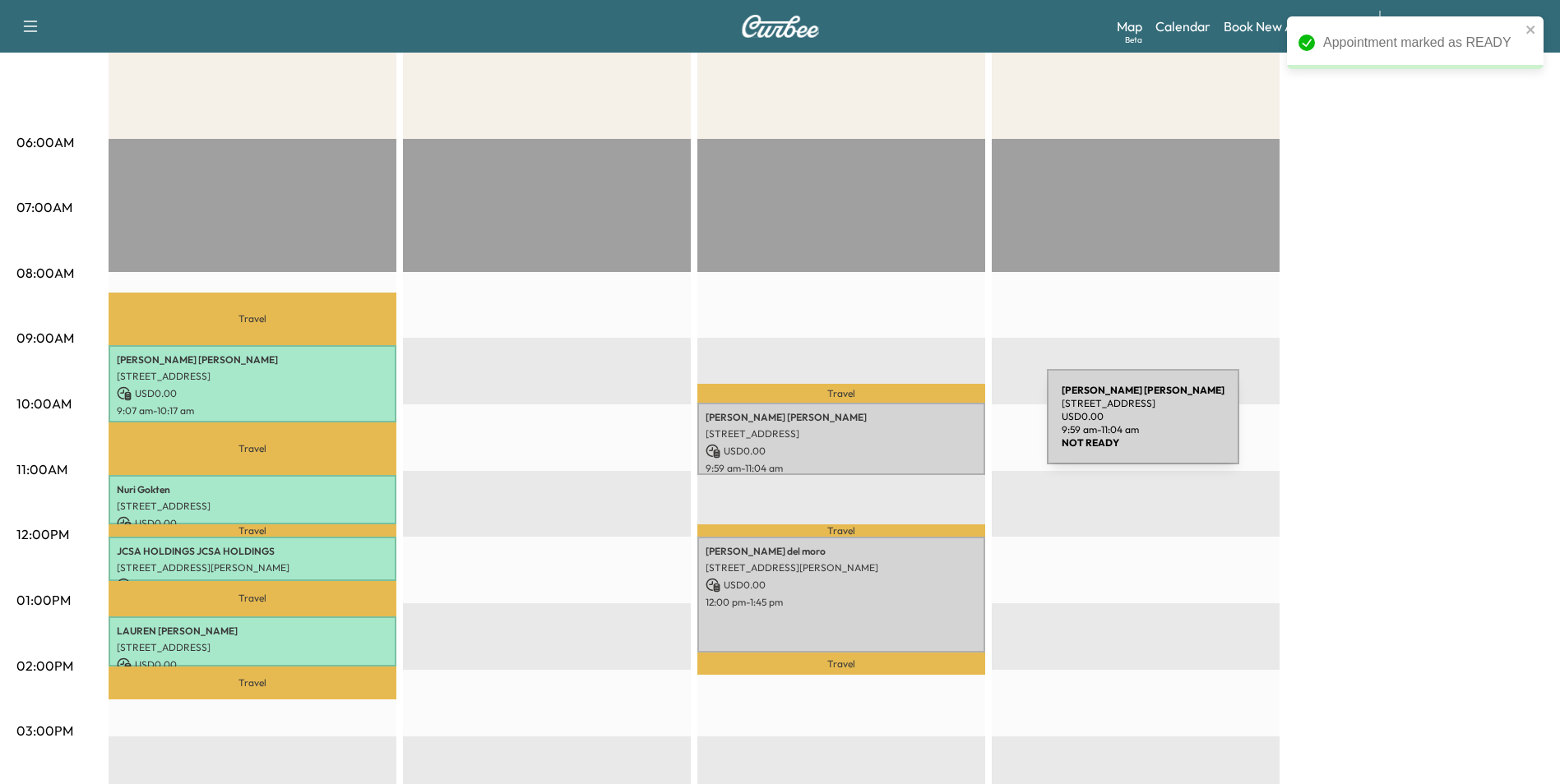
click at [924, 427] on p "[STREET_ADDRESS]" at bounding box center [841, 434] width 271 height 13
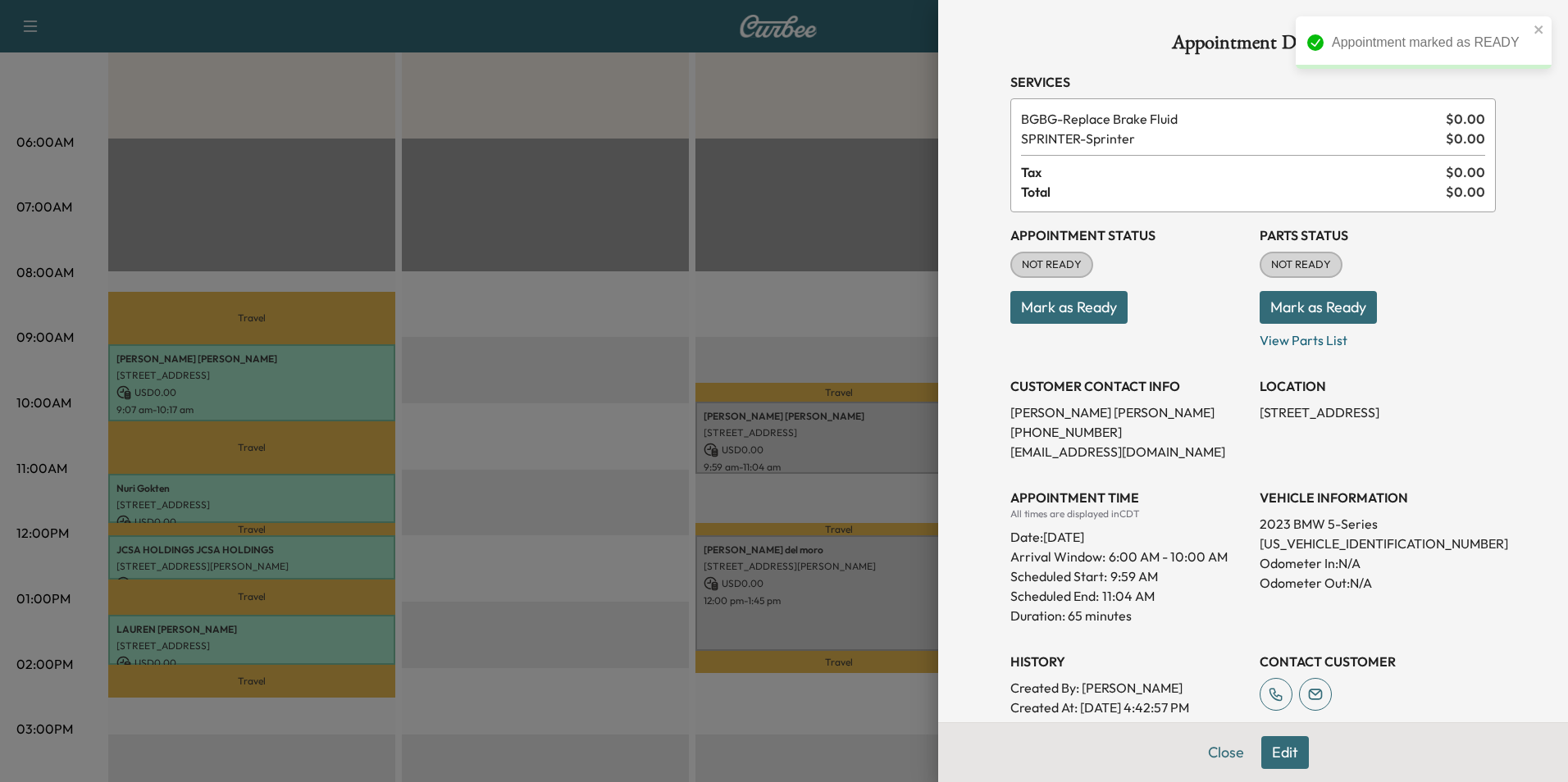
click at [1064, 312] on button "Mark as Ready" at bounding box center [1069, 308] width 117 height 33
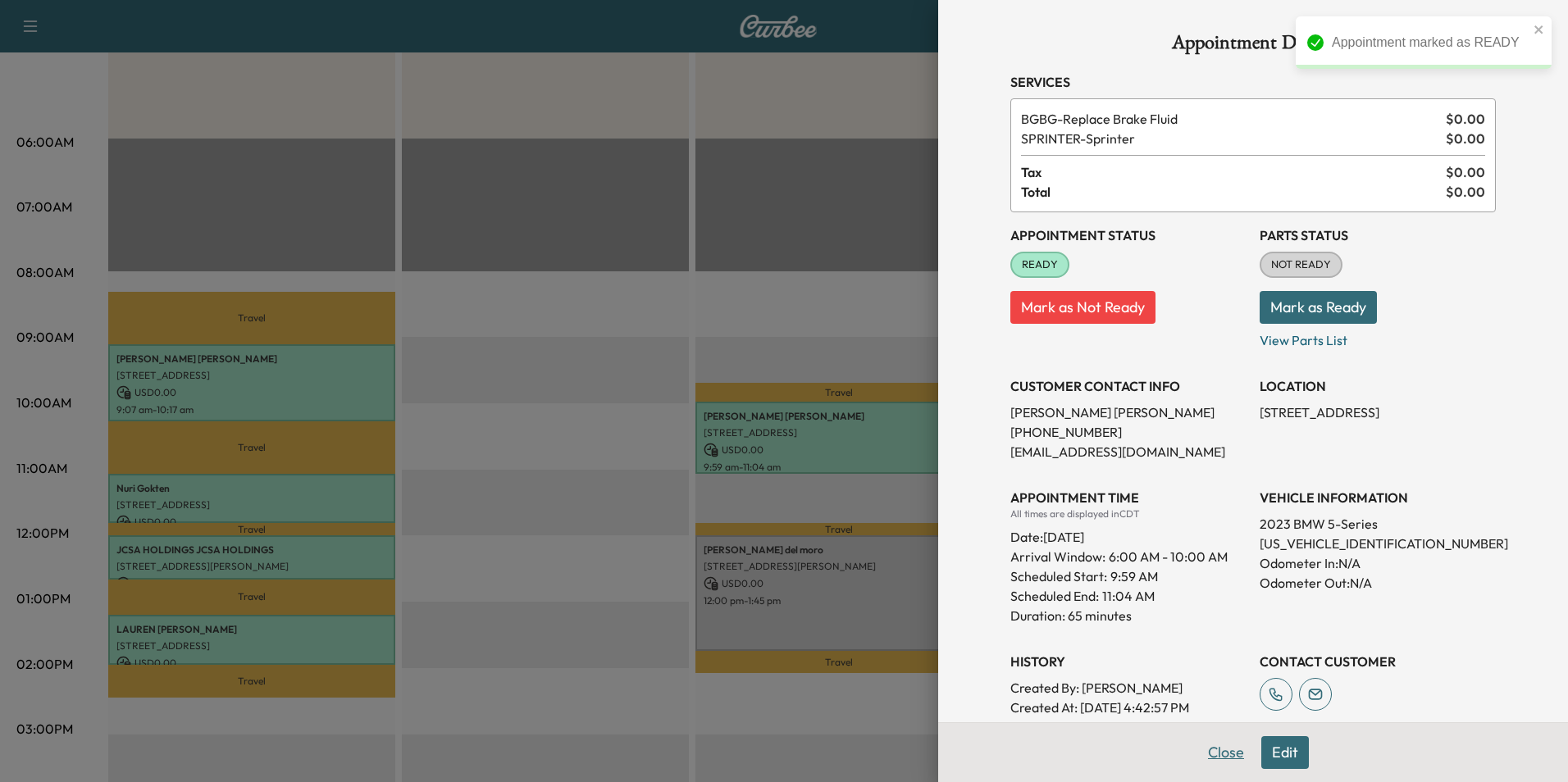
click at [1215, 758] on button "Close" at bounding box center [1226, 753] width 58 height 33
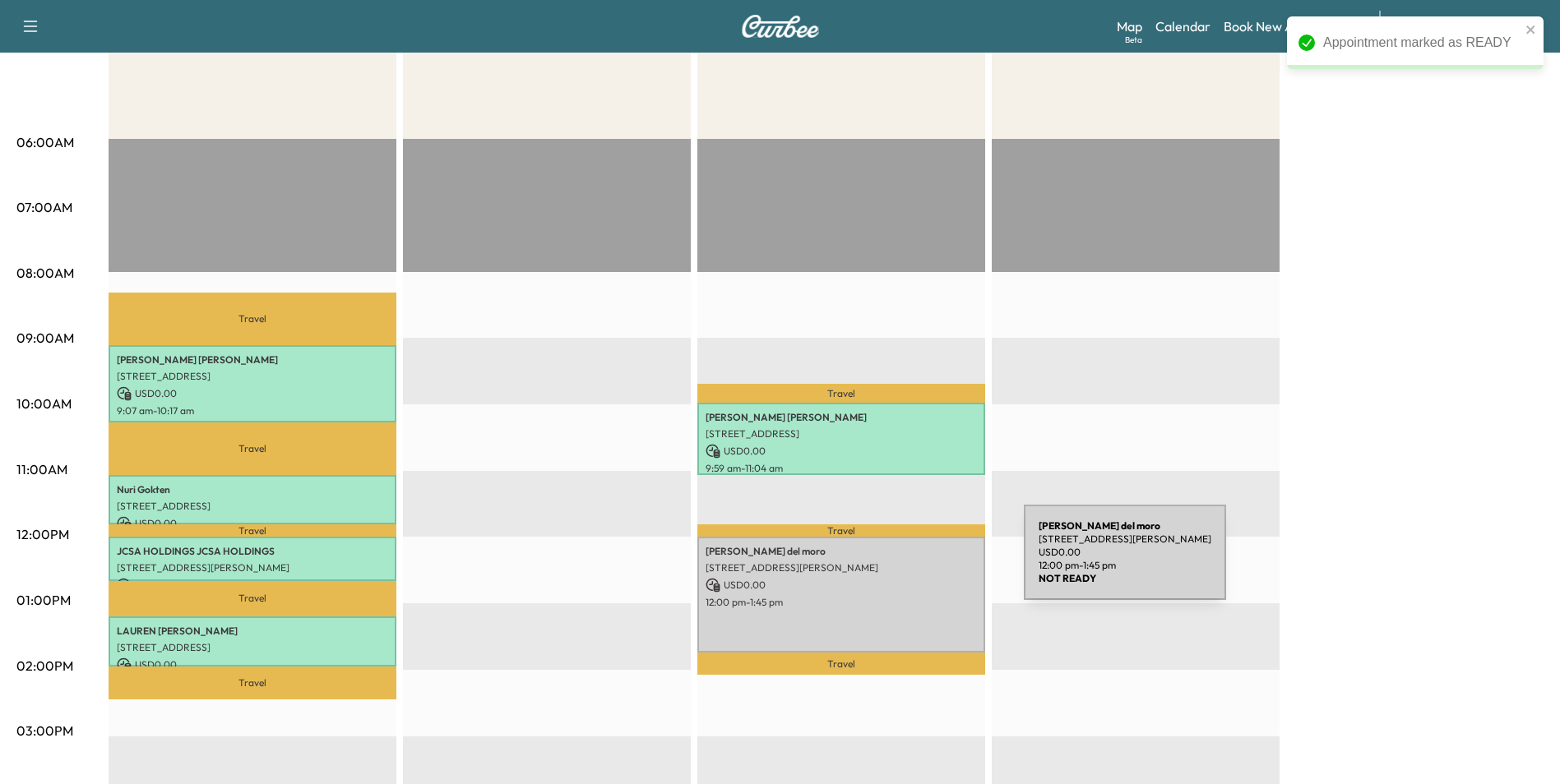
click at [900, 563] on p "[STREET_ADDRESS][PERSON_NAME]" at bounding box center [841, 568] width 271 height 13
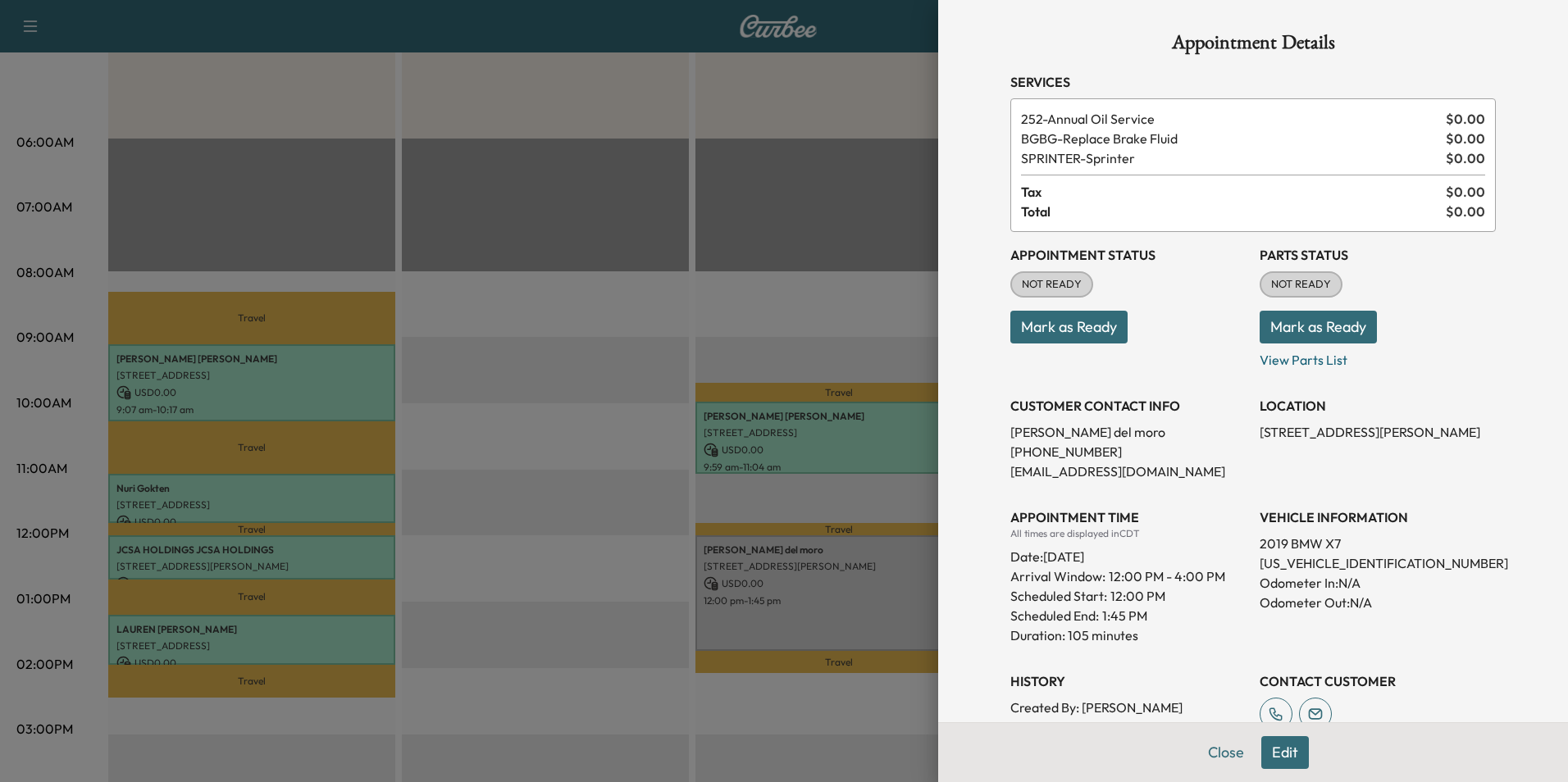
click at [1070, 329] on button "Mark as Ready" at bounding box center [1069, 327] width 117 height 33
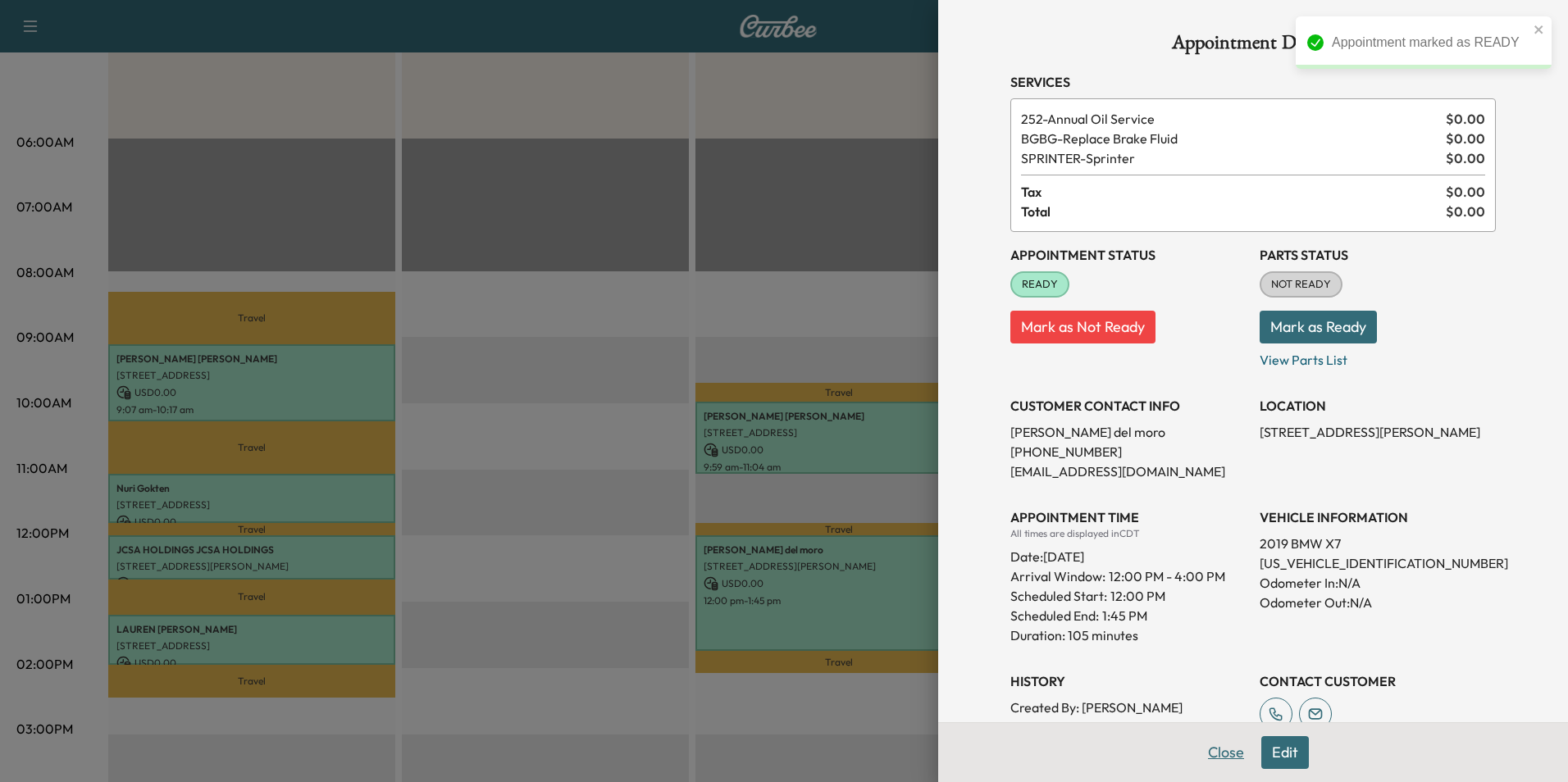
click at [1209, 759] on button "Close" at bounding box center [1226, 753] width 58 height 33
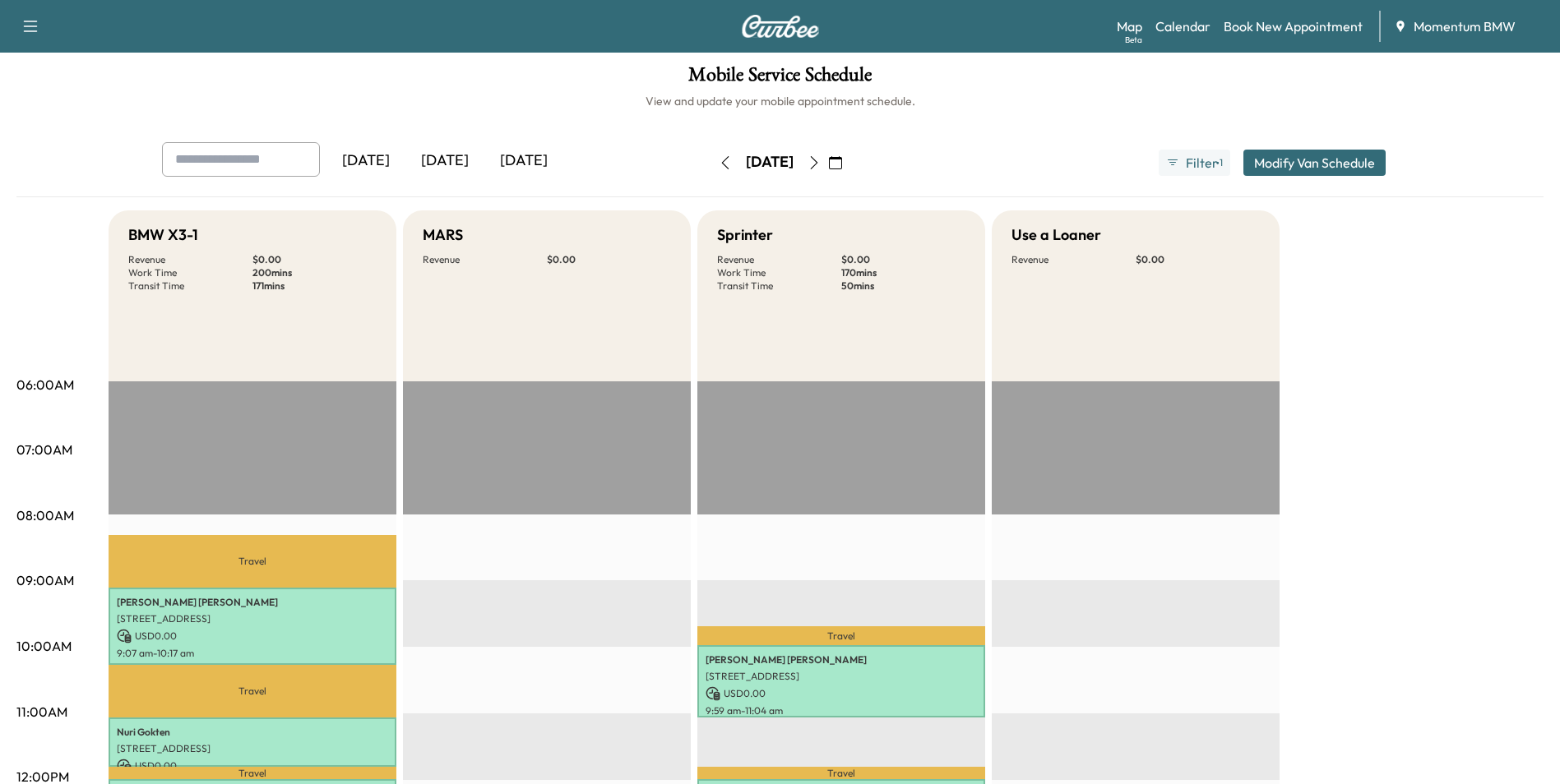
scroll to position [0, 0]
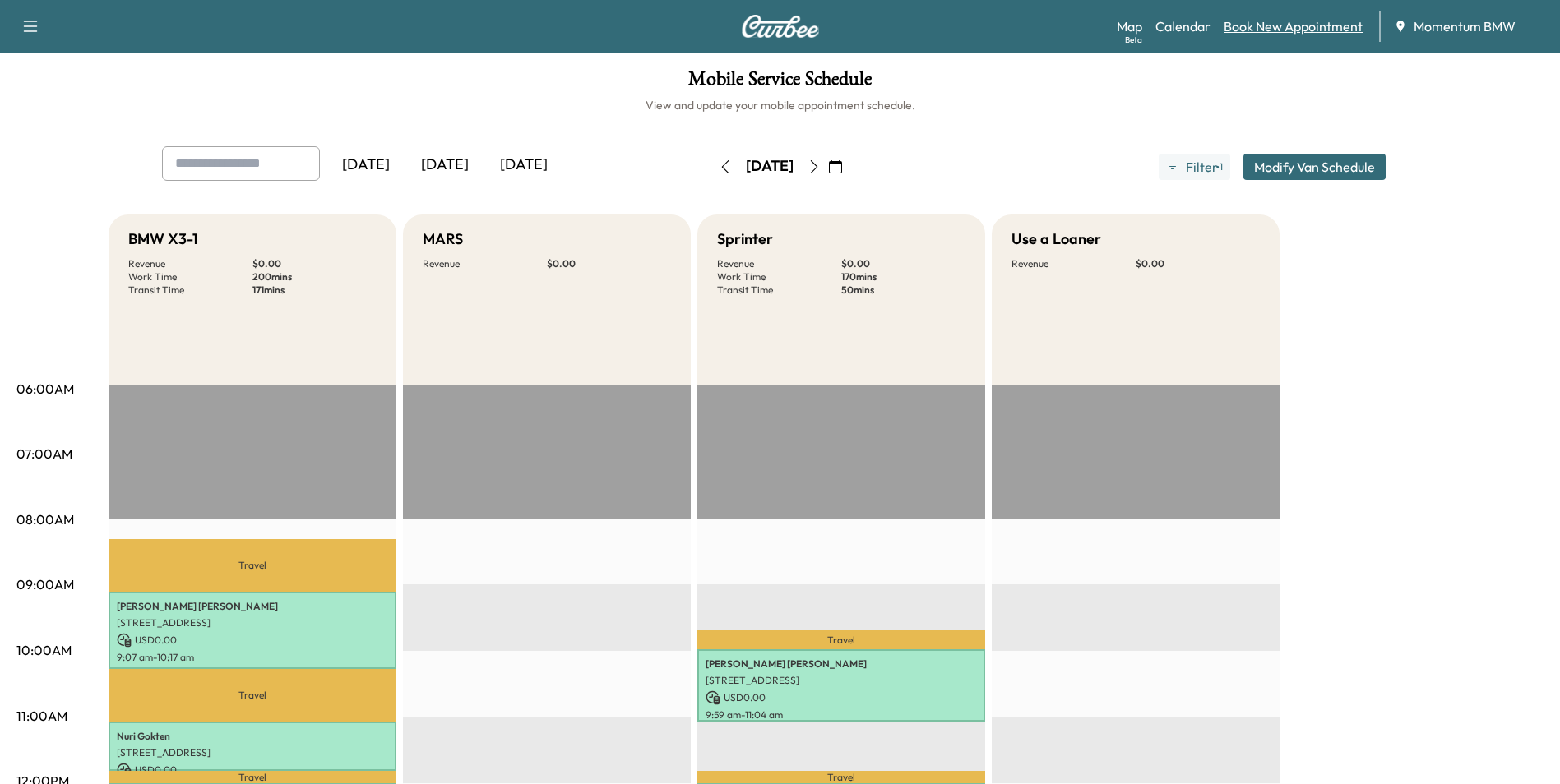
click at [1289, 23] on link "Book New Appointment" at bounding box center [1292, 26] width 139 height 19
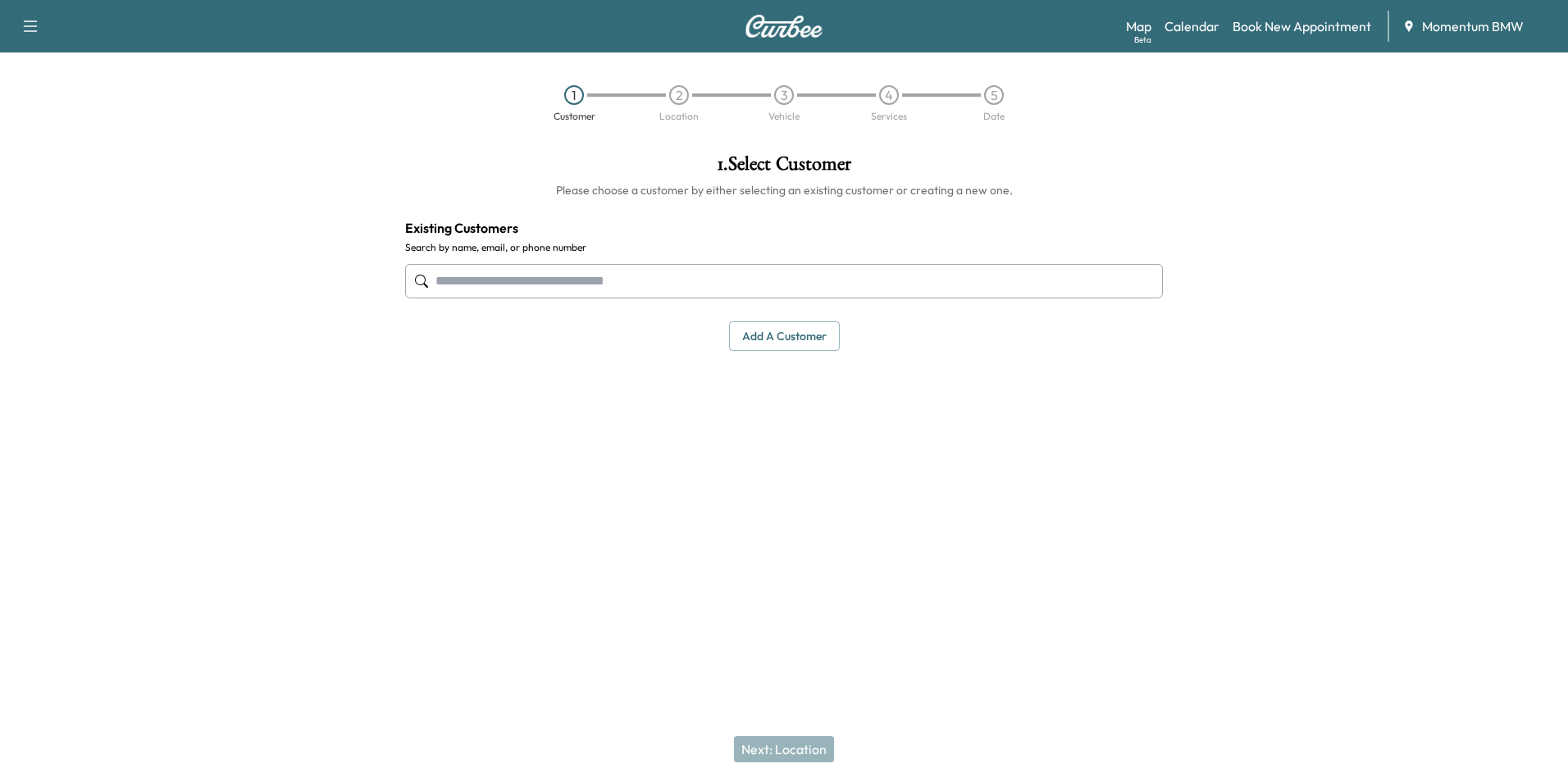
click at [800, 344] on button "Add a customer" at bounding box center [784, 336] width 111 height 30
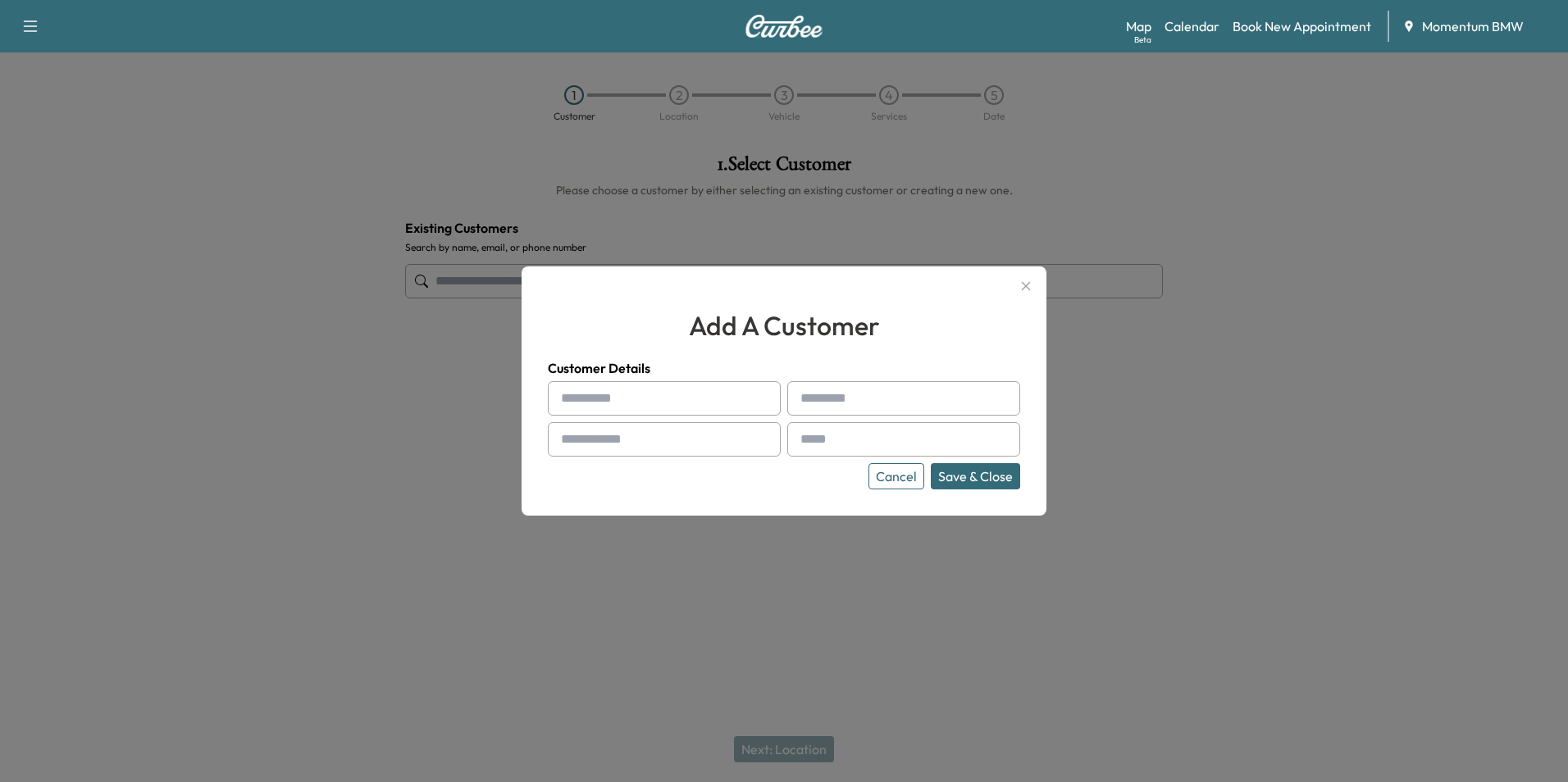
click at [723, 405] on input "text" at bounding box center [665, 399] width 233 height 35
type input "*******"
click at [847, 402] on input "text" at bounding box center [904, 399] width 233 height 35
type input "*******"
click at [657, 446] on input "text" at bounding box center [665, 440] width 233 height 35
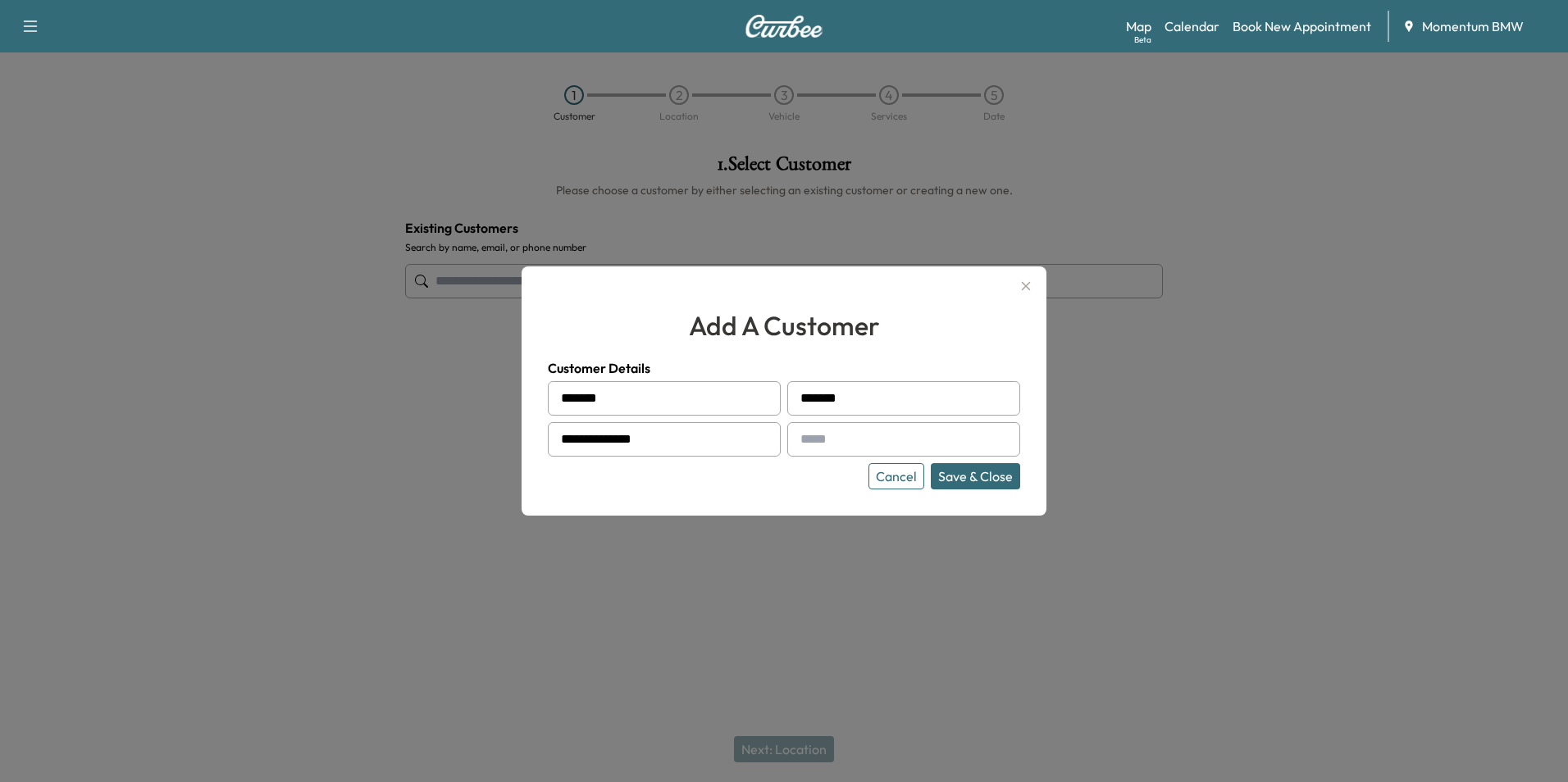
type input "**********"
click at [858, 437] on input "text" at bounding box center [904, 440] width 233 height 35
type input "**********"
click at [1008, 478] on button "Save & Close" at bounding box center [976, 476] width 90 height 27
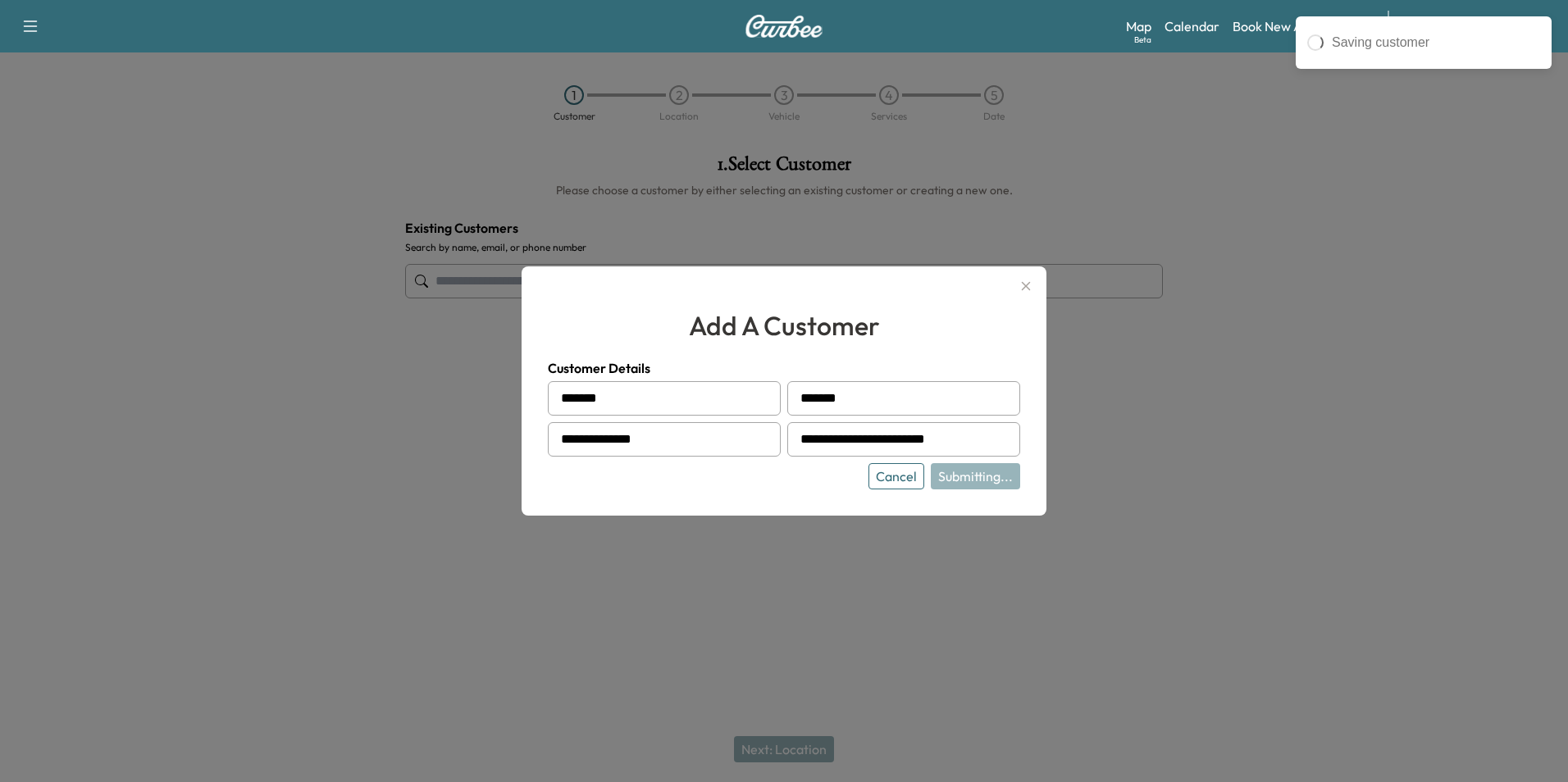
type input "**********"
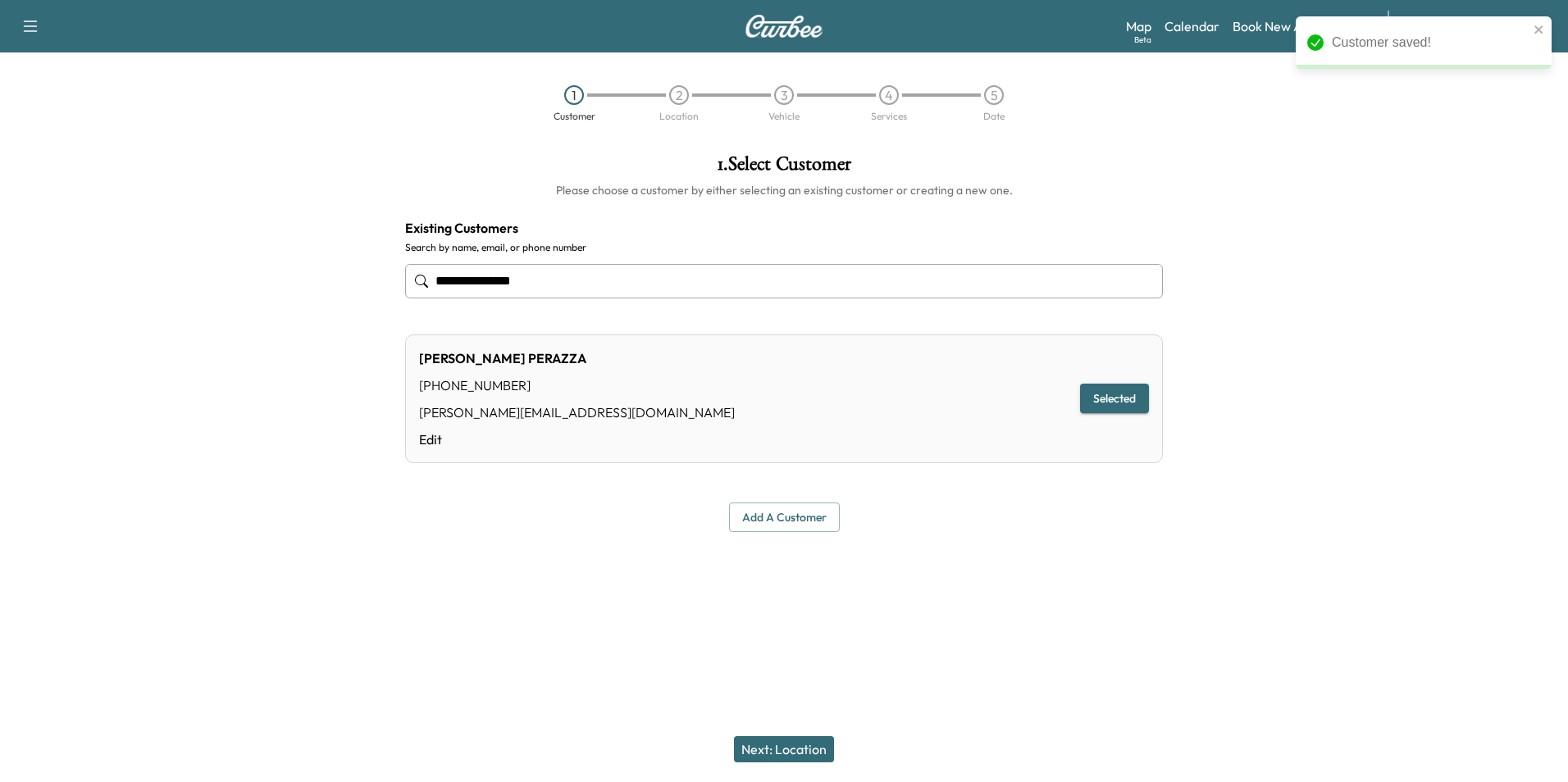
click at [811, 751] on button "Next: Location" at bounding box center [784, 749] width 100 height 27
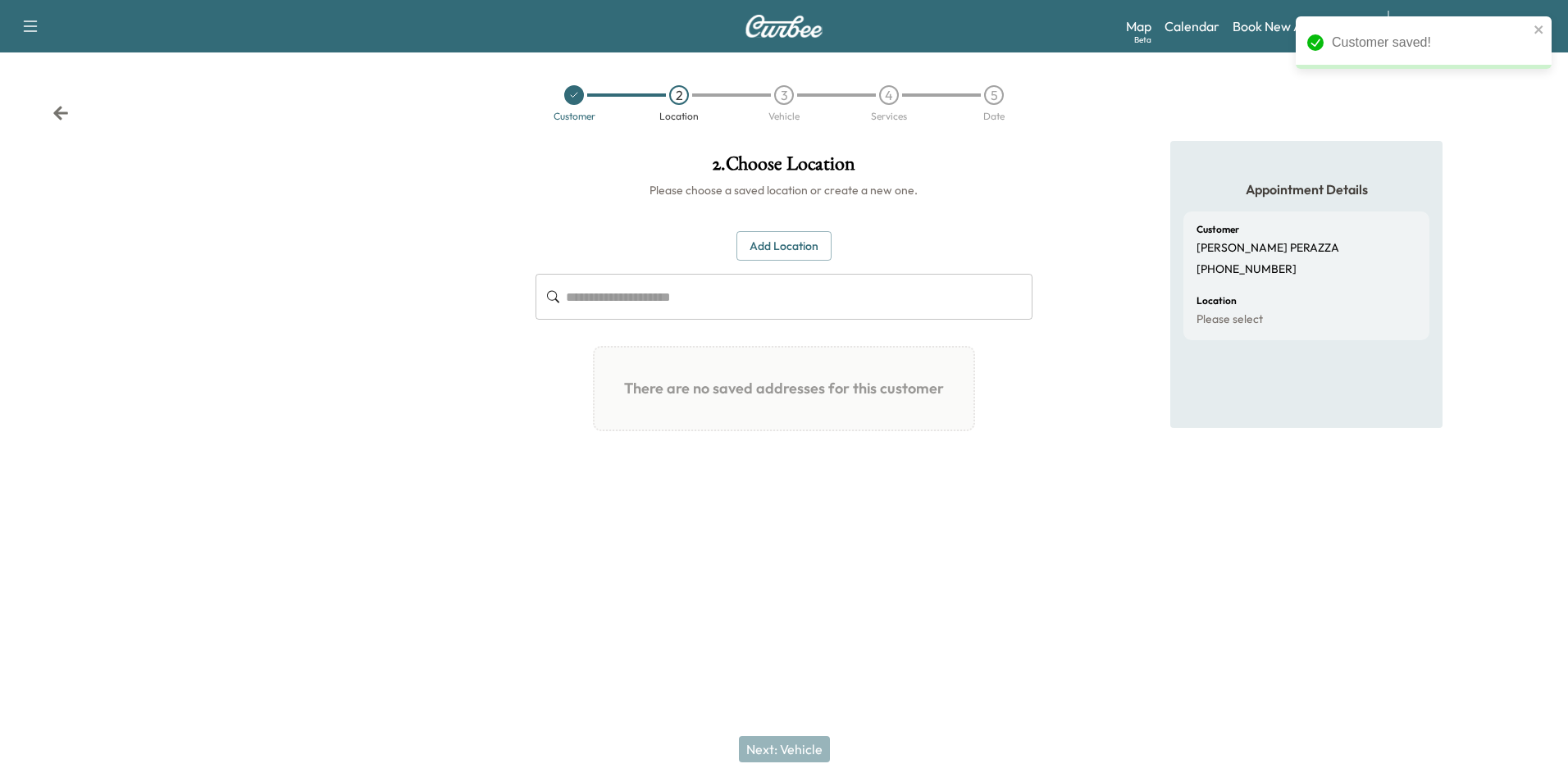
click at [791, 249] on button "Add Location" at bounding box center [784, 246] width 95 height 30
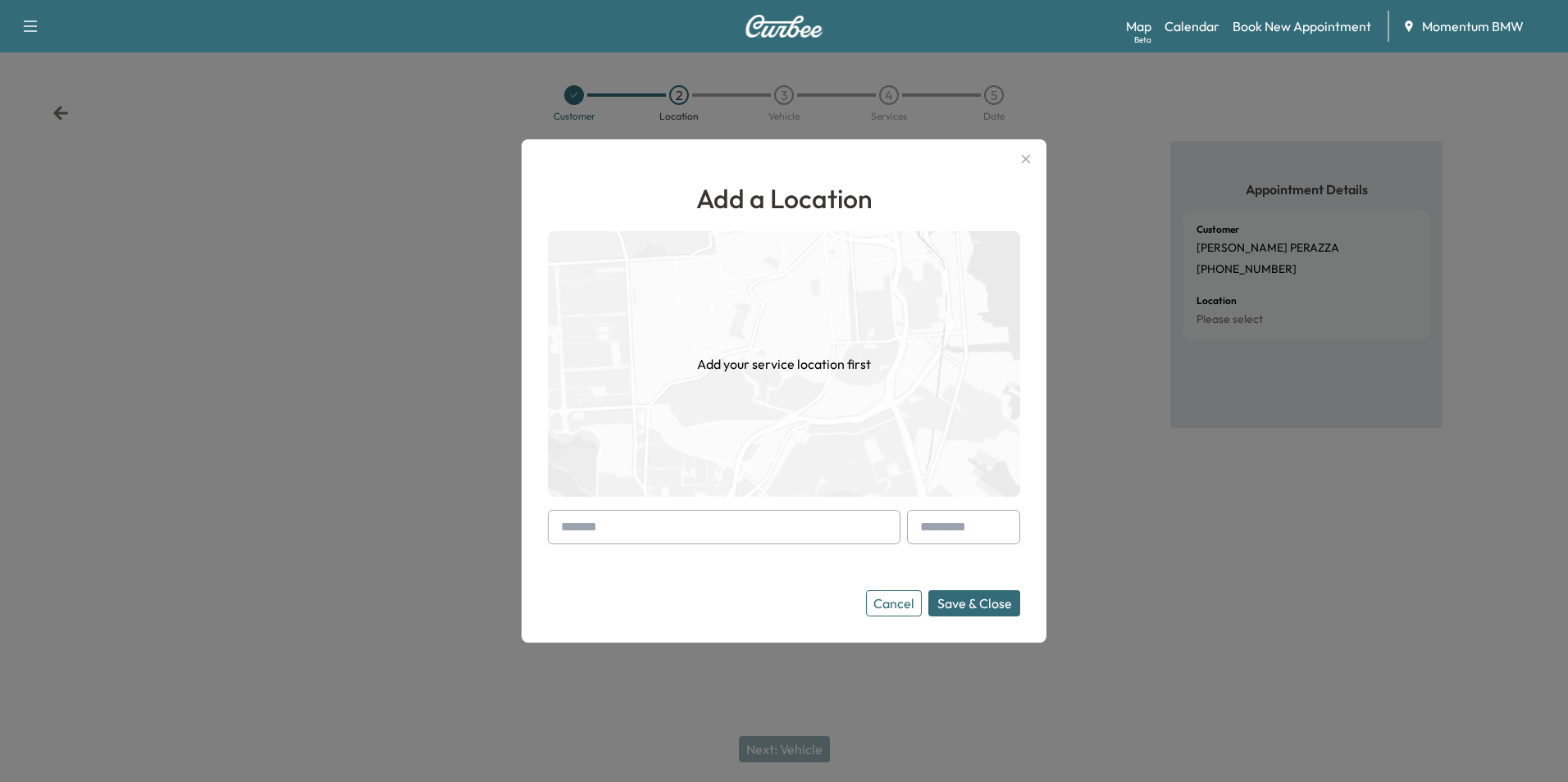
drag, startPoint x: 750, startPoint y: 522, endPoint x: 750, endPoint y: 534, distance: 12.0
click at [750, 531] on input "text" at bounding box center [724, 527] width 353 height 35
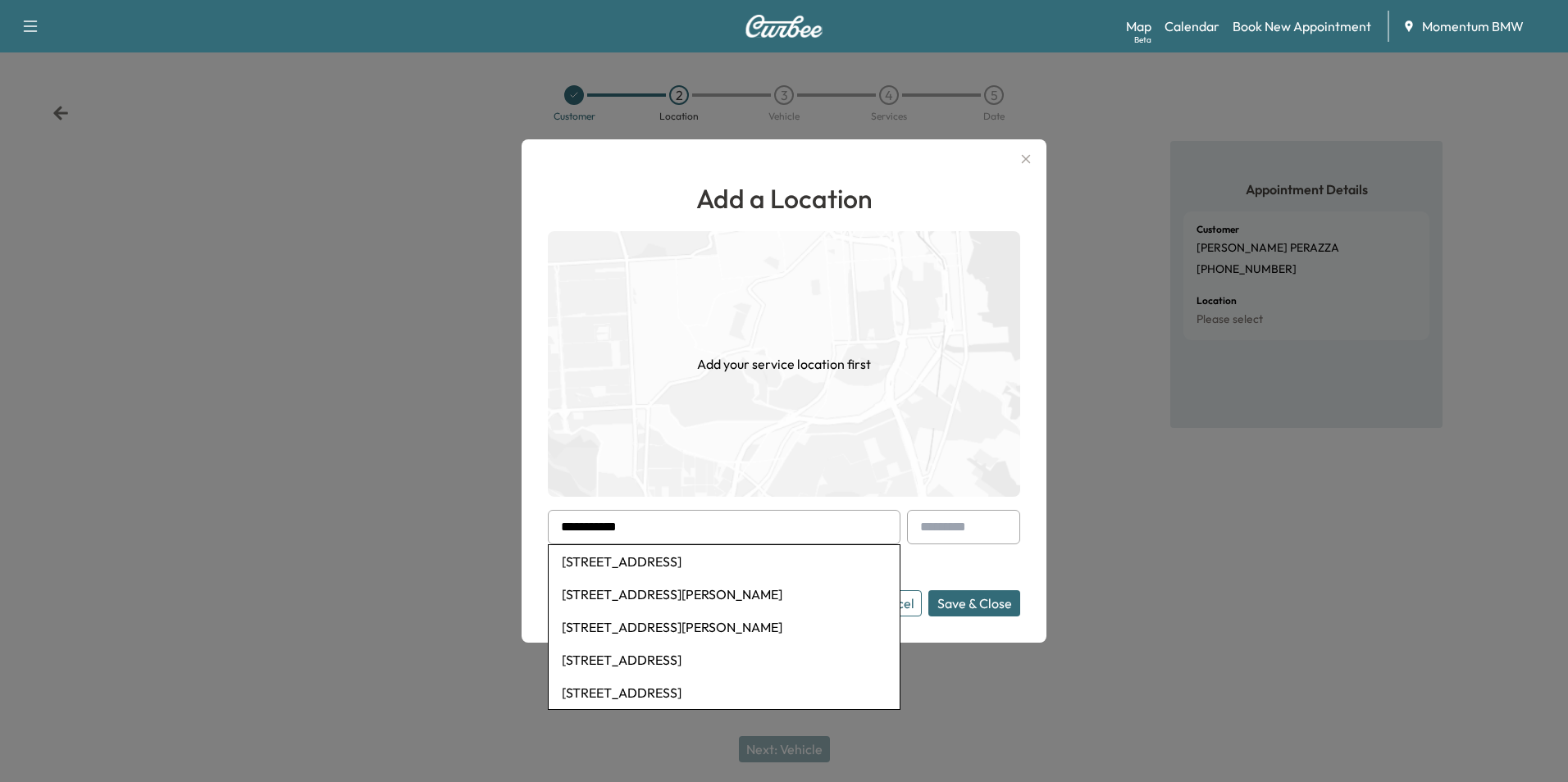
click at [734, 561] on li "[STREET_ADDRESS]" at bounding box center [723, 562] width 351 height 33
type input "**********"
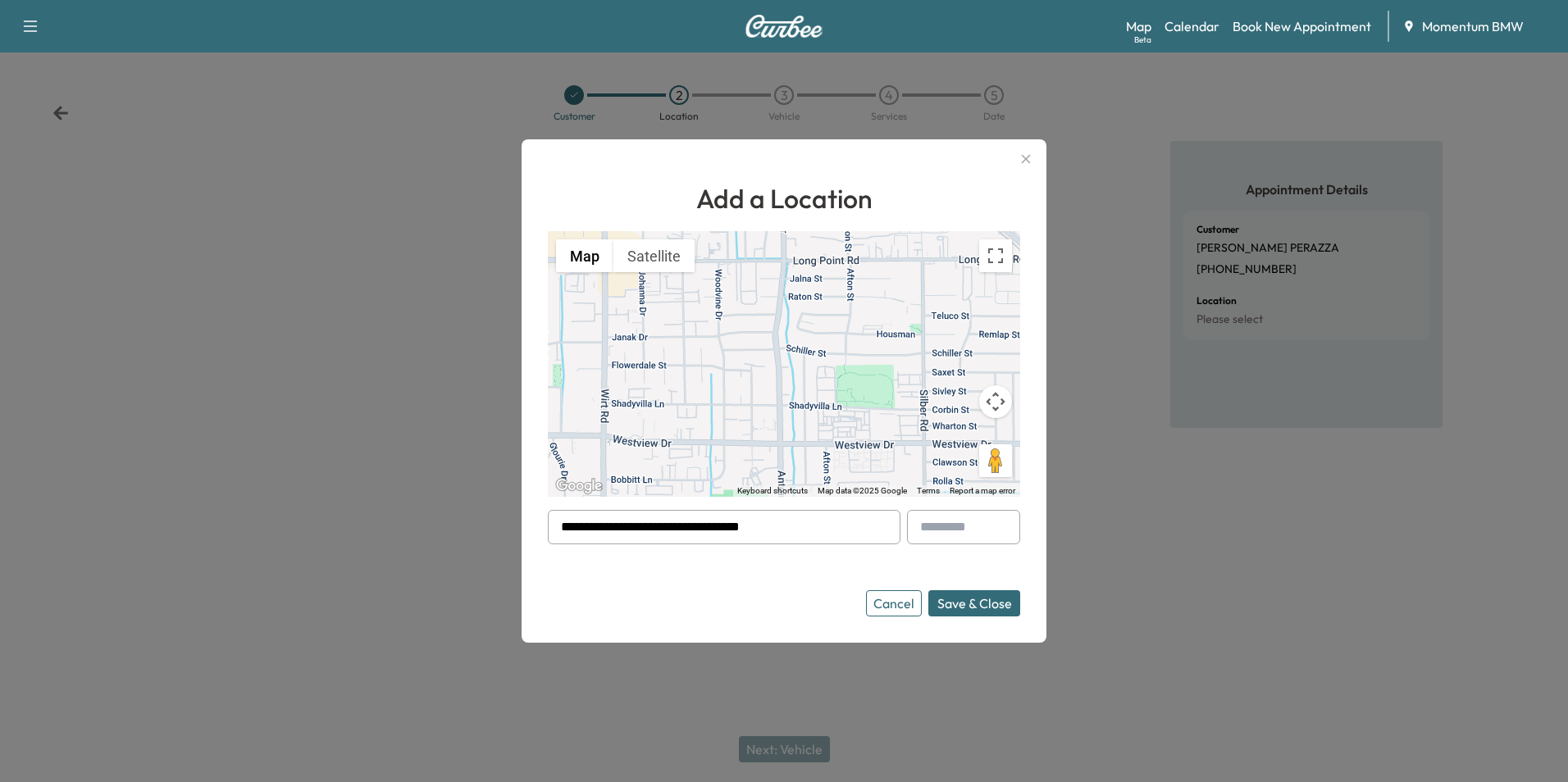
click at [989, 603] on button "Save & Close" at bounding box center [975, 603] width 92 height 27
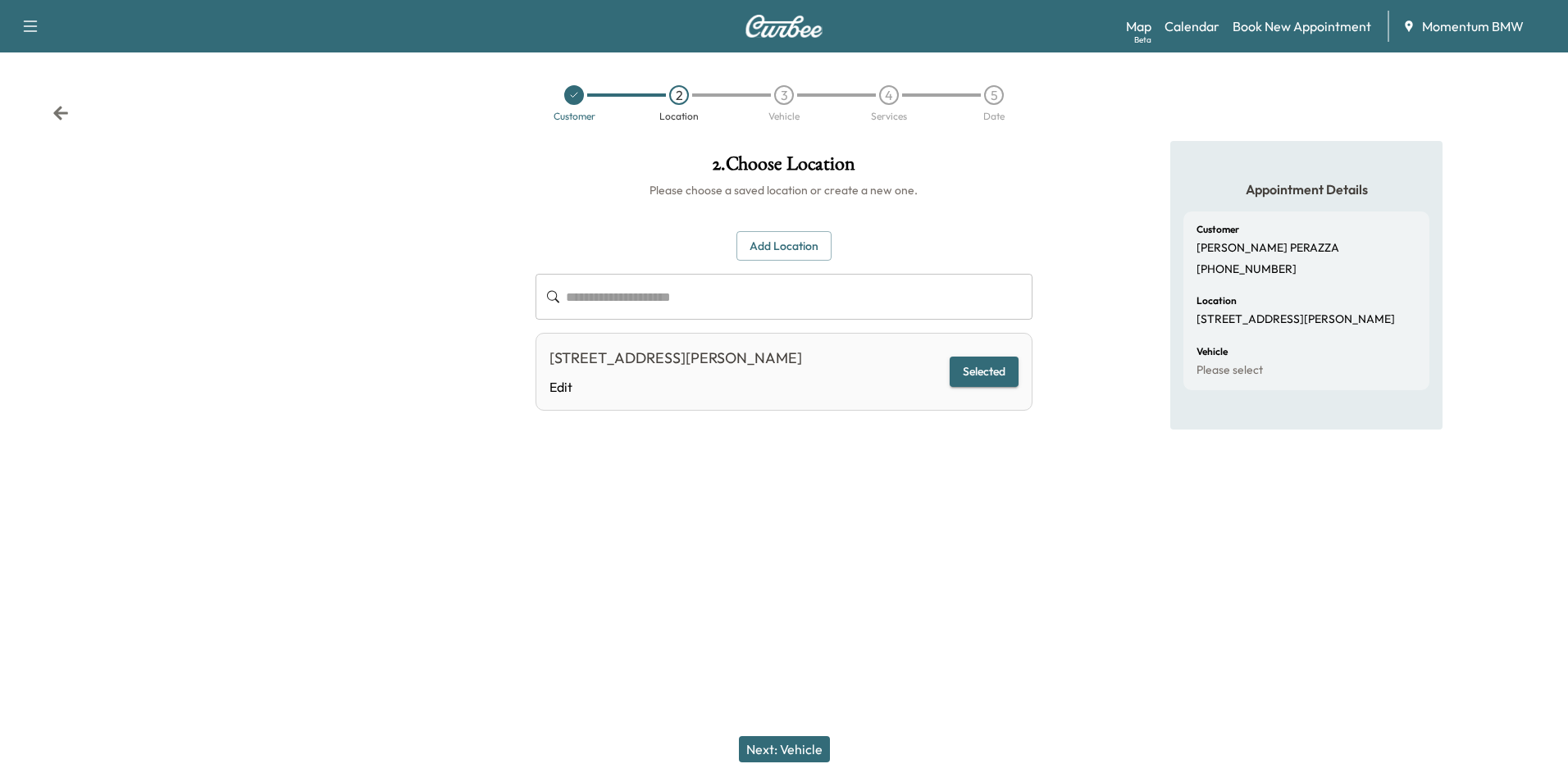
click at [801, 750] on button "Next: Vehicle" at bounding box center [784, 749] width 91 height 27
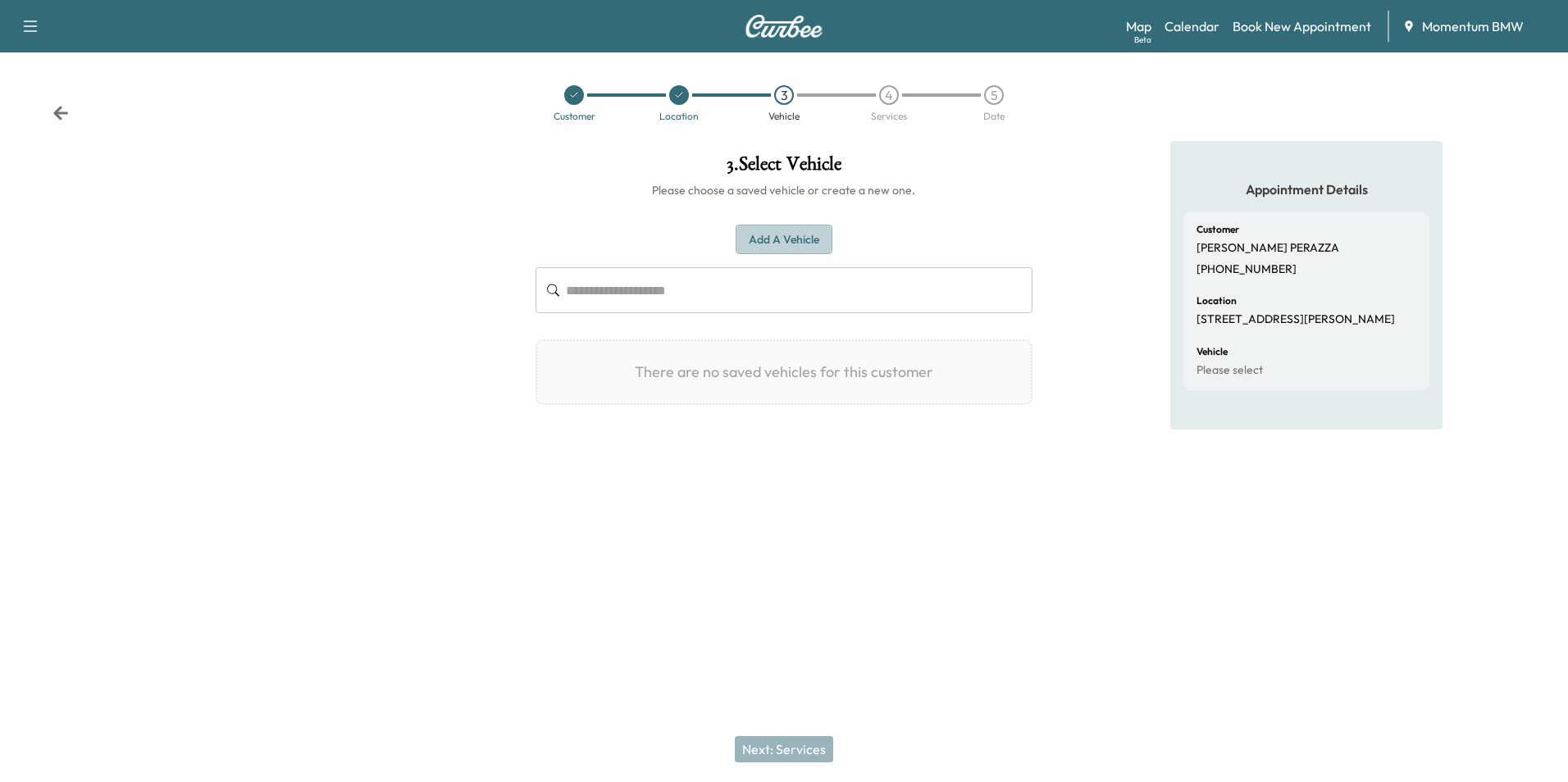
click at [806, 239] on button "Add a Vehicle" at bounding box center [784, 239] width 97 height 30
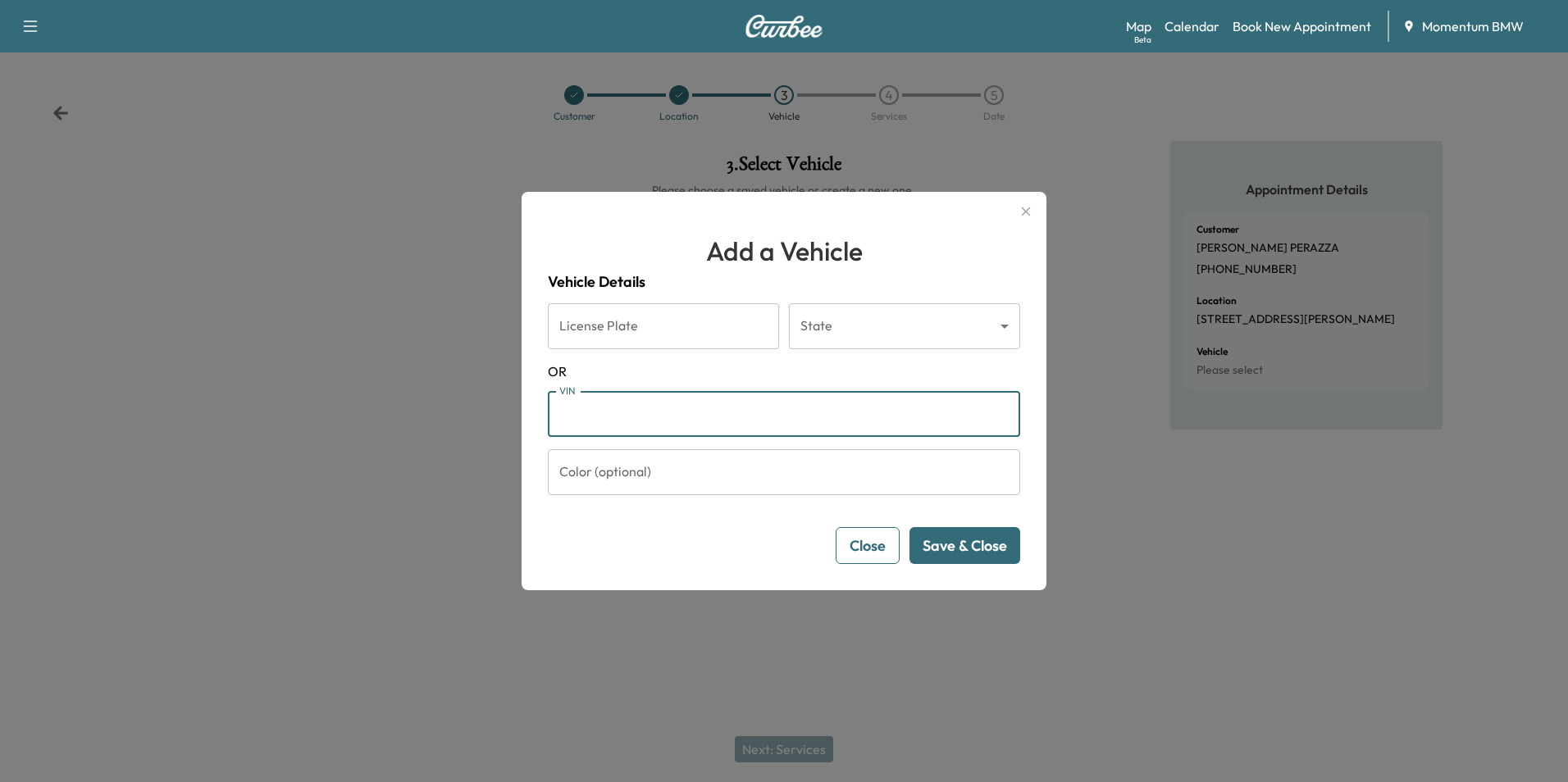
paste input "**********"
type input "**********"
click at [999, 555] on button "Save & Close" at bounding box center [965, 545] width 111 height 37
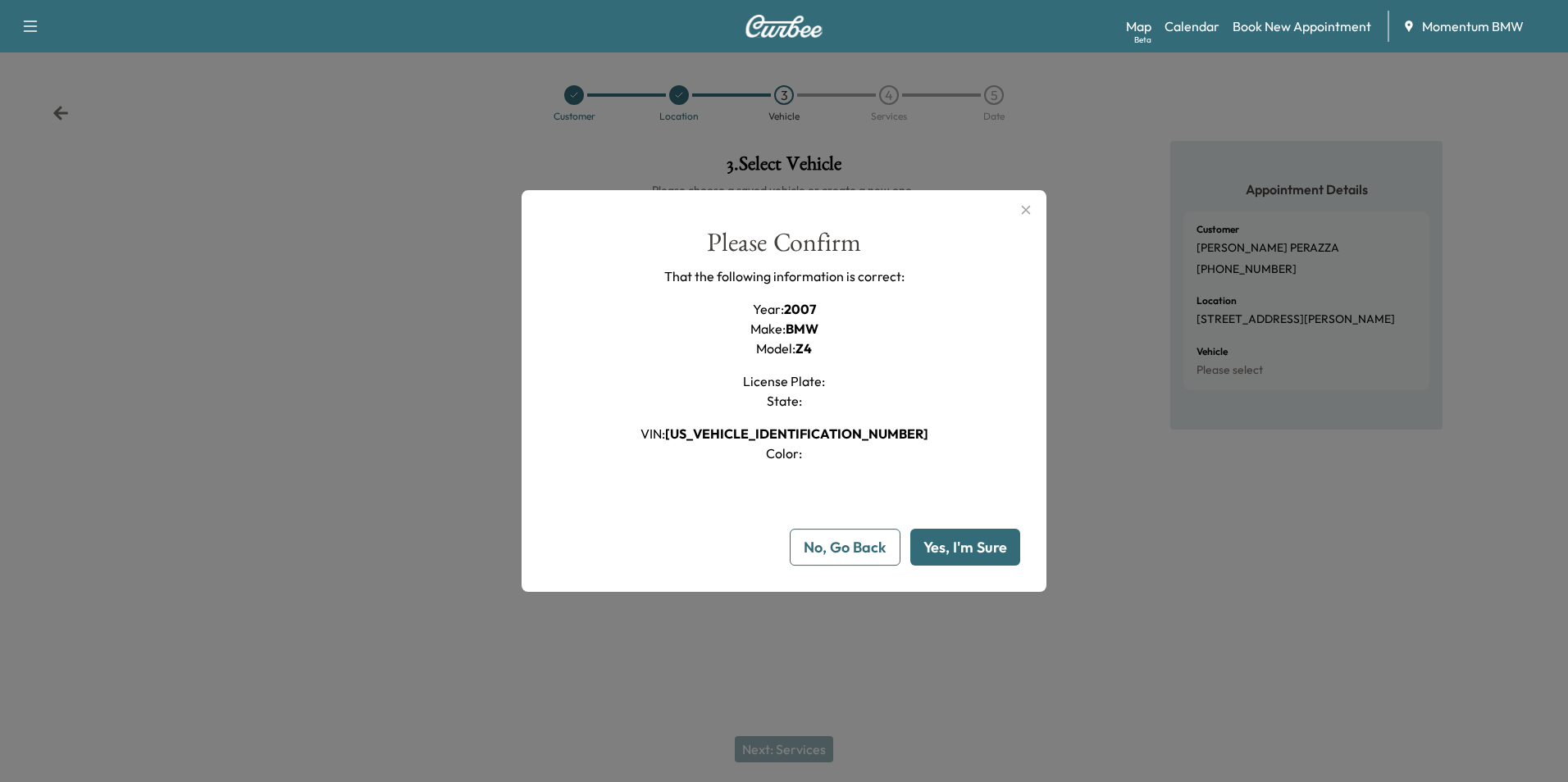
click at [982, 556] on button "Yes, I'm Sure" at bounding box center [966, 547] width 110 height 37
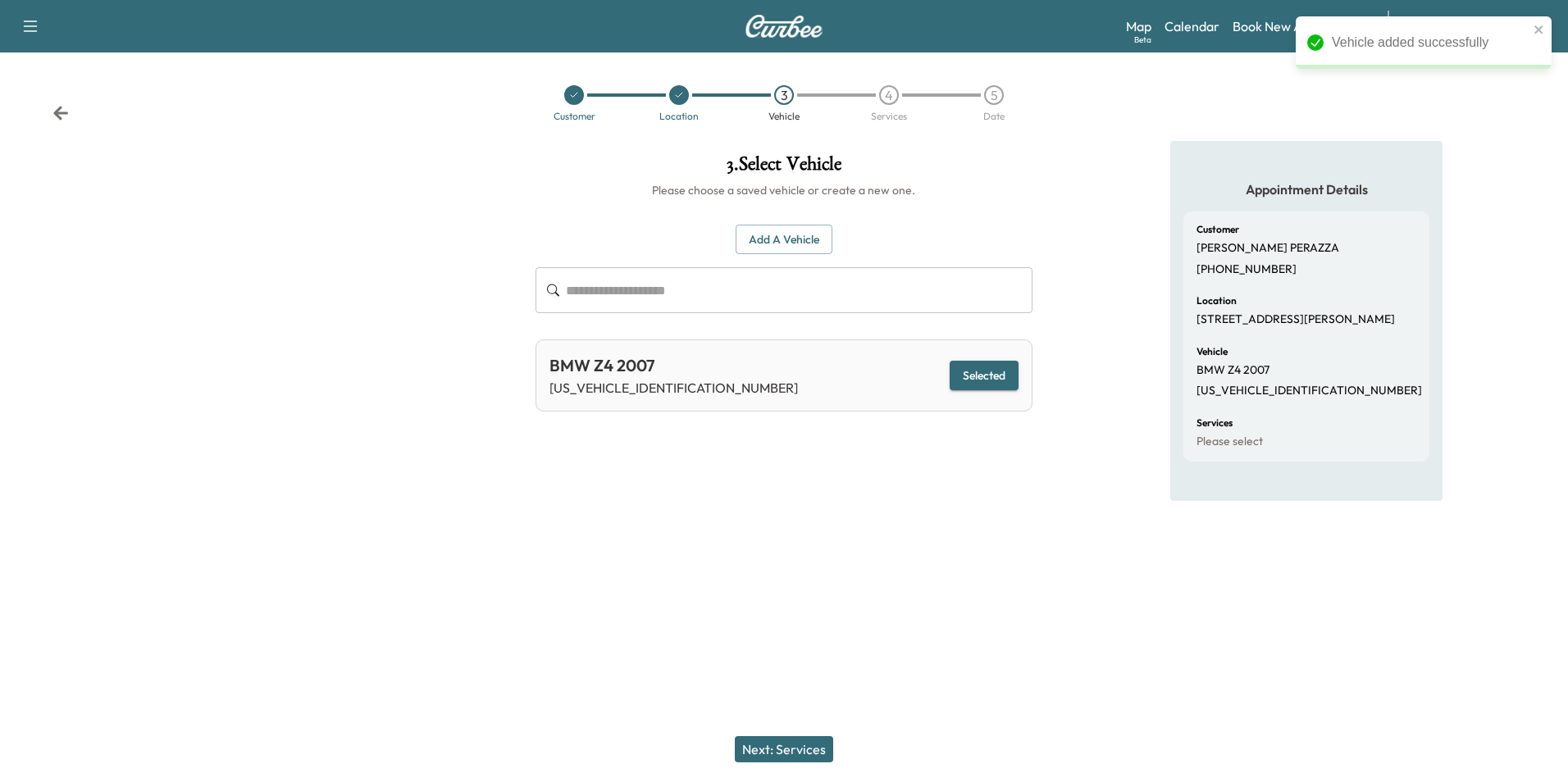
click at [802, 746] on button "Next: Services" at bounding box center [784, 749] width 98 height 27
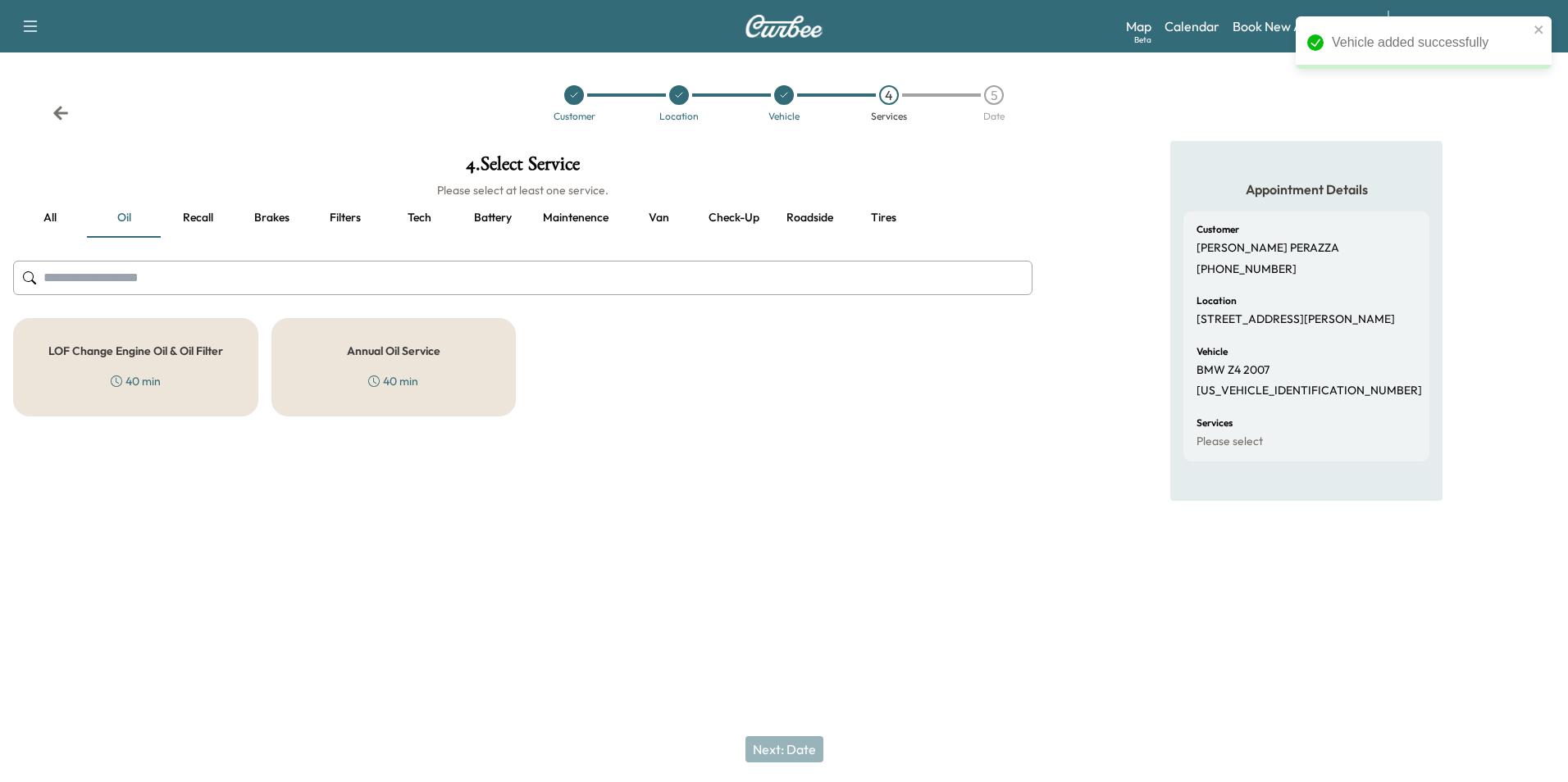
click at [203, 215] on button "Recall" at bounding box center [197, 217] width 74 height 39
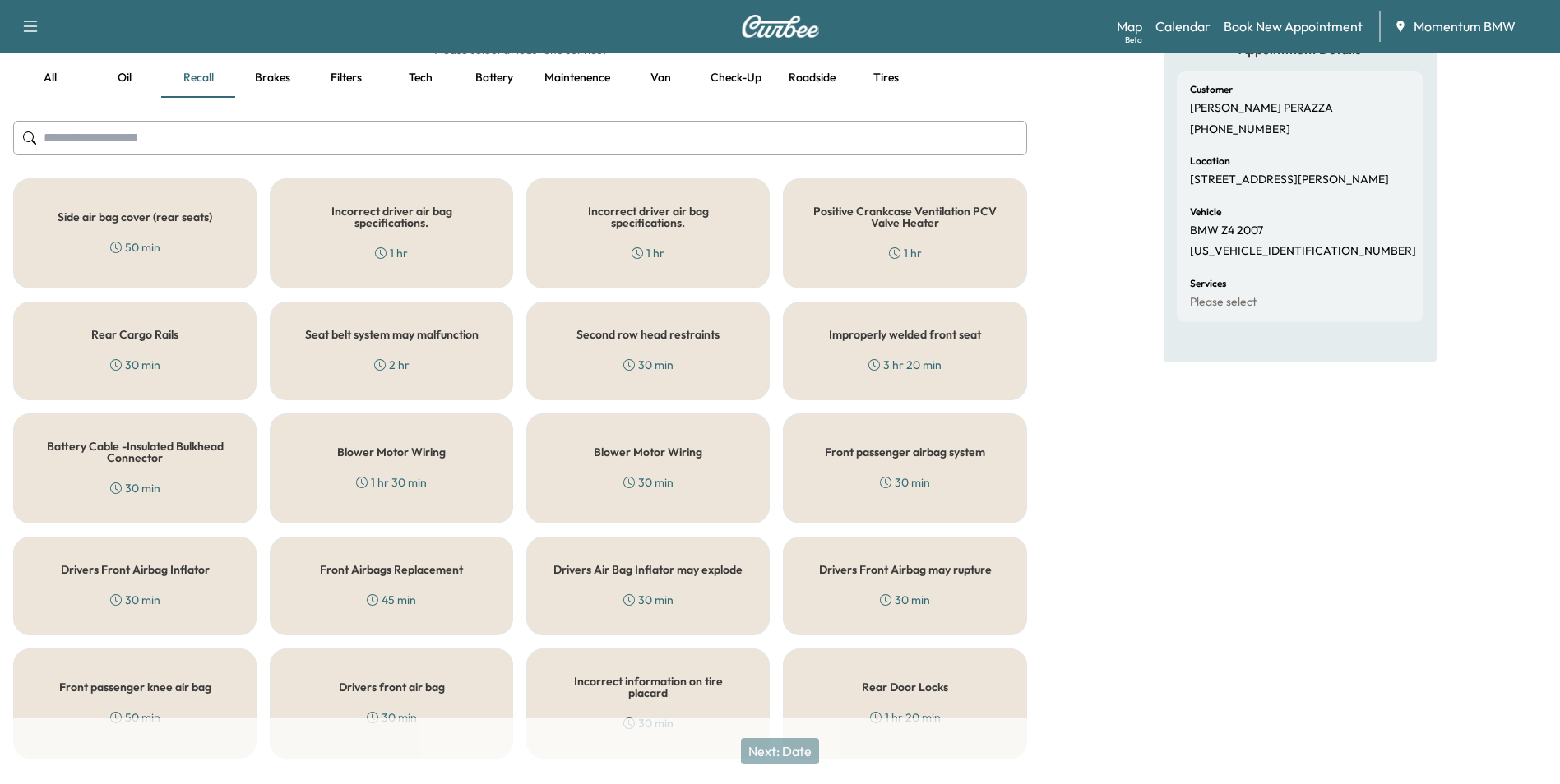
scroll to position [181, 0]
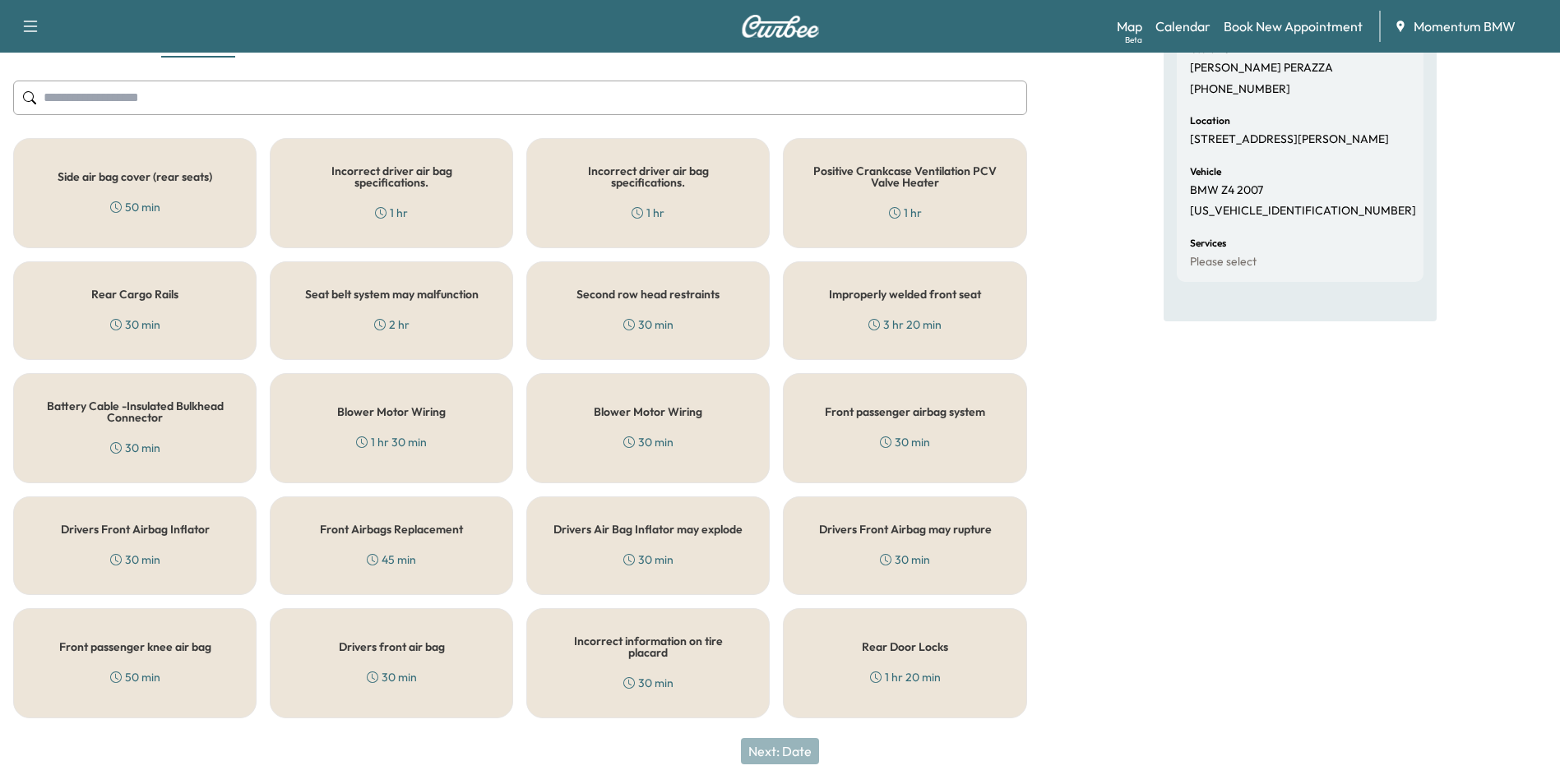
click at [920, 187] on h5 "Positive Crankcase Ventilation PCV Valve Heater" at bounding box center [905, 176] width 189 height 23
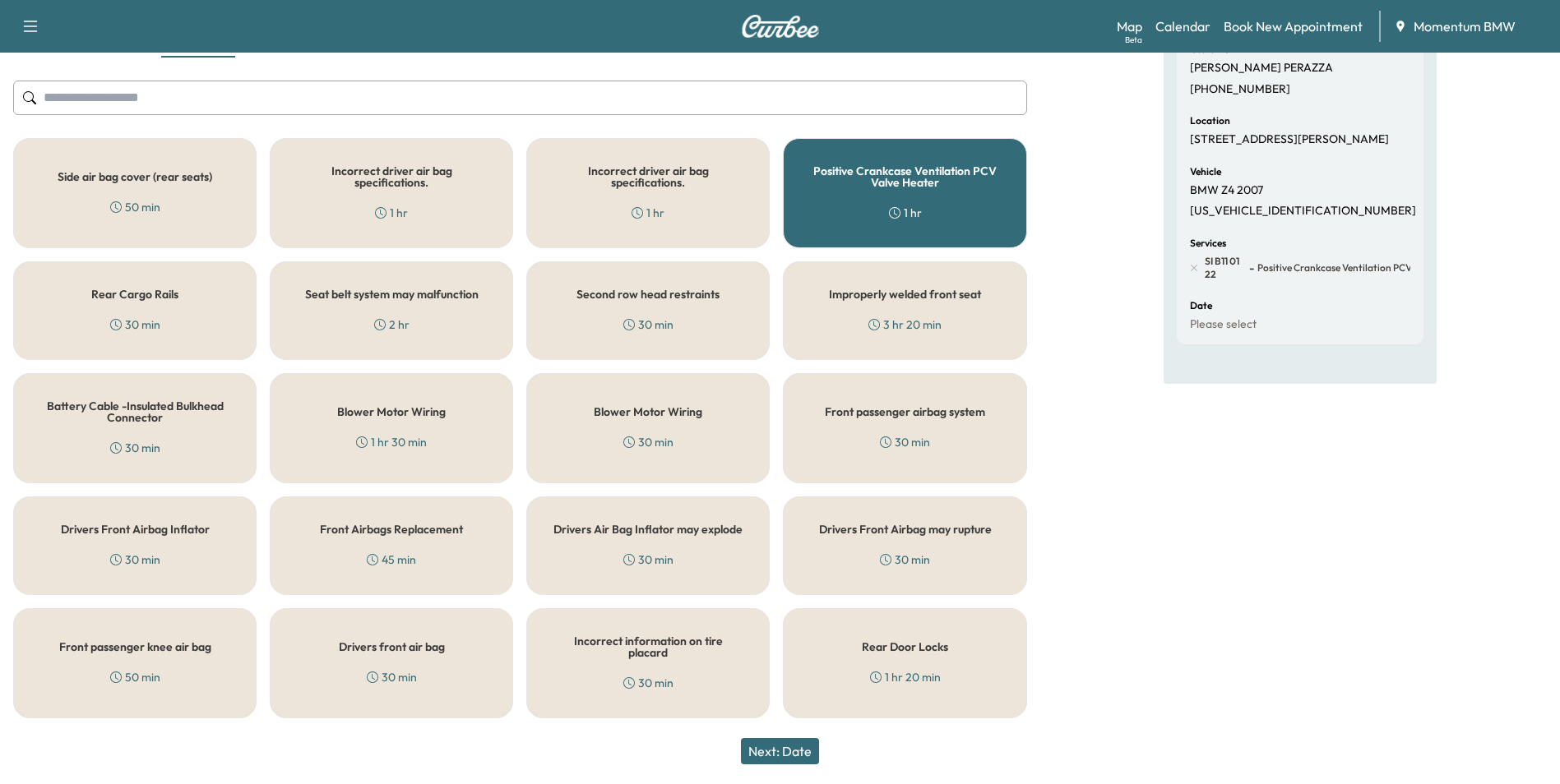
click at [781, 743] on button "Next: Date" at bounding box center [780, 751] width 78 height 27
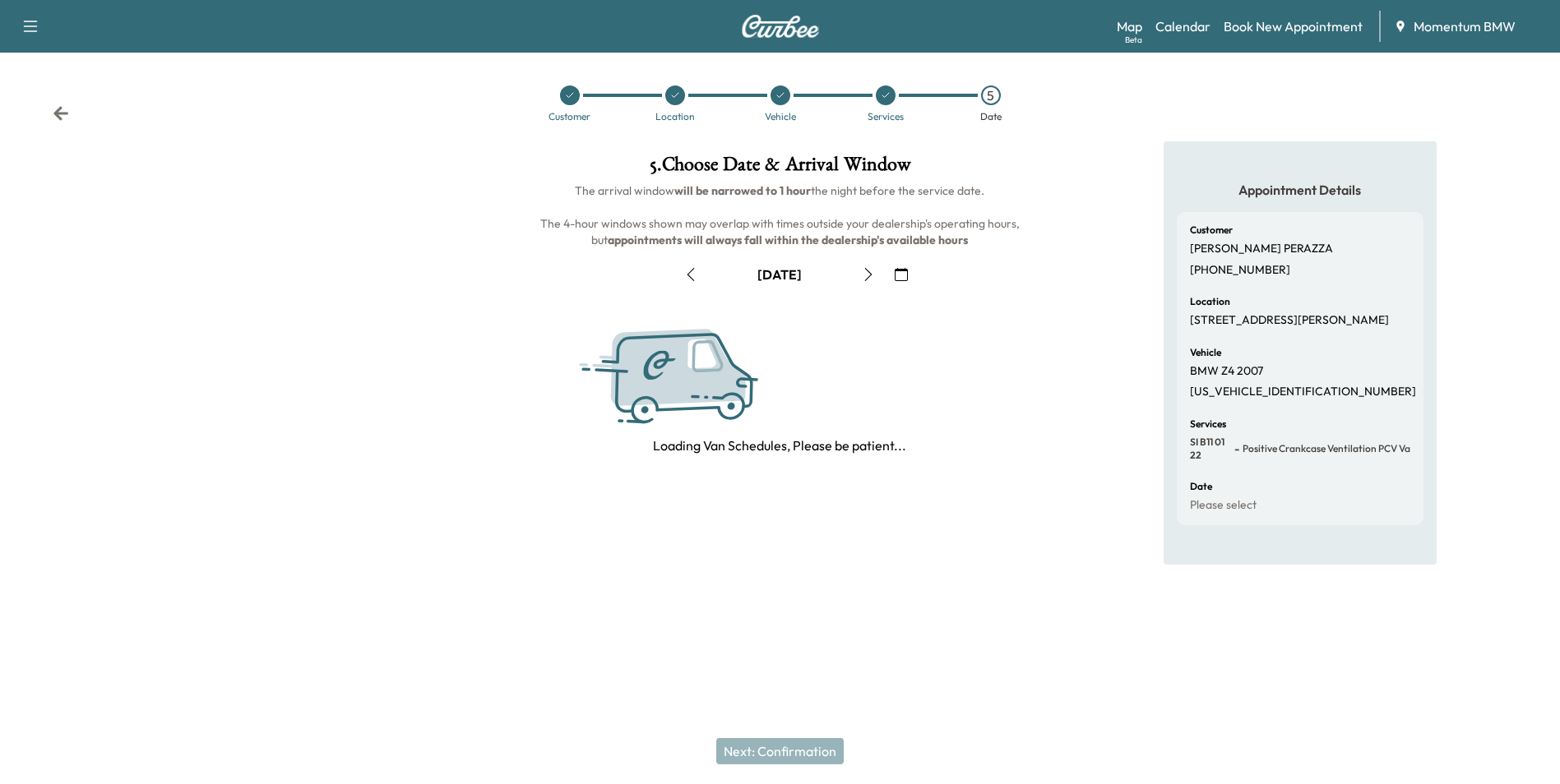
scroll to position [0, 0]
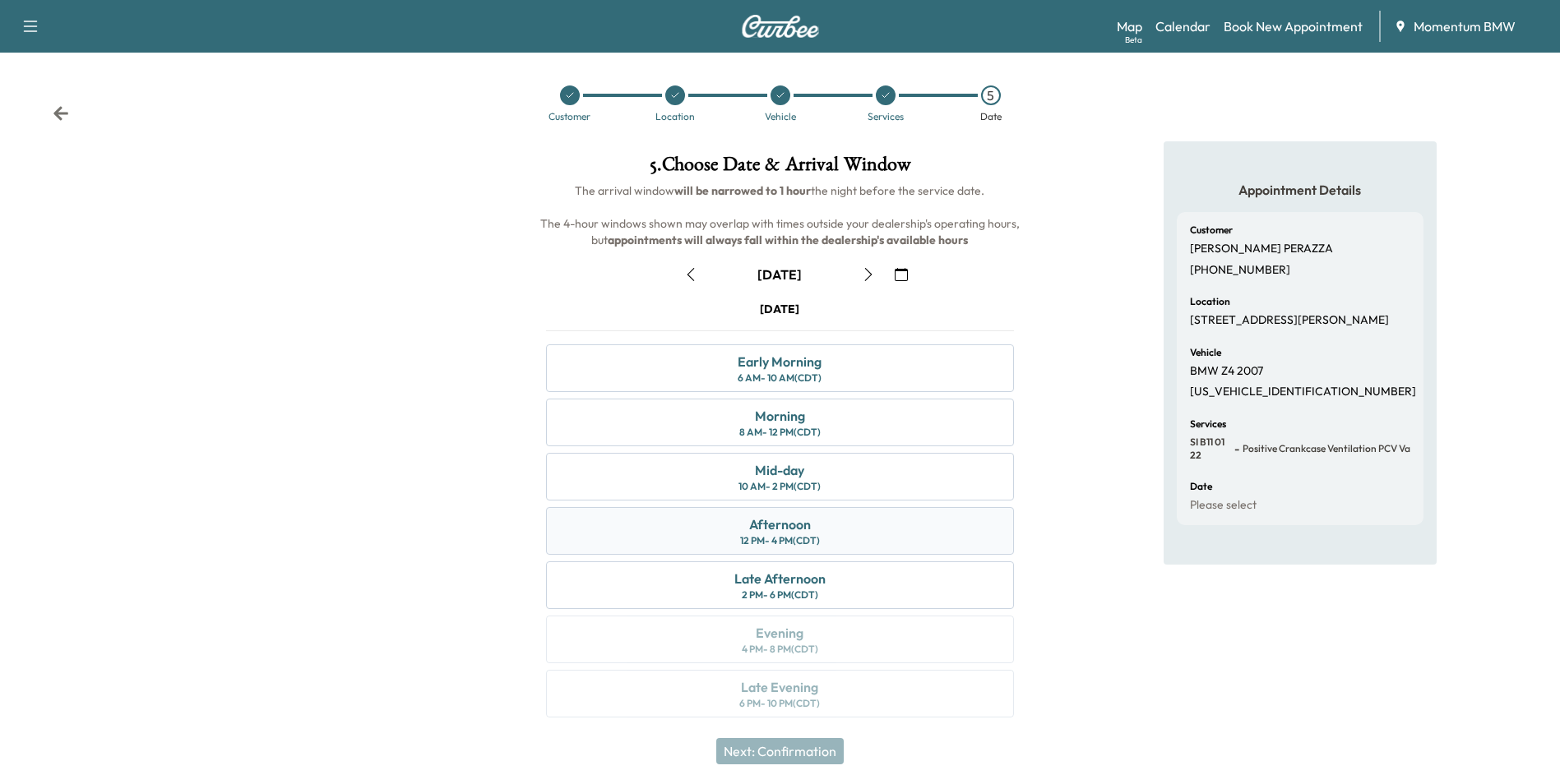
click at [784, 527] on div "Afternoon" at bounding box center [780, 524] width 62 height 19
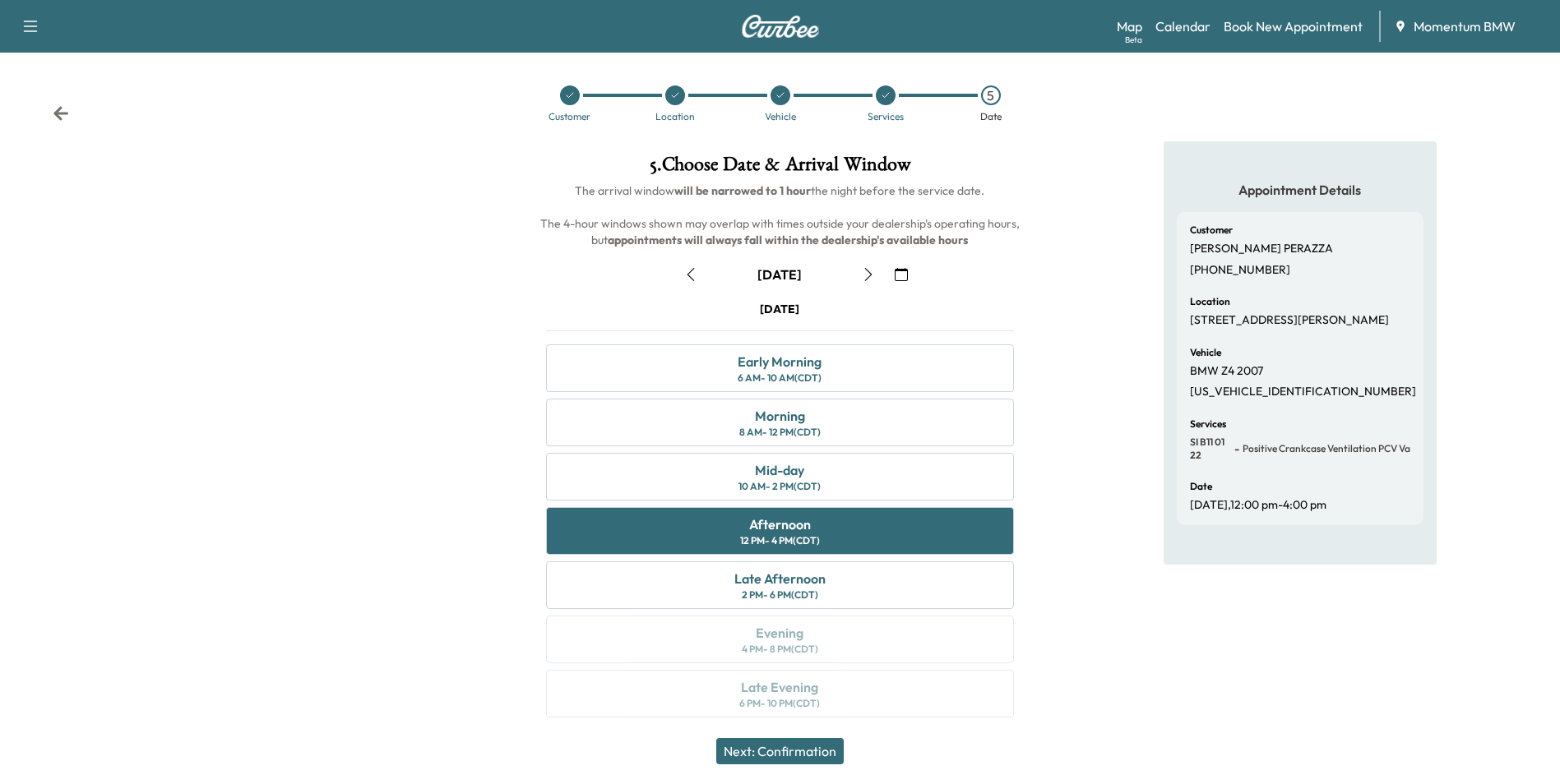
click at [803, 745] on button "Next: Confirmation" at bounding box center [780, 751] width 128 height 27
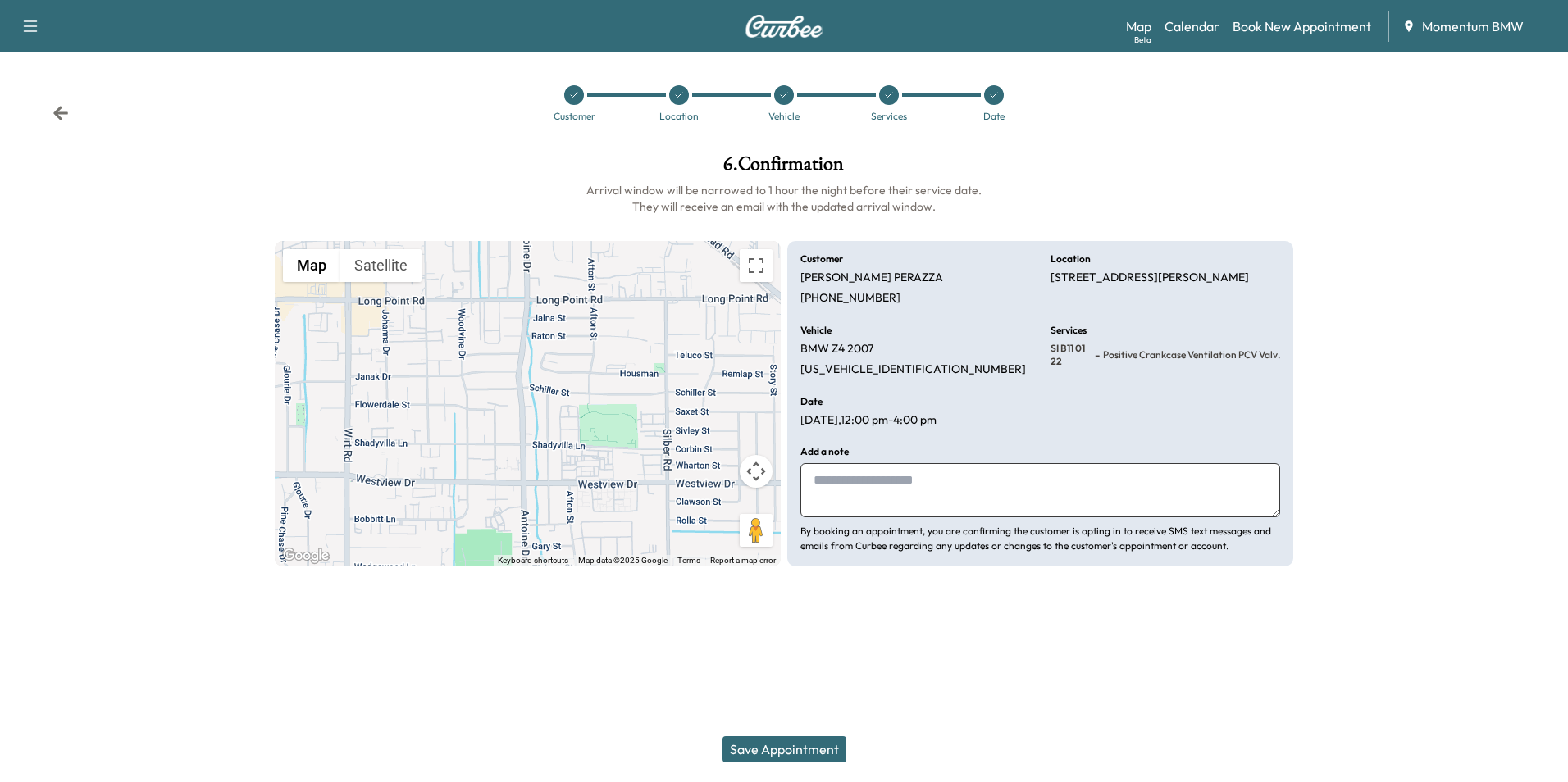
drag, startPoint x: 1064, startPoint y: 487, endPoint x: 1072, endPoint y: 488, distance: 8.1
click at [1064, 486] on textarea at bounding box center [1040, 490] width 480 height 54
type textarea "*********"
click at [785, 749] on button "Save Appointment" at bounding box center [784, 749] width 124 height 27
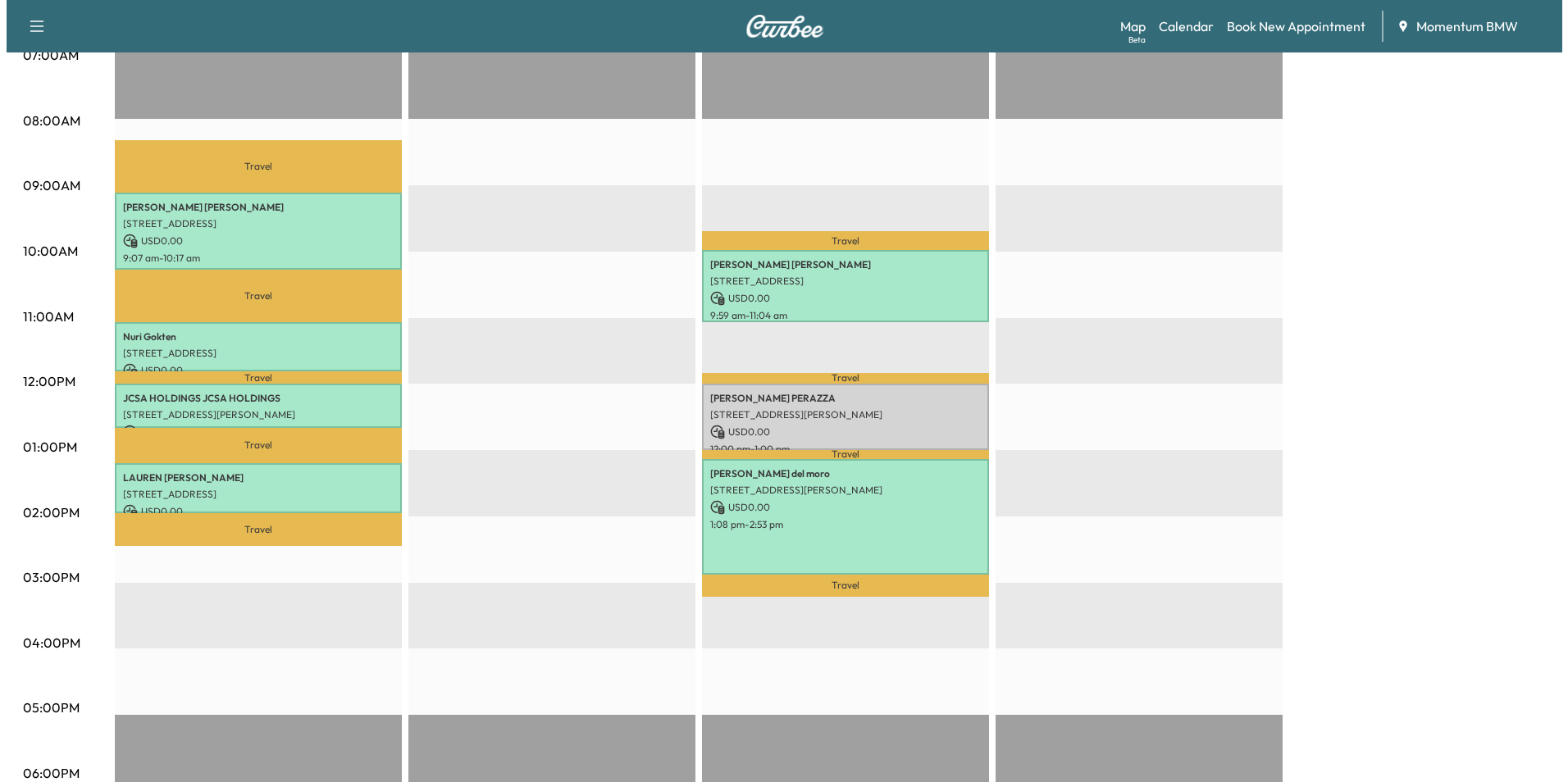
scroll to position [410, 0]
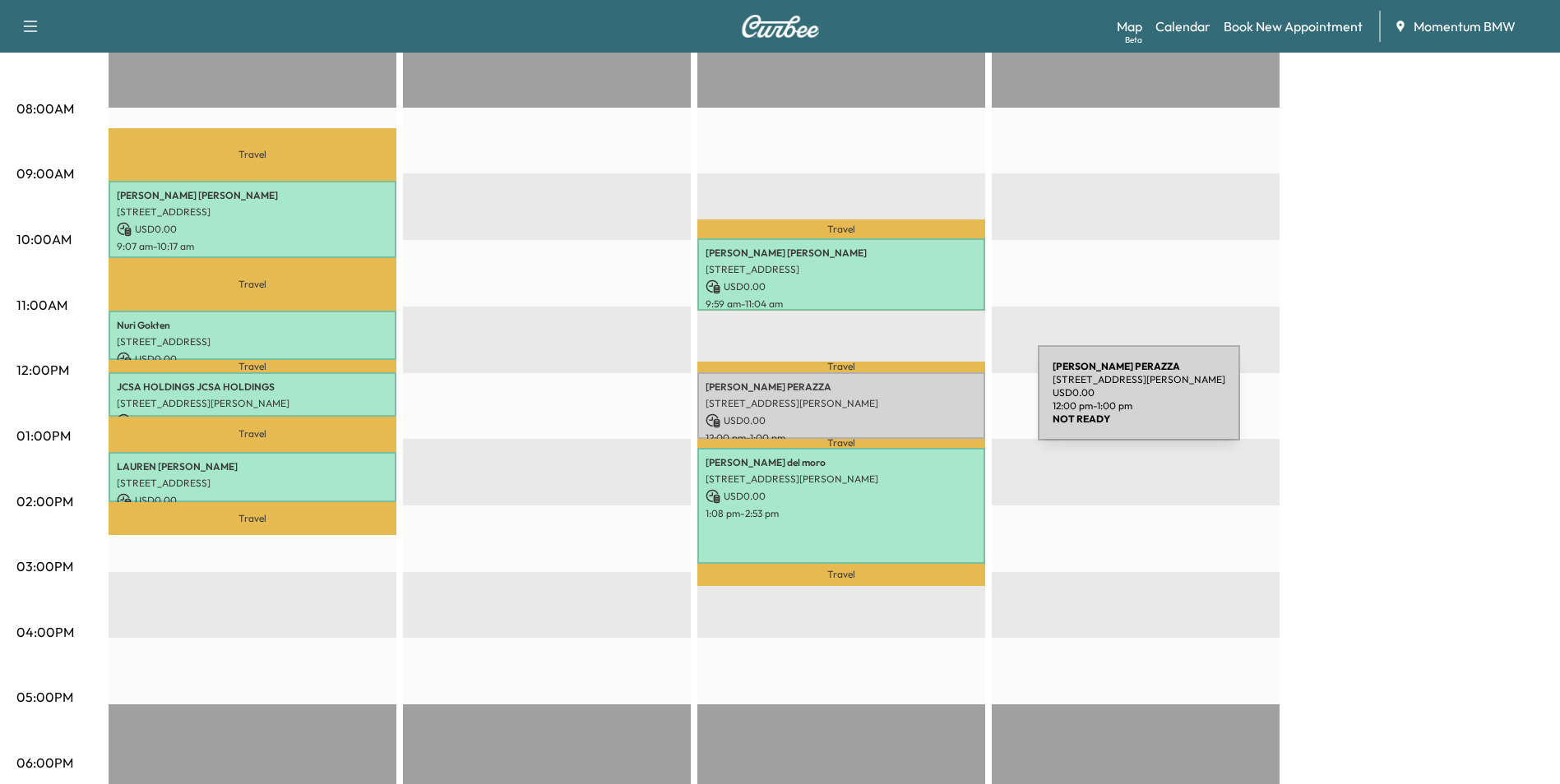
click at [915, 403] on p "[STREET_ADDRESS][PERSON_NAME]" at bounding box center [841, 403] width 271 height 13
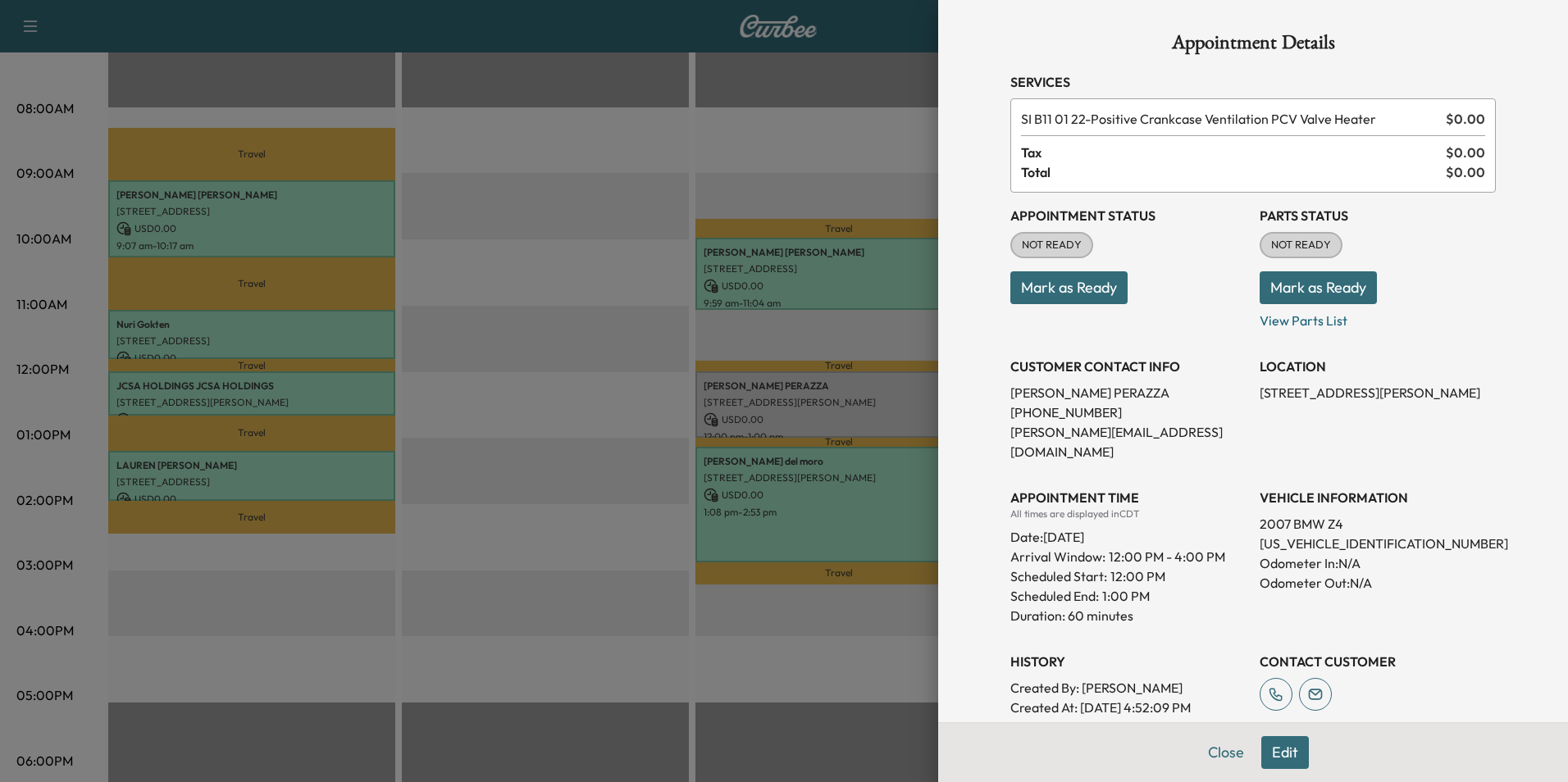
click at [1075, 279] on button "Mark as Ready" at bounding box center [1069, 288] width 117 height 33
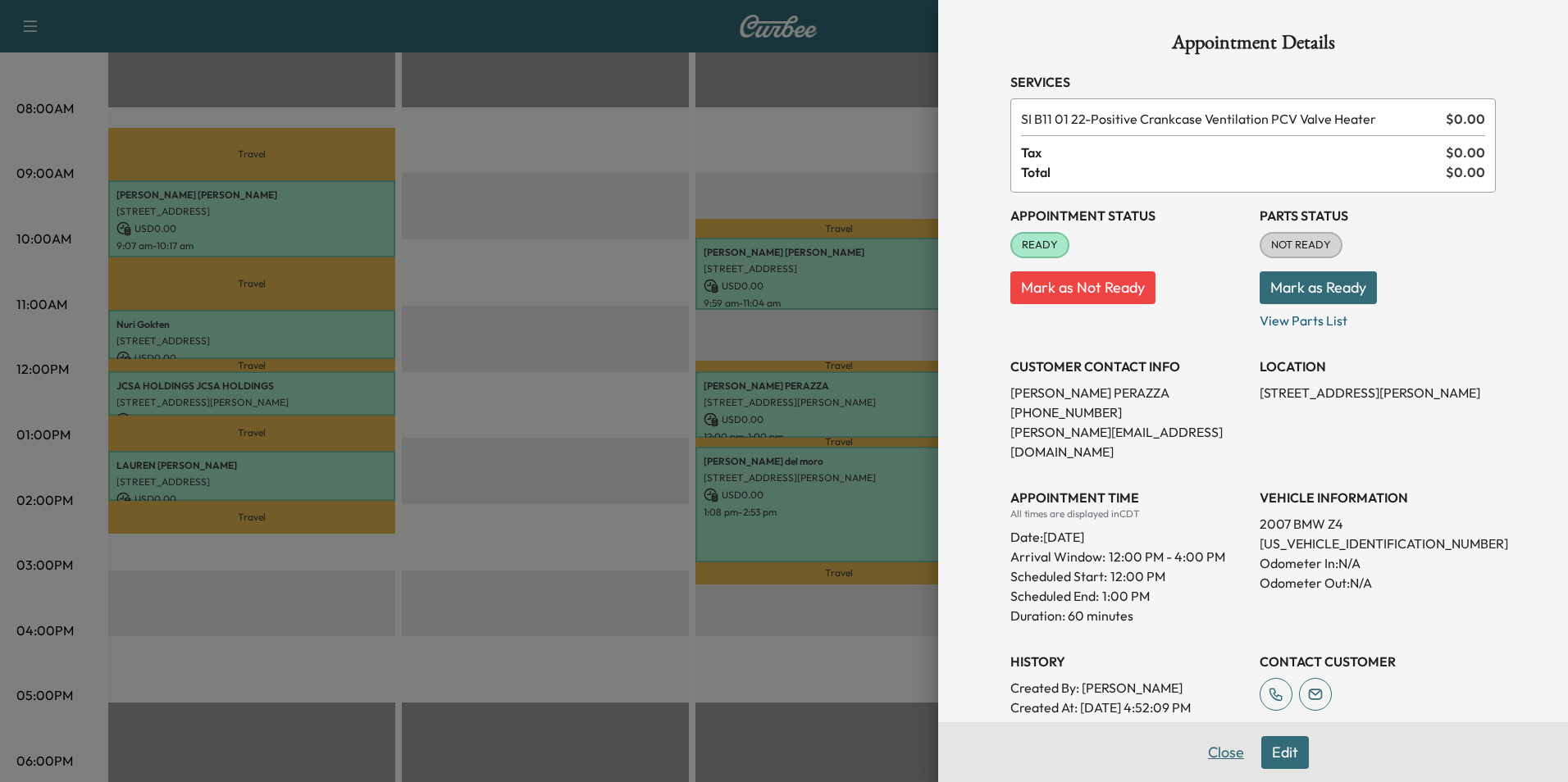
click at [1209, 753] on button "Close" at bounding box center [1226, 753] width 58 height 33
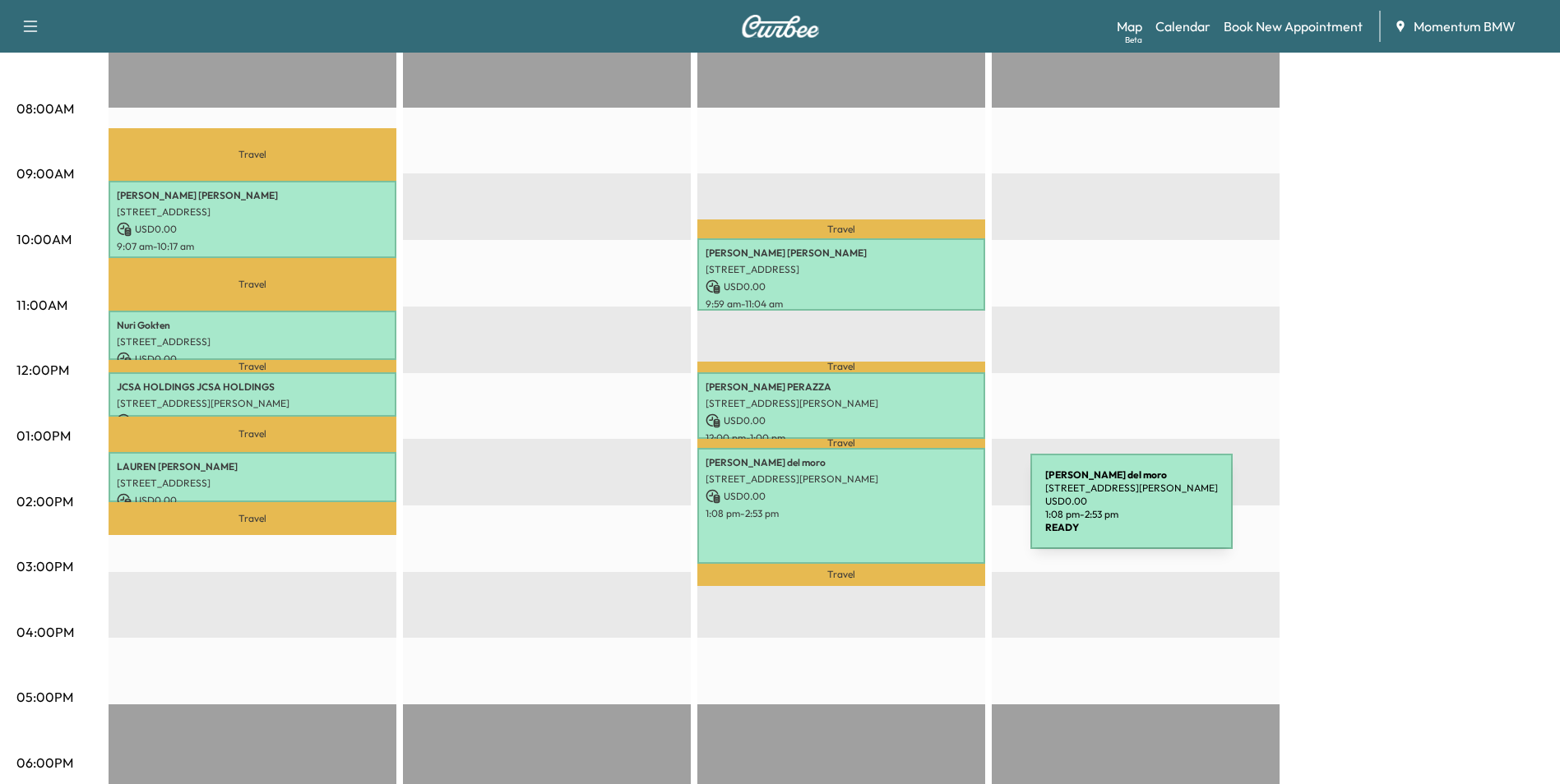
click at [901, 511] on p "1:08 pm - 2:53 pm" at bounding box center [841, 514] width 271 height 13
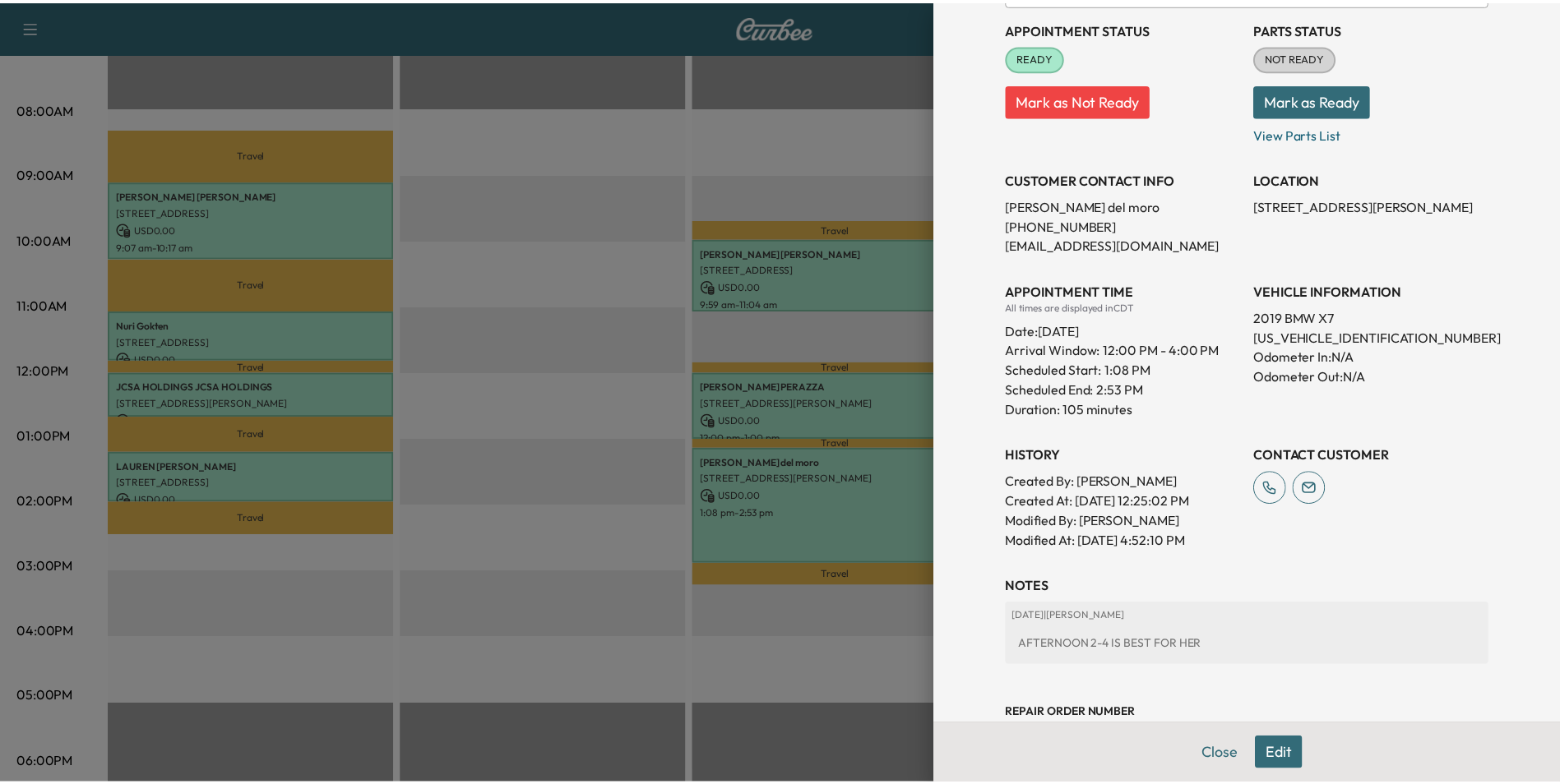
scroll to position [281, 0]
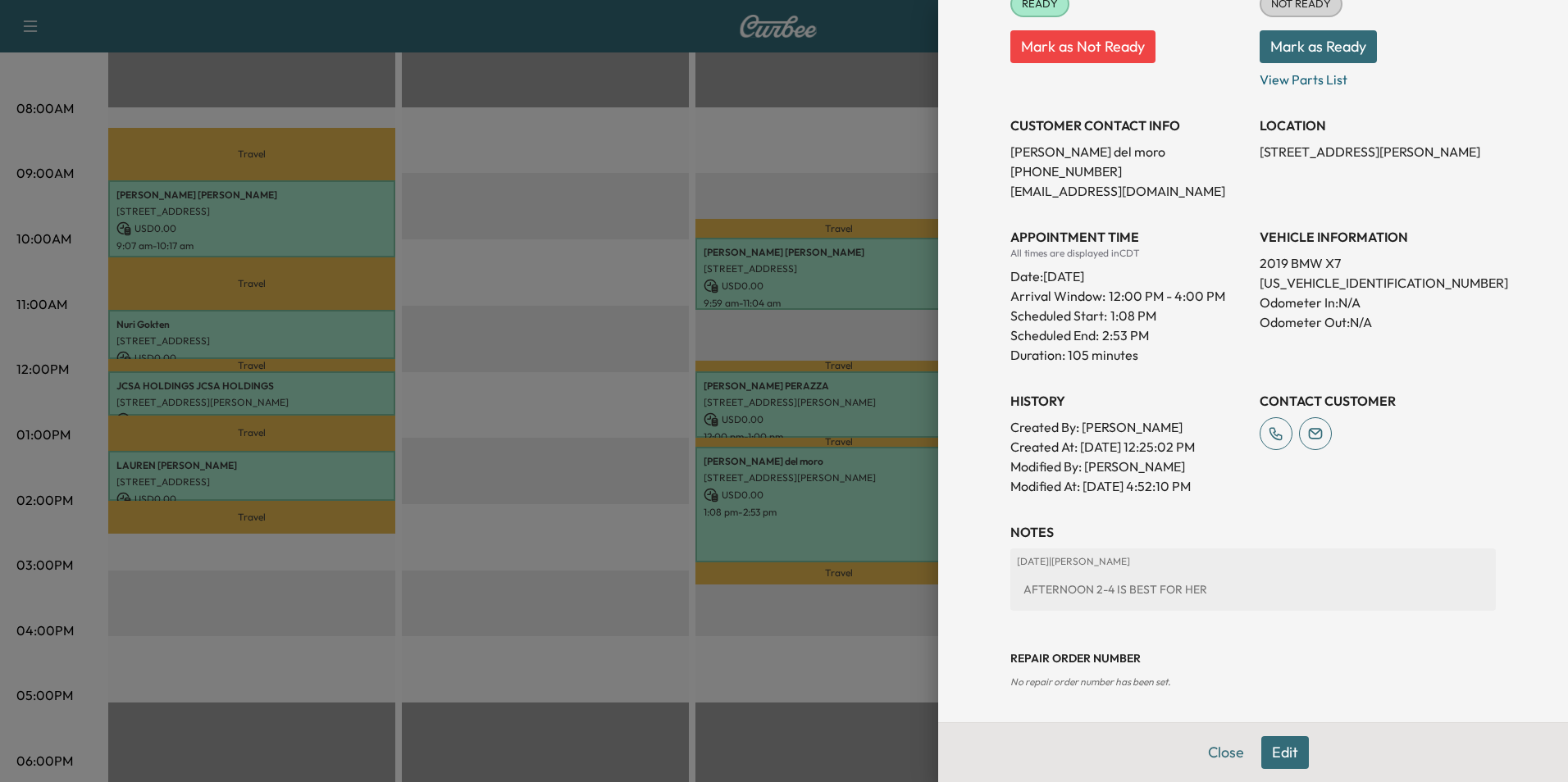
click at [1210, 754] on button "Close" at bounding box center [1226, 753] width 58 height 33
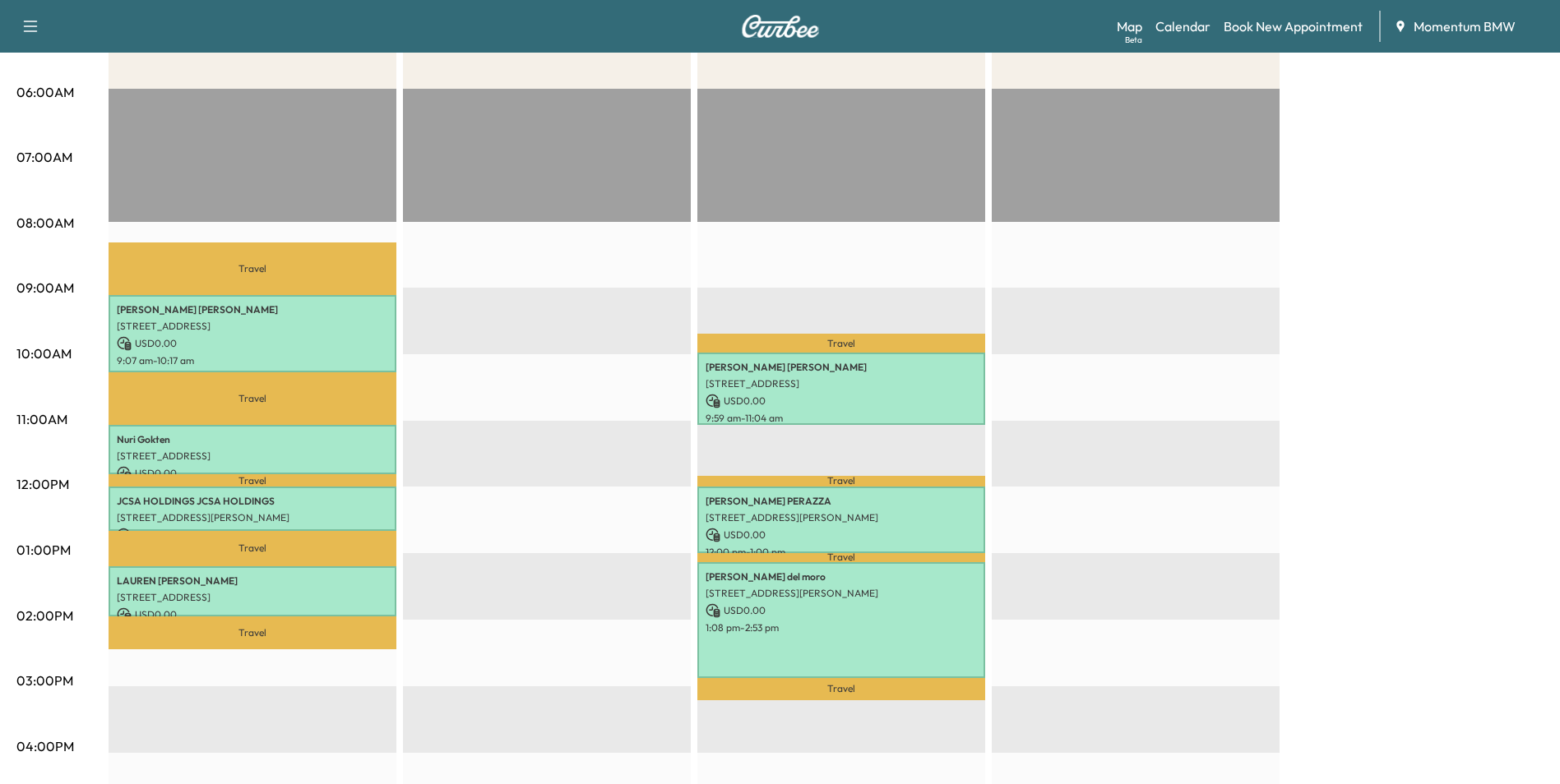
scroll to position [0, 0]
